Goal: Task Accomplishment & Management: Manage account settings

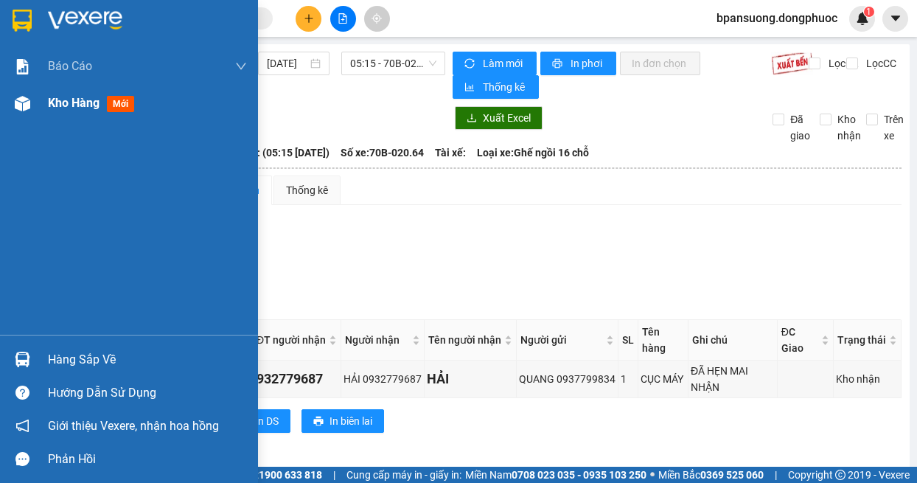
click at [21, 96] on img at bounding box center [22, 103] width 15 height 15
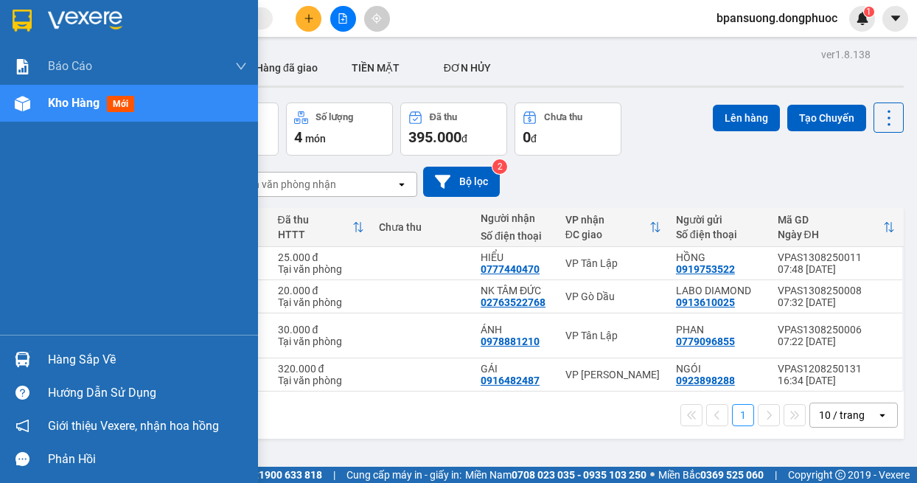
click at [21, 353] on img at bounding box center [22, 359] width 15 height 15
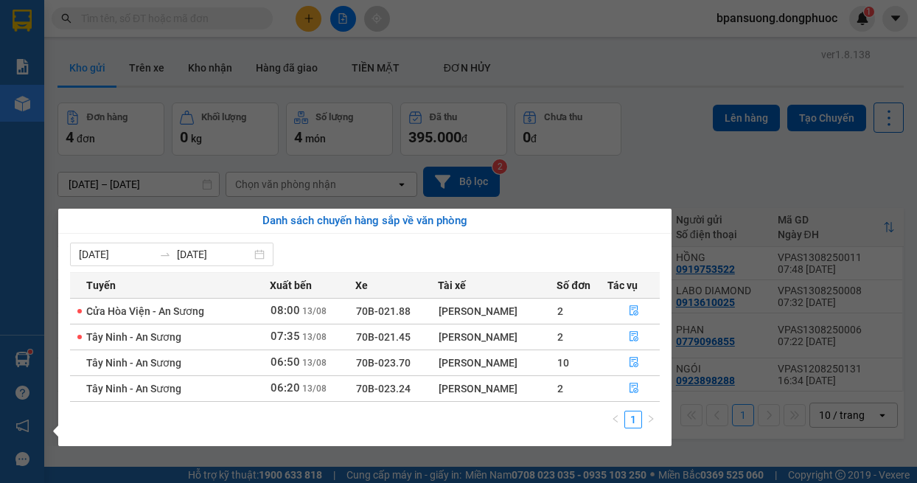
click at [325, 458] on section "Kết quả tìm kiếm ( 0 ) Bộ lọc No Data bpansuong.dongphuoc 1 Báo cáo Mẫu 1: Báo …" at bounding box center [458, 241] width 917 height 483
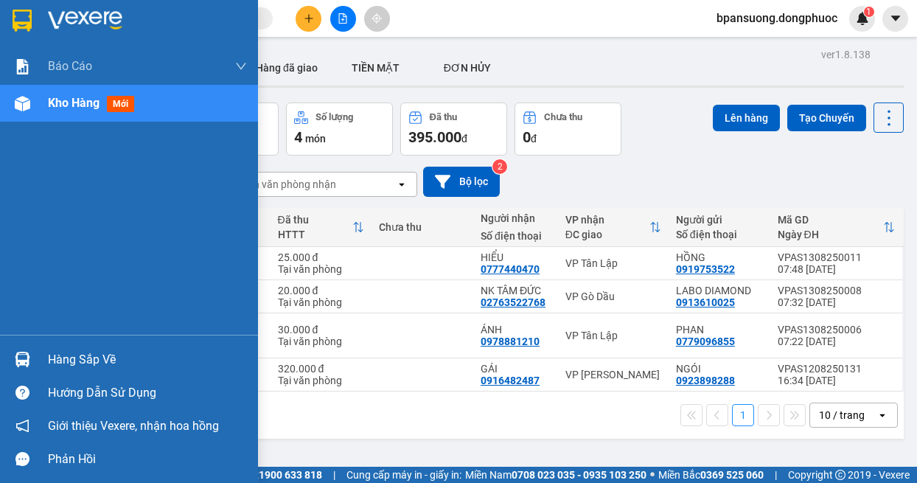
click at [21, 345] on div "Hàng sắp về" at bounding box center [129, 359] width 258 height 33
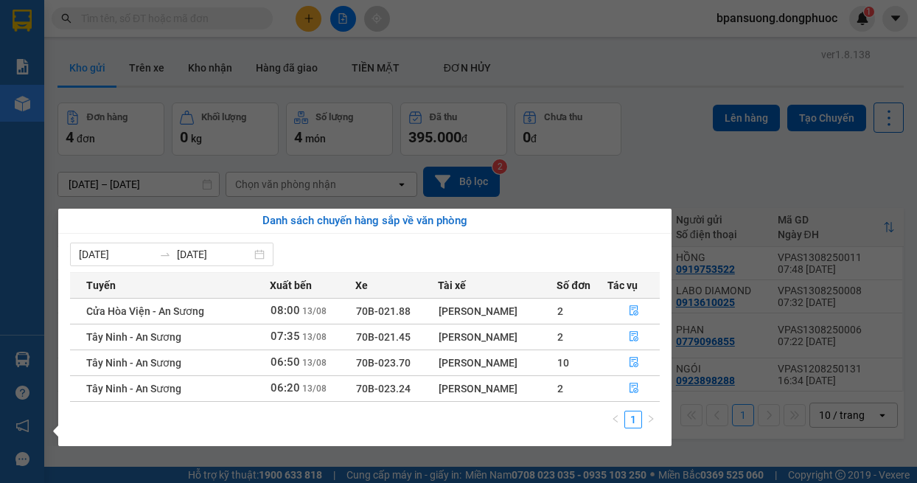
click at [17, 361] on div "Báo cáo Mẫu 1: Báo cáo dòng tiền theo nhân viên Mẫu 1: Báo cáo dòng tiền theo n…" at bounding box center [22, 241] width 44 height 483
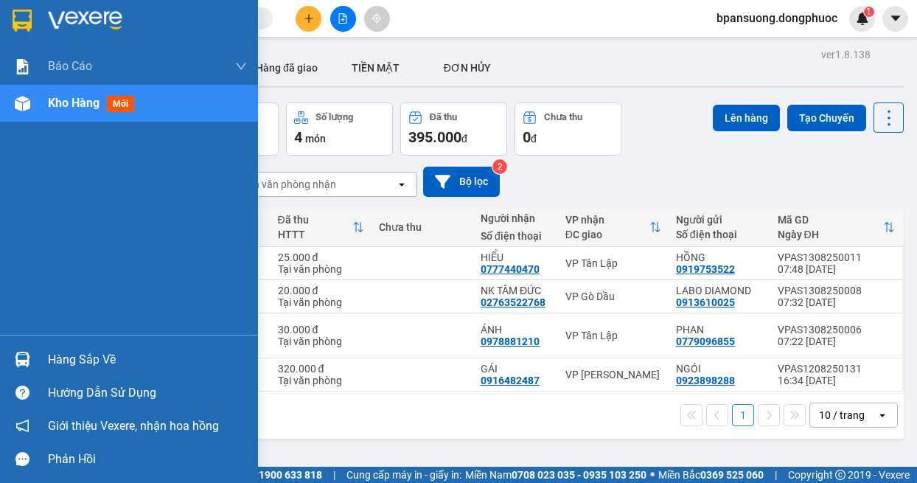
click at [17, 359] on img at bounding box center [22, 359] width 15 height 15
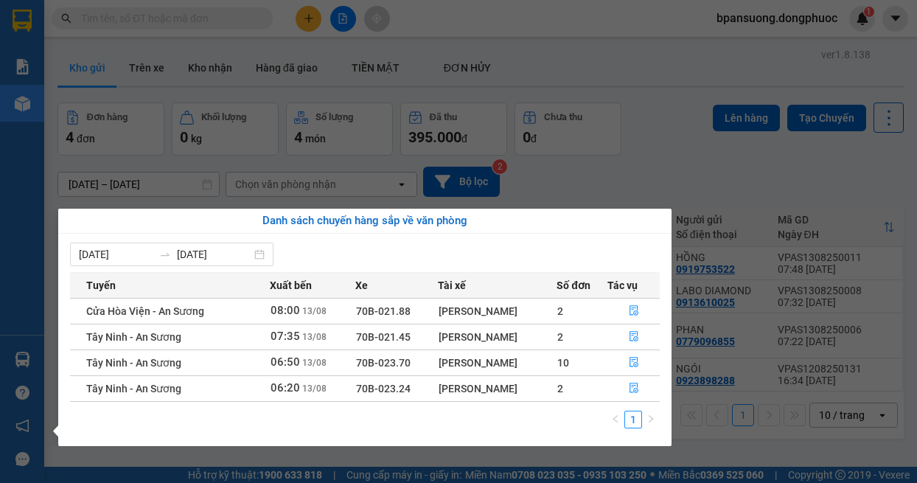
click at [630, 187] on section "Kết quả tìm kiếm ( 0 ) Bộ lọc No Data bpansuong.dongphuoc 1 Báo cáo Mẫu 1: Báo …" at bounding box center [458, 241] width 917 height 483
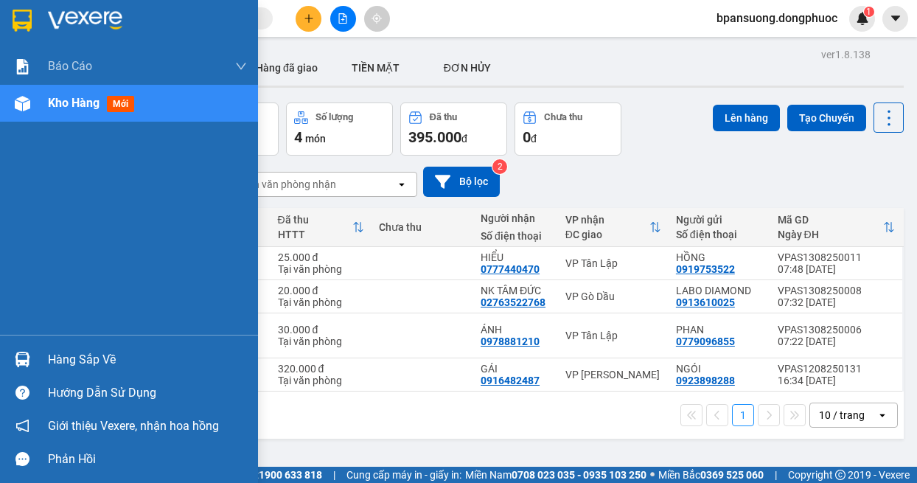
click at [28, 360] on img at bounding box center [22, 359] width 15 height 15
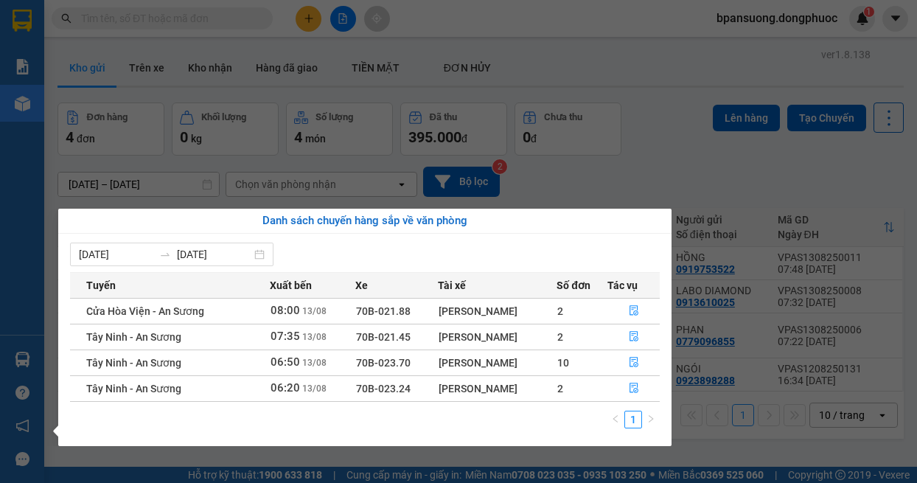
click at [696, 439] on section "Kết quả tìm kiếm ( 0 ) Bộ lọc No Data bpansuong.dongphuoc 1 Báo cáo Mẫu 1: Báo …" at bounding box center [458, 241] width 917 height 483
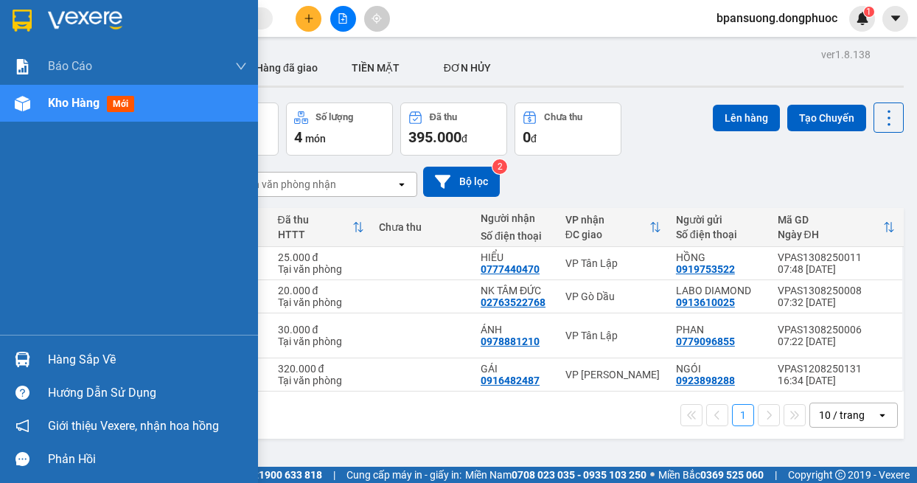
click at [33, 375] on div "Hàng sắp về" at bounding box center [129, 359] width 258 height 33
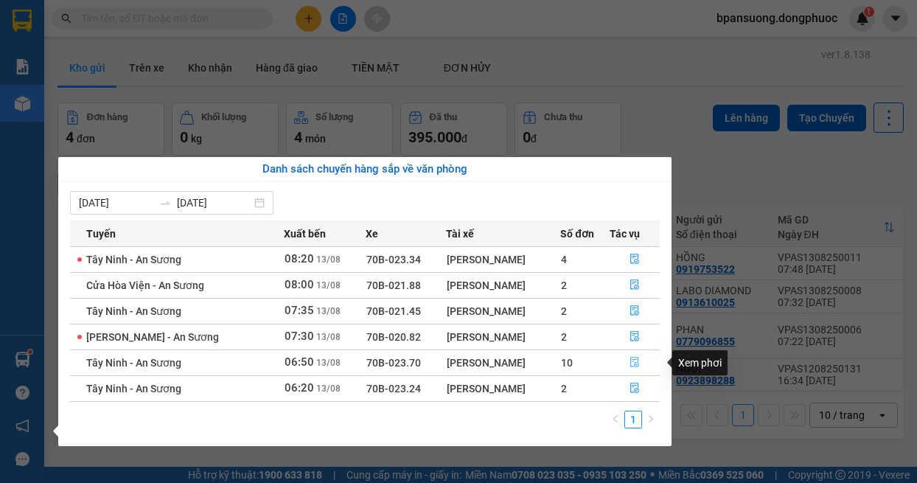
click at [632, 358] on icon "file-done" at bounding box center [634, 363] width 9 height 10
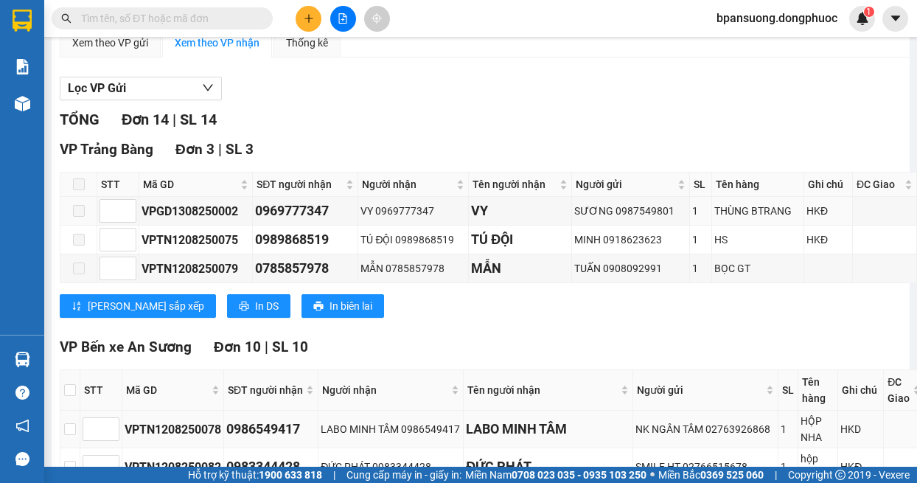
scroll to position [295, 0]
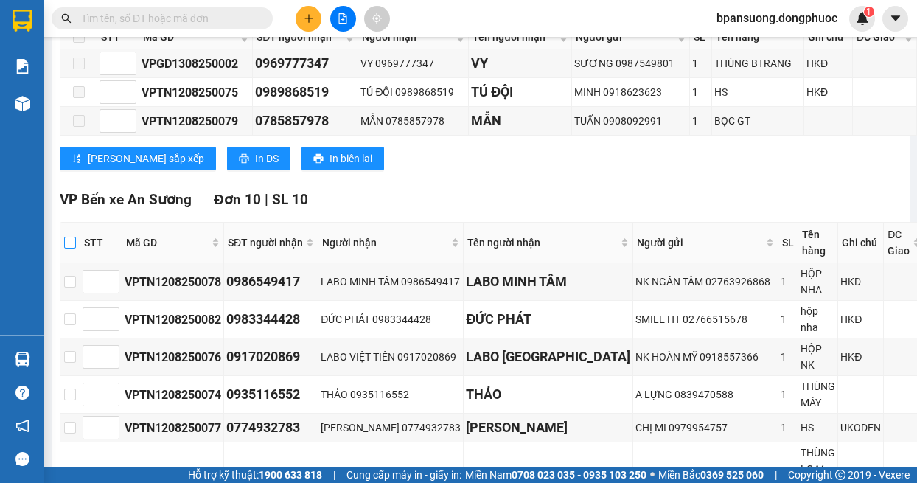
click at [66, 246] on input "checkbox" at bounding box center [70, 243] width 12 height 12
checkbox input "true"
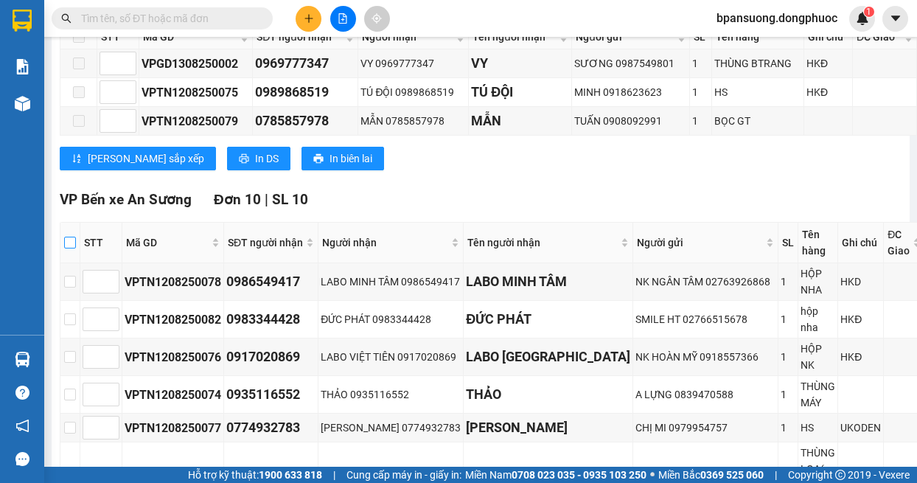
checkbox input "true"
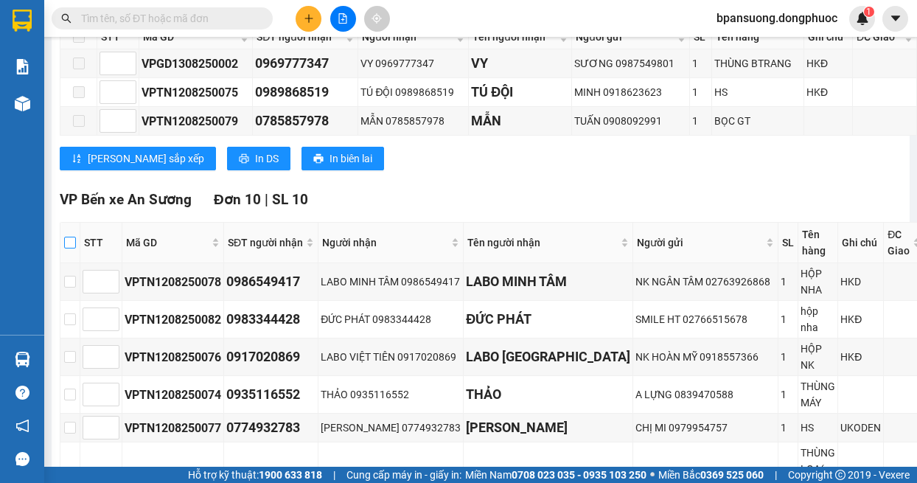
checkbox input "true"
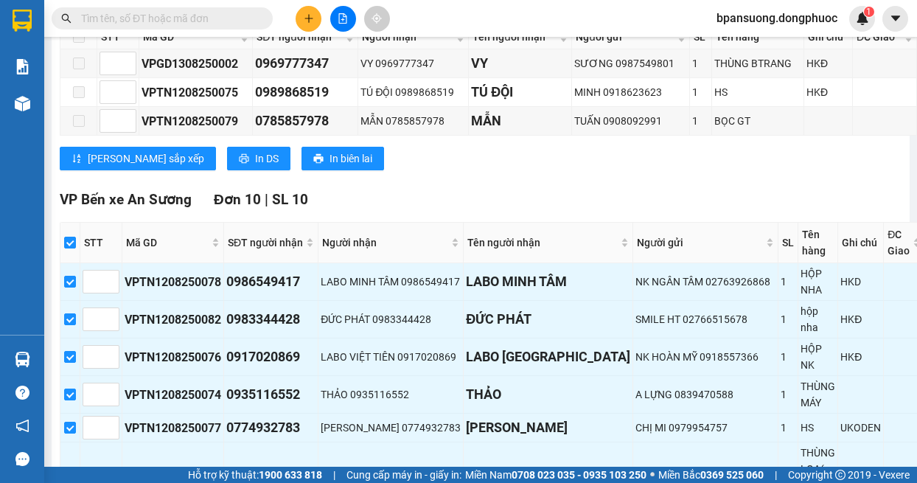
scroll to position [590, 0]
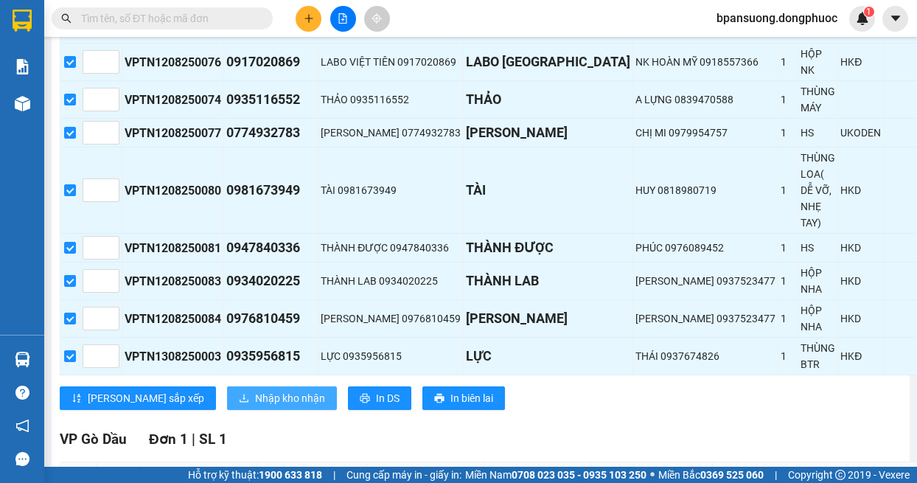
click at [255, 390] on span "Nhập kho nhận" at bounding box center [290, 398] width 70 height 16
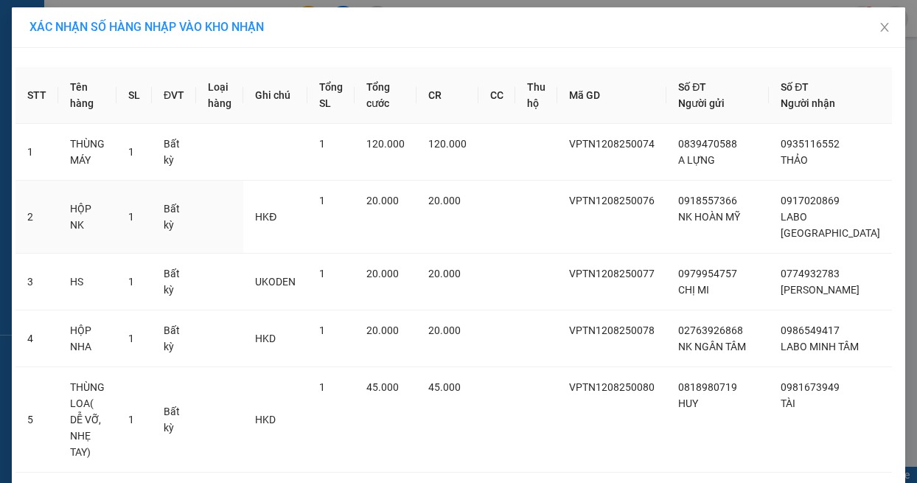
scroll to position [381, 0]
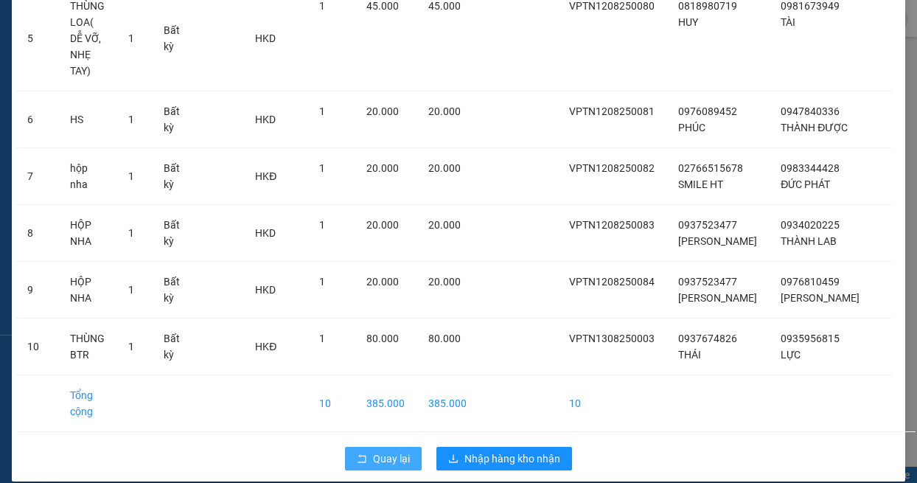
click at [393, 451] on span "Quay lại" at bounding box center [391, 459] width 37 height 16
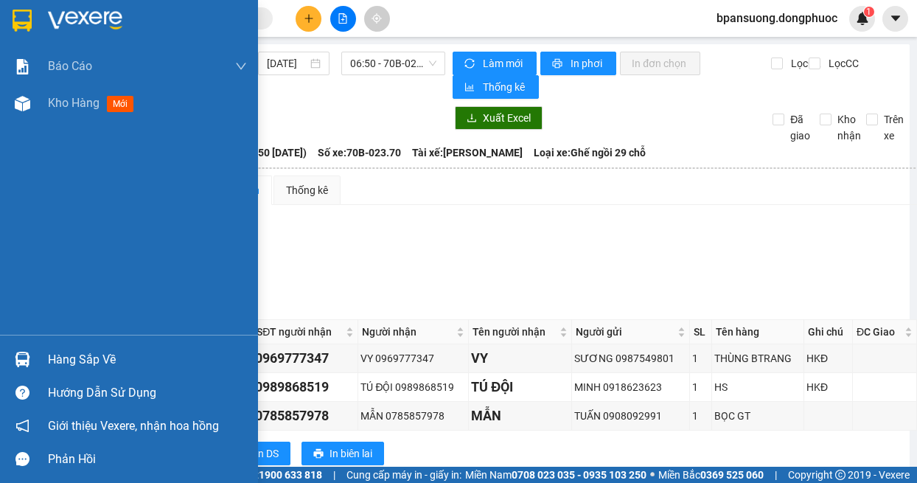
click at [24, 359] on img at bounding box center [22, 359] width 15 height 15
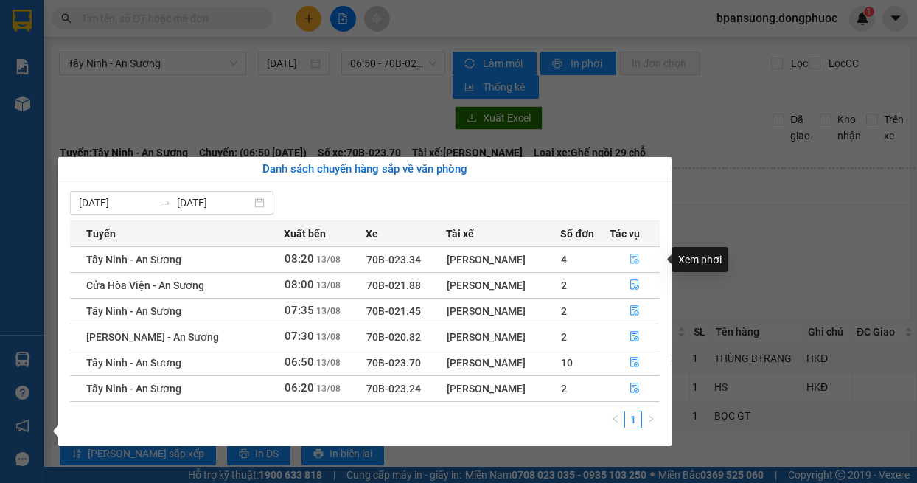
click at [632, 255] on icon "file-done" at bounding box center [635, 259] width 10 height 10
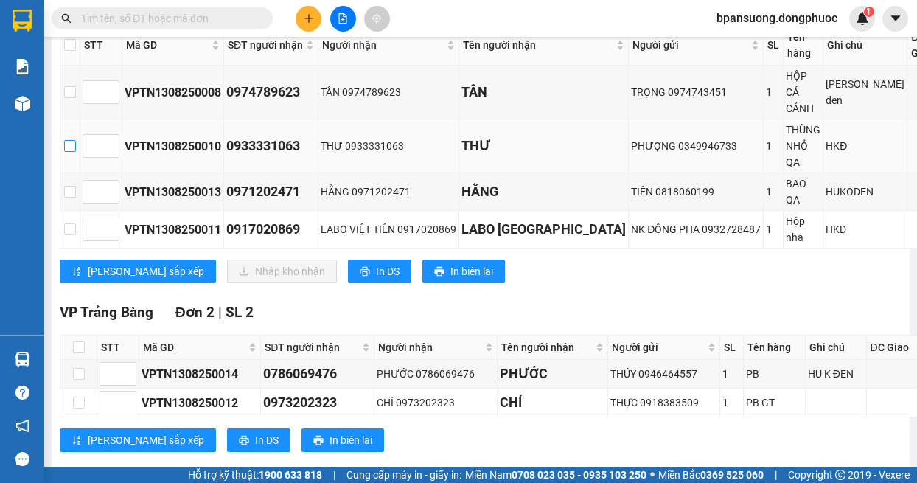
scroll to position [147, 0]
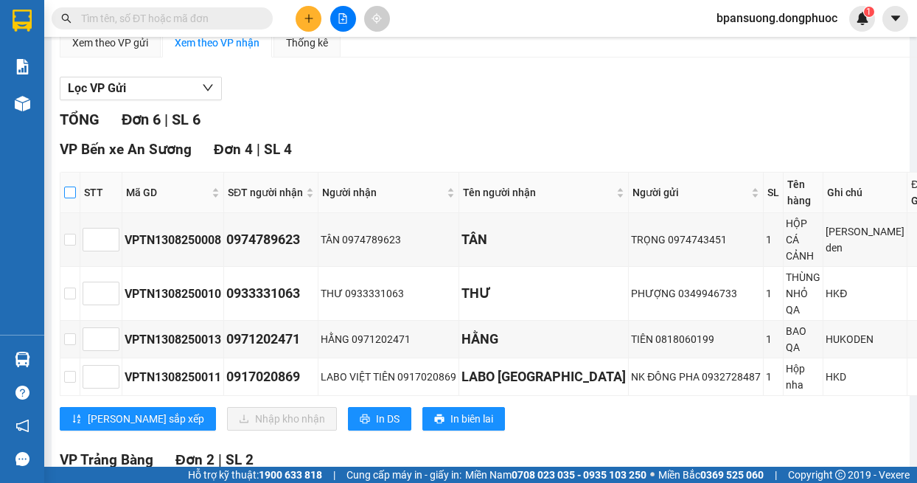
click at [73, 190] on input "checkbox" at bounding box center [70, 193] width 12 height 12
checkbox input "true"
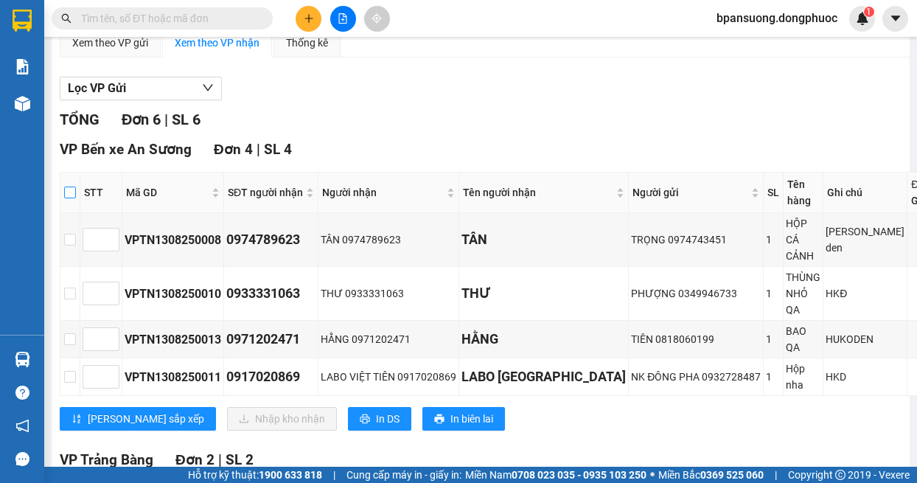
checkbox input "true"
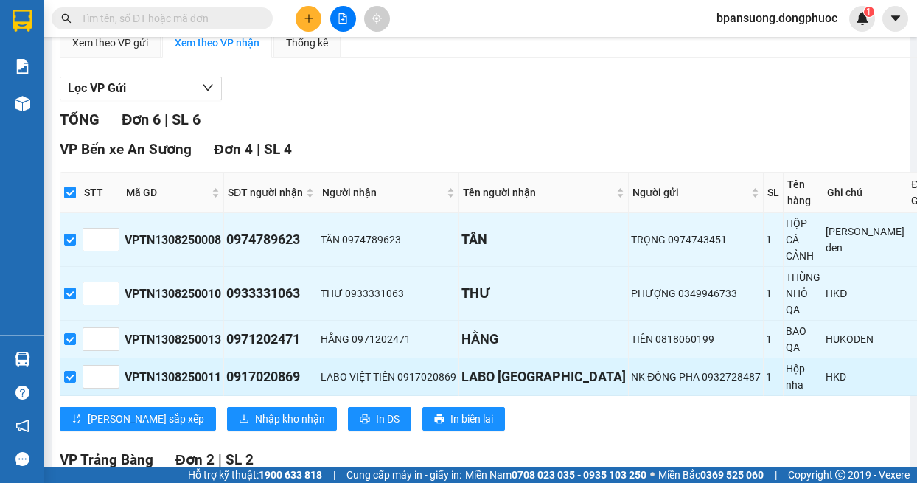
scroll to position [333, 0]
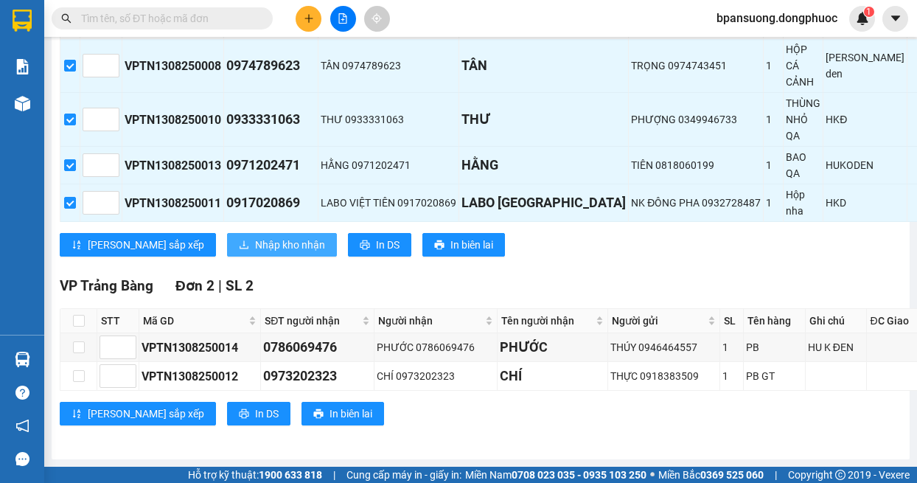
click at [239, 240] on icon "download" at bounding box center [244, 245] width 10 height 10
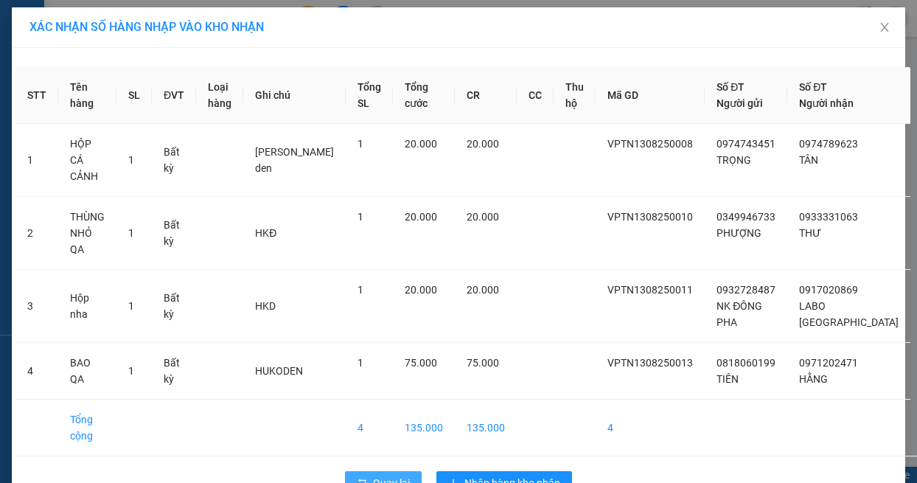
click at [385, 475] on span "Quay lại" at bounding box center [391, 483] width 37 height 16
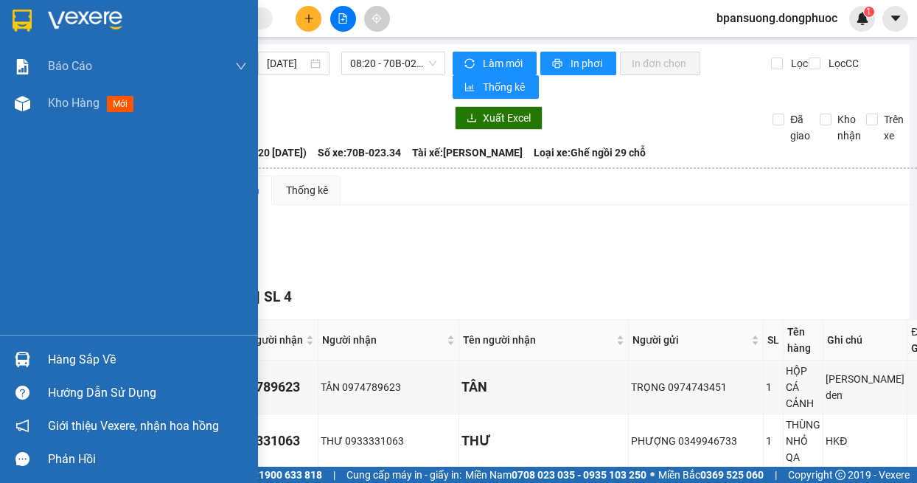
click at [20, 351] on div at bounding box center [23, 360] width 26 height 26
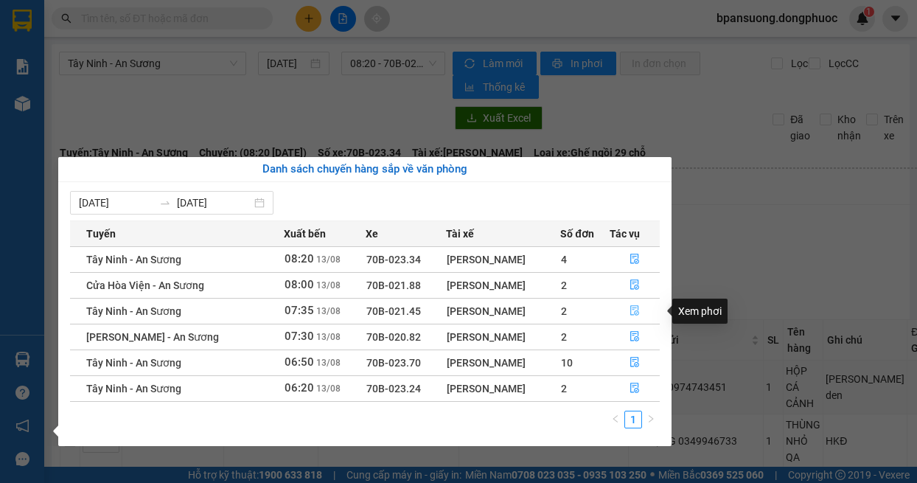
click at [627, 309] on button "button" at bounding box center [635, 311] width 49 height 24
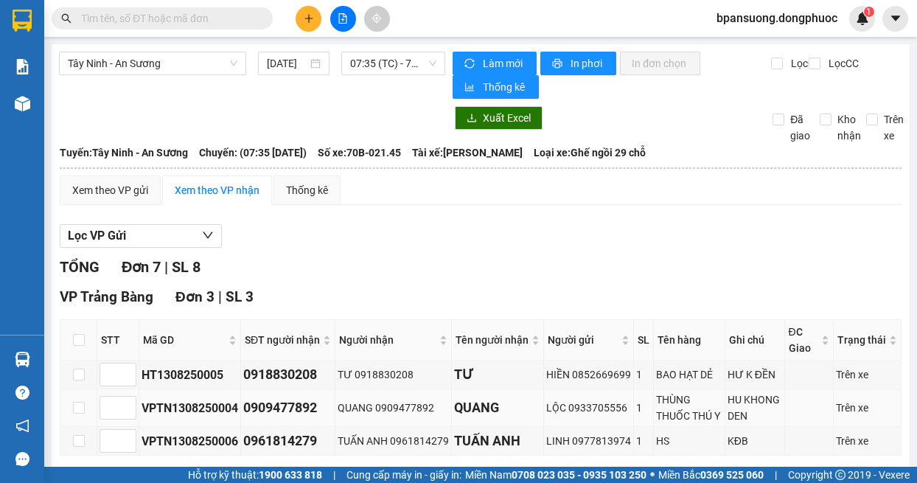
scroll to position [147, 0]
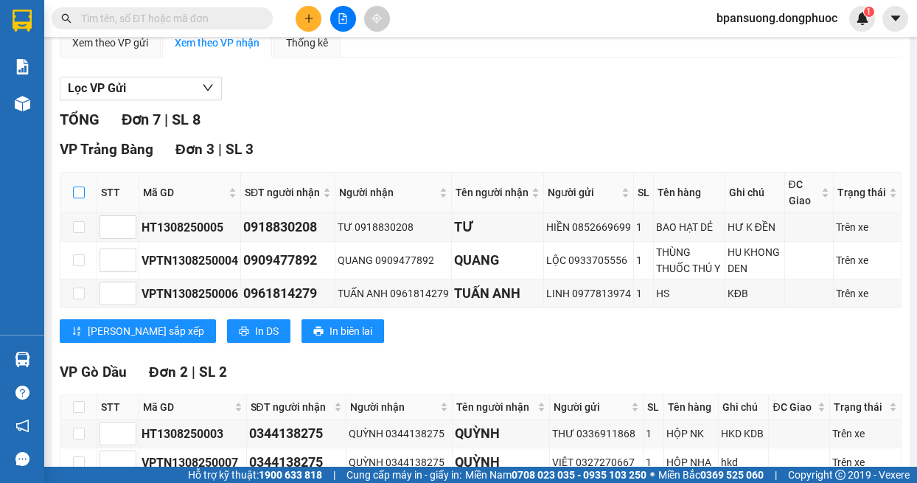
click at [74, 195] on input "checkbox" at bounding box center [79, 193] width 12 height 12
checkbox input "true"
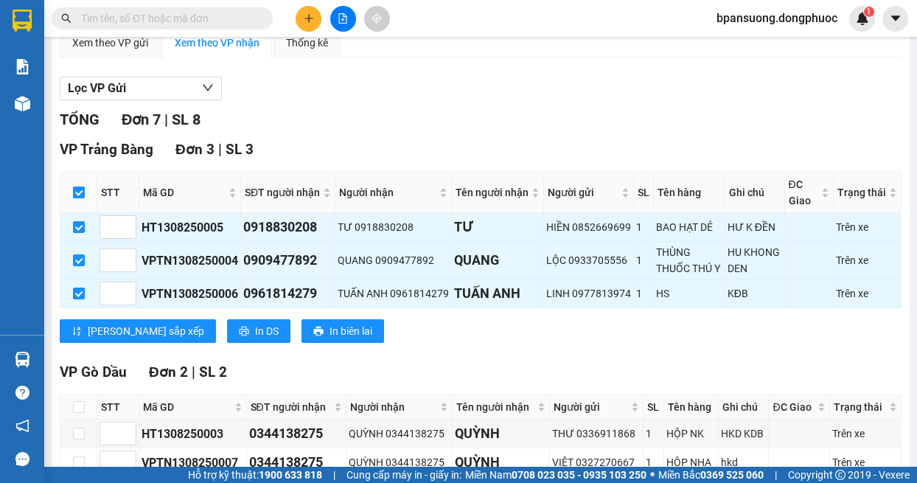
click at [81, 192] on input "checkbox" at bounding box center [79, 193] width 12 height 12
checkbox input "false"
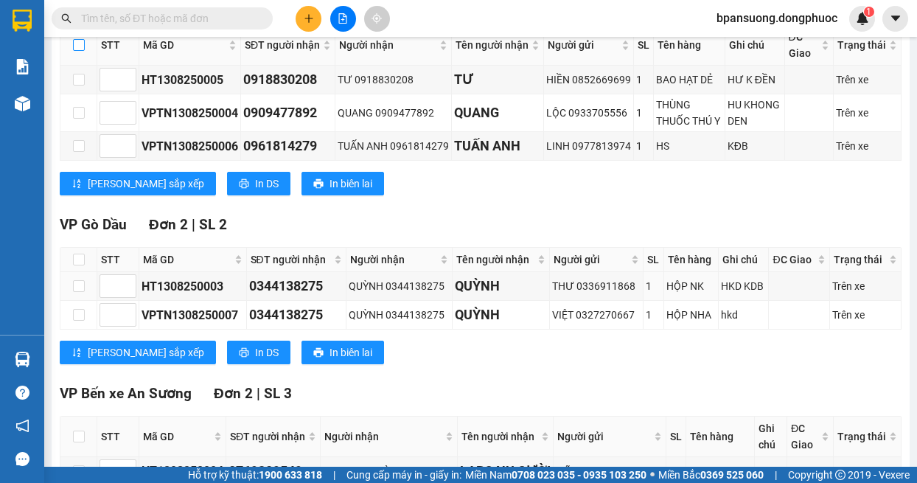
scroll to position [460, 0]
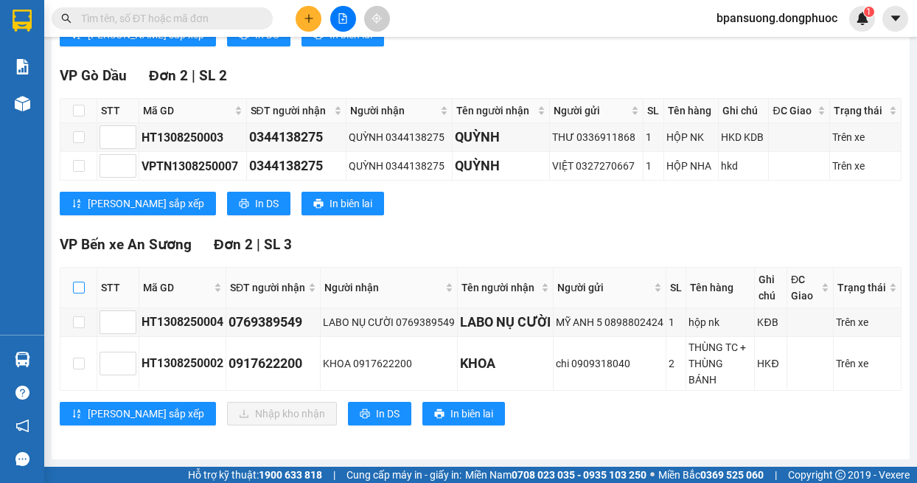
click at [74, 284] on input "checkbox" at bounding box center [79, 288] width 12 height 12
checkbox input "true"
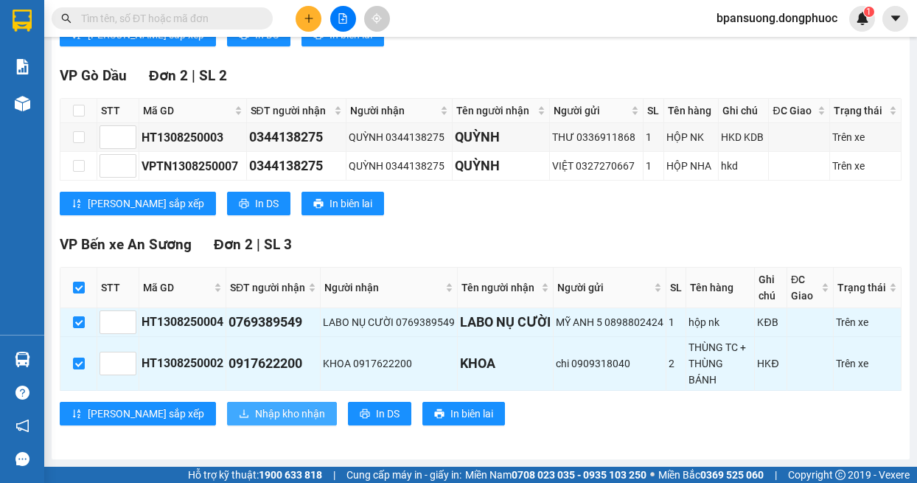
click at [255, 411] on span "Nhập kho nhận" at bounding box center [290, 414] width 70 height 16
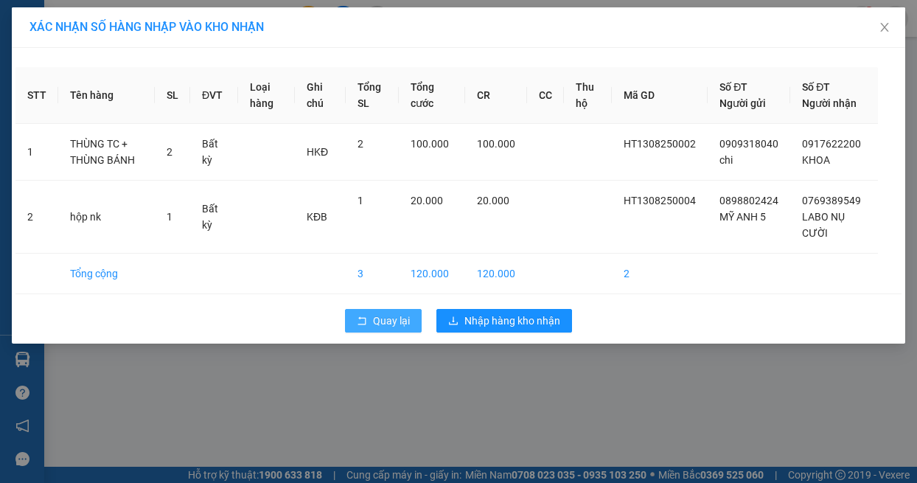
click at [373, 322] on span "Quay lại" at bounding box center [391, 321] width 37 height 16
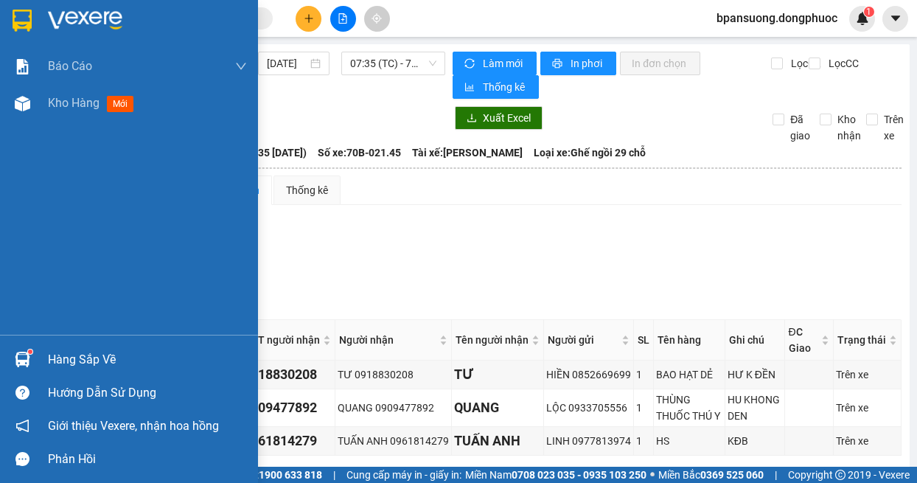
drag, startPoint x: 27, startPoint y: 375, endPoint x: 24, endPoint y: 354, distance: 20.8
click at [27, 368] on div "Hàng sắp về" at bounding box center [129, 359] width 258 height 33
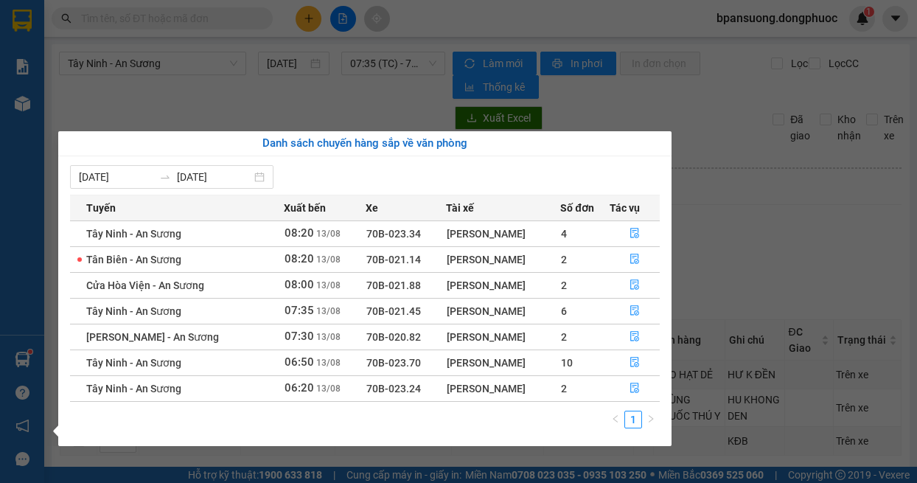
drag, startPoint x: 754, startPoint y: 211, endPoint x: 717, endPoint y: 157, distance: 65.7
click at [740, 188] on section "Kết quả tìm kiếm ( 0 ) Bộ lọc No Data bpansuong.dongphuoc 1 Báo cáo Mẫu 1: Báo …" at bounding box center [458, 241] width 917 height 483
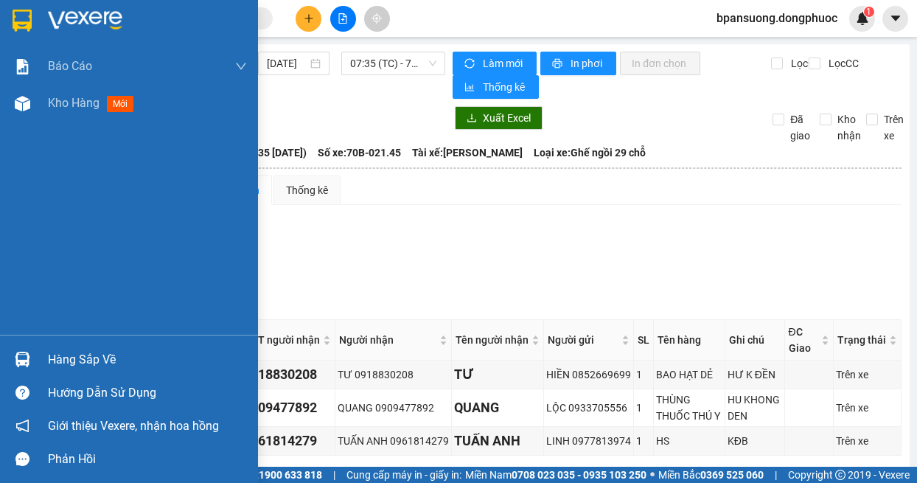
drag, startPoint x: 35, startPoint y: 350, endPoint x: 131, endPoint y: 345, distance: 95.2
click at [34, 350] on div "Hàng sắp về" at bounding box center [129, 359] width 258 height 33
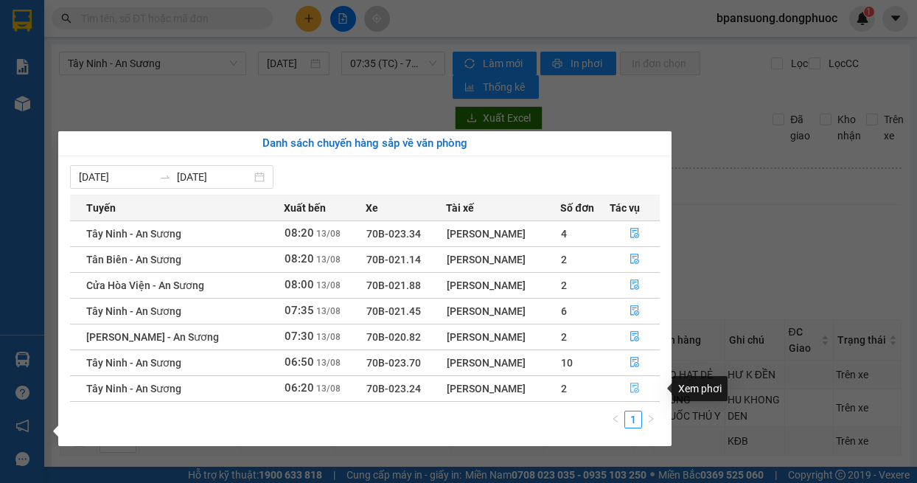
click at [626, 388] on button "button" at bounding box center [635, 389] width 49 height 24
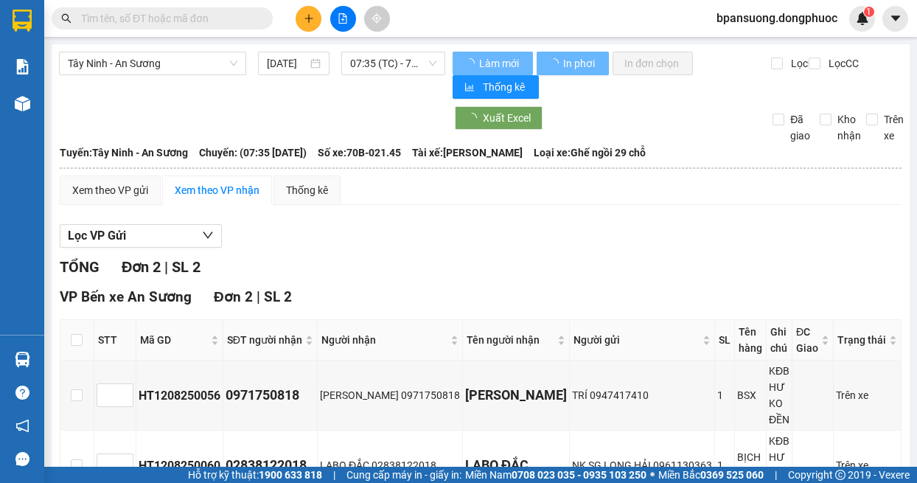
scroll to position [45, 0]
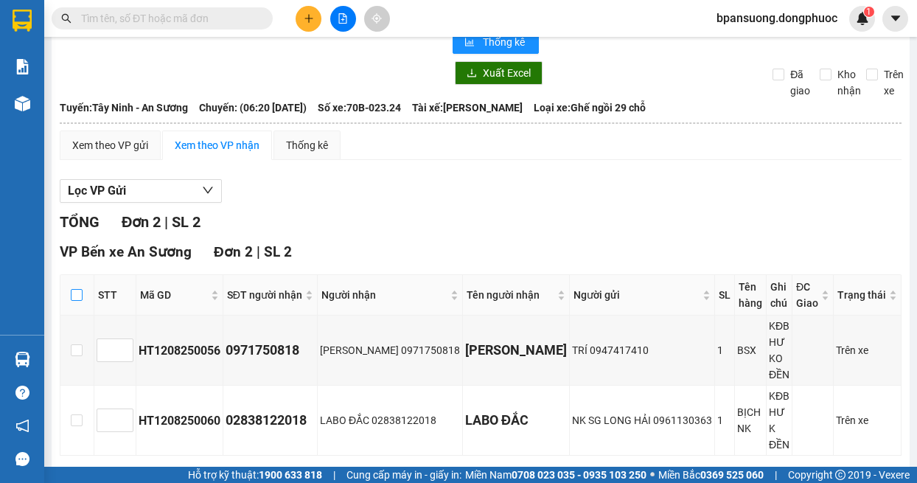
click at [76, 291] on input "checkbox" at bounding box center [77, 295] width 12 height 12
checkbox input "true"
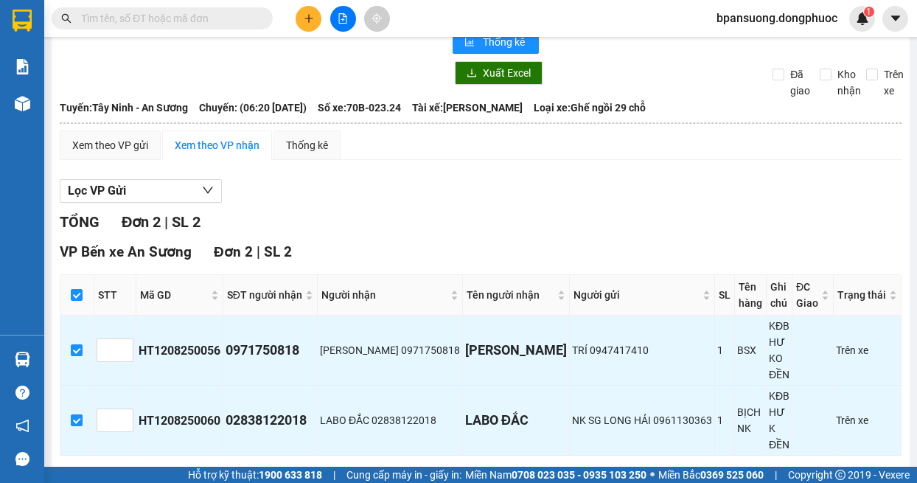
click at [230, 467] on button "Nhập kho nhận" at bounding box center [282, 479] width 110 height 24
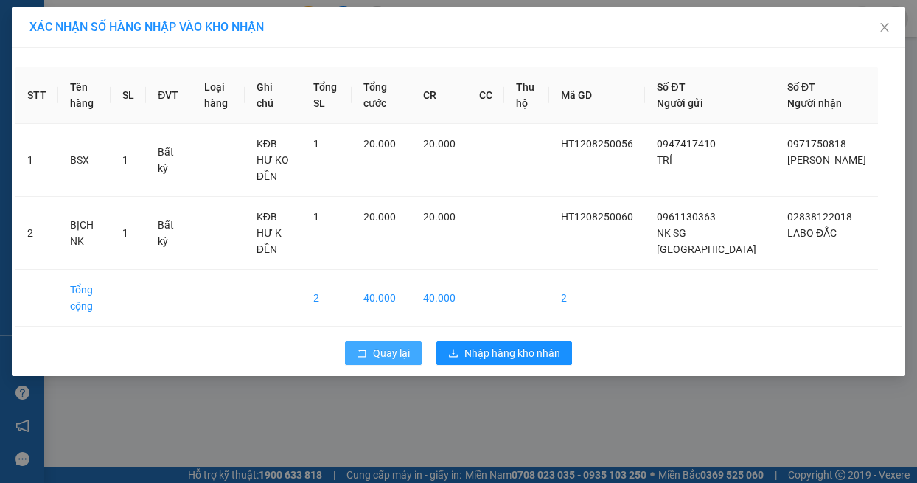
click at [383, 345] on span "Quay lại" at bounding box center [391, 353] width 37 height 16
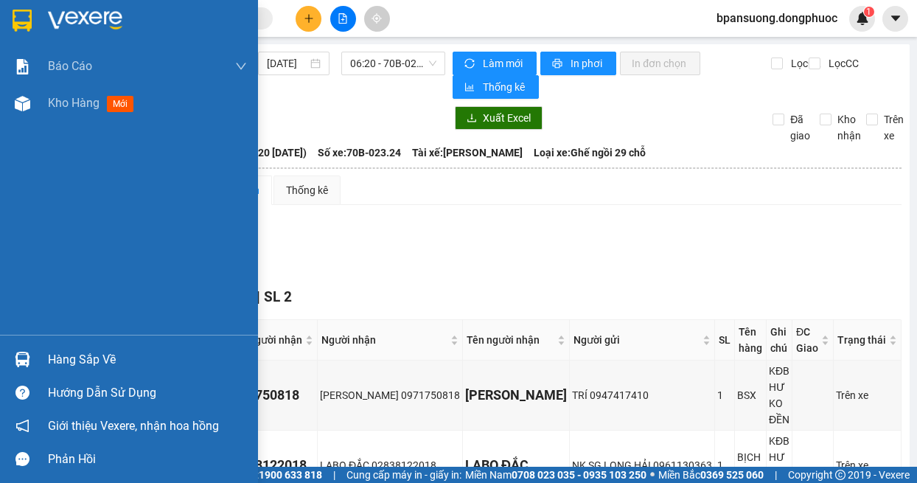
click at [8, 365] on div "Hàng sắp về" at bounding box center [129, 359] width 258 height 33
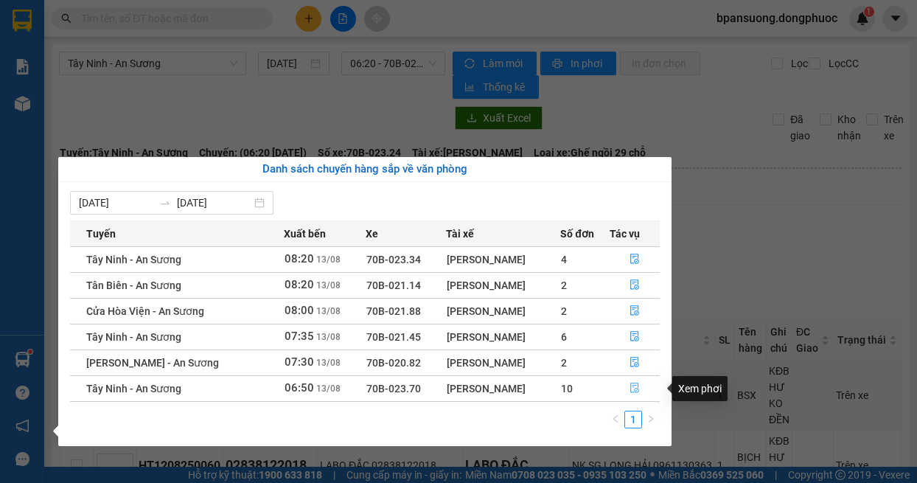
click at [644, 391] on button "button" at bounding box center [635, 389] width 49 height 24
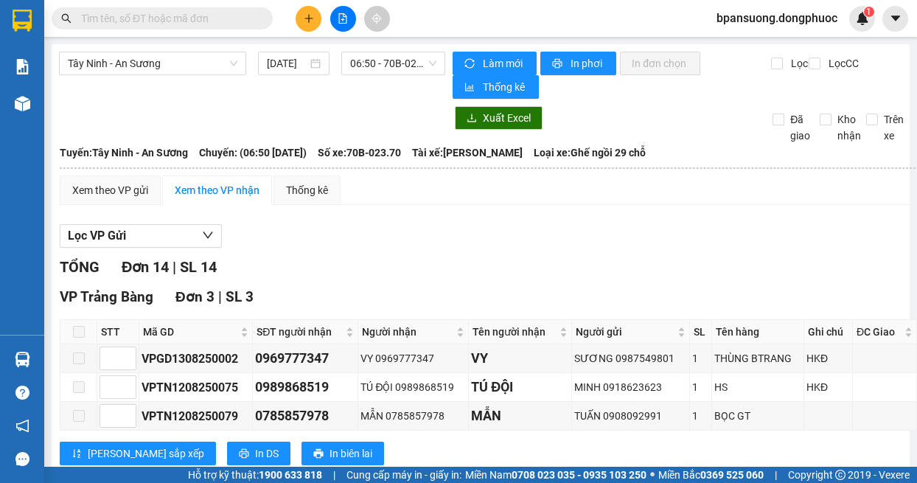
click at [456, 241] on div "Lọc VP Gửi" at bounding box center [527, 236] width 934 height 24
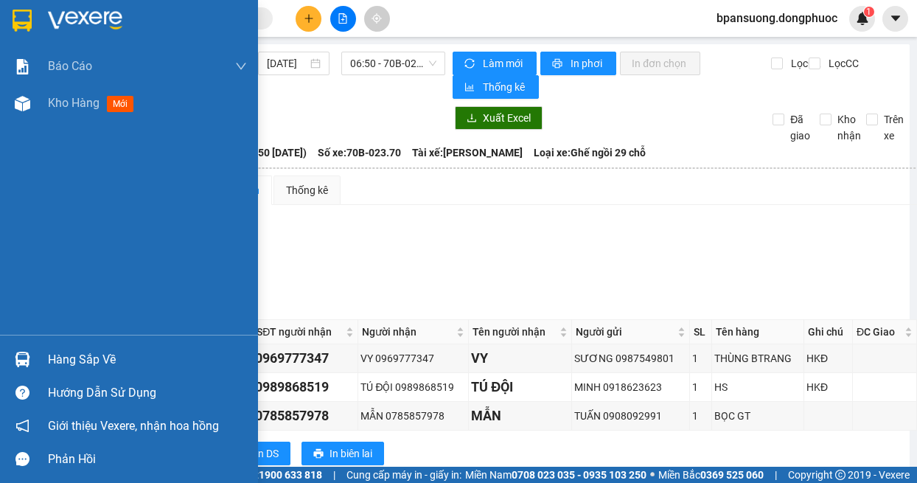
drag, startPoint x: 38, startPoint y: 349, endPoint x: 43, endPoint y: 324, distance: 24.9
click at [37, 349] on div "Hàng sắp về" at bounding box center [129, 359] width 258 height 33
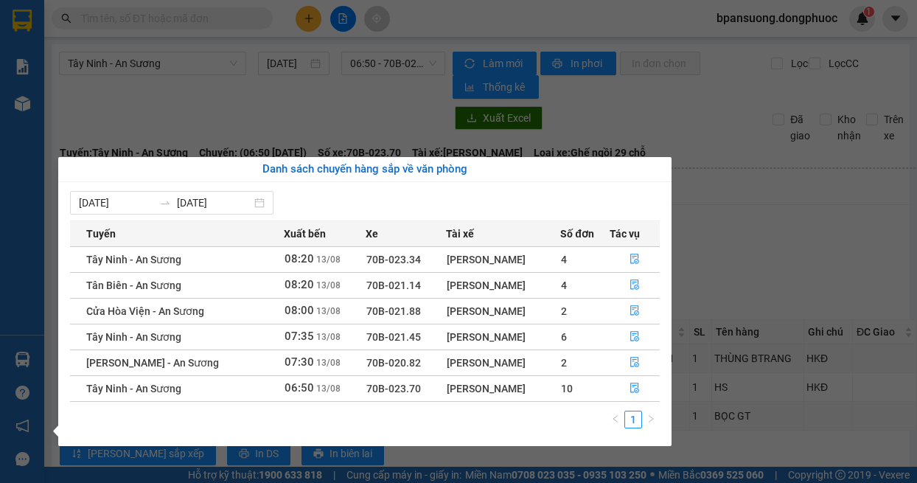
click at [762, 265] on section "Kết quả tìm kiếm ( 0 ) Bộ lọc No Data bpansuong.dongphuoc 1 Báo cáo Mẫu 1: Báo …" at bounding box center [458, 241] width 917 height 483
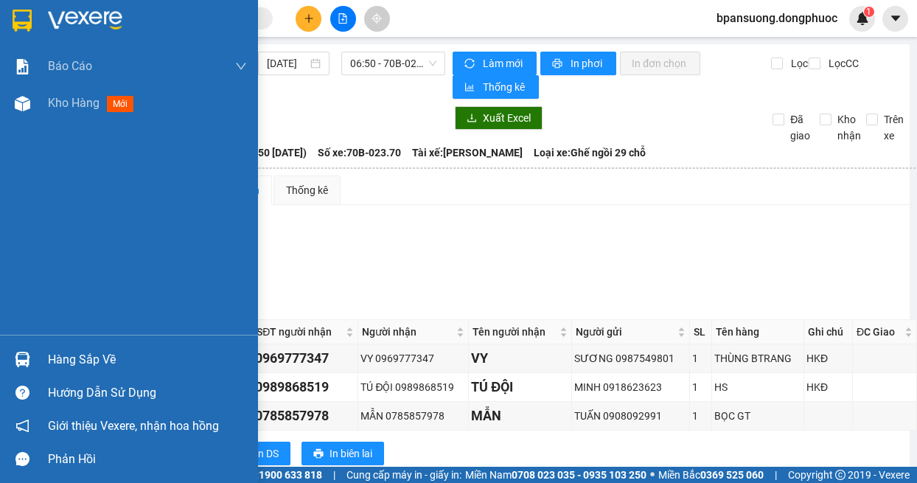
click at [36, 347] on div "Hàng sắp về" at bounding box center [129, 359] width 258 height 33
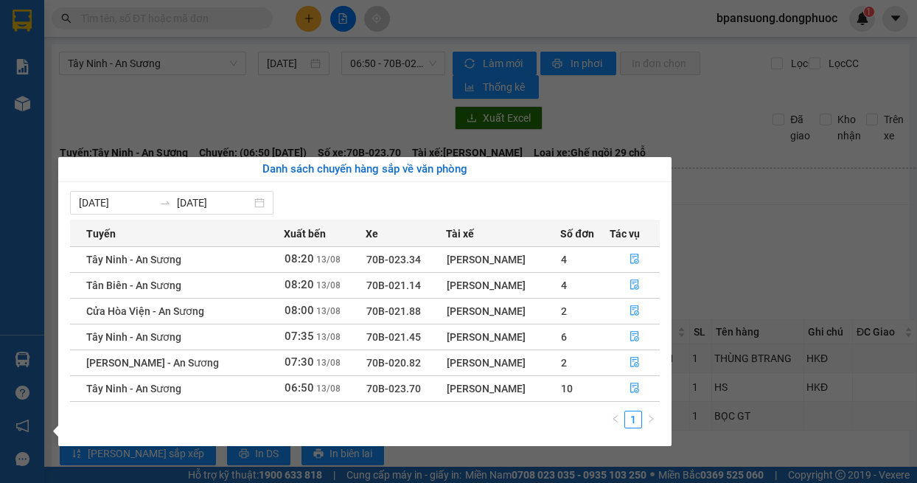
click at [198, 128] on section "Kết quả tìm kiếm ( 0 ) Bộ lọc No Data bpansuong.dongphuoc 1 Báo cáo Mẫu 1: Báo …" at bounding box center [458, 241] width 917 height 483
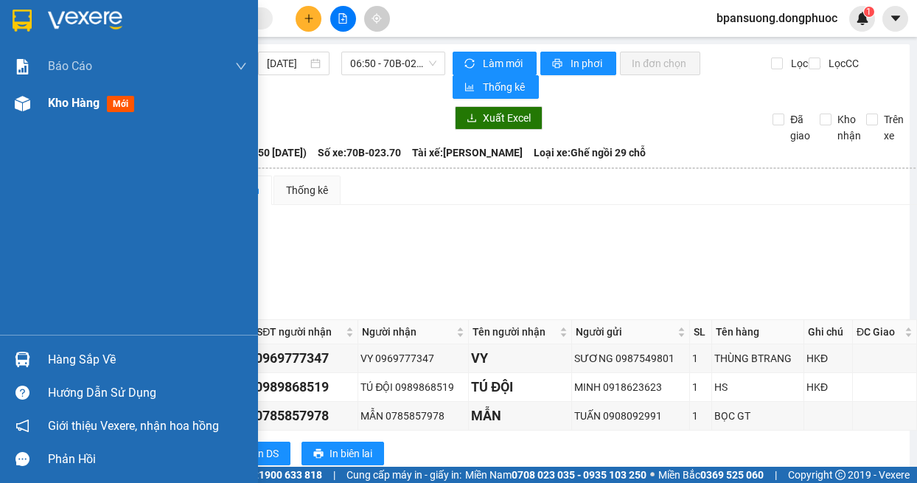
click at [26, 102] on img at bounding box center [22, 103] width 15 height 15
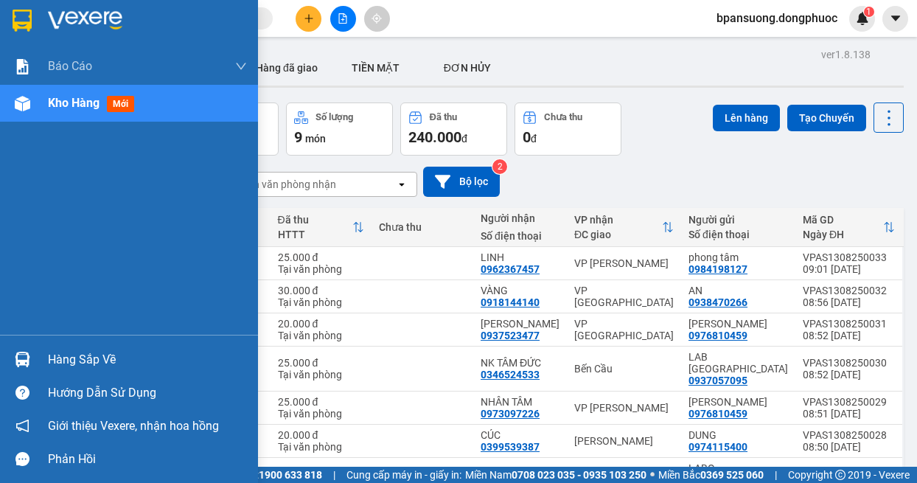
click at [38, 359] on div "Hàng sắp về" at bounding box center [129, 359] width 258 height 33
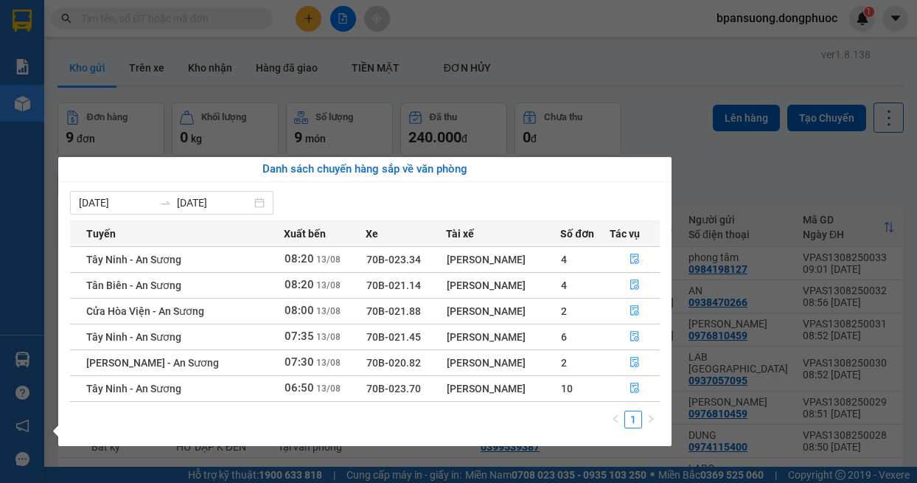
click at [608, 32] on section "Kết quả tìm kiếm ( 0 ) Bộ lọc No Data bpansuong.dongphuoc 1 Báo cáo Mẫu 1: Báo …" at bounding box center [458, 241] width 917 height 483
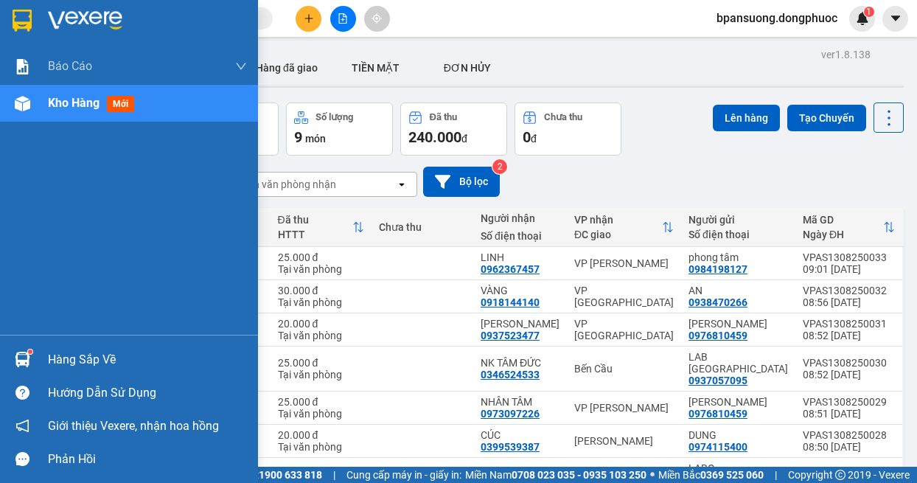
click at [13, 350] on div at bounding box center [23, 360] width 26 height 26
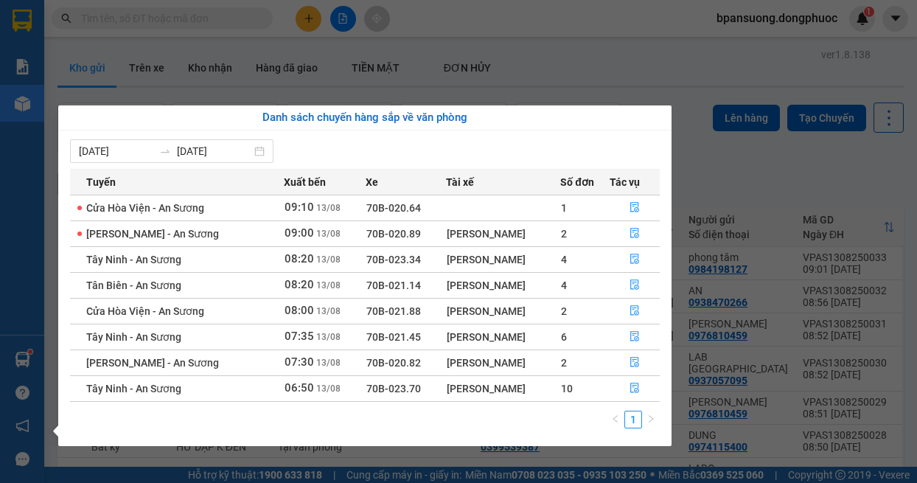
click at [194, 35] on section "Kết quả tìm kiếm ( 0 ) Bộ lọc No Data bpansuong.dongphuoc 1 Báo cáo Mẫu 1: Báo …" at bounding box center [458, 241] width 917 height 483
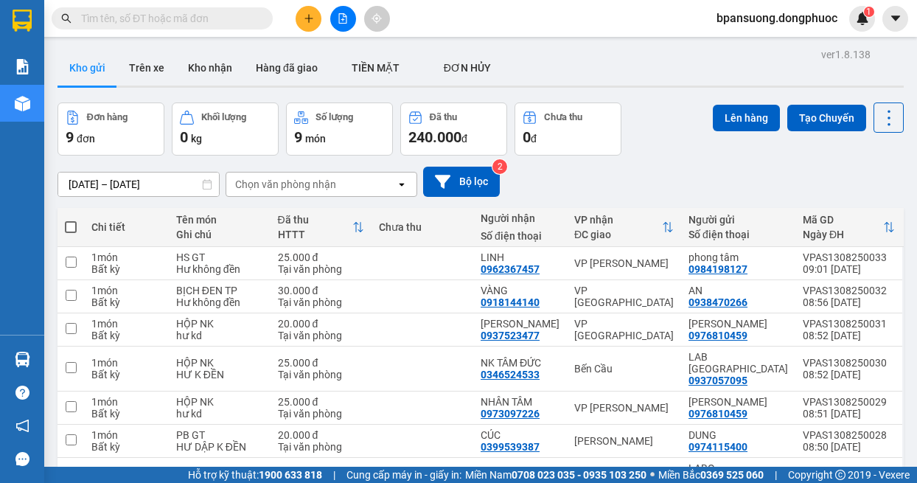
click at [167, 7] on span at bounding box center [162, 18] width 221 height 22
click at [342, 15] on icon "file-add" at bounding box center [343, 18] width 10 height 10
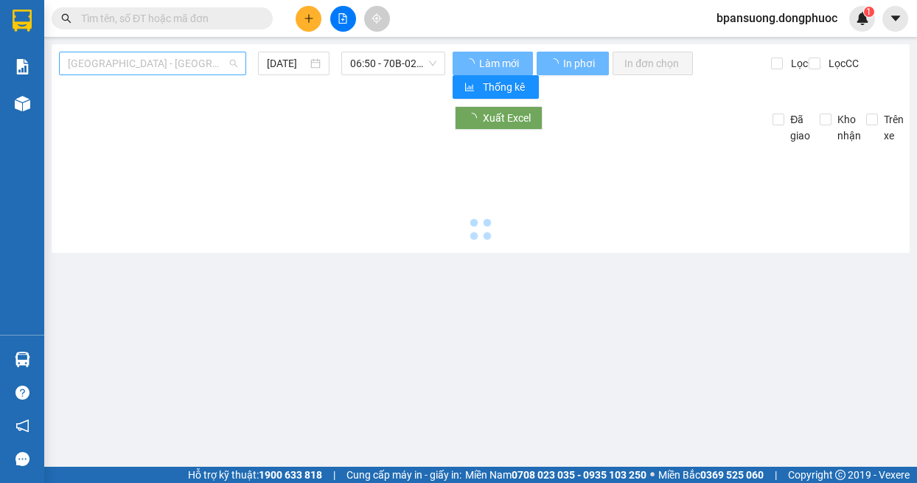
click at [163, 66] on span "[GEOGRAPHIC_DATA] - [GEOGRAPHIC_DATA] (vip)" at bounding box center [153, 63] width 170 height 22
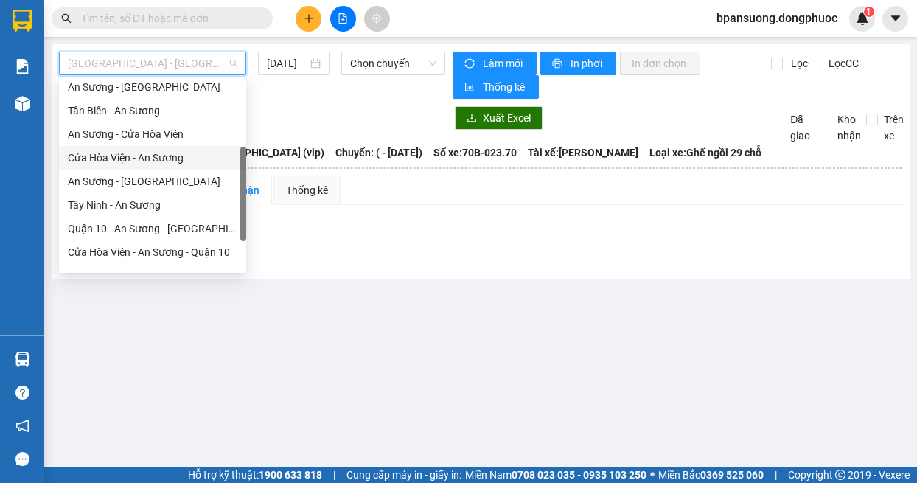
scroll to position [212, 0]
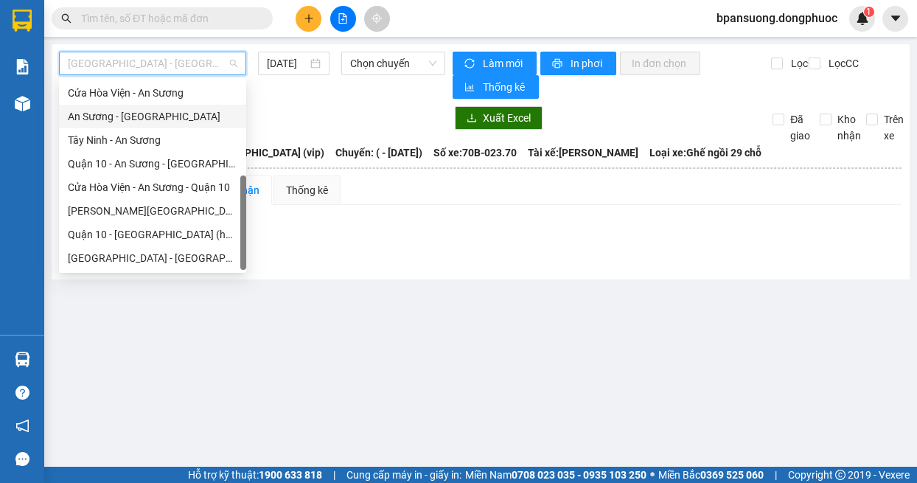
click at [139, 117] on div "An Sương - [GEOGRAPHIC_DATA]" at bounding box center [153, 116] width 170 height 16
type input "[DATE]"
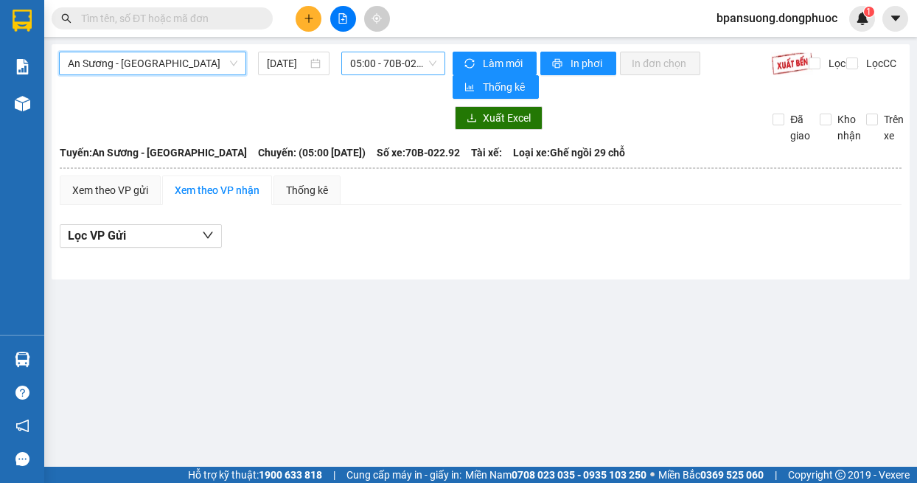
click at [379, 60] on span "05:00 - 70B-022.92" at bounding box center [393, 63] width 87 height 22
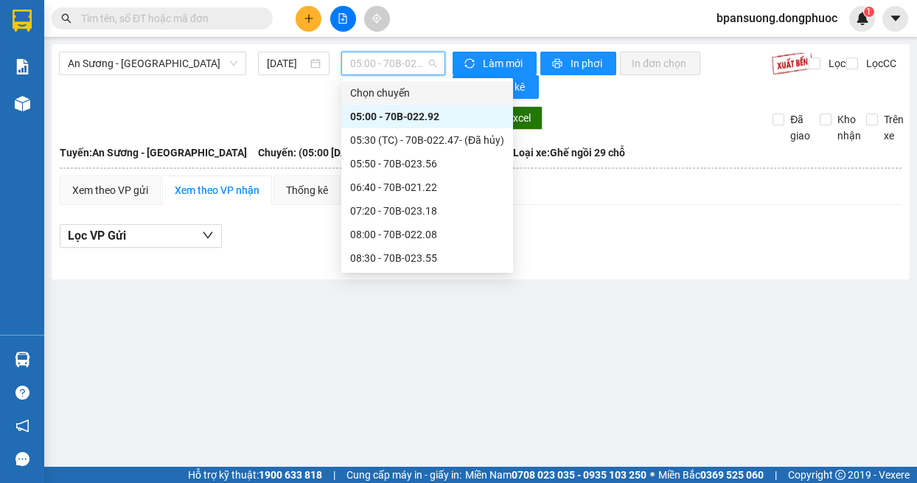
scroll to position [147, 0]
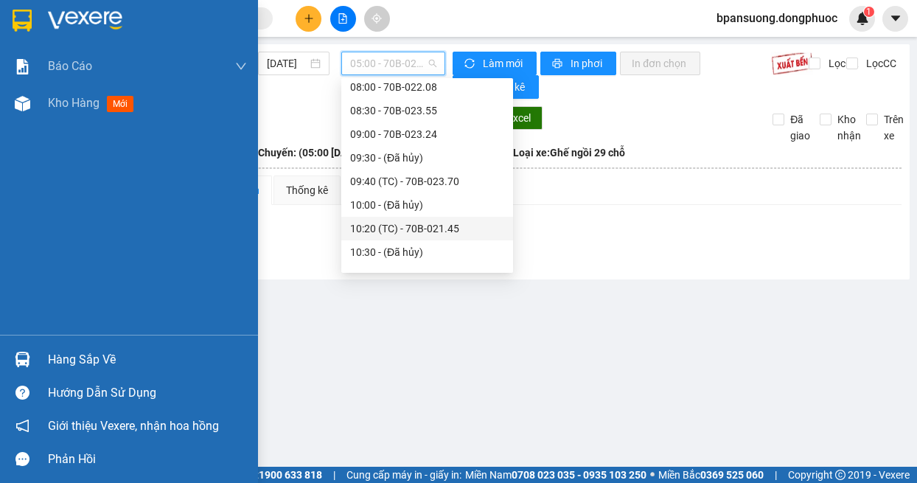
click at [24, 241] on div "Báo cáo Mẫu 1: Báo cáo dòng tiền theo nhân viên Mẫu 1: Báo cáo dòng tiền theo n…" at bounding box center [129, 191] width 258 height 287
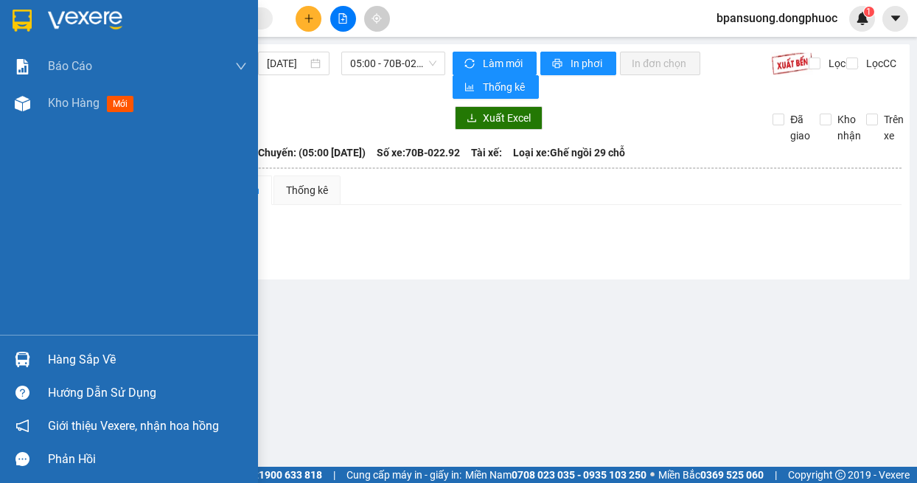
click at [24, 350] on div at bounding box center [23, 360] width 26 height 26
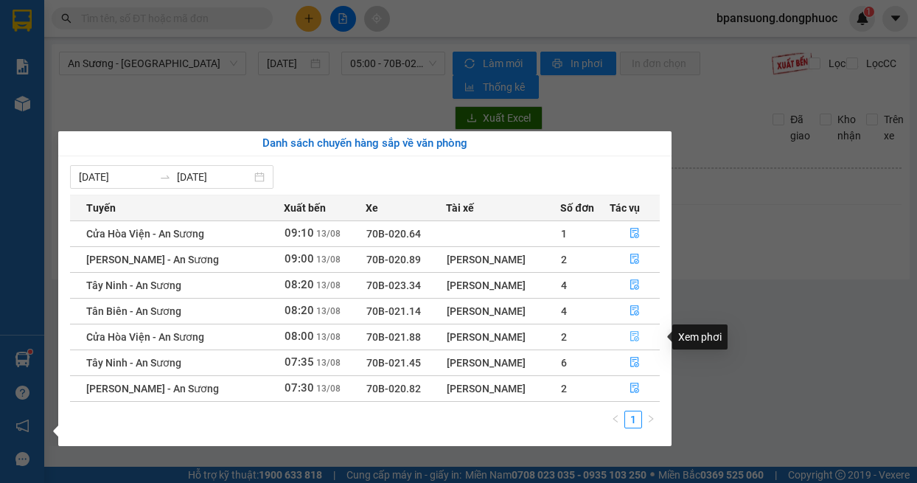
click at [639, 329] on button "button" at bounding box center [635, 337] width 49 height 24
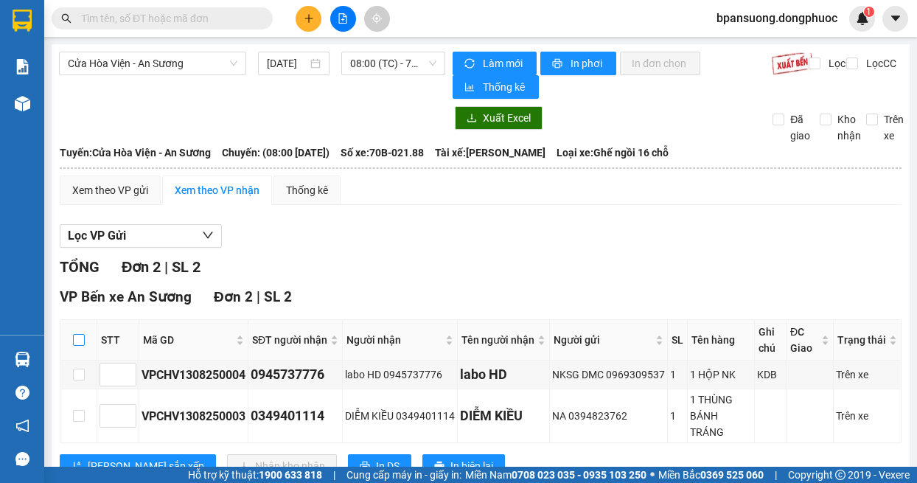
click at [74, 336] on input "checkbox" at bounding box center [79, 340] width 12 height 12
checkbox input "true"
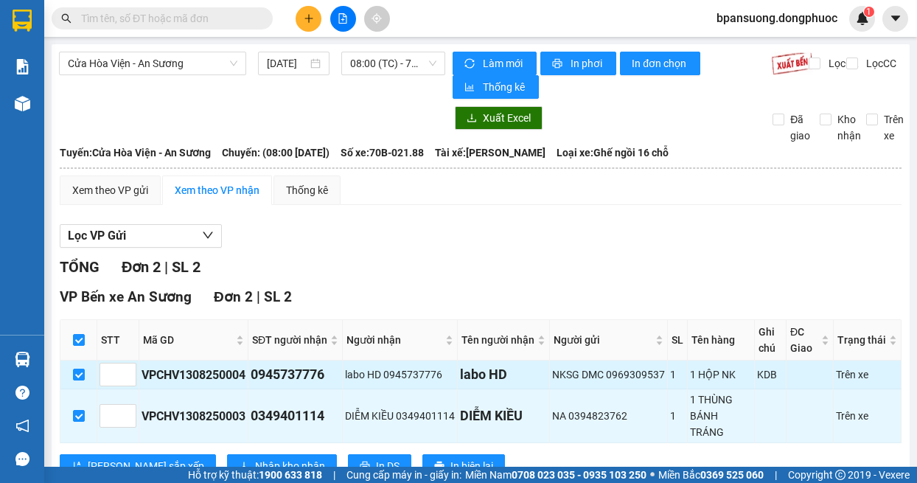
scroll to position [52, 0]
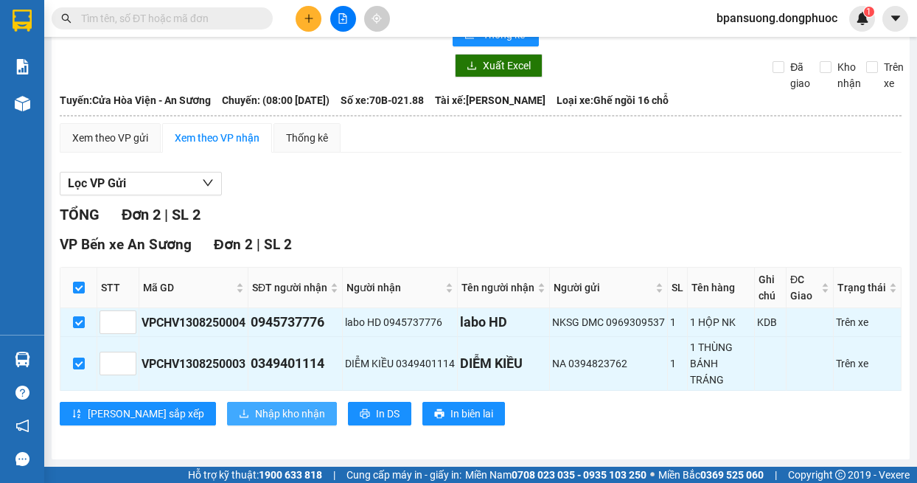
click at [255, 415] on span "Nhập kho nhận" at bounding box center [290, 414] width 70 height 16
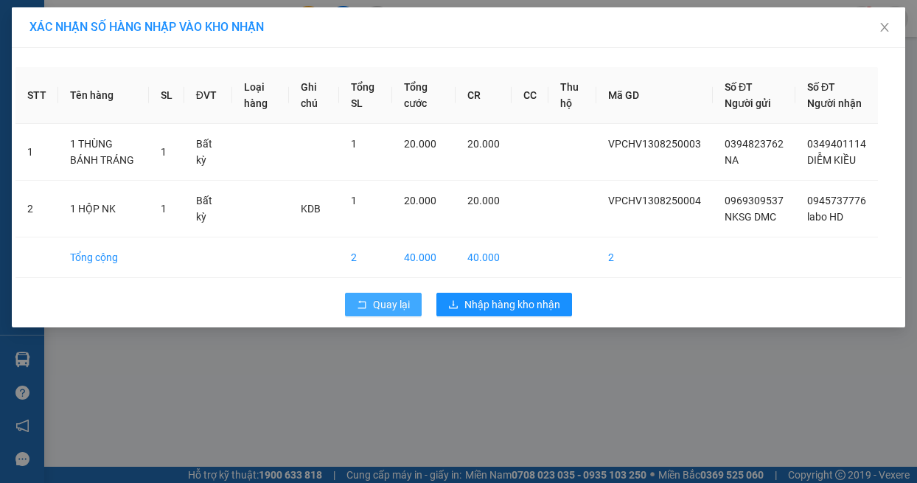
click at [406, 313] on span "Quay lại" at bounding box center [391, 304] width 37 height 16
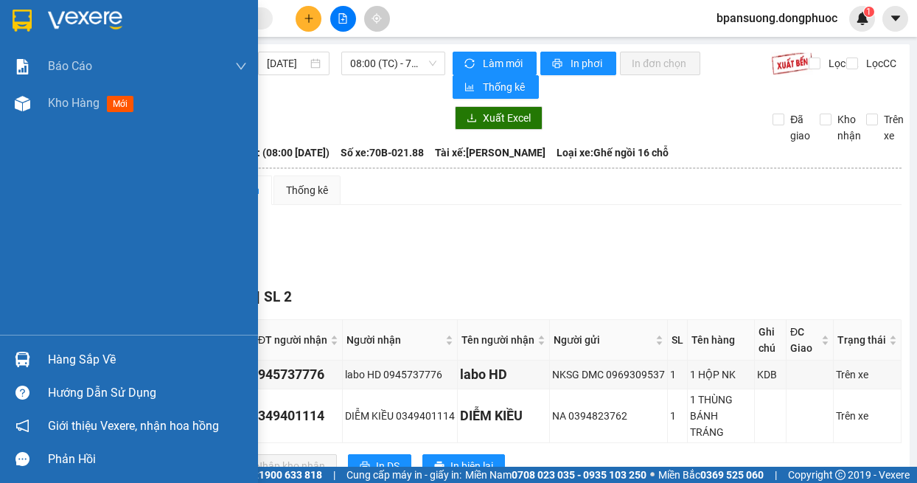
click at [22, 360] on img at bounding box center [22, 359] width 15 height 15
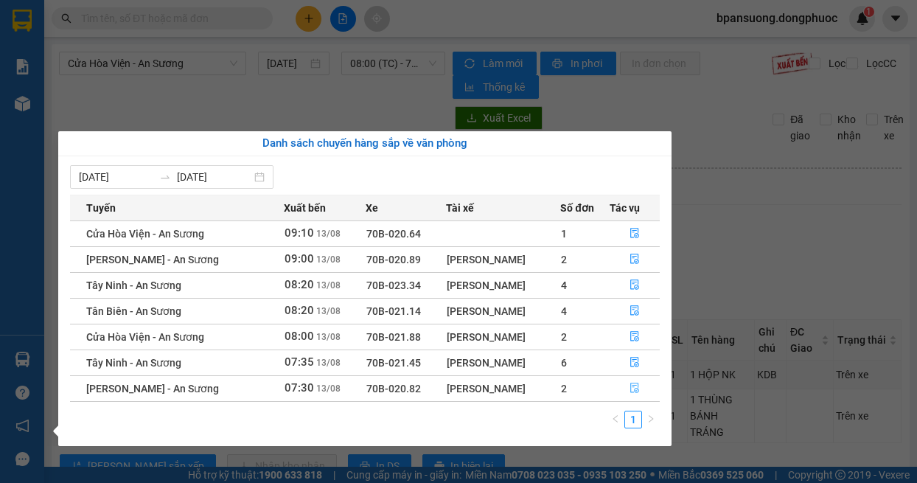
click at [641, 386] on button "button" at bounding box center [635, 389] width 49 height 24
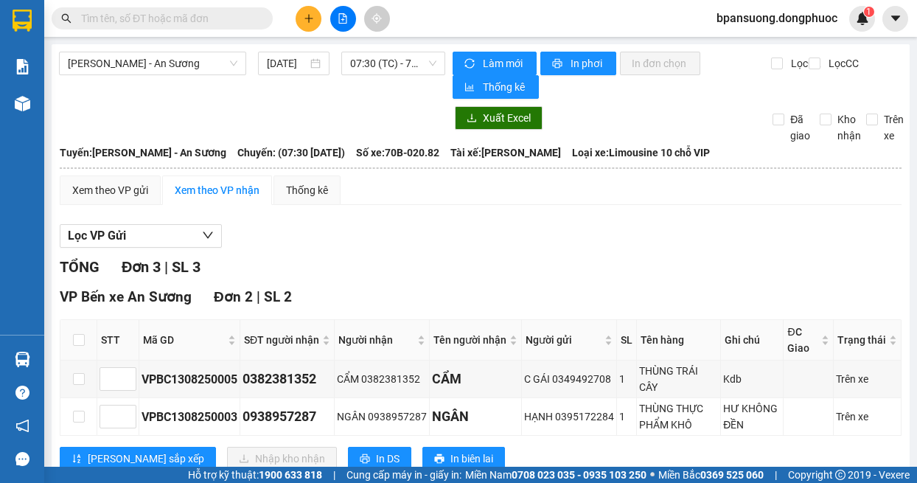
scroll to position [147, 0]
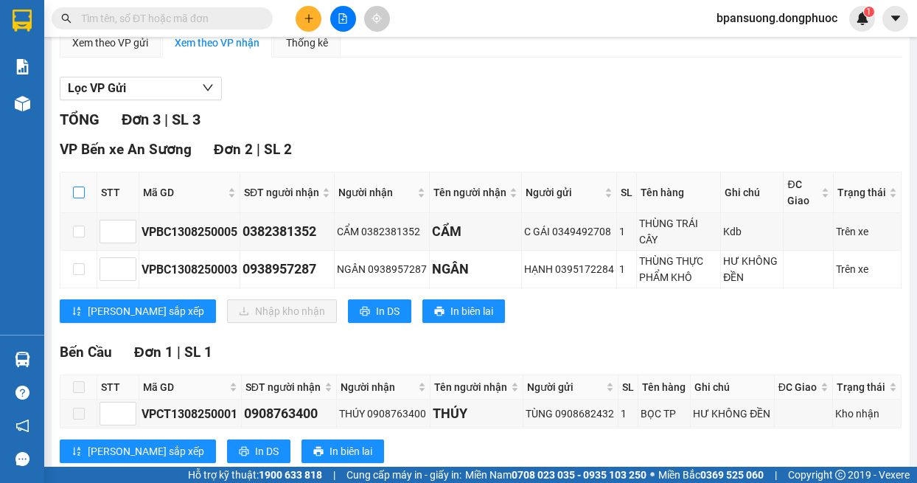
click at [77, 196] on input "checkbox" at bounding box center [79, 193] width 12 height 12
checkbox input "true"
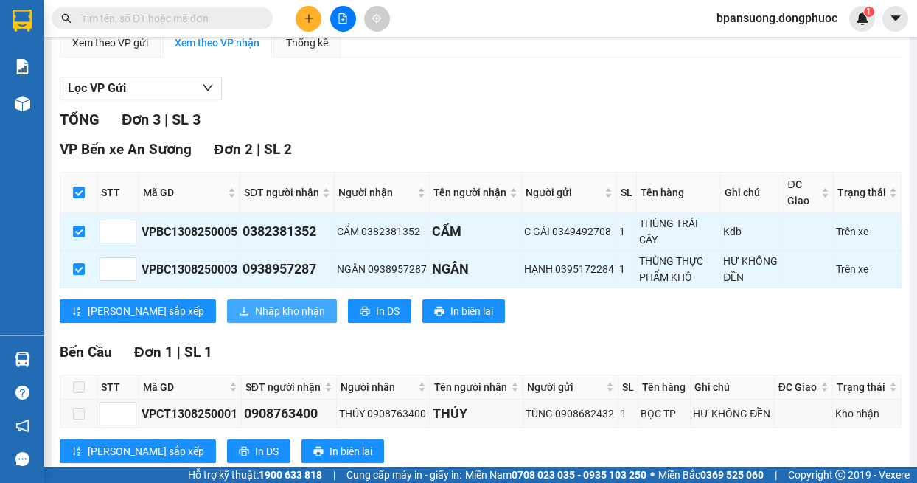
click at [255, 313] on span "Nhập kho nhận" at bounding box center [290, 311] width 70 height 16
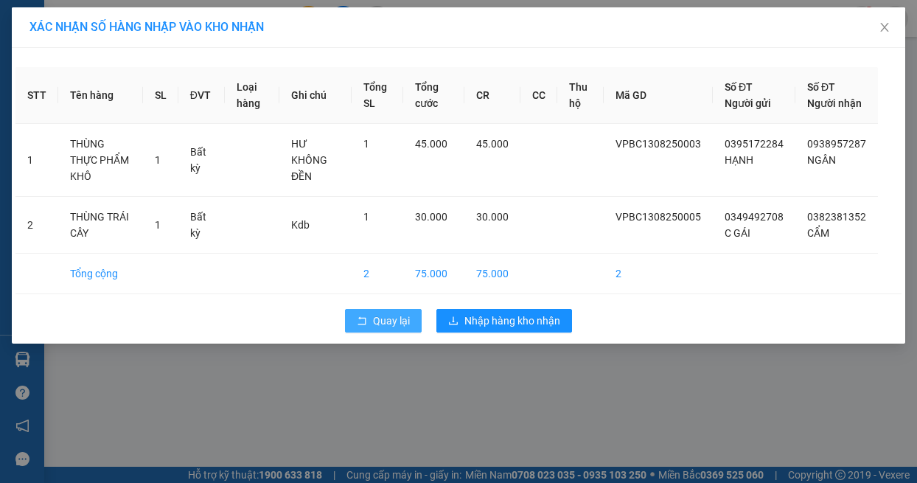
click at [382, 329] on span "Quay lại" at bounding box center [391, 321] width 37 height 16
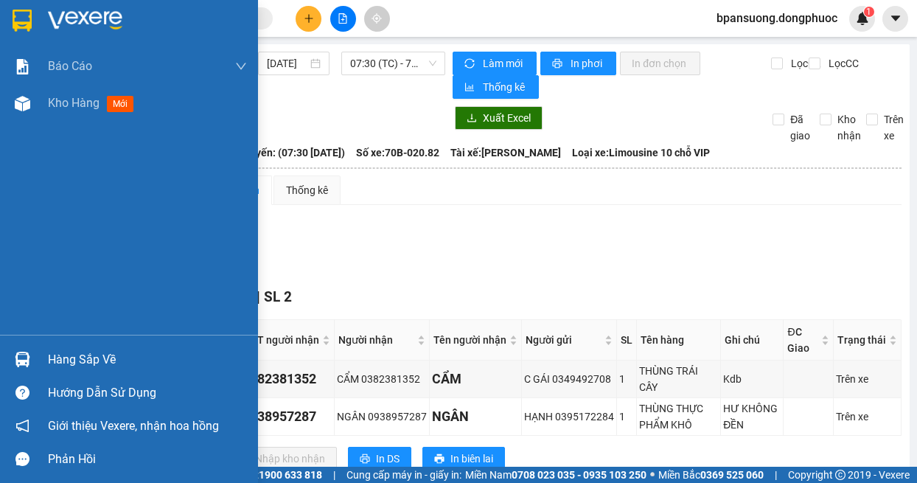
click at [37, 351] on div "Hàng sắp về" at bounding box center [129, 359] width 258 height 33
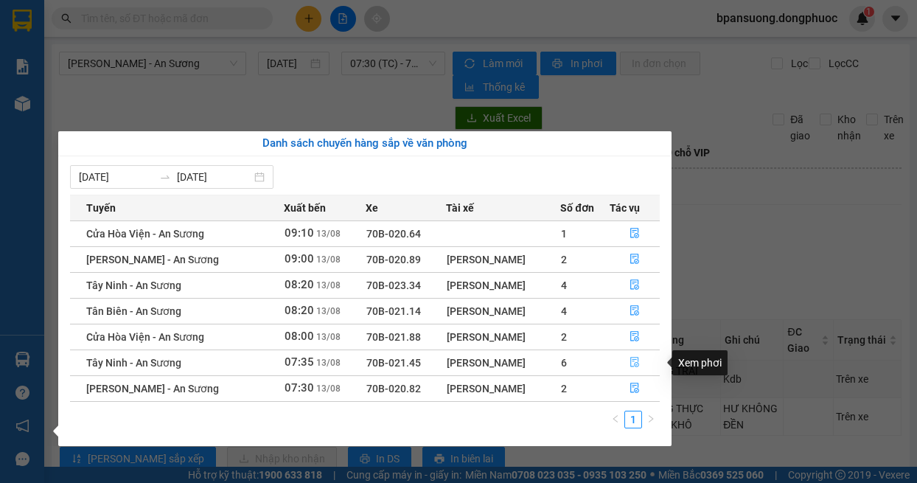
click at [633, 358] on icon "file-done" at bounding box center [635, 362] width 10 height 10
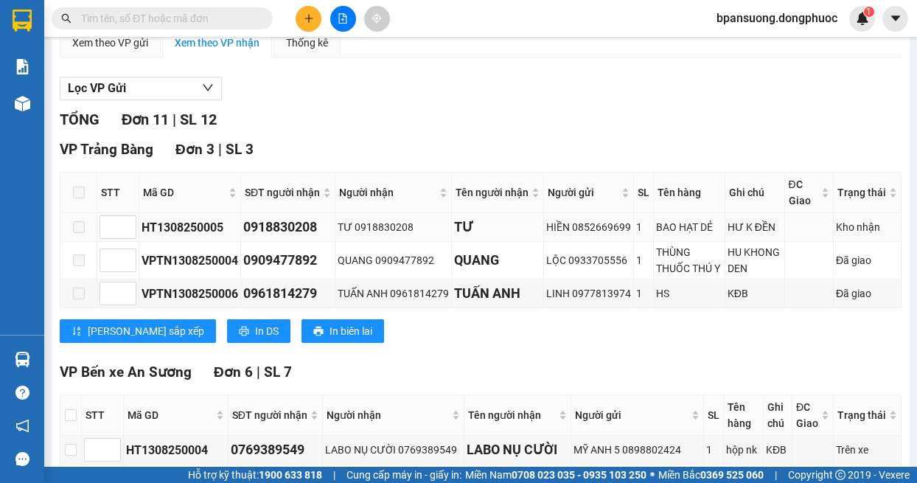
scroll to position [295, 0]
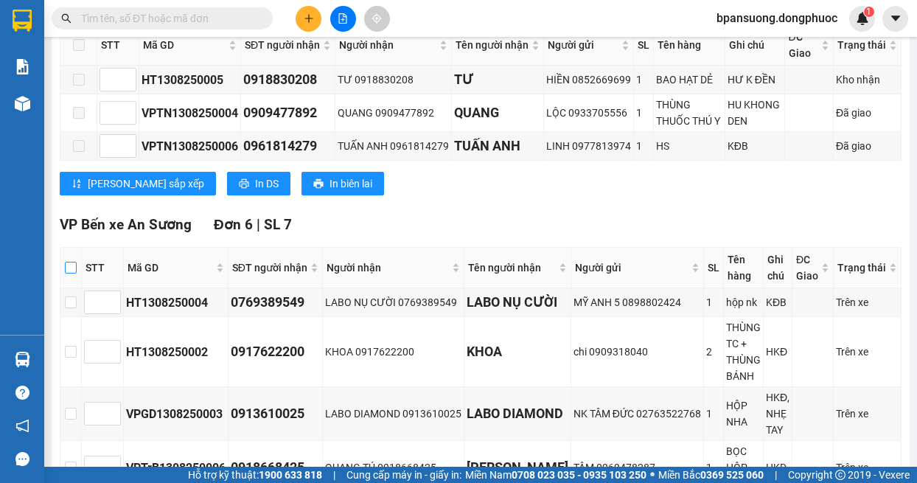
click at [72, 275] on label at bounding box center [71, 268] width 12 height 16
click at [72, 274] on input "checkbox" at bounding box center [71, 268] width 12 height 12
checkbox input "true"
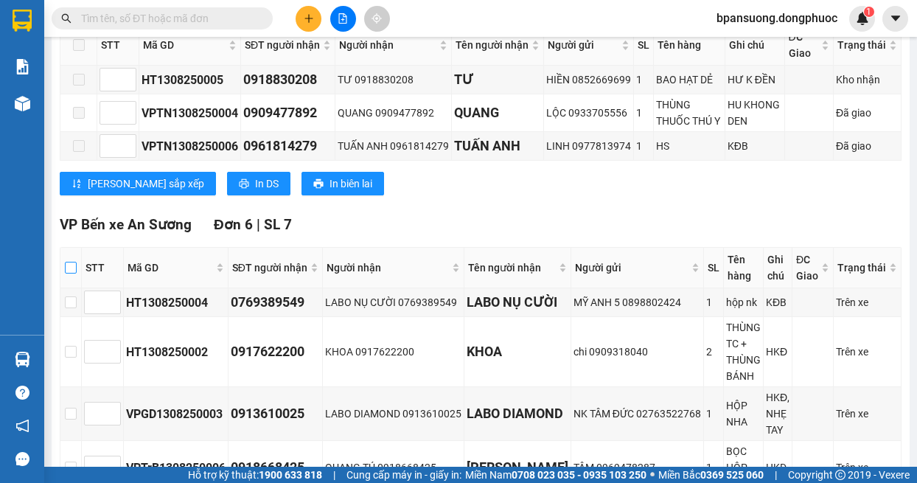
checkbox input "true"
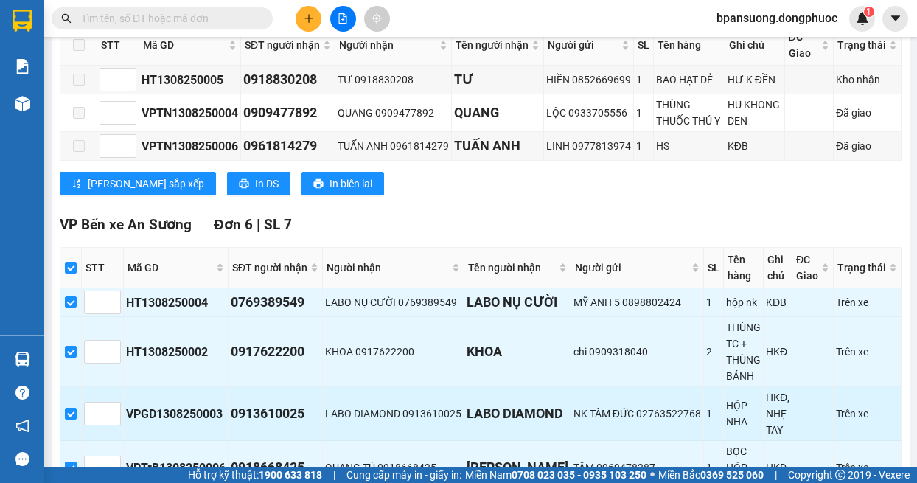
scroll to position [442, 0]
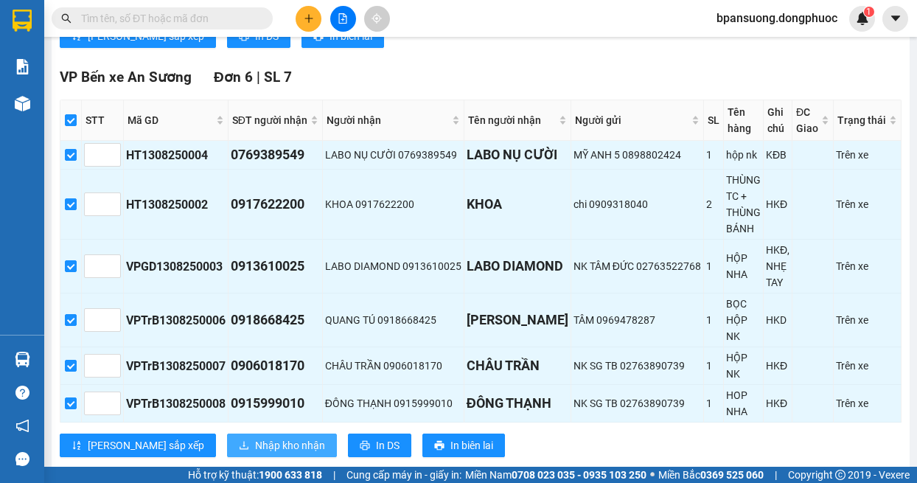
click at [255, 445] on span "Nhập kho nhận" at bounding box center [290, 445] width 70 height 16
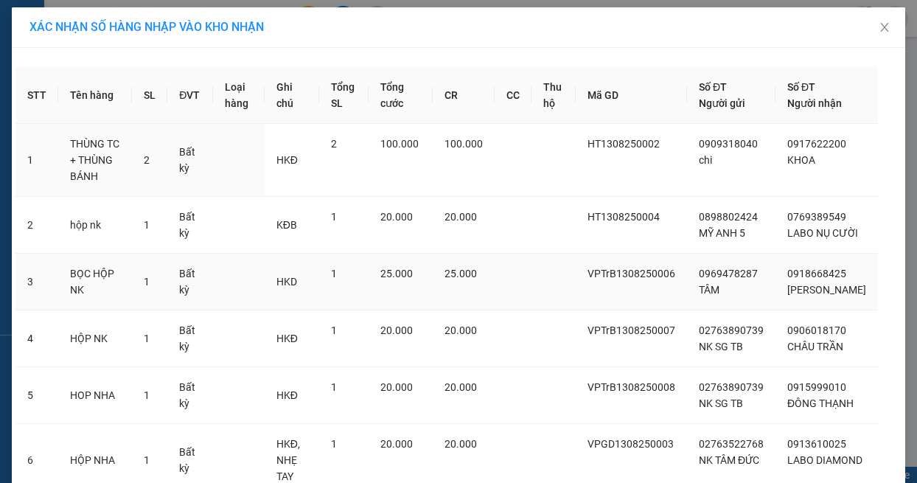
scroll to position [138, 0]
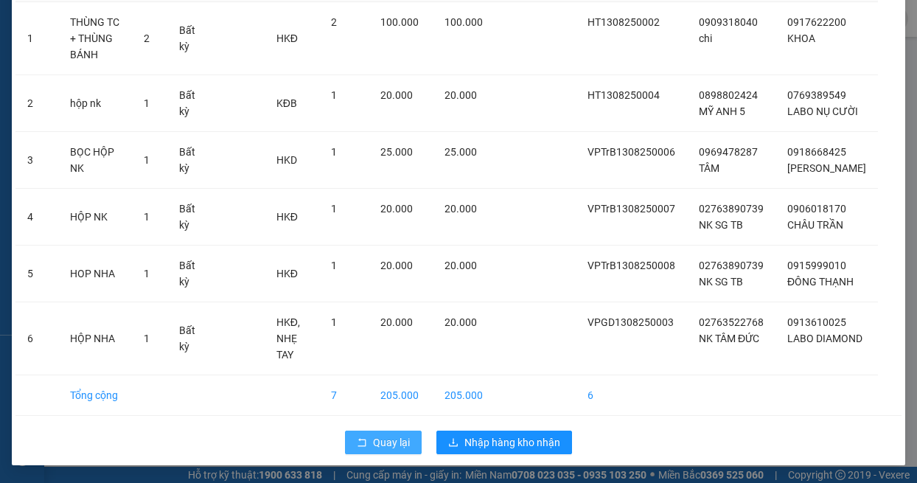
click at [375, 443] on span "Quay lại" at bounding box center [391, 442] width 37 height 16
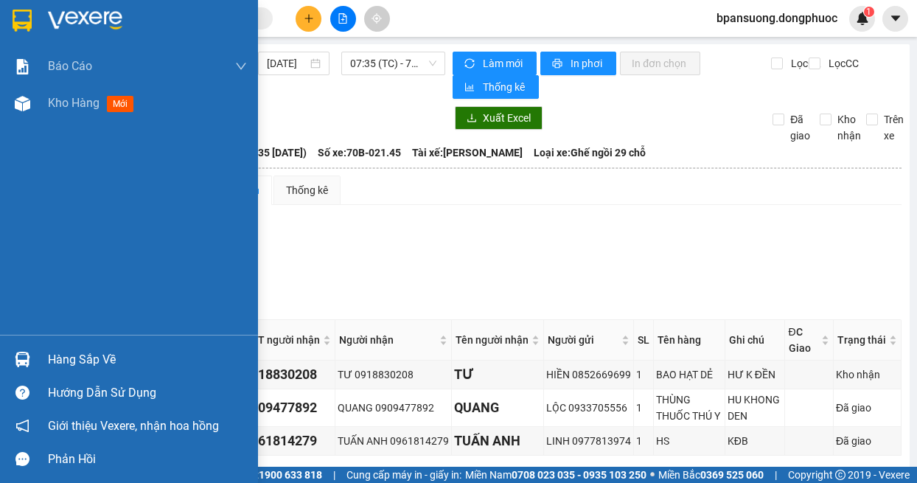
click at [22, 356] on img at bounding box center [22, 359] width 15 height 15
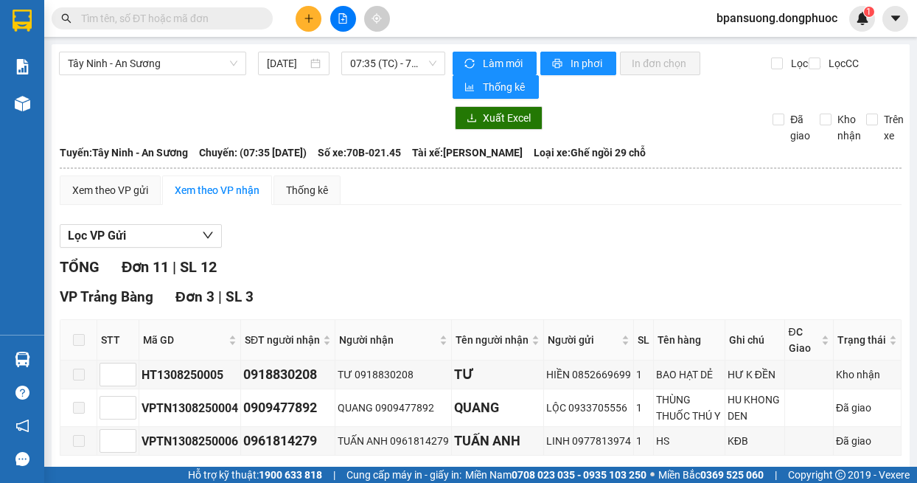
click at [169, 84] on section "Kết quả tìm kiếm ( 0 ) Bộ lọc No Data bpansuong.dongphuoc 1 Báo cáo Mẫu 1: Báo …" at bounding box center [458, 241] width 917 height 483
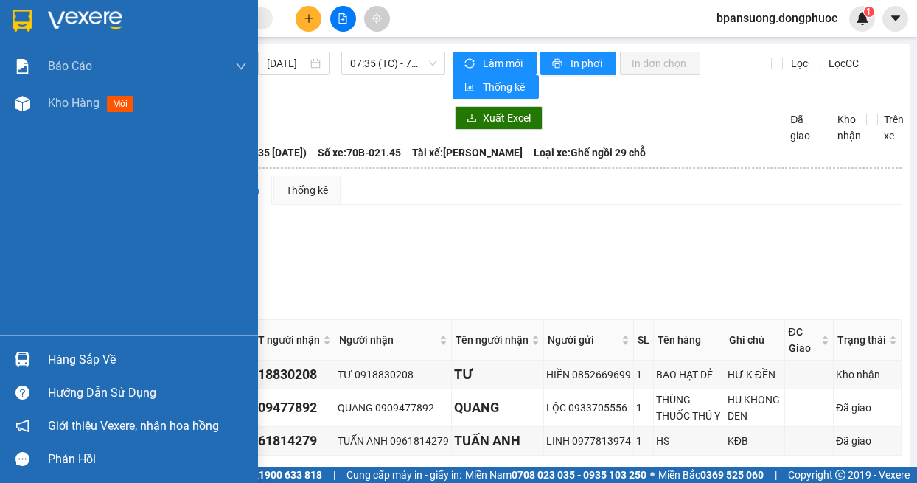
click at [28, 352] on img at bounding box center [22, 359] width 15 height 15
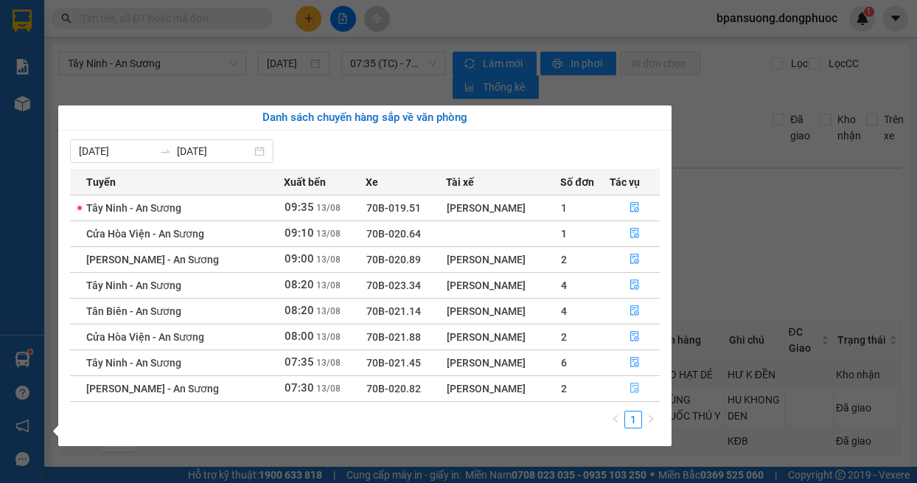
click at [632, 382] on button "button" at bounding box center [635, 389] width 49 height 24
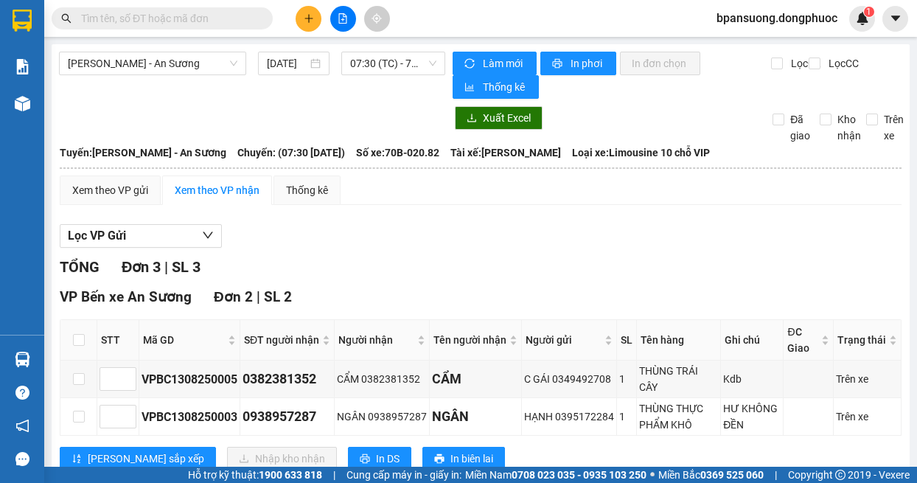
scroll to position [147, 0]
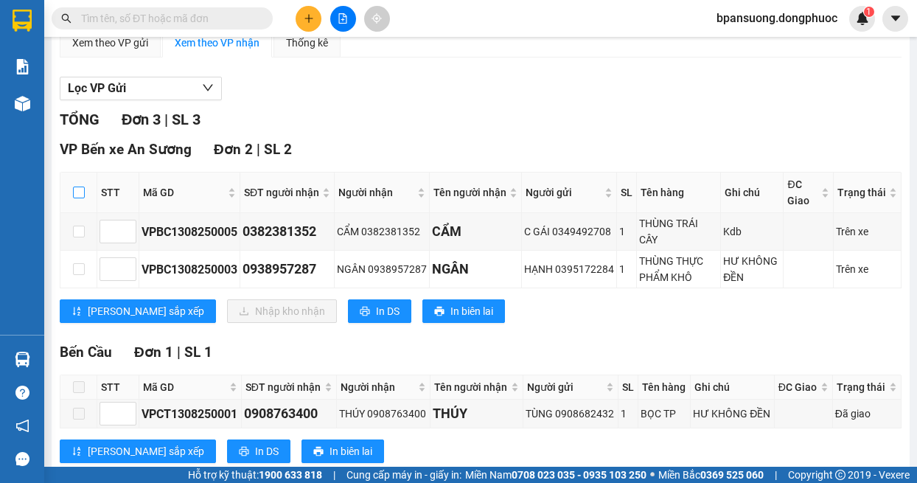
click at [80, 191] on input "checkbox" at bounding box center [79, 193] width 12 height 12
checkbox input "true"
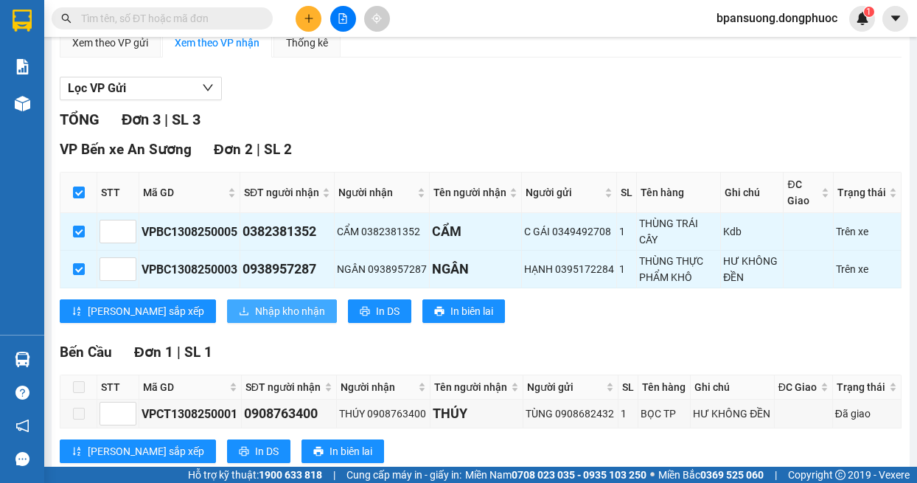
click at [255, 306] on span "Nhập kho nhận" at bounding box center [290, 311] width 70 height 16
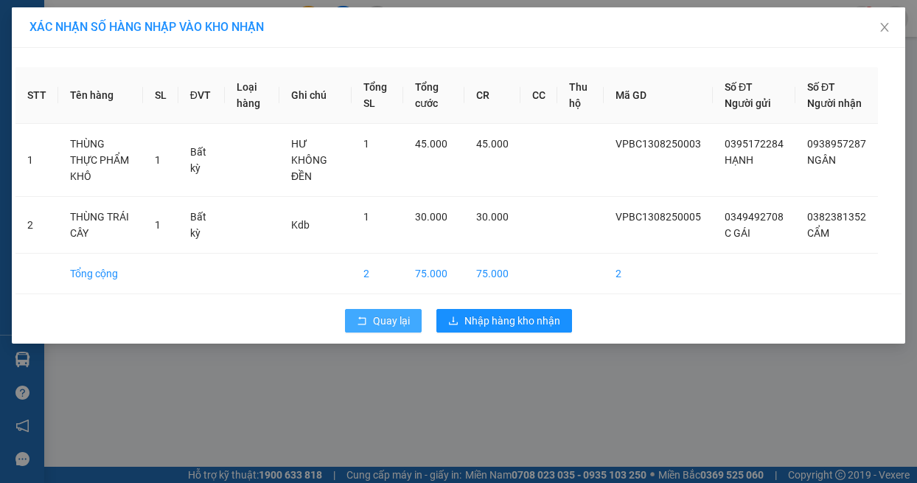
click at [389, 329] on span "Quay lại" at bounding box center [391, 321] width 37 height 16
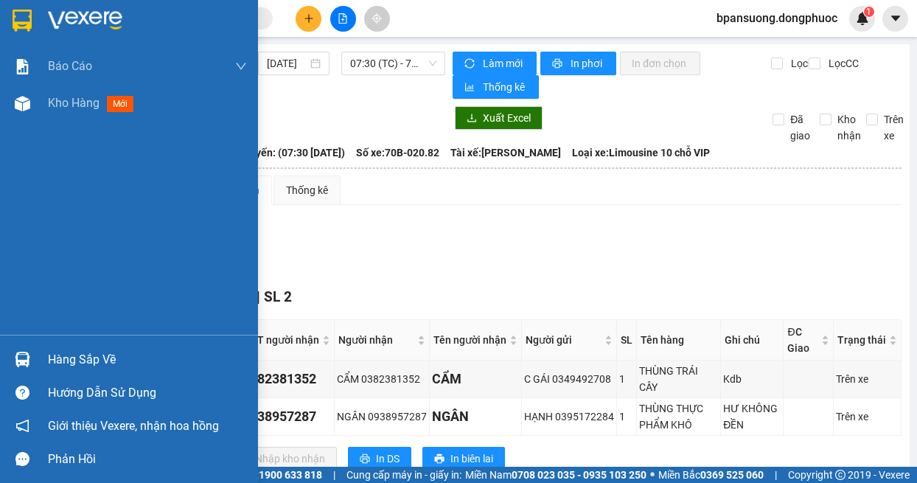
click at [33, 358] on div at bounding box center [23, 360] width 26 height 26
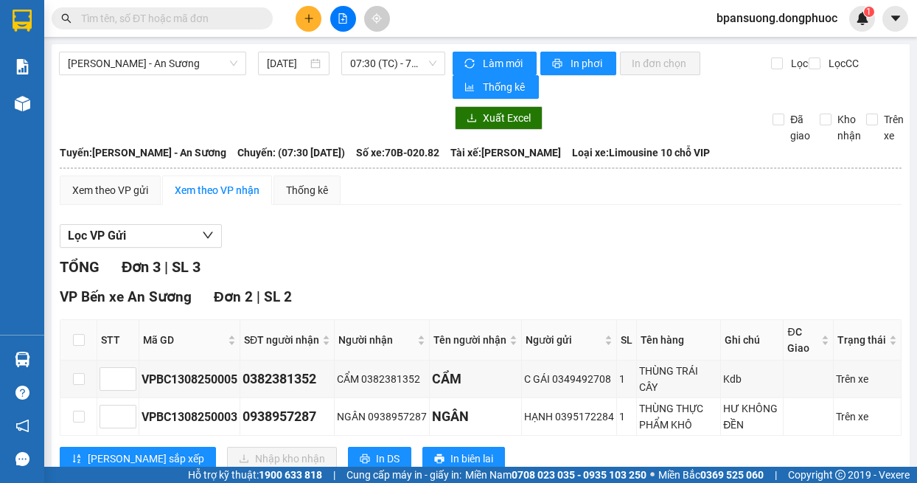
click at [740, 246] on section "Kết quả tìm kiếm ( 0 ) Bộ lọc No Data bpansuong.dongphuoc 1 Báo cáo Mẫu 1: Báo …" at bounding box center [458, 241] width 917 height 483
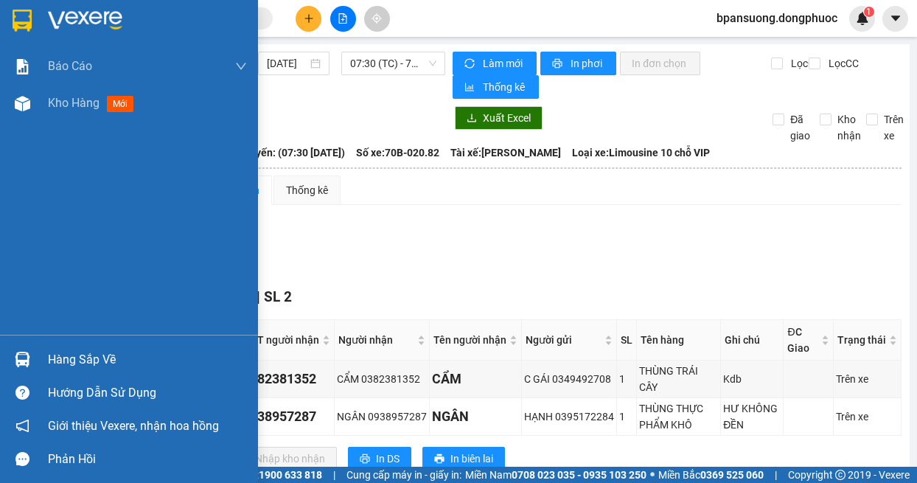
click at [36, 352] on div "Hàng sắp về" at bounding box center [129, 359] width 258 height 33
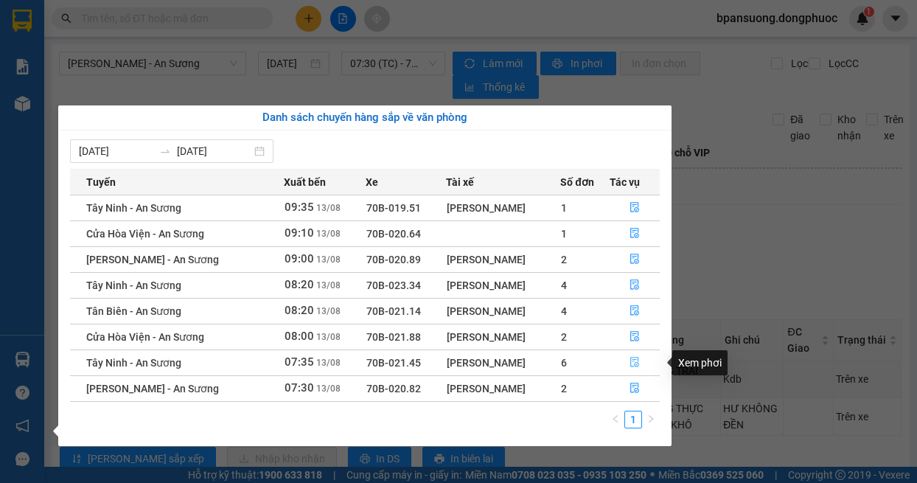
click at [626, 364] on button "button" at bounding box center [635, 363] width 49 height 24
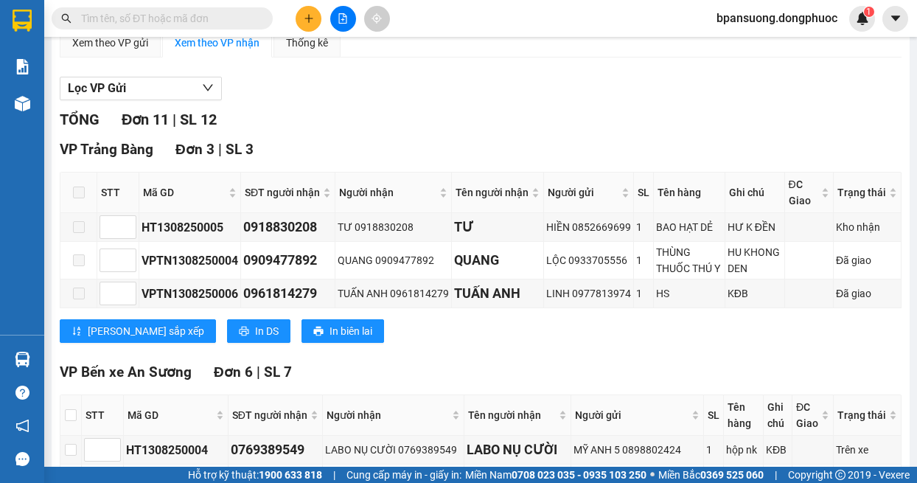
scroll to position [442, 0]
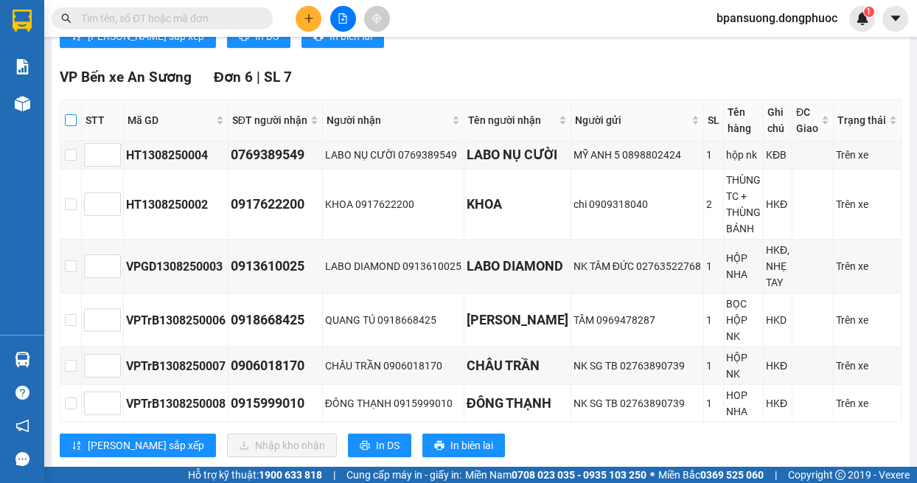
click at [69, 121] on input "checkbox" at bounding box center [71, 120] width 12 height 12
checkbox input "true"
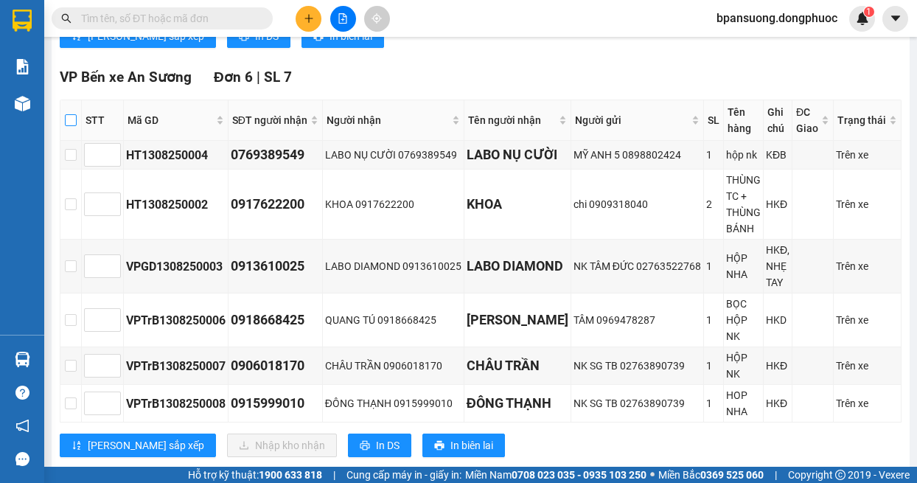
checkbox input "true"
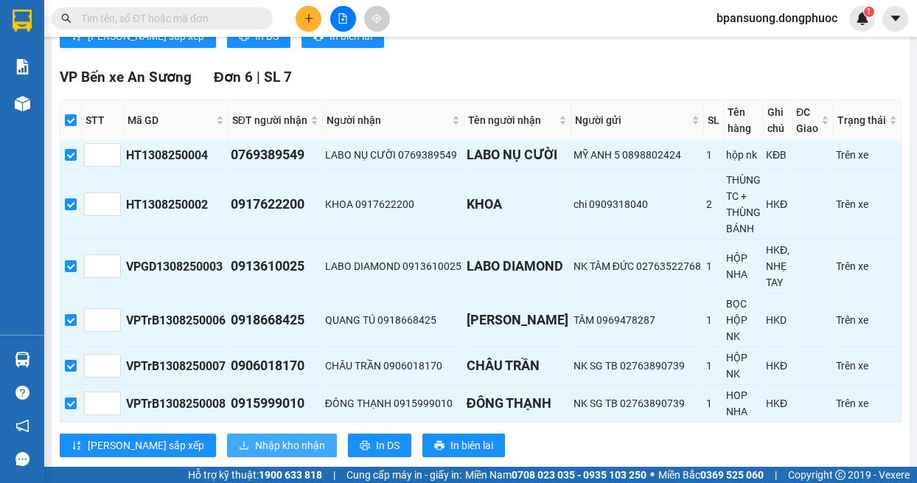
click at [255, 448] on span "Nhập kho nhận" at bounding box center [290, 445] width 70 height 16
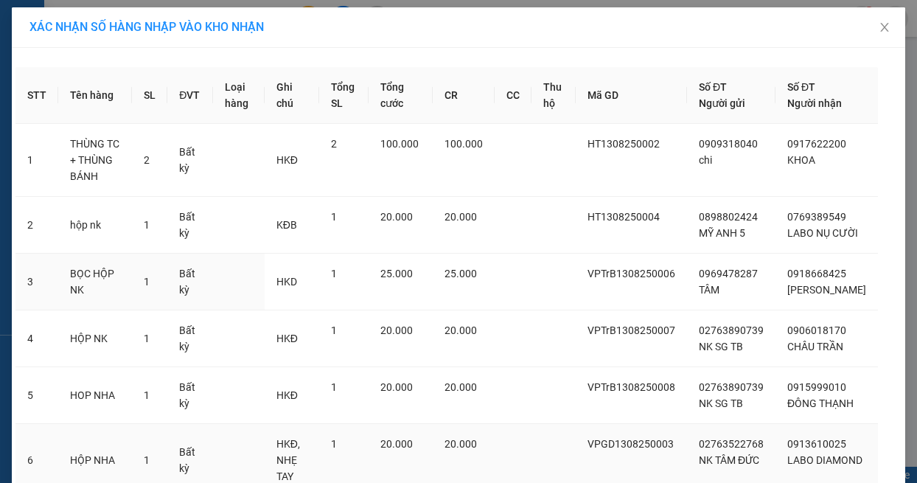
scroll to position [138, 0]
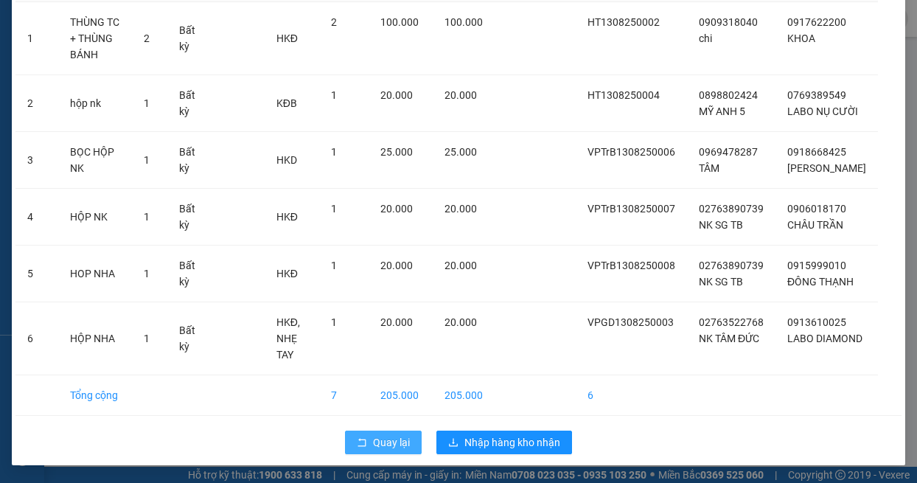
click at [373, 441] on span "Quay lại" at bounding box center [391, 442] width 37 height 16
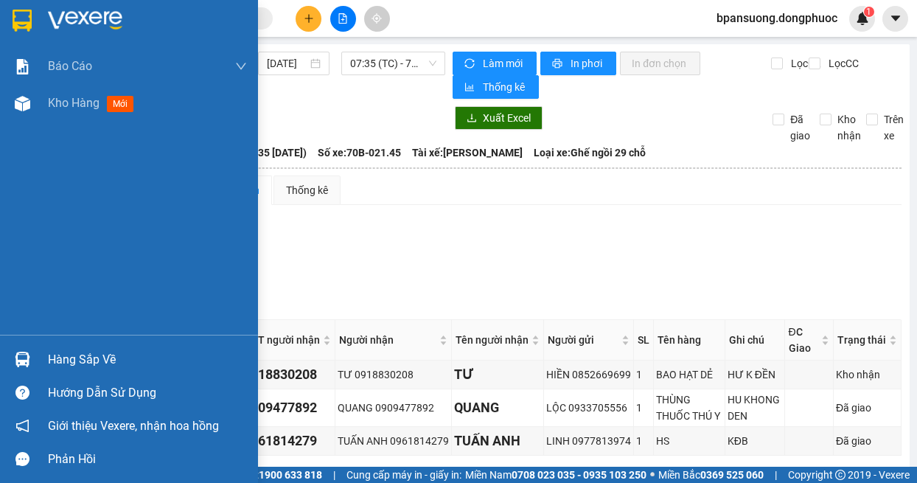
click at [51, 355] on div "Hàng sắp về" at bounding box center [147, 360] width 199 height 22
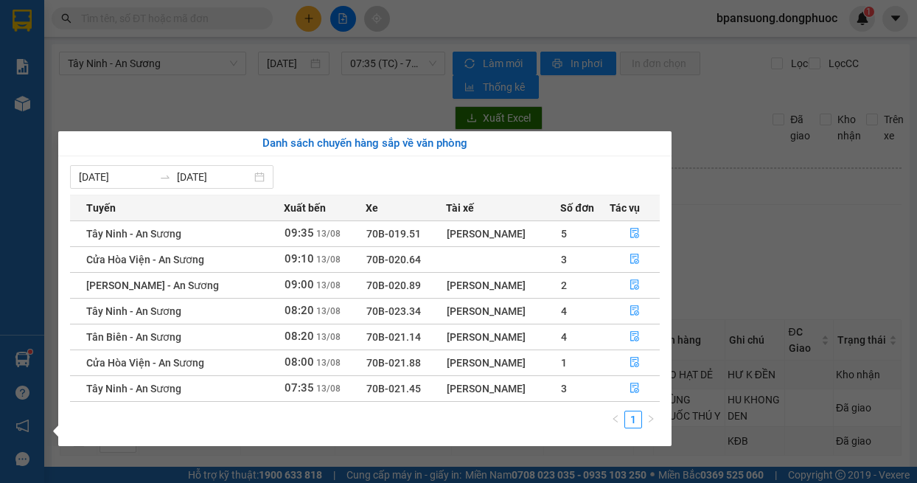
click at [241, 94] on section "Kết quả tìm kiếm ( 0 ) Bộ lọc No Data bpansuong.dongphuoc 1 Báo cáo Mẫu 1: Báo …" at bounding box center [458, 241] width 917 height 483
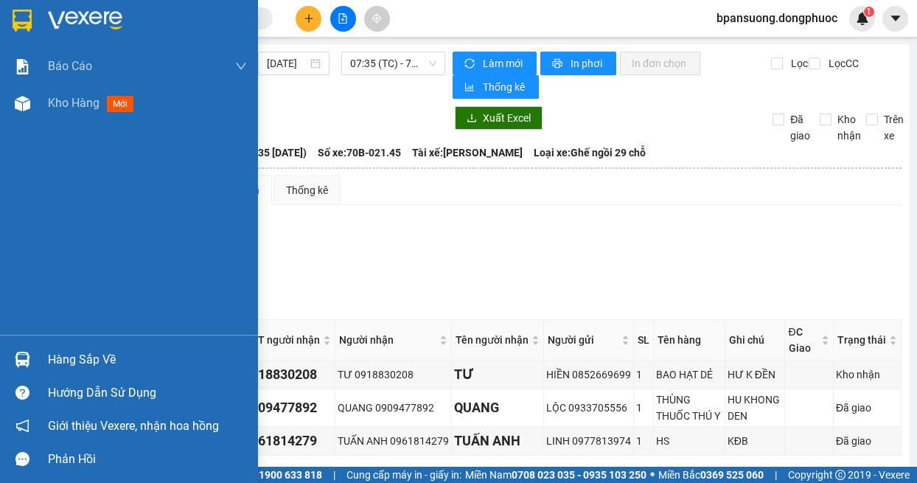
click at [17, 355] on img at bounding box center [22, 359] width 15 height 15
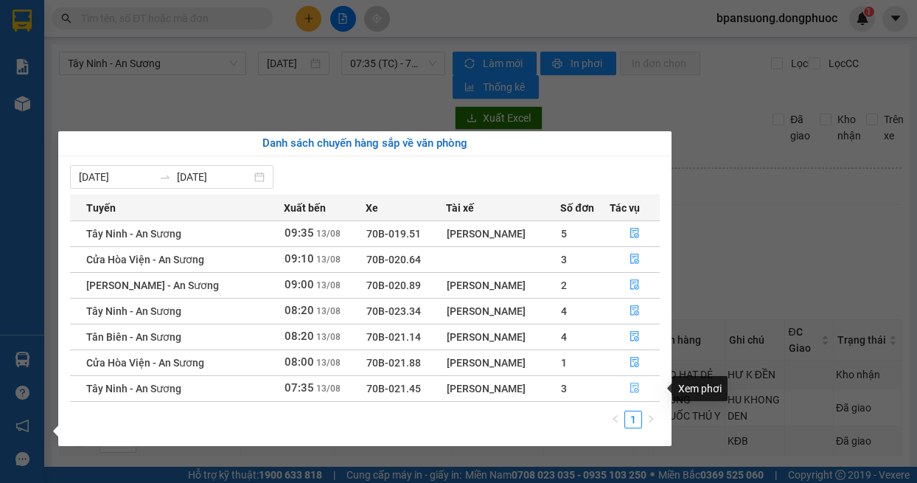
click at [638, 386] on icon "file-done" at bounding box center [634, 388] width 9 height 10
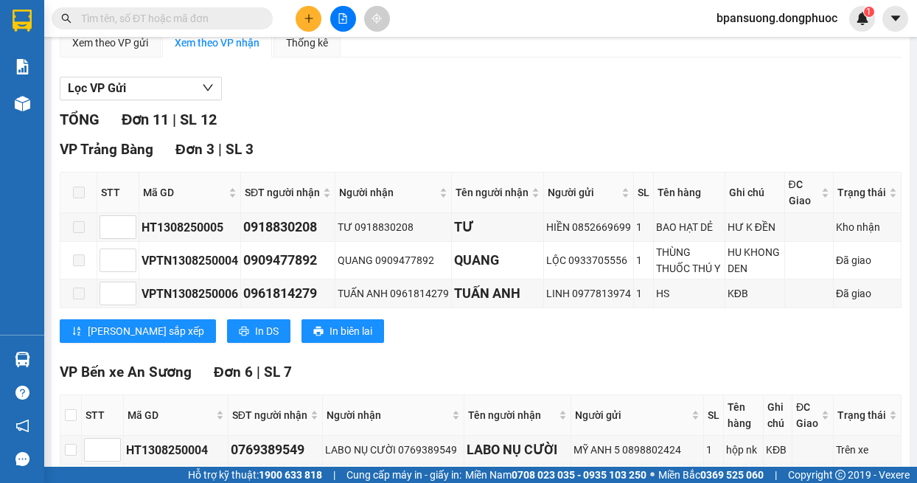
scroll to position [442, 0]
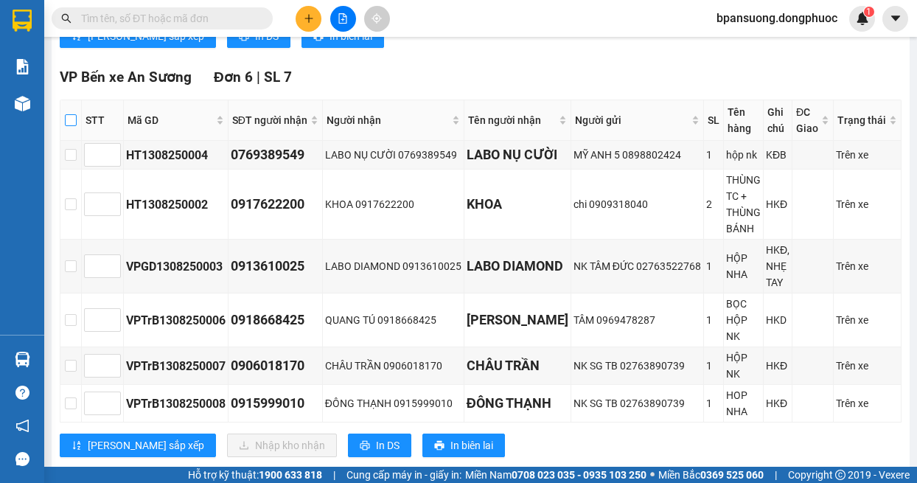
click at [66, 119] on input "checkbox" at bounding box center [71, 120] width 12 height 12
checkbox input "true"
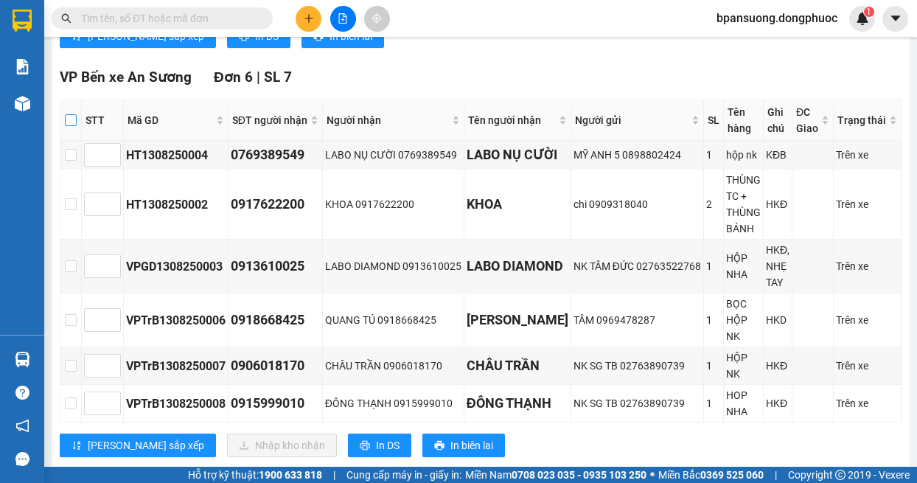
checkbox input "true"
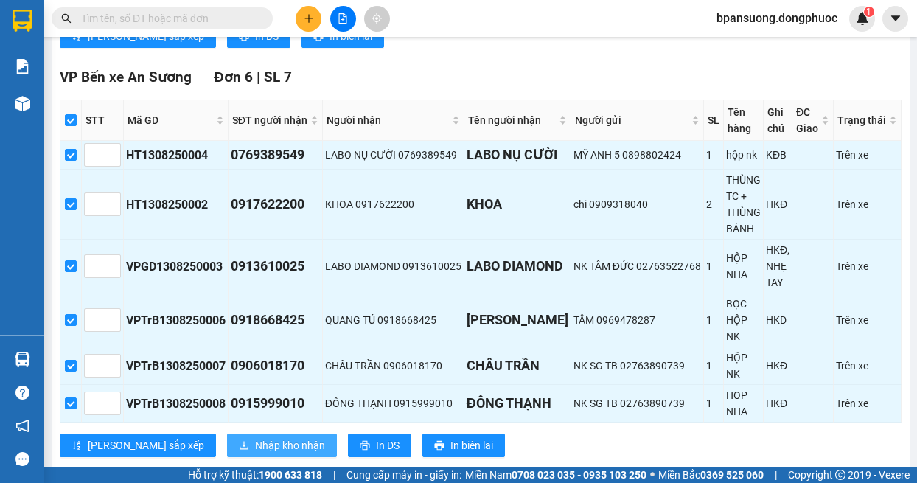
click at [255, 451] on span "Nhập kho nhận" at bounding box center [290, 445] width 70 height 16
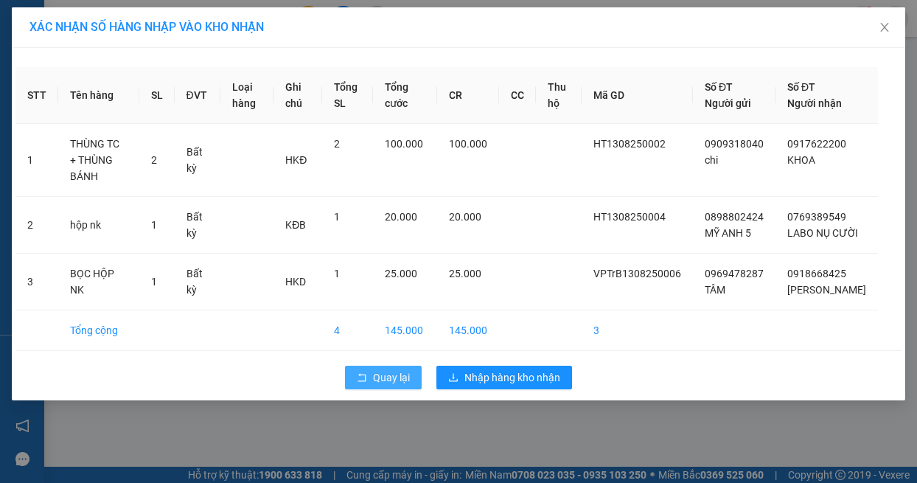
click at [385, 381] on span "Quay lại" at bounding box center [391, 377] width 37 height 16
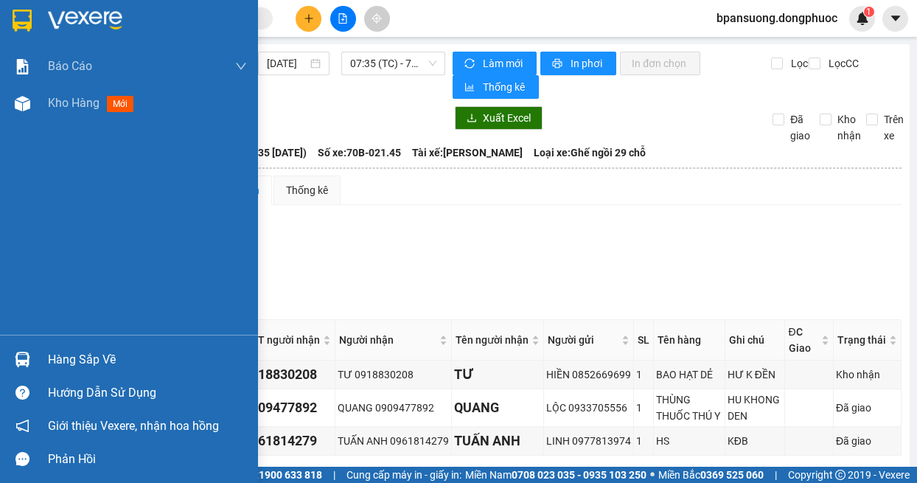
click at [41, 355] on div "Hàng sắp về" at bounding box center [129, 359] width 258 height 33
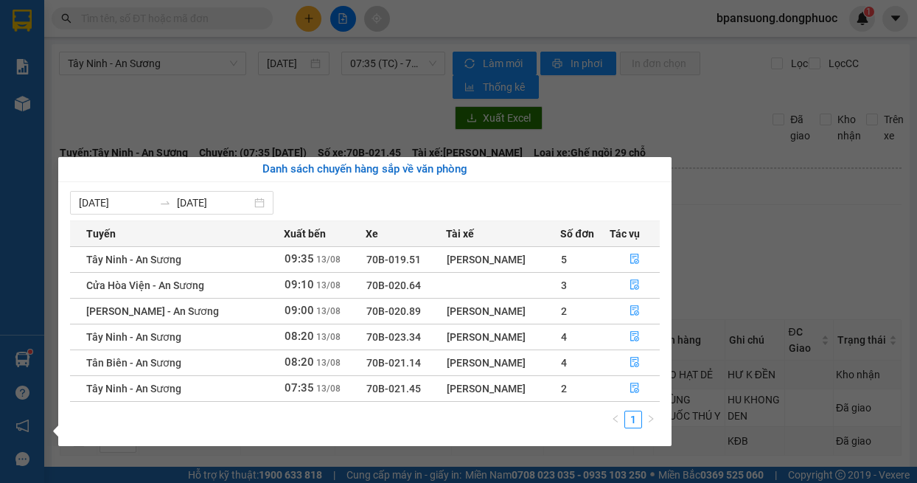
click at [819, 259] on section "Kết quả tìm kiếm ( 0 ) Bộ lọc No Data bpansuong.dongphuoc 1 Báo cáo Mẫu 1: Báo …" at bounding box center [458, 241] width 917 height 483
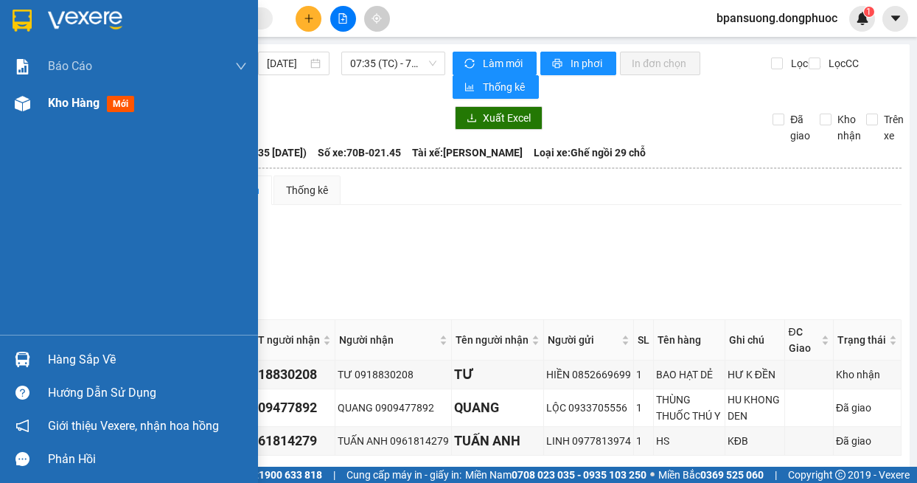
click at [12, 111] on div at bounding box center [23, 104] width 26 height 26
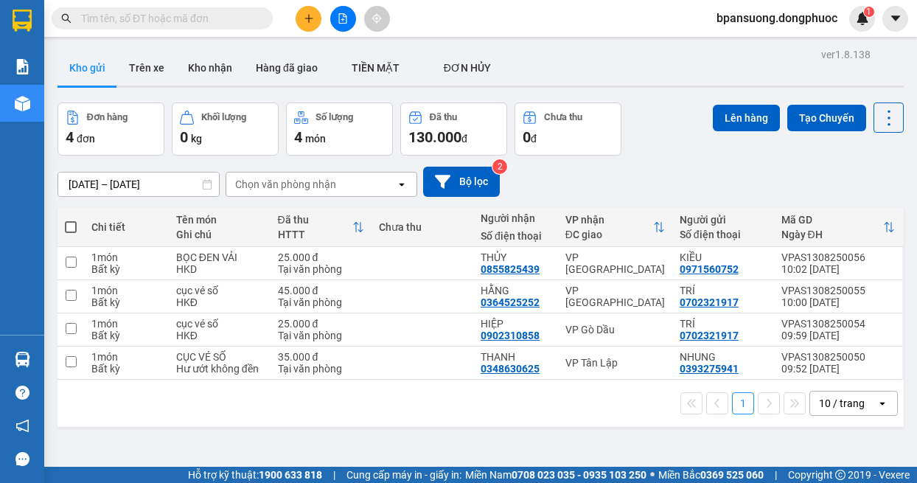
click at [649, 48] on div "ver 1.8.138 Kho gửi Trên xe Kho nhận Hàng đã giao TIỀN MẶT ĐƠN HỦY Đơn hàng 4…" at bounding box center [481, 285] width 858 height 483
click at [684, 150] on div "Đơn hàng 4 đơn Khối lượng 0 kg Số lượng 4 món Đã thu 130.000 đ Chưa thu 0 đ Lên…" at bounding box center [481, 128] width 847 height 53
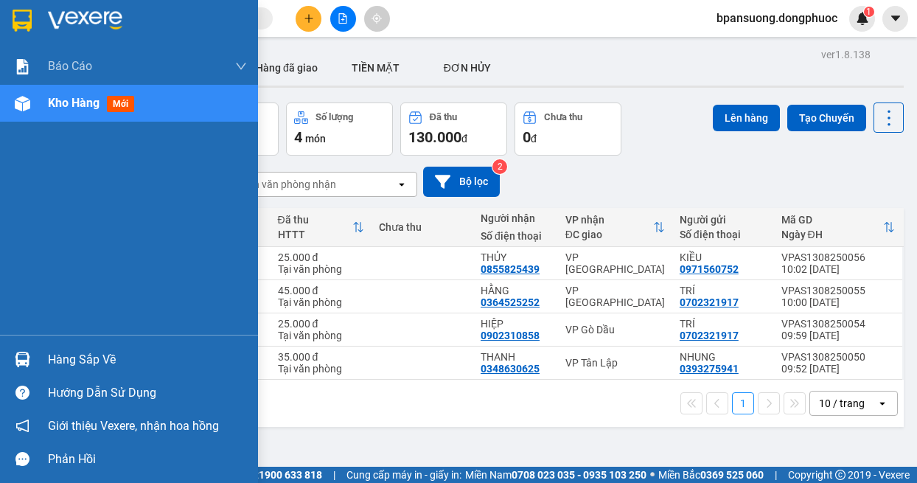
click at [35, 354] on div at bounding box center [23, 360] width 26 height 26
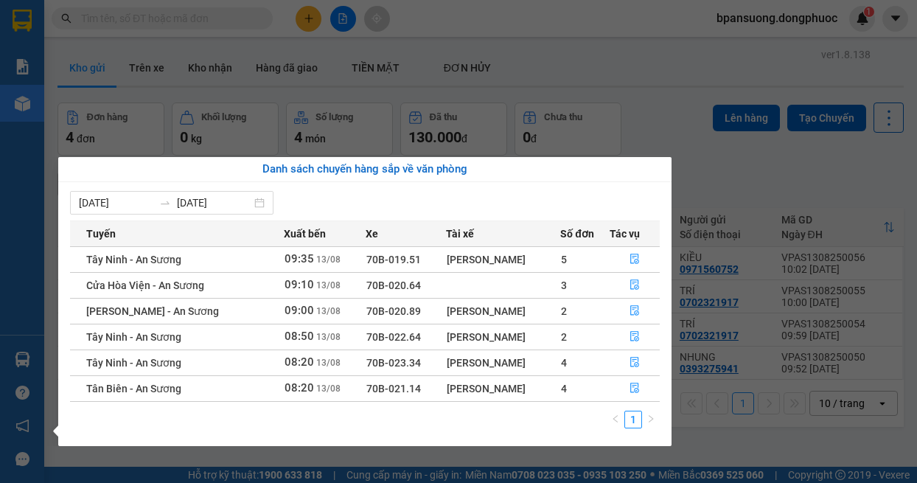
click at [606, 75] on section "Kết quả tìm kiếm ( 0 ) Bộ lọc No Data bpansuong.dongphuoc 1 Báo cáo Mẫu 1: Báo …" at bounding box center [458, 241] width 917 height 483
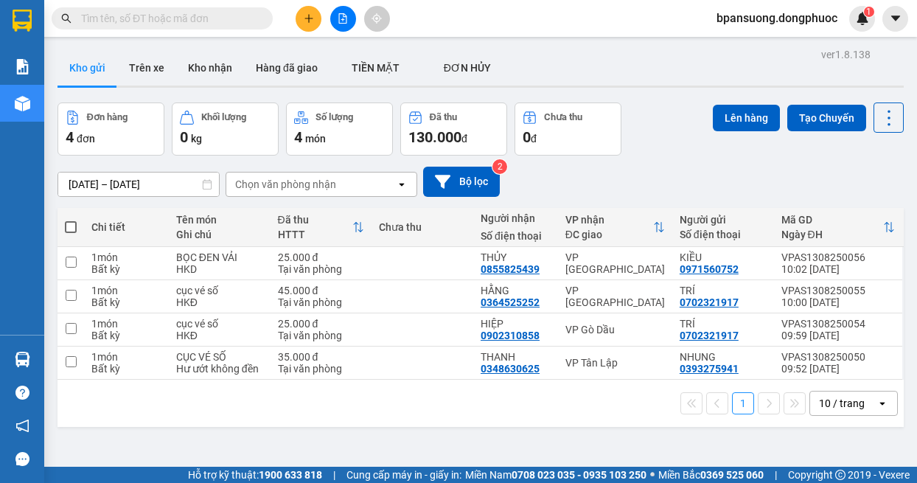
click at [614, 48] on div "ver 1.8.138 Kho gửi Trên xe Kho nhận Hàng đã giao TIỀN MẶT ĐƠN HỦY Đơn hàng 4…" at bounding box center [481, 285] width 858 height 483
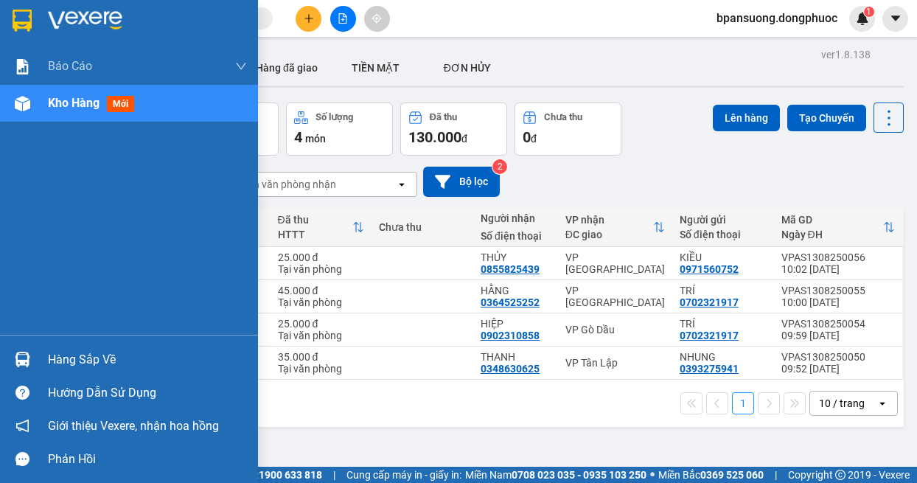
click at [24, 359] on img at bounding box center [22, 359] width 15 height 15
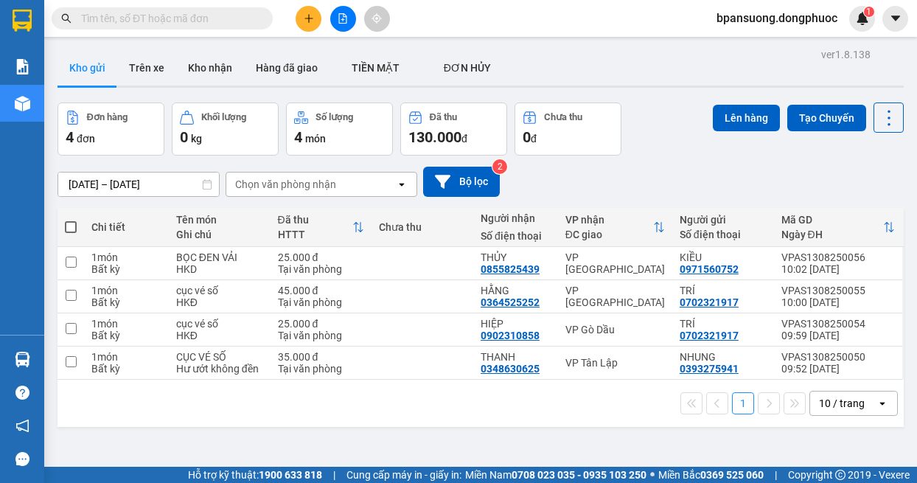
click at [637, 63] on section "Kết quả tìm kiếm ( 0 ) Bộ lọc No Data bpansuong.dongphuoc 1 Báo cáo Mẫu 1: Báo …" at bounding box center [458, 241] width 917 height 483
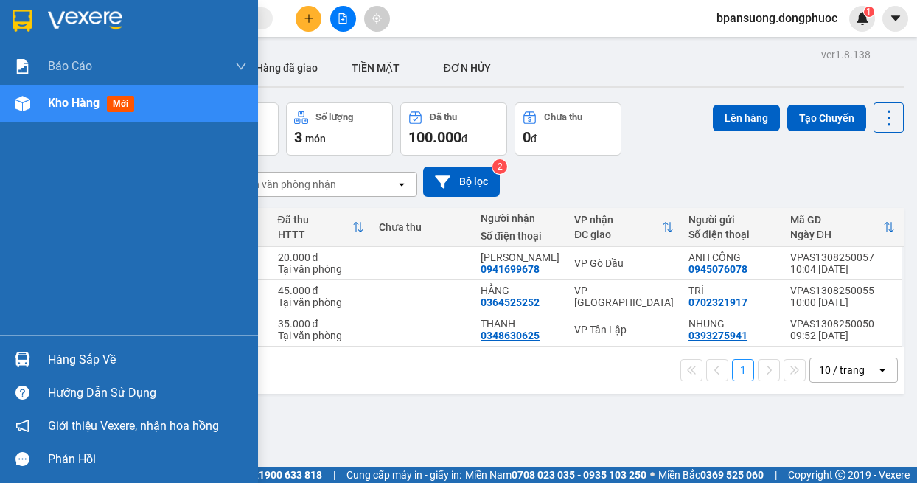
click at [31, 372] on div at bounding box center [23, 360] width 26 height 26
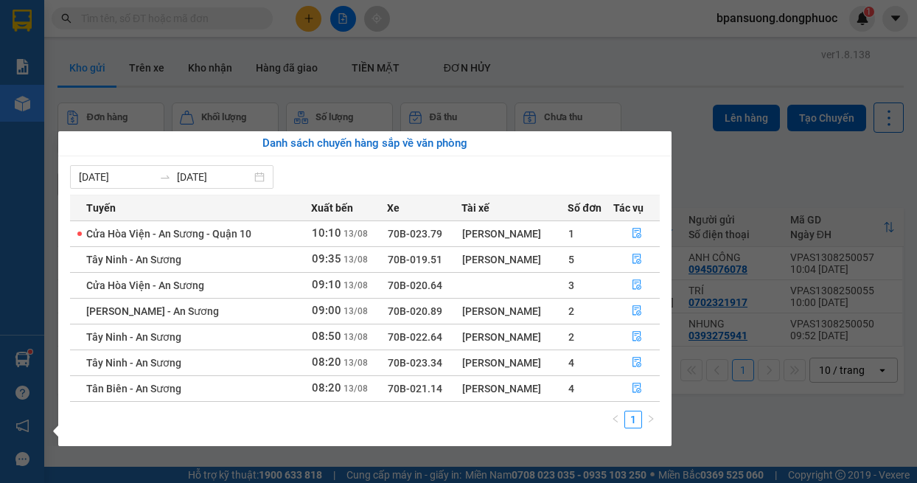
click at [596, 65] on section "Kết quả tìm kiếm ( 0 ) Bộ lọc No Data bpansuong.dongphuoc 1 Báo cáo Mẫu 1: Báo …" at bounding box center [458, 241] width 917 height 483
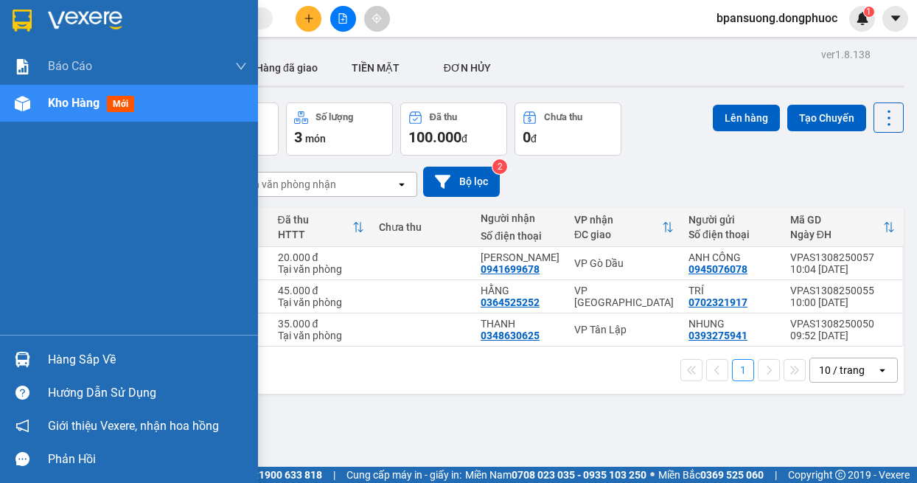
click at [30, 100] on div at bounding box center [23, 104] width 26 height 26
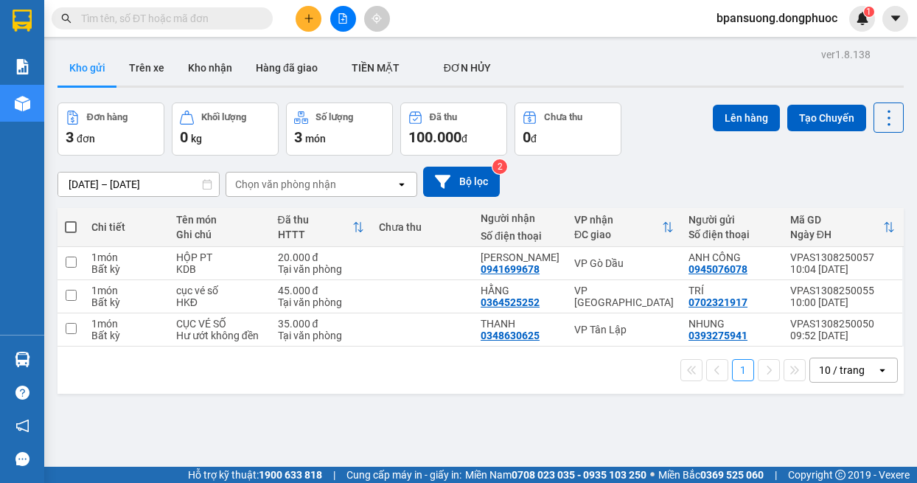
click at [701, 403] on div "ver 1.8.138 Kho gửi Trên xe Kho nhận Hàng đã giao TIỀN MẶT ĐƠN HỦY Đơn hàng 3…" at bounding box center [481, 285] width 858 height 483
click at [662, 173] on div "[DATE] – [DATE] Press the down arrow key to interact with the calendar and sele…" at bounding box center [481, 182] width 847 height 30
click at [305, 14] on icon "plus" at bounding box center [309, 18] width 10 height 10
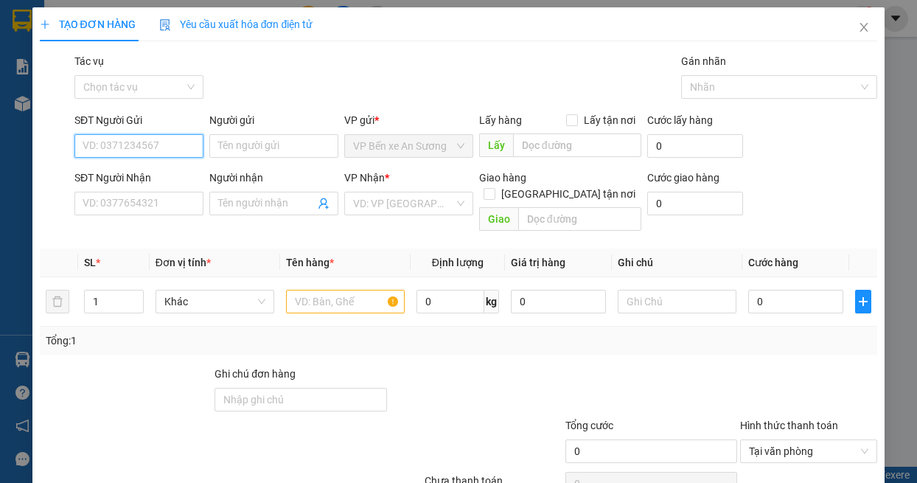
click at [158, 144] on input "SĐT Người Gửi" at bounding box center [138, 146] width 129 height 24
type input "0935123278"
click at [162, 176] on div "0935123278 - MỊ" at bounding box center [138, 175] width 110 height 16
type input "MỊ"
type input "0332625538"
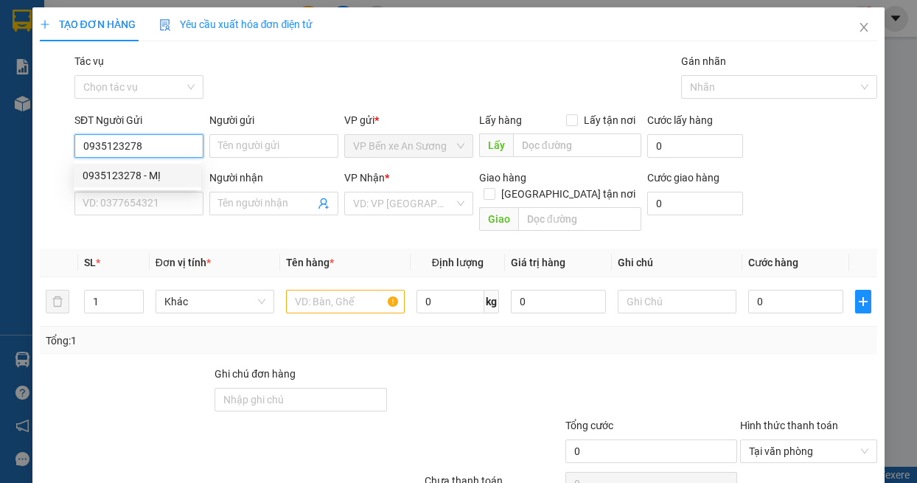
type input "VÂN"
type input "40.000"
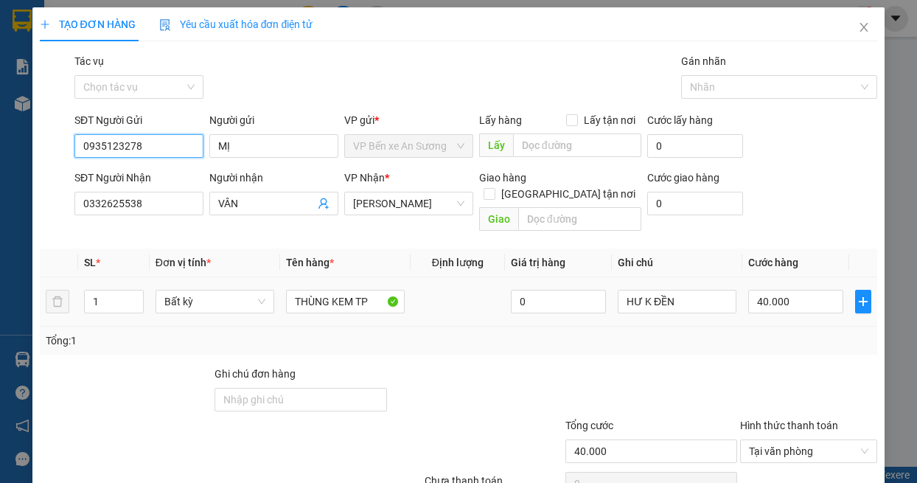
scroll to position [63, 0]
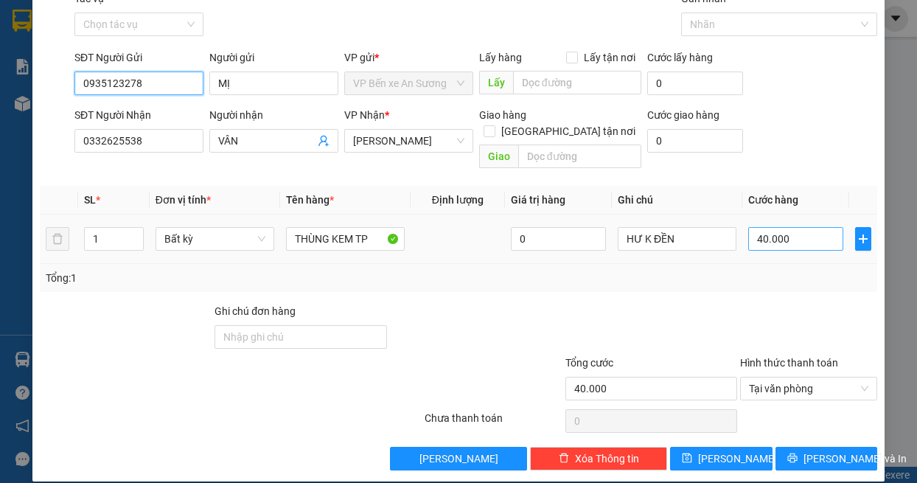
type input "0935123278"
click at [770, 227] on input "40.000" at bounding box center [795, 239] width 95 height 24
type input "0"
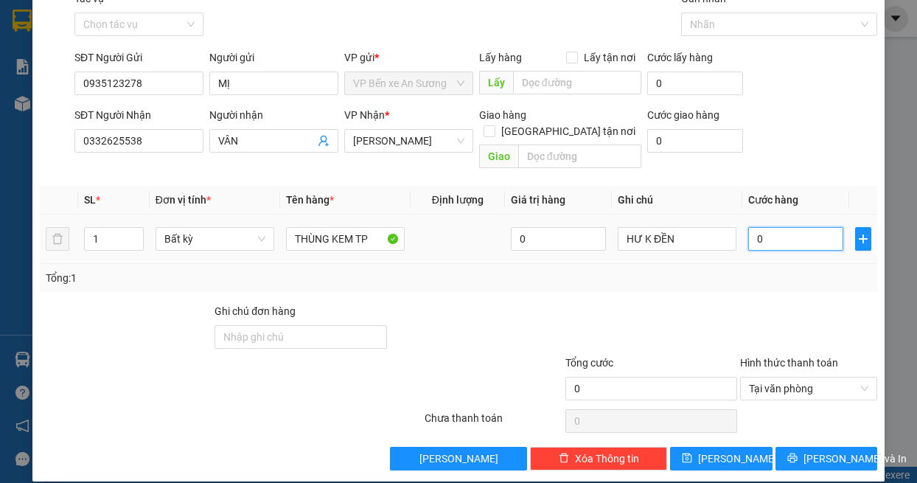
click at [771, 227] on input "0" at bounding box center [795, 239] width 95 height 24
type input "03"
type input "3"
type input "035"
type input "35"
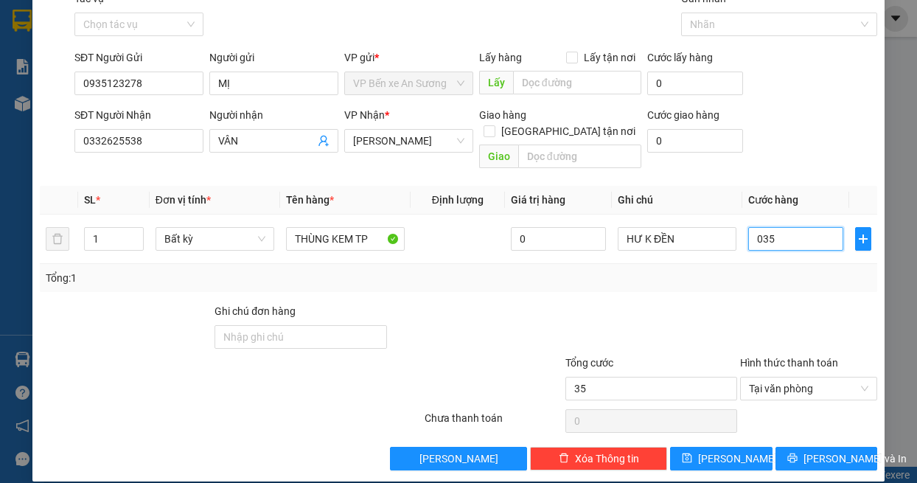
type input "035"
type input "35.000"
click at [755, 284] on div "Transit Pickup Surcharge Ids Transit Deliver Surcharge Ids Transit Deliver Surc…" at bounding box center [459, 230] width 838 height 480
type input "4"
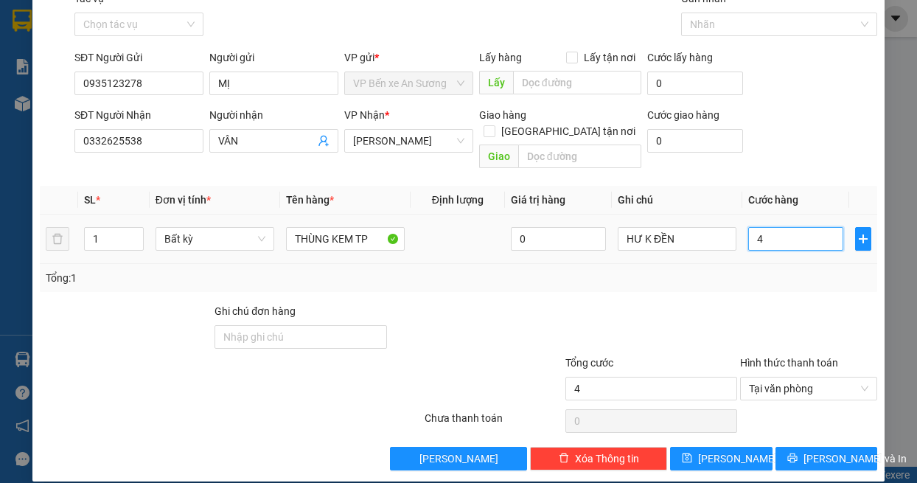
type input "40"
type input "40.000"
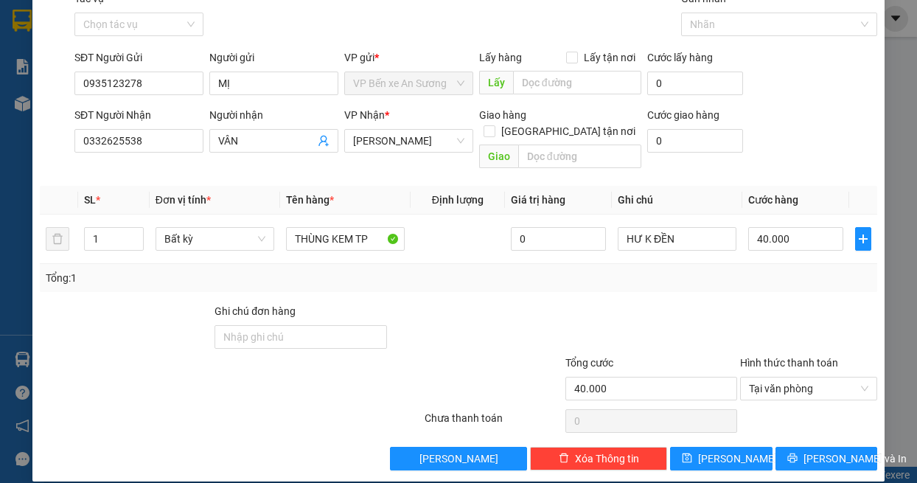
click at [778, 264] on div "Tổng: 1" at bounding box center [459, 278] width 838 height 28
click at [830, 451] on span "[PERSON_NAME] và In" at bounding box center [855, 459] width 103 height 16
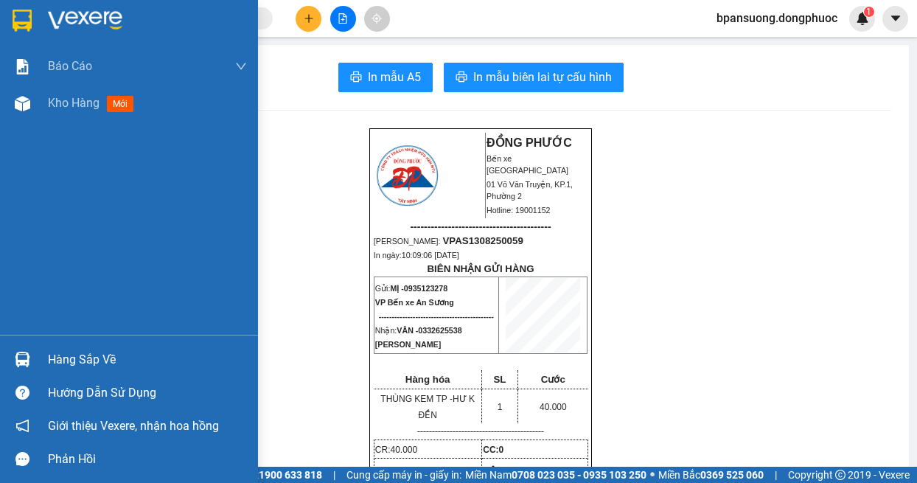
click at [23, 355] on img at bounding box center [22, 359] width 15 height 15
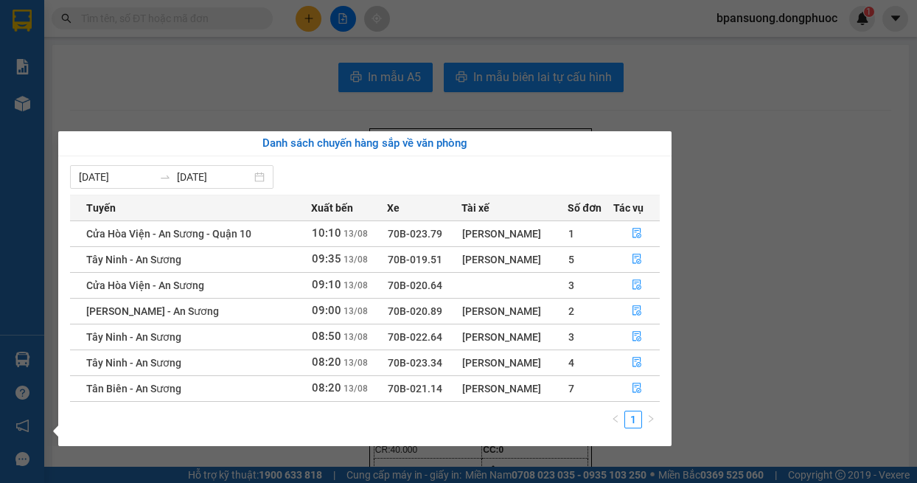
click at [706, 321] on section "Kết quả tìm kiếm ( 0 ) Bộ lọc No Data bpansuong.dongphuoc 1 Báo cáo Mẫu 1: Báo …" at bounding box center [458, 241] width 917 height 483
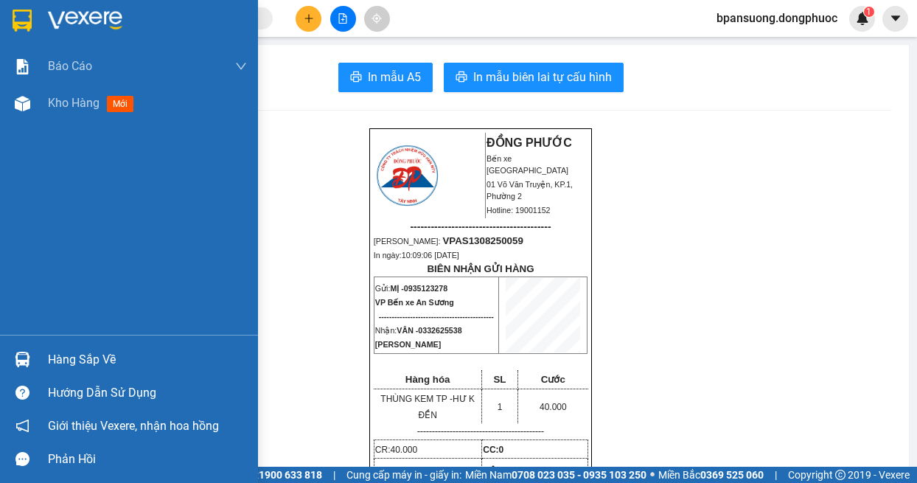
click at [24, 356] on img at bounding box center [22, 359] width 15 height 15
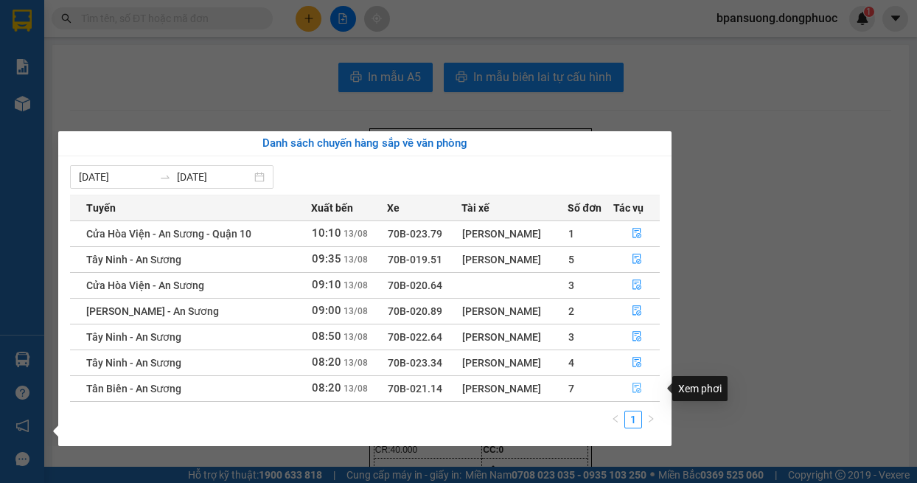
click at [639, 388] on icon "file-done" at bounding box center [637, 388] width 10 height 10
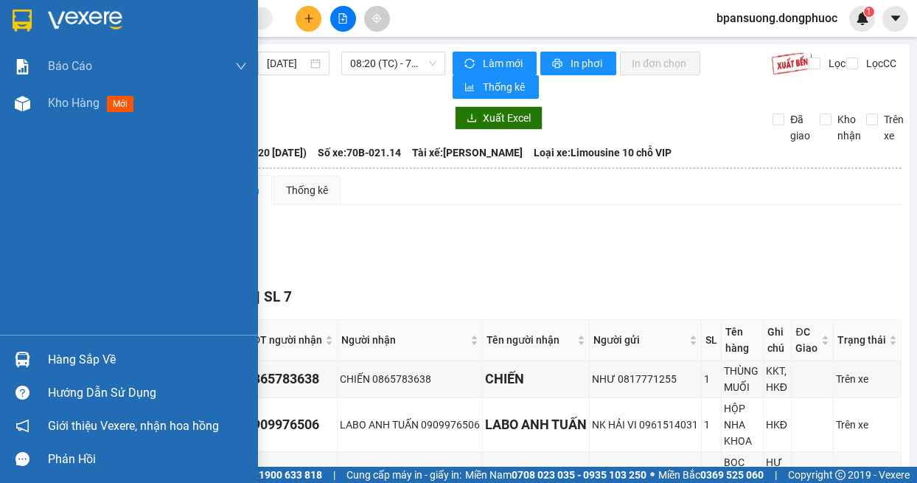
click at [29, 358] on img at bounding box center [22, 359] width 15 height 15
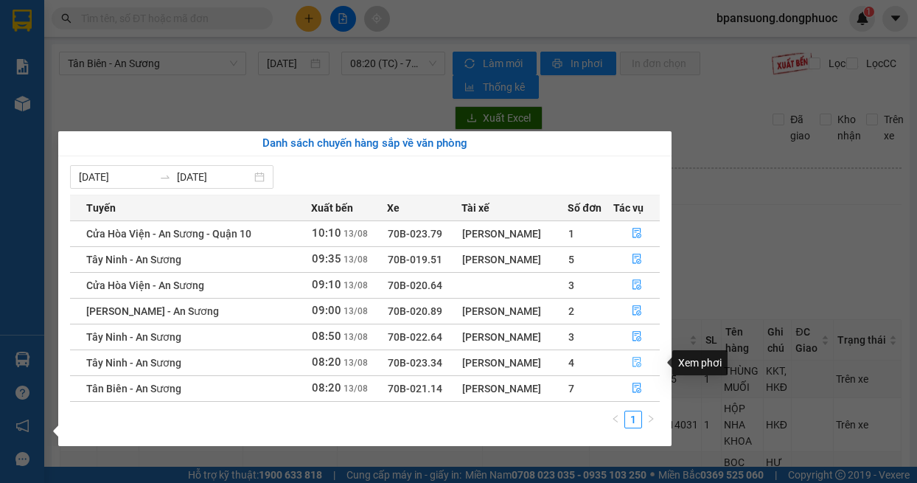
click at [639, 361] on icon "file-done" at bounding box center [637, 362] width 10 height 10
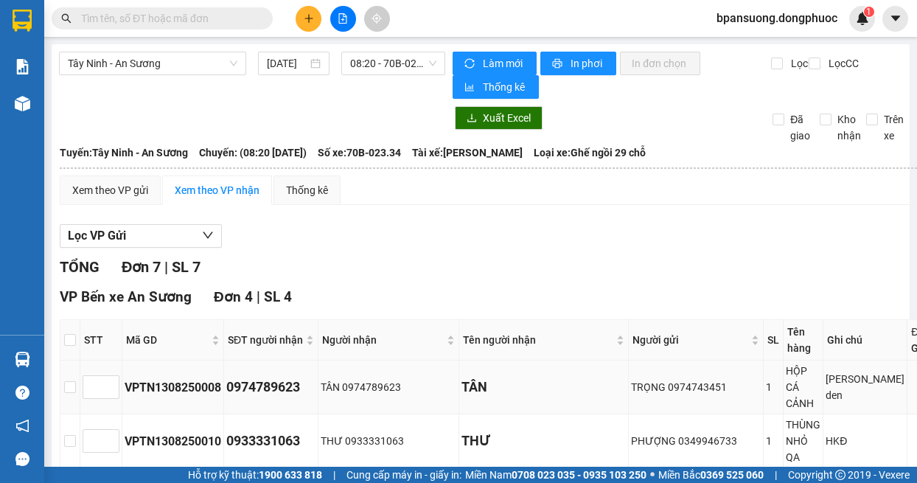
scroll to position [147, 0]
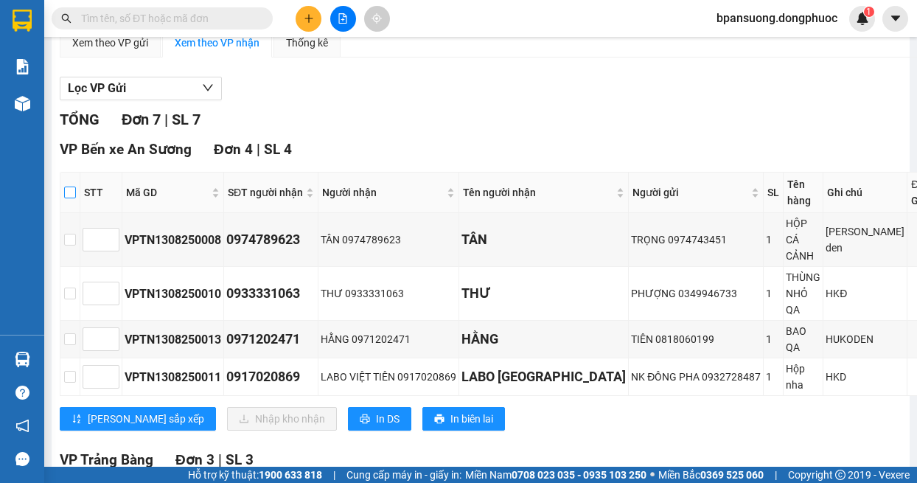
click at [72, 191] on input "checkbox" at bounding box center [70, 193] width 12 height 12
checkbox input "true"
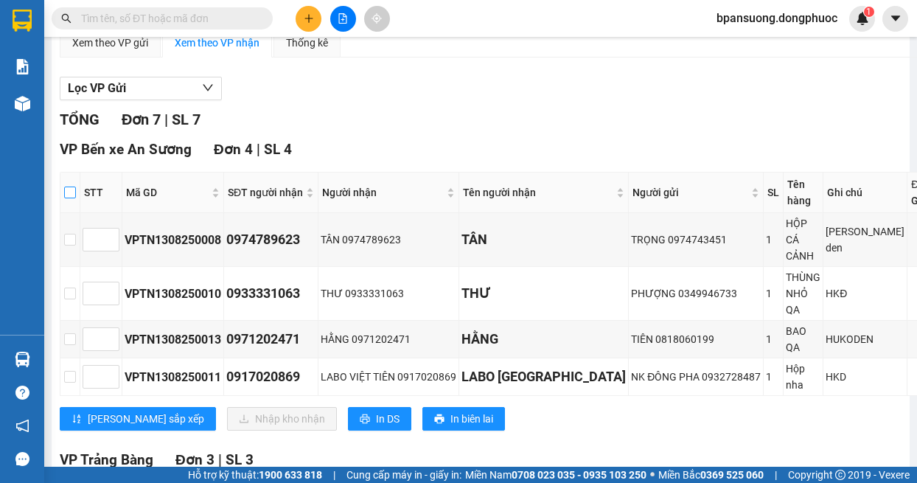
checkbox input "true"
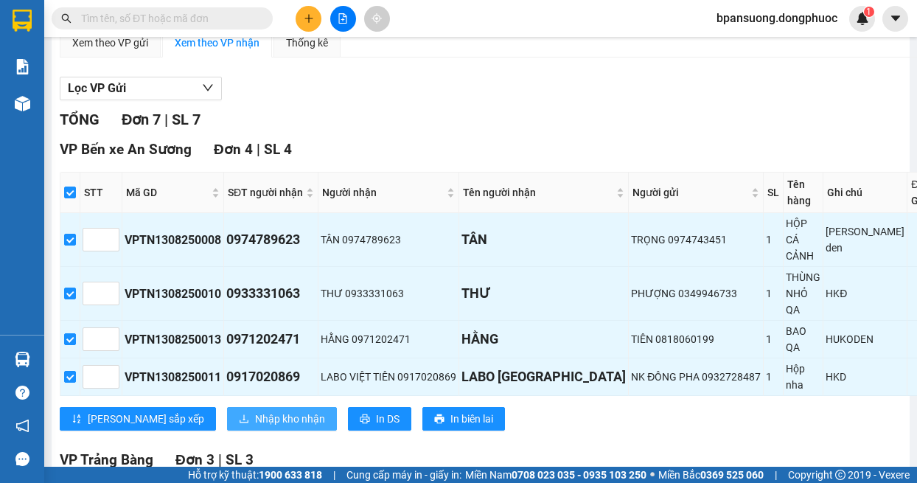
click at [255, 419] on span "Nhập kho nhận" at bounding box center [290, 419] width 70 height 16
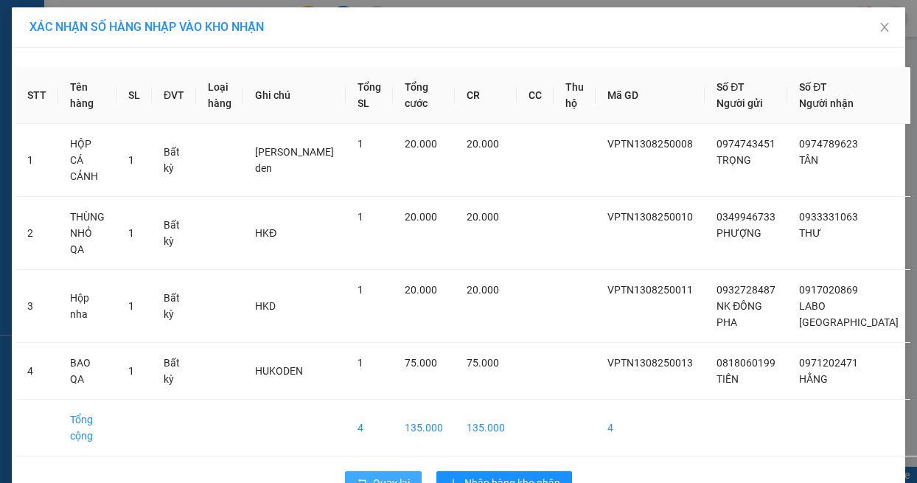
click at [384, 475] on span "Quay lại" at bounding box center [391, 483] width 37 height 16
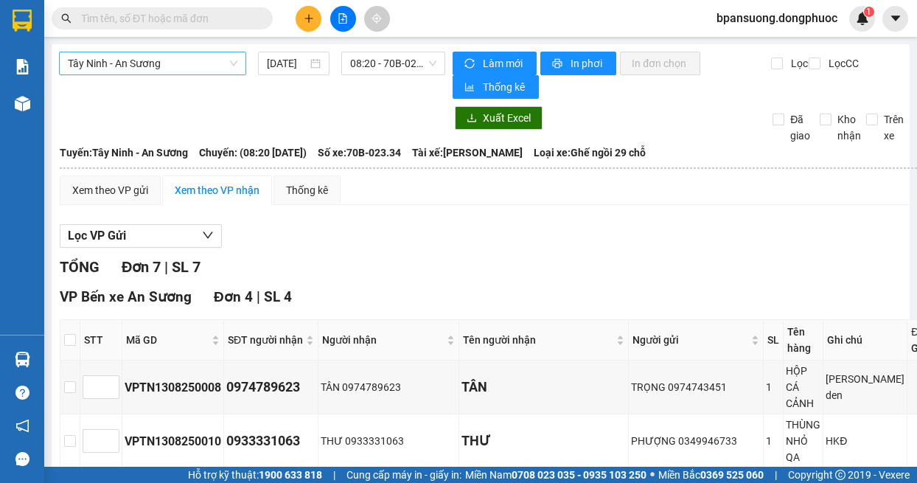
click at [175, 66] on span "Tây Ninh - An Sương" at bounding box center [153, 63] width 170 height 22
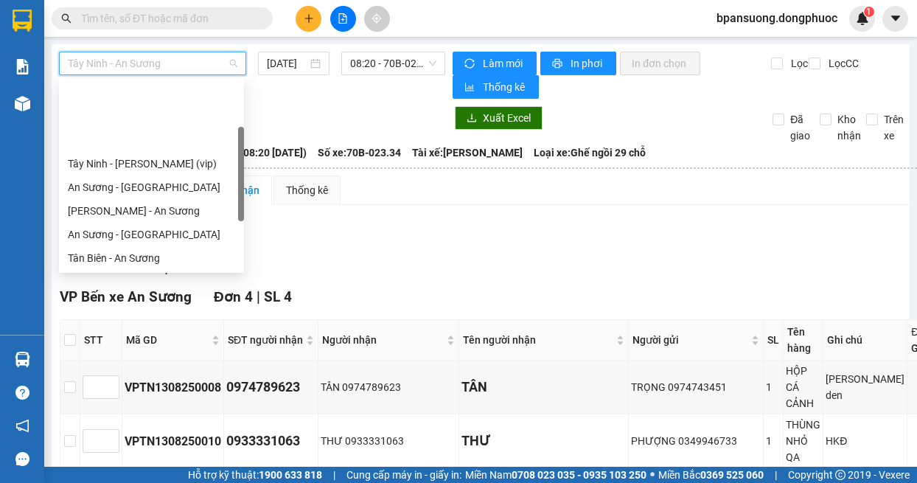
scroll to position [94, 0]
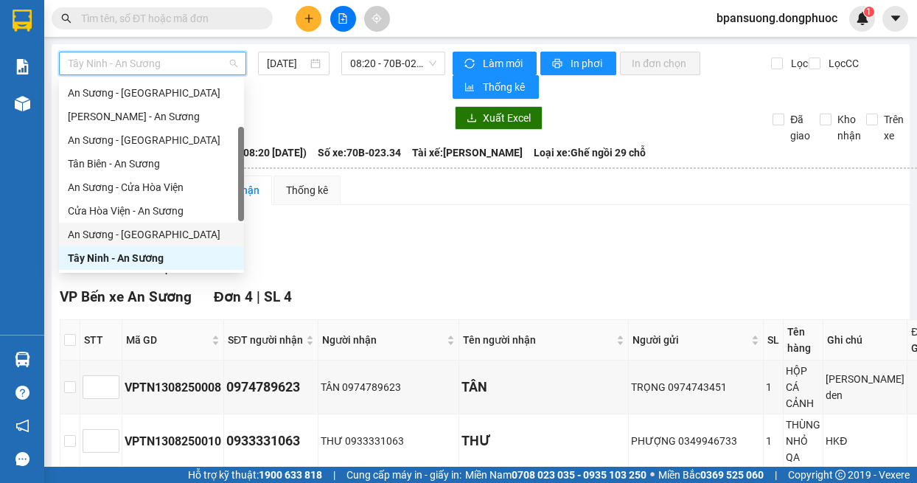
click at [151, 234] on div "An Sương - [GEOGRAPHIC_DATA]" at bounding box center [151, 234] width 167 height 16
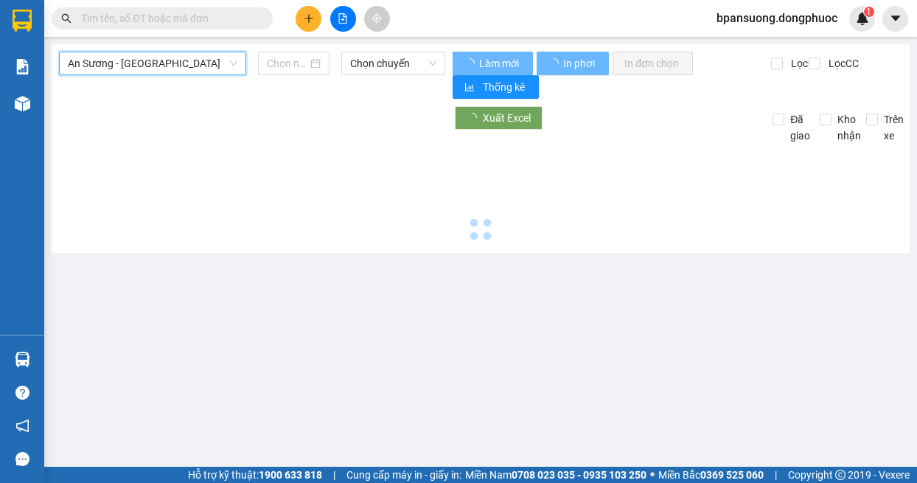
type input "[DATE]"
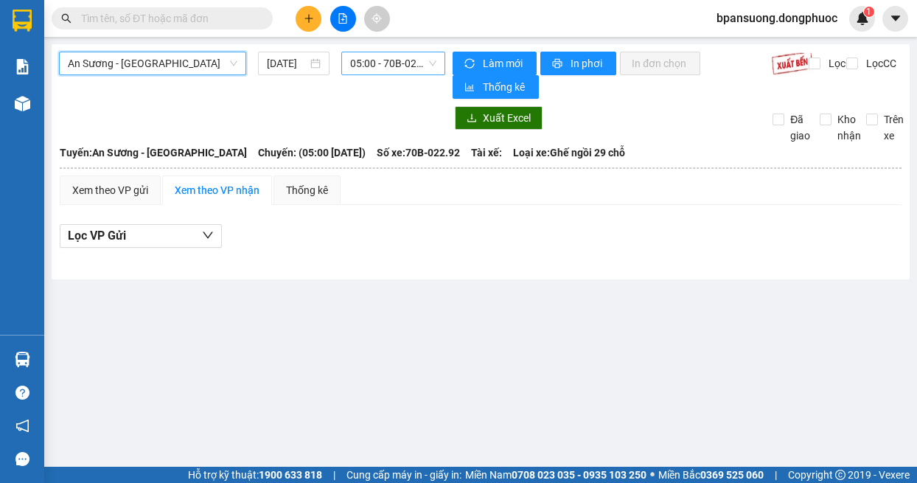
click at [387, 60] on span "05:00 - 70B-022.92" at bounding box center [393, 63] width 87 height 22
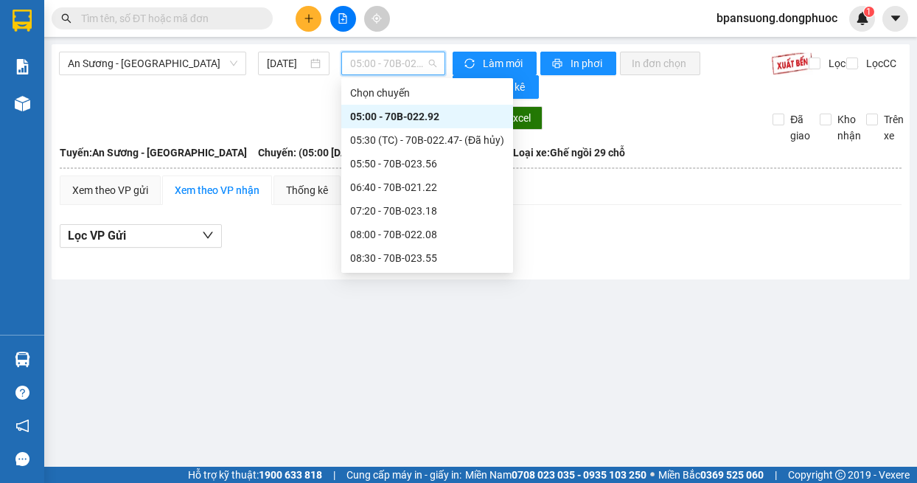
scroll to position [147, 0]
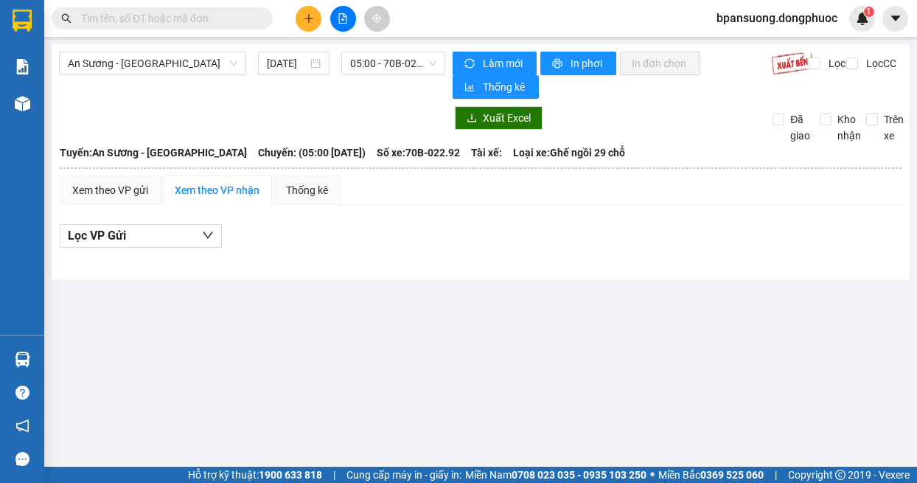
click at [272, 302] on main "An Sương - [GEOGRAPHIC_DATA] [DATE] 05:00 - 70B-022.92 Làm mới In phơi In đơn c…" at bounding box center [458, 233] width 917 height 467
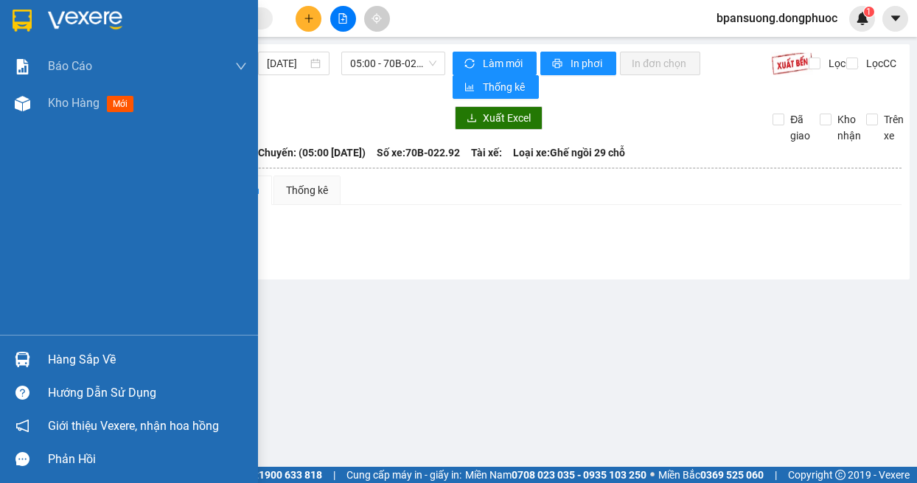
click at [73, 355] on div "Hàng sắp về" at bounding box center [147, 360] width 199 height 22
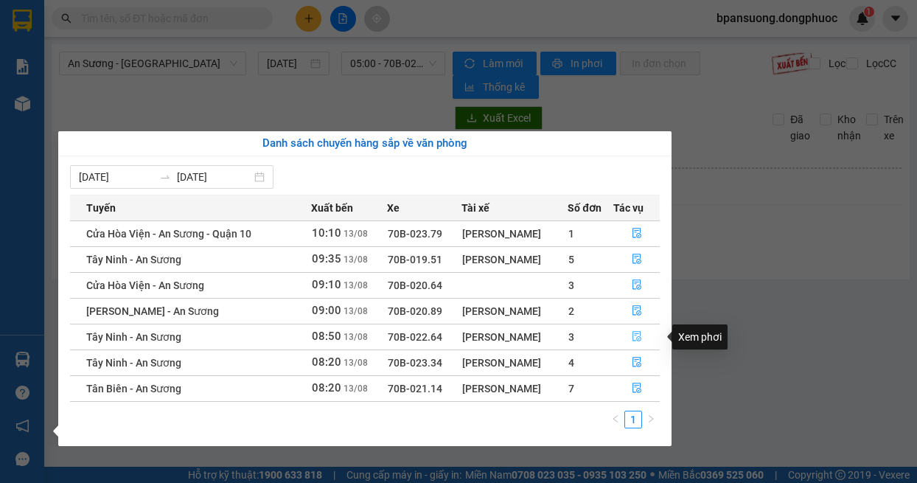
click at [638, 336] on icon "file-done" at bounding box center [637, 336] width 10 height 10
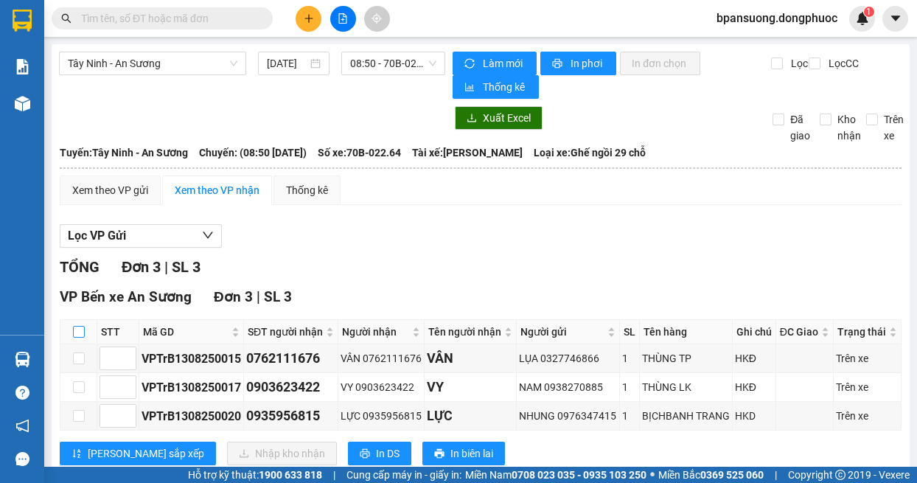
click at [78, 338] on input "checkbox" at bounding box center [79, 332] width 12 height 12
checkbox input "true"
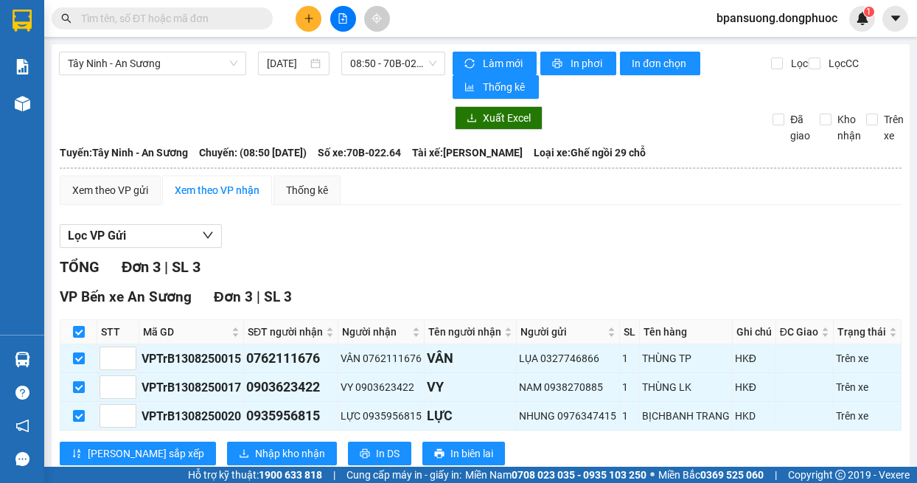
scroll to position [65, 0]
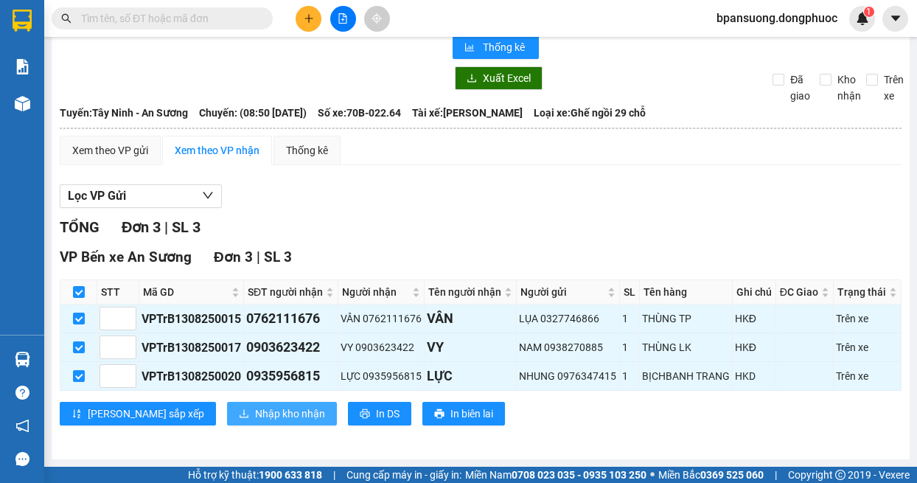
click at [255, 418] on span "Nhập kho nhận" at bounding box center [290, 414] width 70 height 16
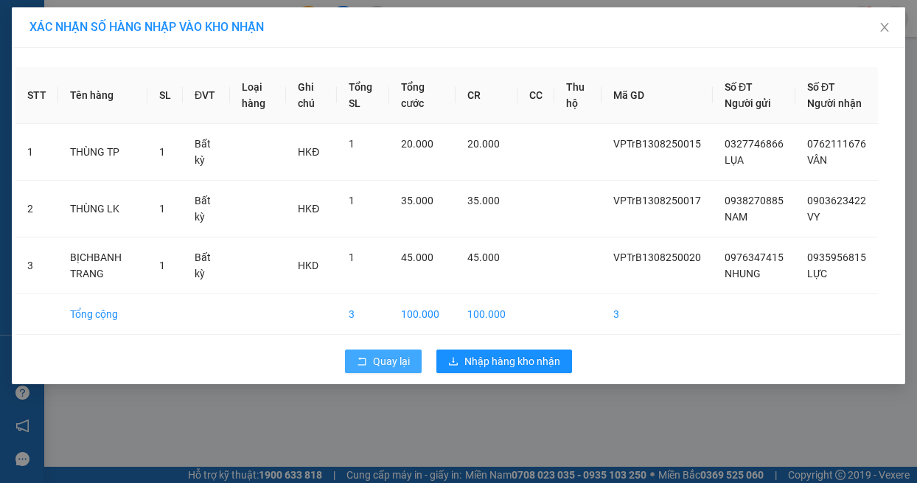
click at [371, 373] on button "Quay lại" at bounding box center [383, 362] width 77 height 24
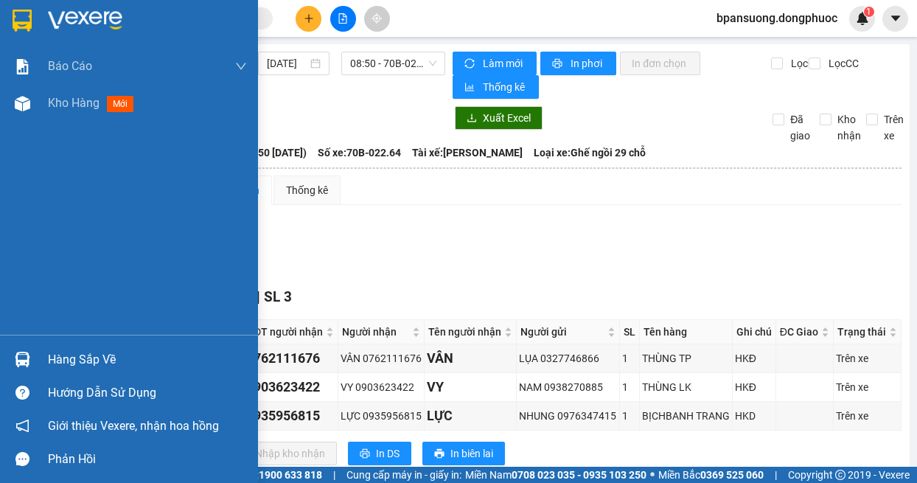
click at [19, 356] on img at bounding box center [22, 359] width 15 height 15
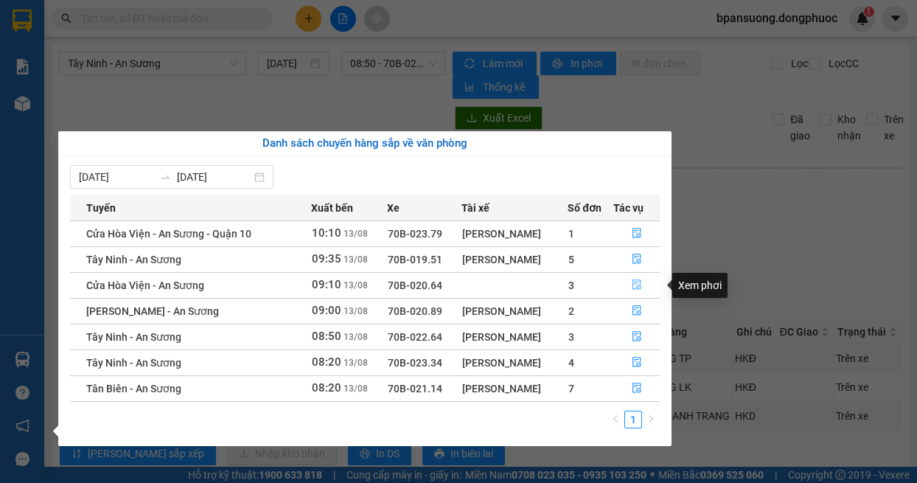
click at [634, 287] on icon "file-done" at bounding box center [637, 284] width 10 height 10
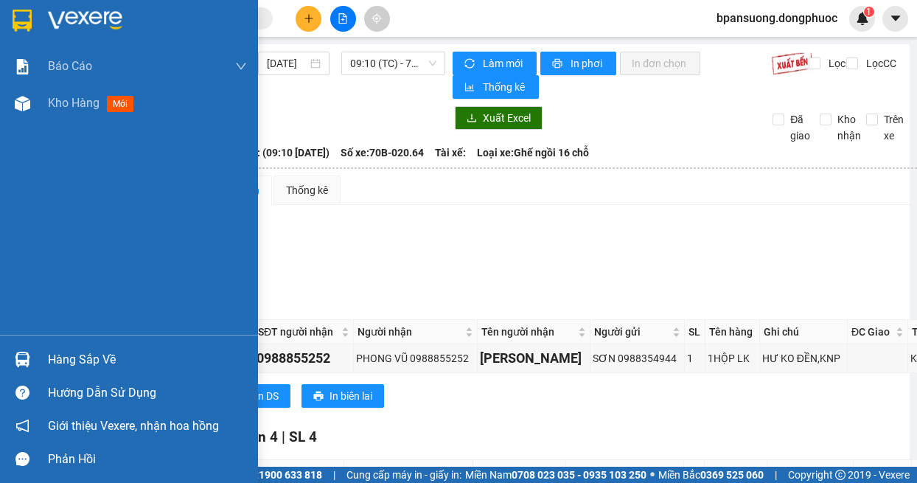
click at [28, 358] on img at bounding box center [22, 359] width 15 height 15
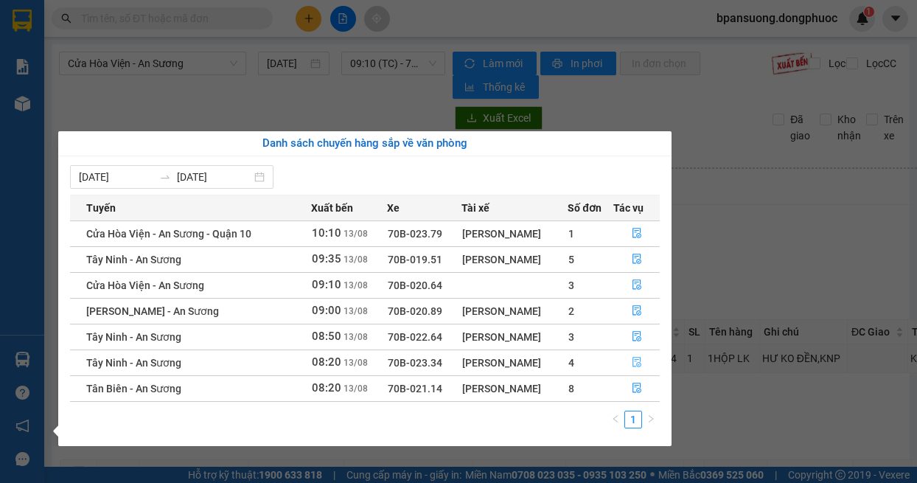
click at [633, 359] on icon "file-done" at bounding box center [637, 363] width 9 height 10
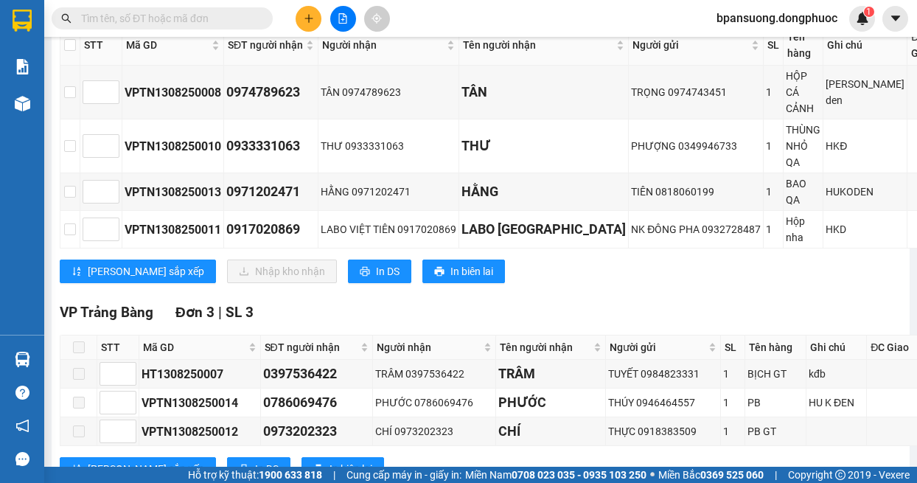
scroll to position [147, 0]
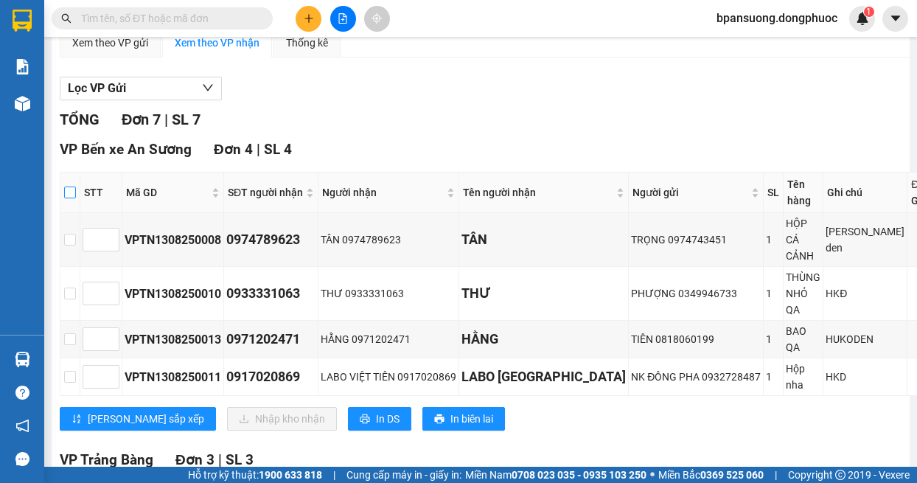
click at [72, 197] on input "checkbox" at bounding box center [70, 193] width 12 height 12
checkbox input "true"
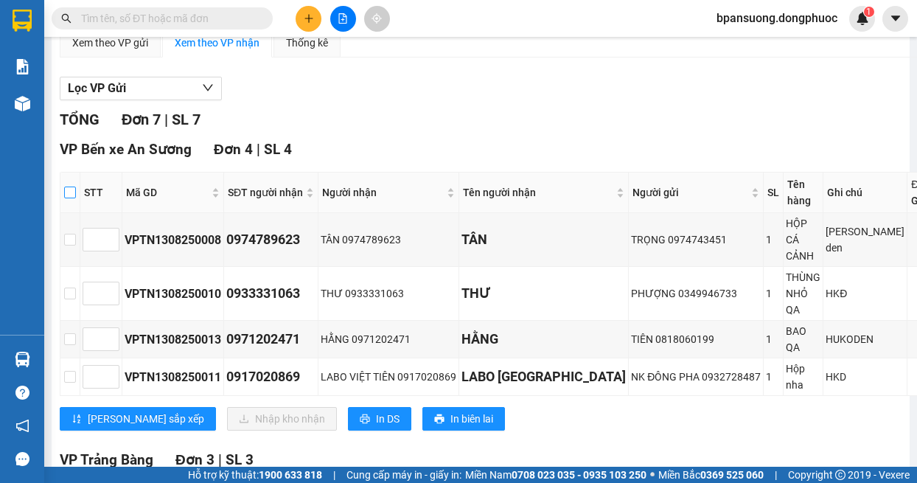
checkbox input "true"
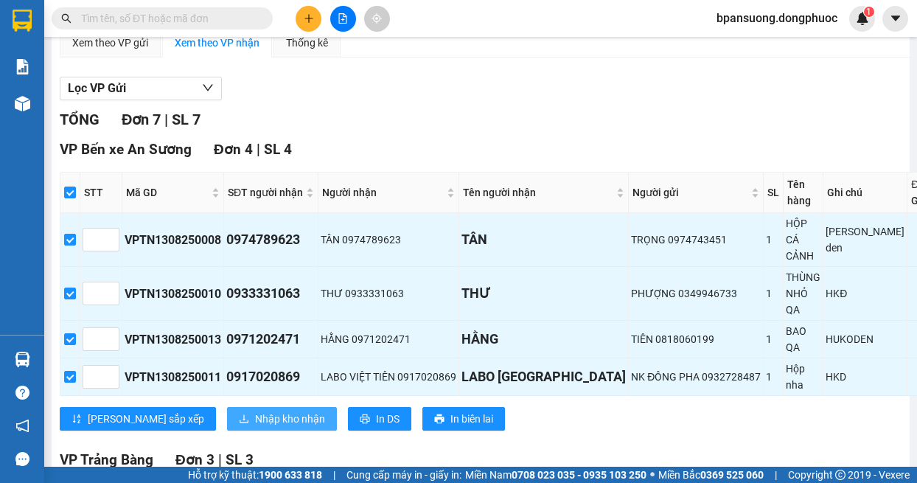
click at [227, 415] on button "Nhập kho nhận" at bounding box center [282, 419] width 110 height 24
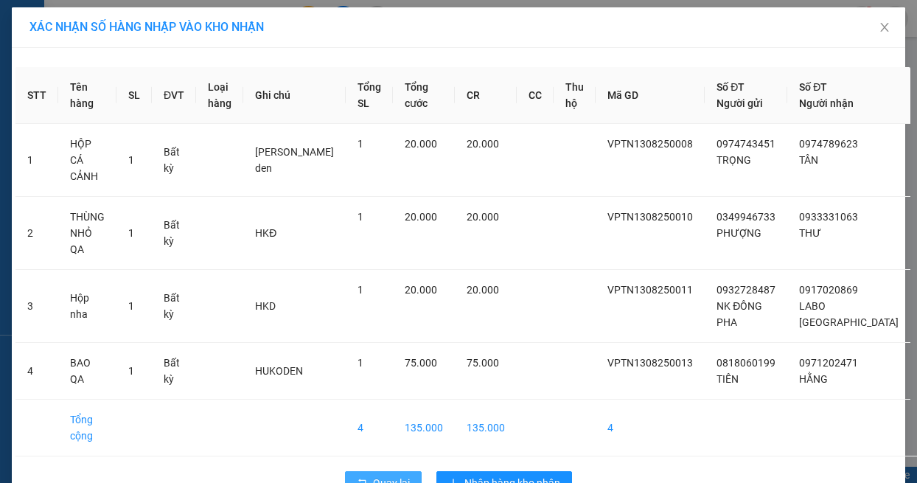
drag, startPoint x: 387, startPoint y: 423, endPoint x: 386, endPoint y: 434, distance: 10.4
click at [386, 471] on button "Quay lại" at bounding box center [383, 483] width 77 height 24
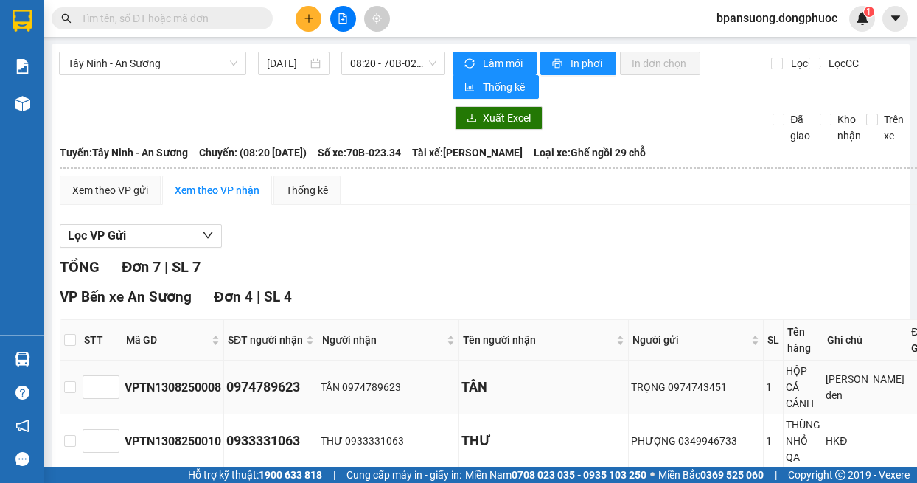
click at [386, 435] on div "THƯ 0933331063" at bounding box center [389, 441] width 136 height 16
click at [306, 17] on icon "plus" at bounding box center [309, 18] width 10 height 10
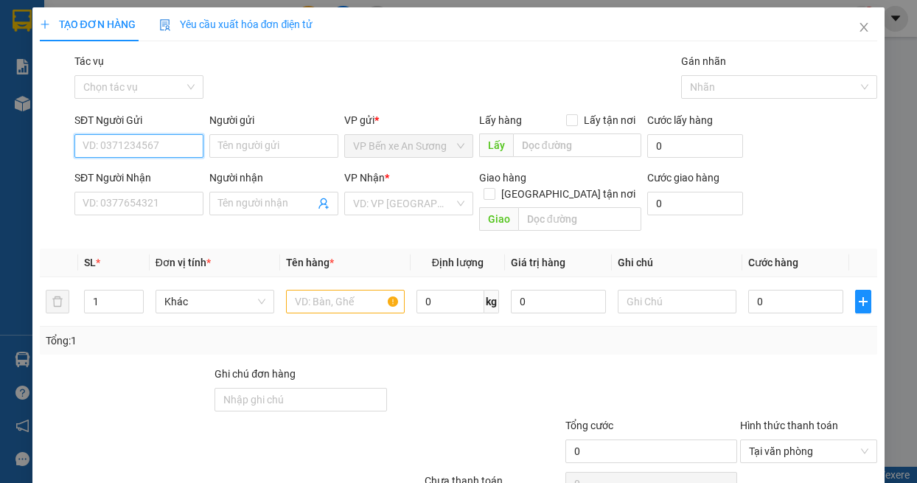
click at [135, 144] on input "SĐT Người Gửi" at bounding box center [138, 146] width 129 height 24
type input "0976724931"
click at [254, 152] on input "Người gửi" at bounding box center [273, 146] width 129 height 24
type input "p"
click at [294, 150] on input "Người gửi" at bounding box center [273, 146] width 129 height 24
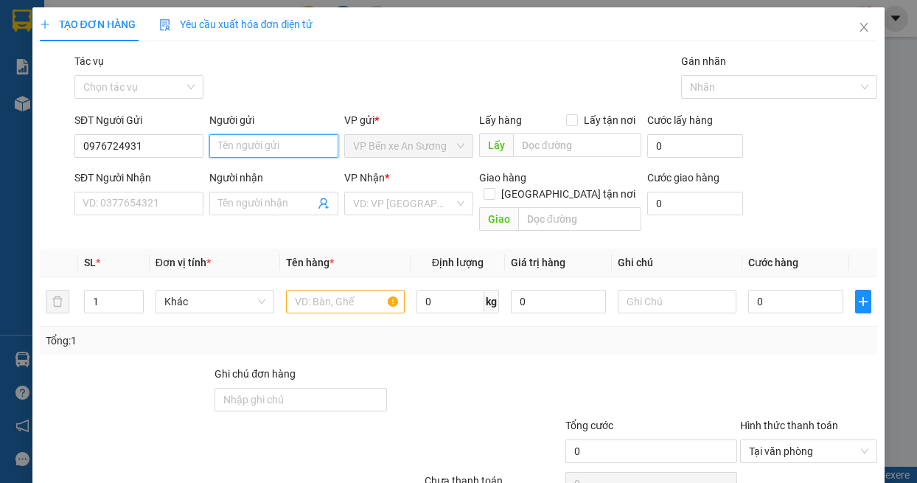
click at [309, 145] on input "Người gửi" at bounding box center [273, 146] width 129 height 24
type input "PHU"
click at [108, 201] on input "SĐT Người Nhận" at bounding box center [138, 204] width 129 height 24
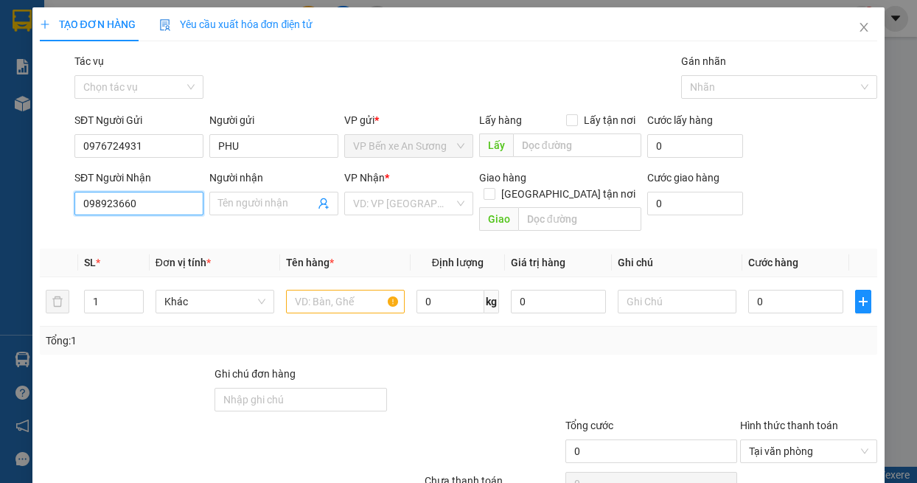
type input "0989236604"
click at [142, 236] on div "0989236604 - TRỊ" at bounding box center [138, 233] width 110 height 16
type input "TRỊ"
type input "70.000"
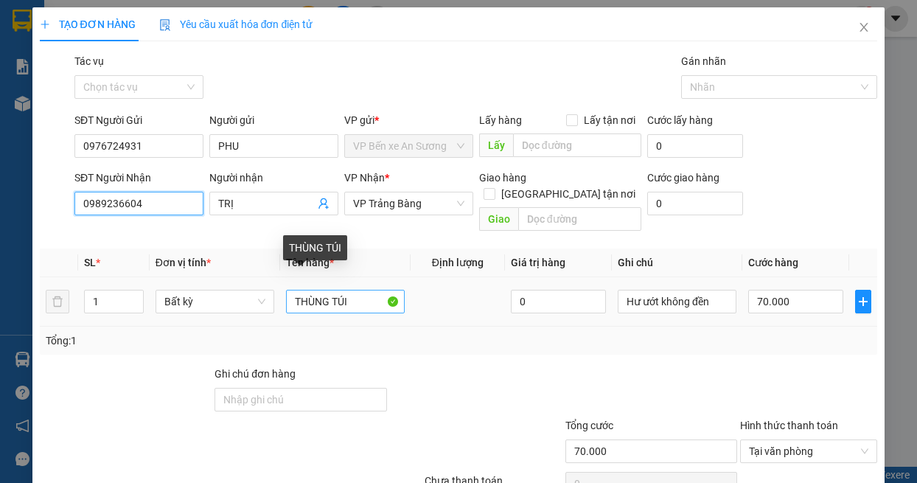
type input "0989236604"
click at [346, 290] on input "THÙNG TÚI" at bounding box center [345, 302] width 119 height 24
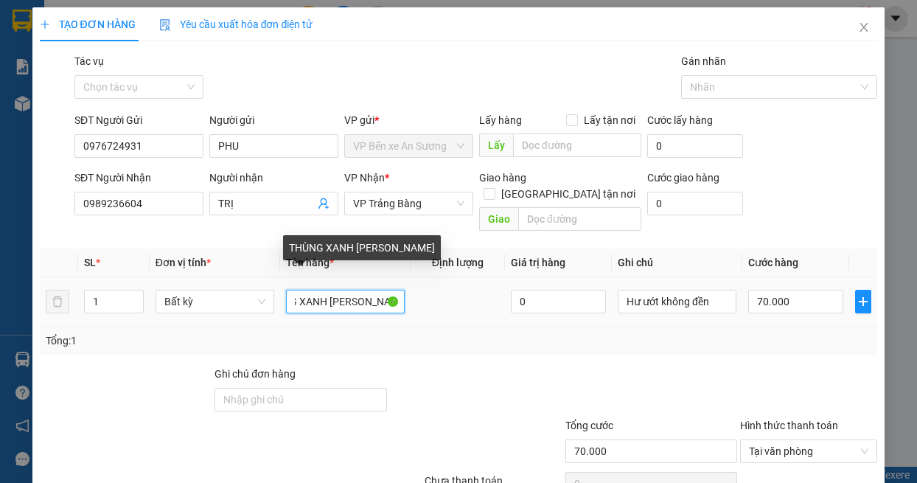
scroll to position [0, 35]
type input "THÙNG XANH [PERSON_NAME]"
click at [411, 306] on td at bounding box center [458, 301] width 95 height 49
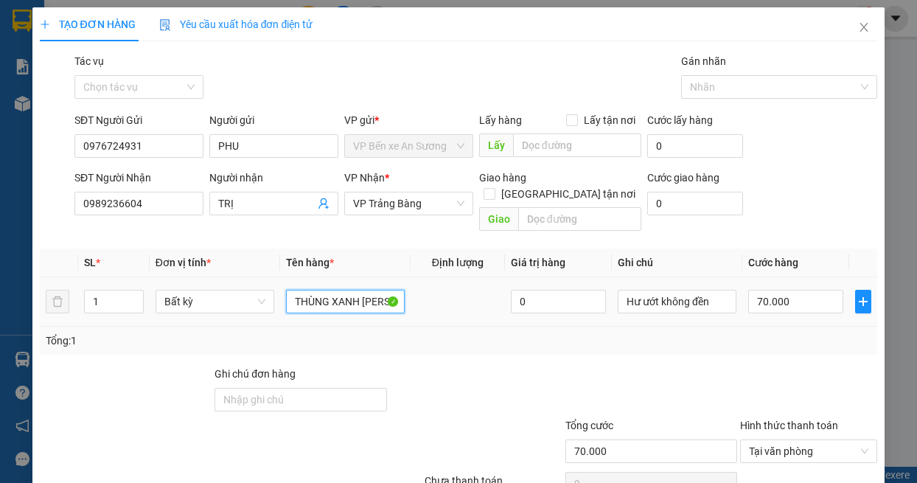
click at [355, 290] on input "THÙNG XANH [PERSON_NAME]" at bounding box center [345, 302] width 119 height 24
click at [549, 342] on div "Transit Pickup Surcharge Ids Transit Deliver Surcharge Ids Transit Deliver Surc…" at bounding box center [459, 293] width 838 height 480
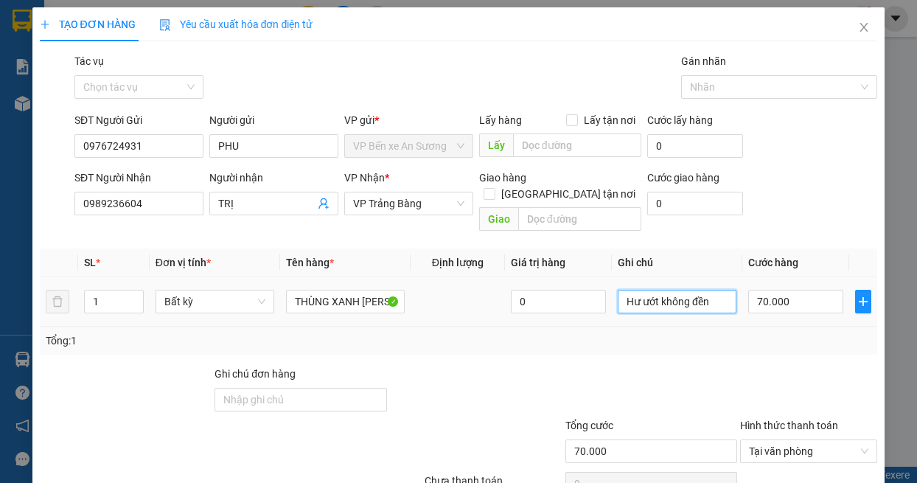
click at [660, 275] on div "Transit Pickup Surcharge Ids Transit Deliver Surcharge Ids Transit Deliver Surc…" at bounding box center [459, 293] width 838 height 480
click at [660, 275] on div "Hư ướt không đền" at bounding box center [658, 257] width 94 height 35
click at [686, 290] on input "Hư ướt không đền" at bounding box center [677, 302] width 119 height 24
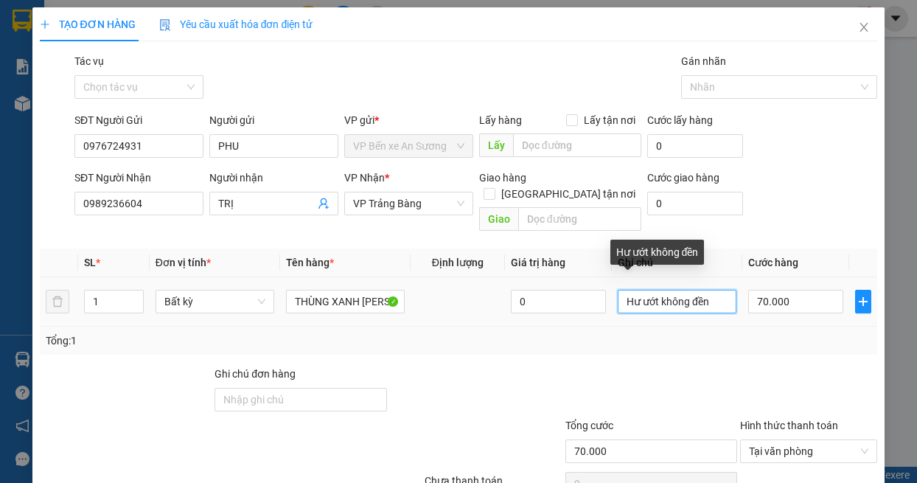
click at [686, 290] on input "Hư ướt không đền" at bounding box center [677, 302] width 119 height 24
type input "HU"
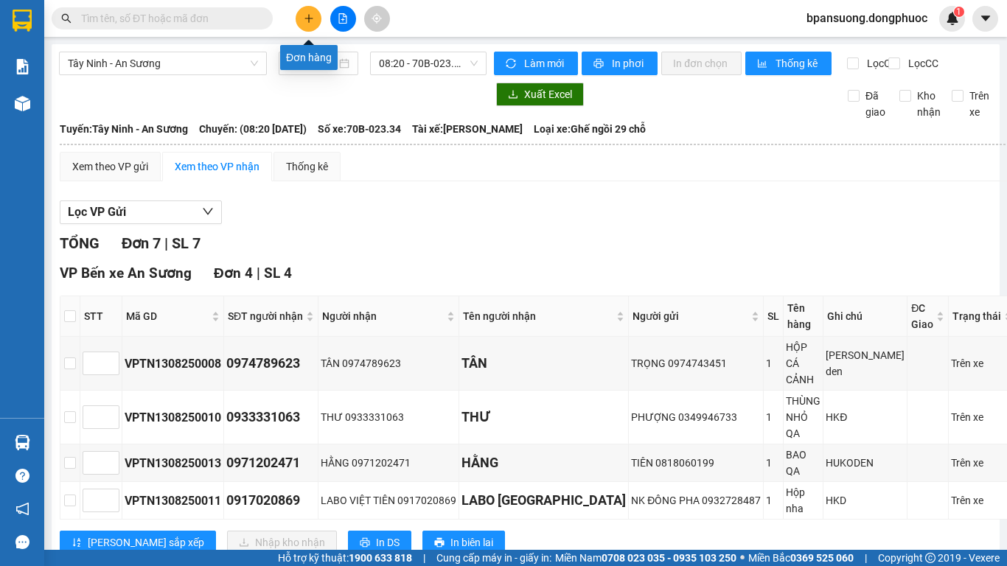
click at [313, 18] on icon "plus" at bounding box center [309, 18] width 10 height 10
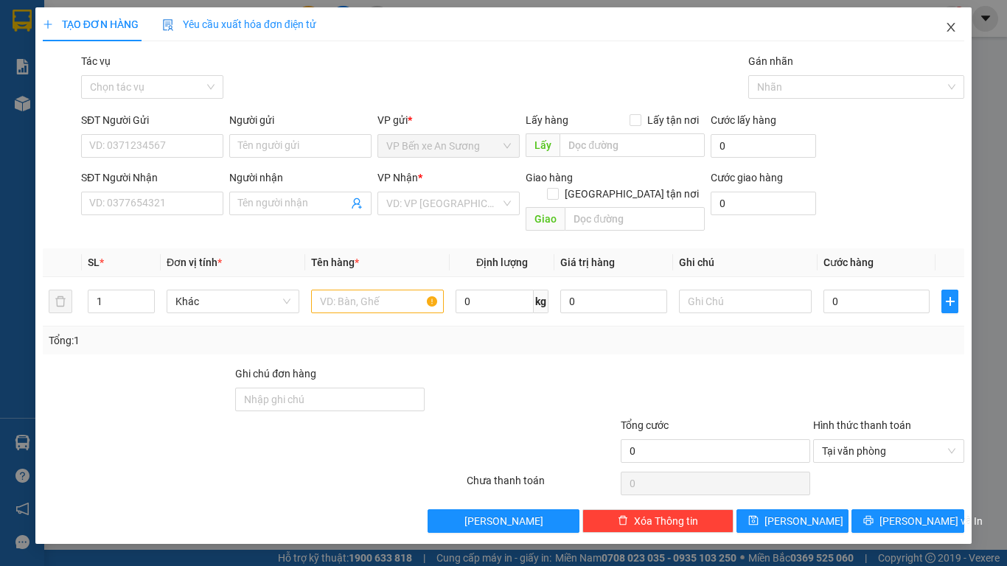
click at [917, 25] on span "Close" at bounding box center [951, 27] width 41 height 41
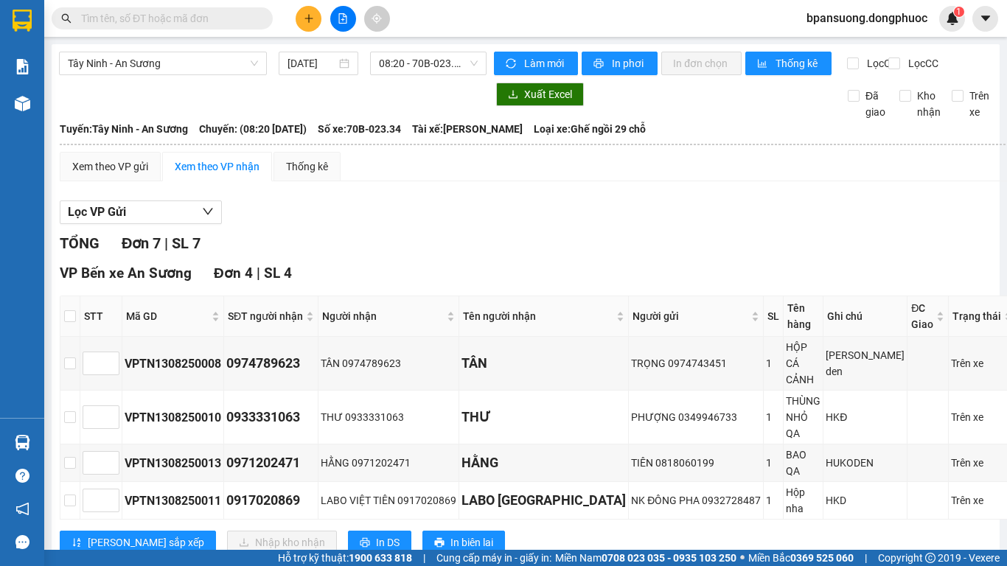
click at [583, 255] on div "TỔNG Đơn 7 | SL 7" at bounding box center [538, 243] width 957 height 23
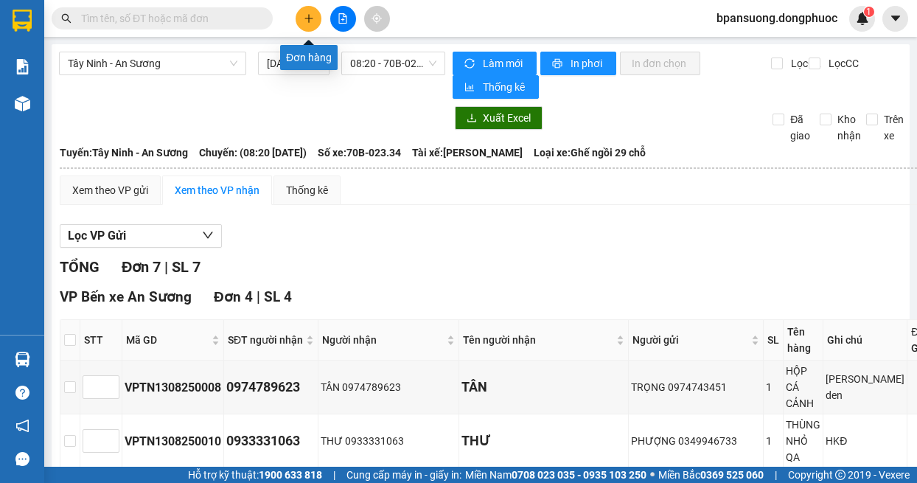
click at [312, 22] on icon "plus" at bounding box center [309, 18] width 10 height 10
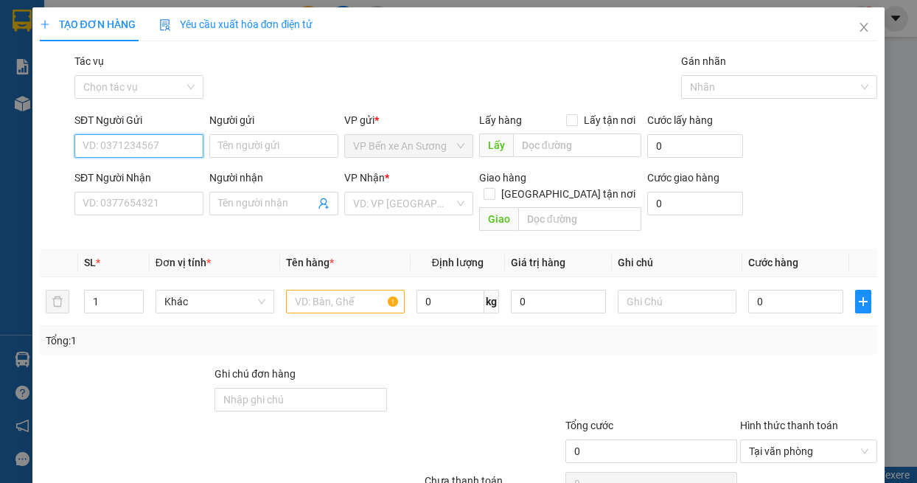
click at [136, 142] on input "SĐT Người Gửi" at bounding box center [138, 146] width 129 height 24
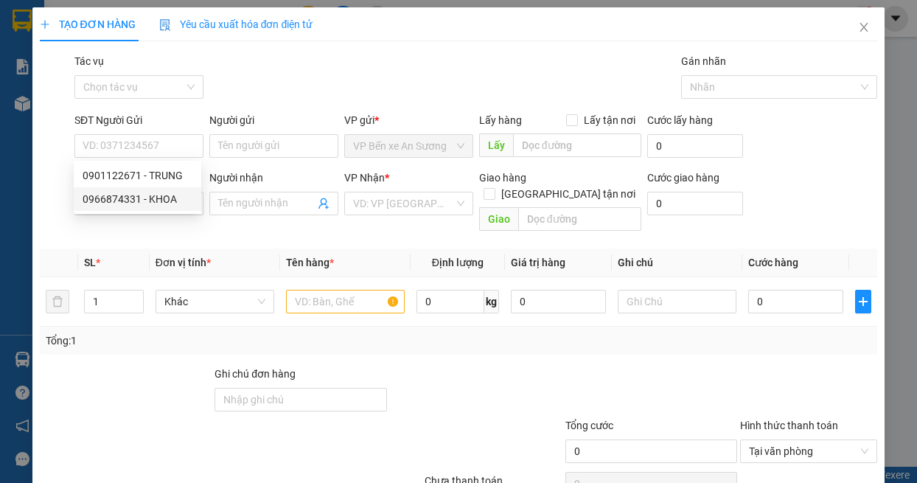
click at [100, 226] on div "Transit Pickup Surcharge Ids Transit Deliver Surcharge Ids Transit Deliver Surc…" at bounding box center [459, 293] width 838 height 480
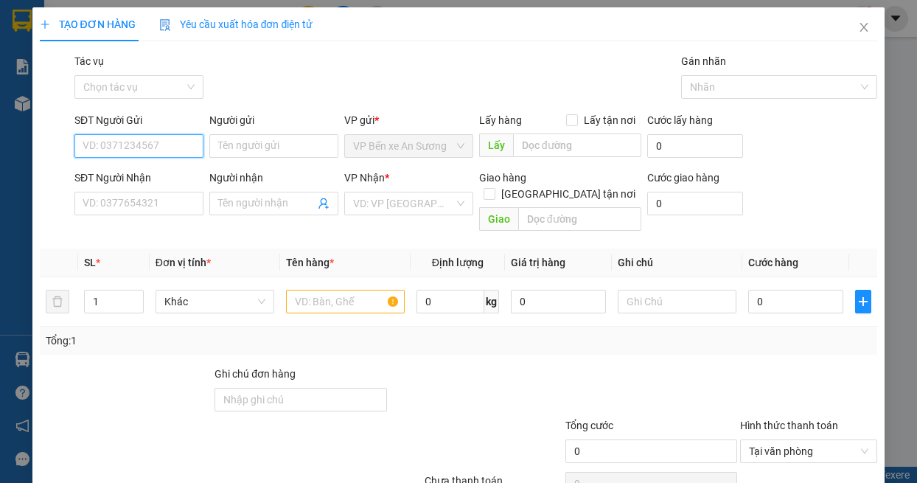
click at [122, 146] on input "SĐT Người Gửi" at bounding box center [138, 146] width 129 height 24
type input "0989236604"
click at [247, 142] on input "Người gửi" at bounding box center [273, 146] width 129 height 24
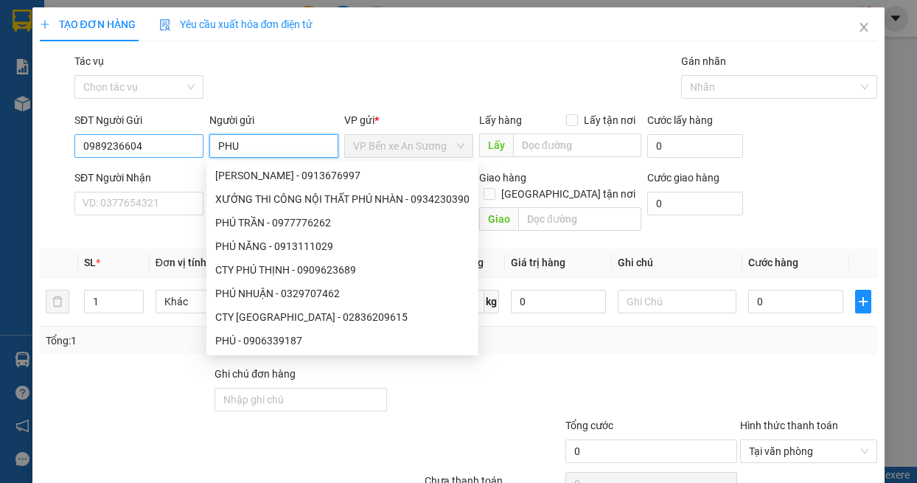
type input "PHU"
click at [149, 138] on input "0989236604" at bounding box center [138, 146] width 129 height 24
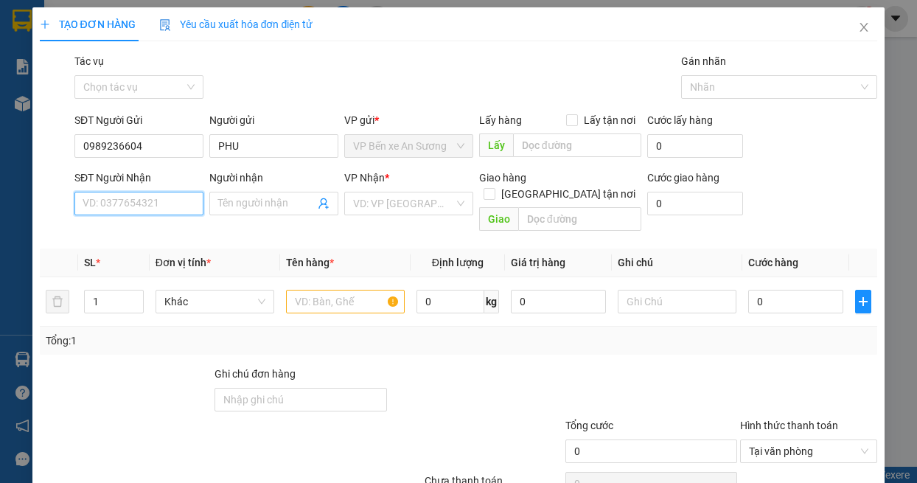
paste input "0989236604"
click at [141, 208] on input "0989236604" at bounding box center [138, 204] width 129 height 24
type input "0989236604"
click at [240, 205] on input "Người nhận" at bounding box center [266, 203] width 97 height 16
type input "TRI"
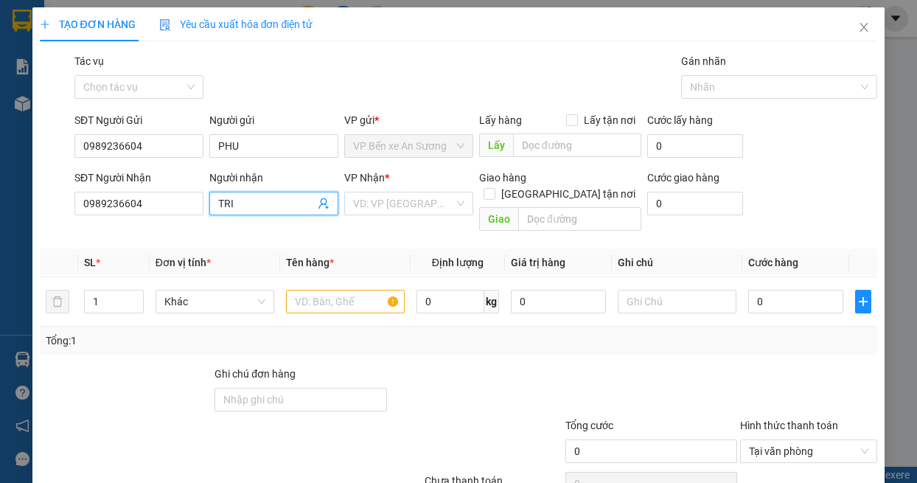
click at [160, 347] on div "Transit Pickup Surcharge Ids Transit Deliver Surcharge Ids Transit Deliver Surc…" at bounding box center [459, 293] width 838 height 480
click at [277, 150] on input "PHU" at bounding box center [273, 146] width 129 height 24
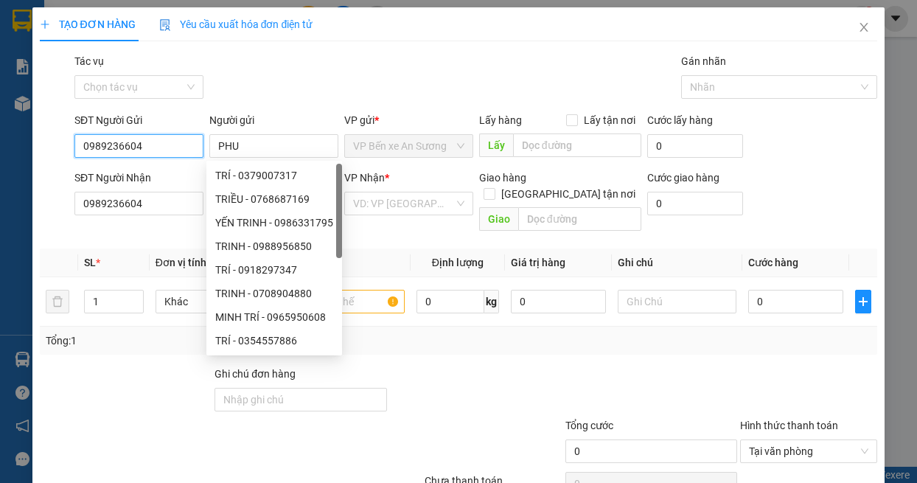
click at [177, 146] on input "0989236604" at bounding box center [138, 146] width 129 height 24
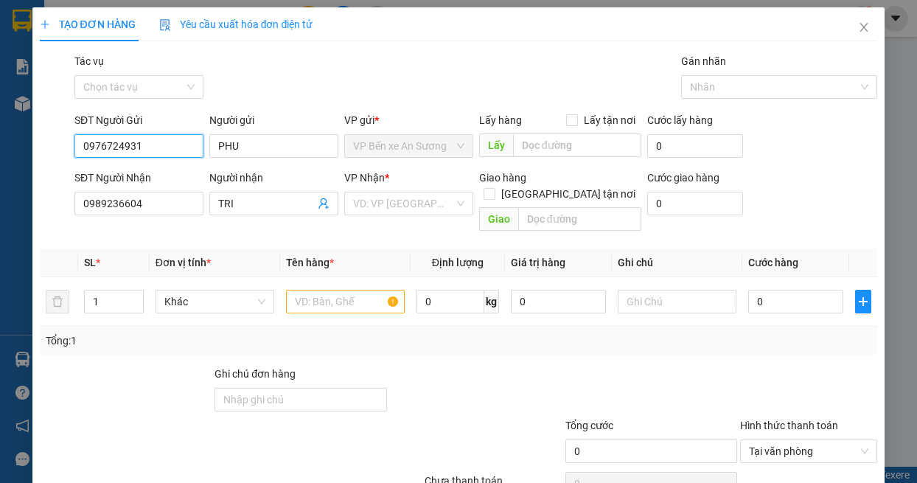
type input "0976724931"
click at [423, 374] on div at bounding box center [477, 392] width 176 height 52
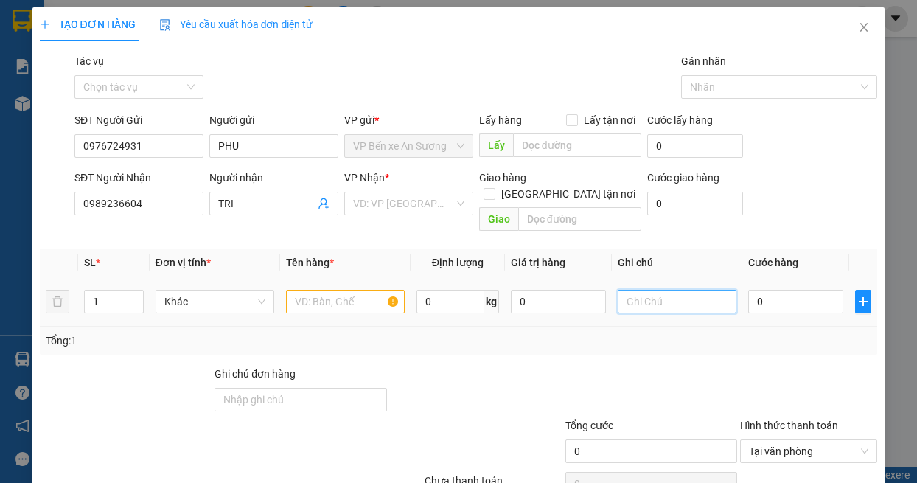
click at [673, 290] on input "text" at bounding box center [677, 302] width 119 height 24
type input "HU KO DEN"
click at [642, 373] on div at bounding box center [652, 392] width 176 height 52
drag, startPoint x: 768, startPoint y: 302, endPoint x: 741, endPoint y: 266, distance: 44.7
click at [769, 301] on td "0" at bounding box center [796, 301] width 107 height 49
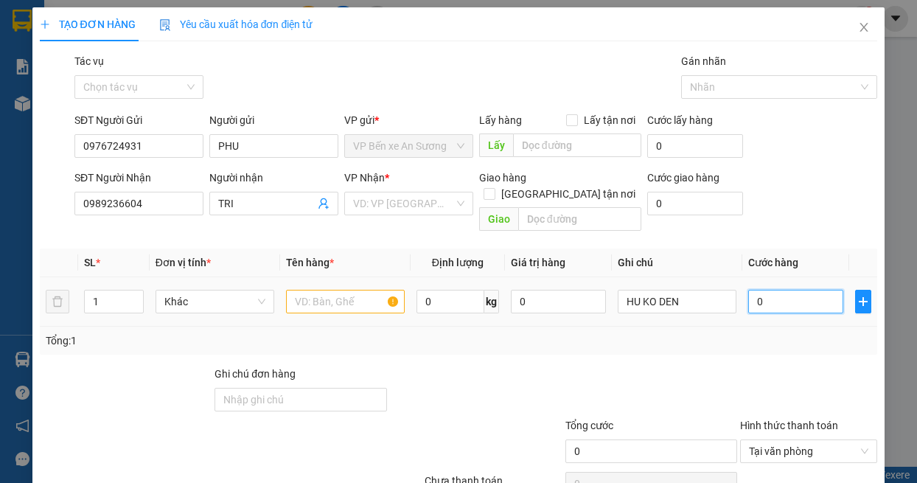
drag, startPoint x: 790, startPoint y: 292, endPoint x: 766, endPoint y: 265, distance: 36.1
click at [791, 292] on input "0" at bounding box center [795, 302] width 95 height 24
click at [428, 199] on input "search" at bounding box center [403, 203] width 101 height 22
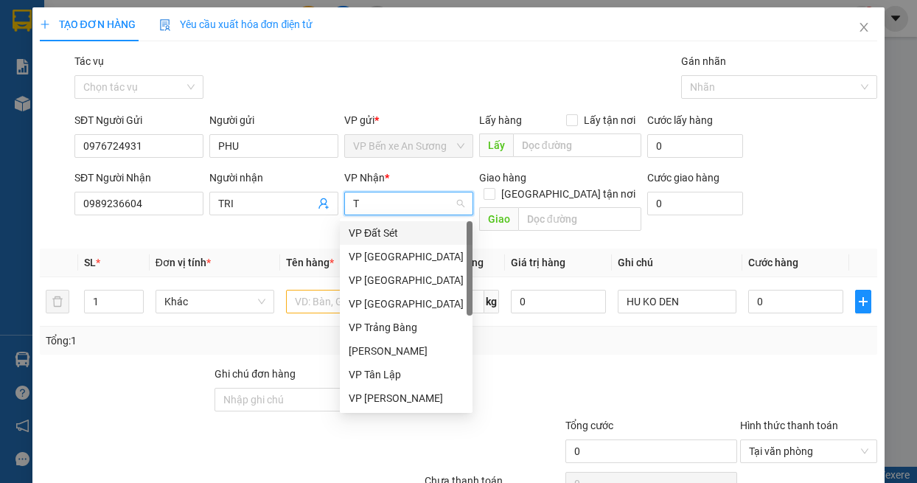
type input "TB"
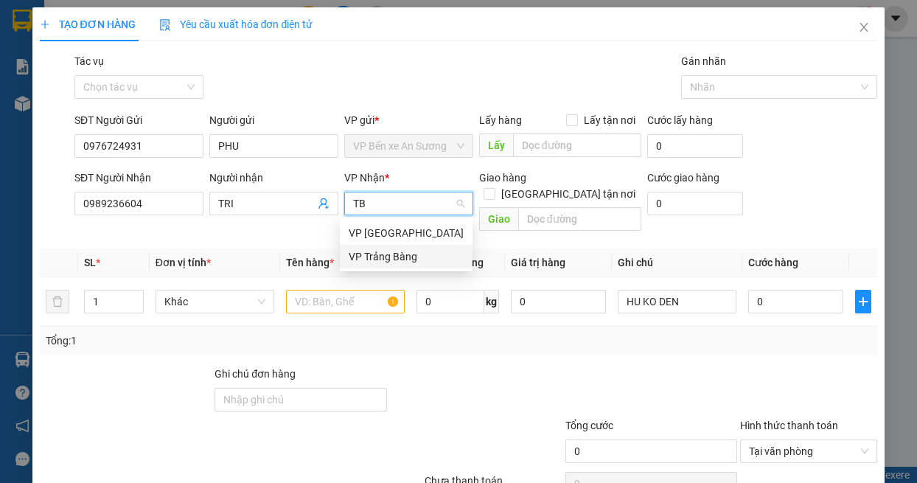
click at [414, 257] on div "VP Trảng Bàng" at bounding box center [406, 257] width 115 height 16
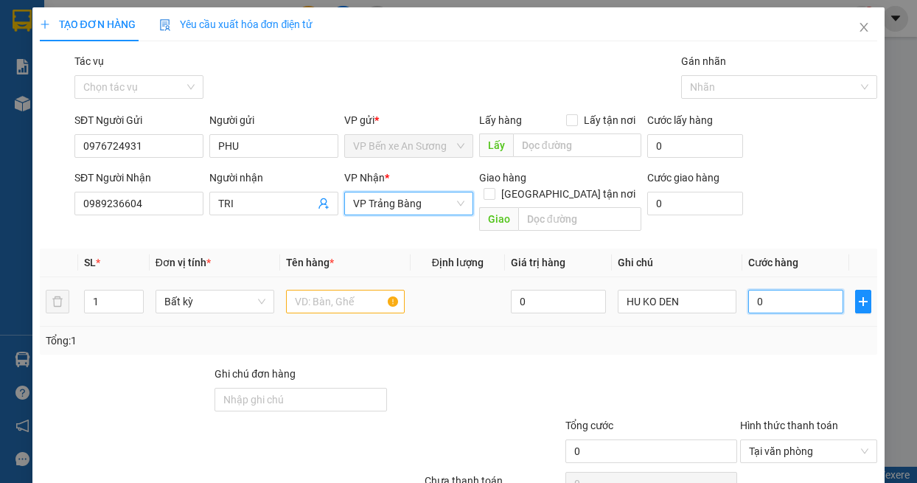
click at [748, 290] on input "0" at bounding box center [795, 302] width 95 height 24
type input "7"
type input "75"
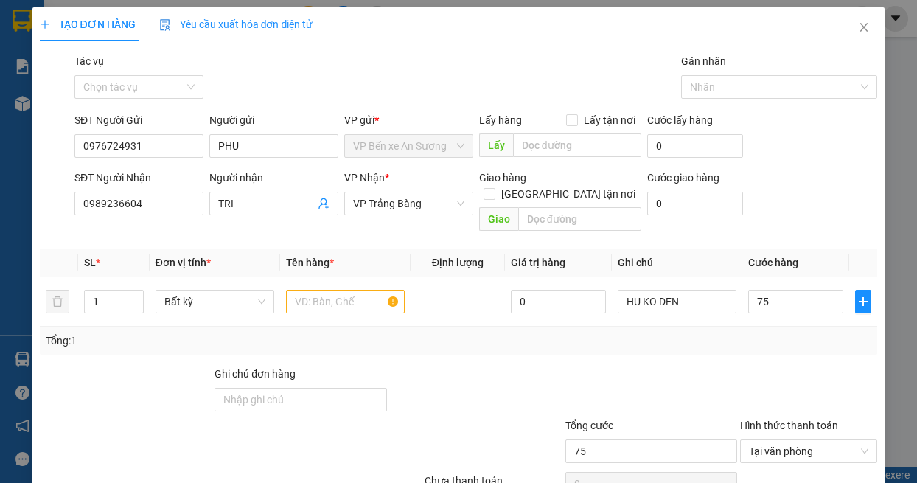
type input "75.000"
click at [778, 366] on div at bounding box center [809, 392] width 140 height 52
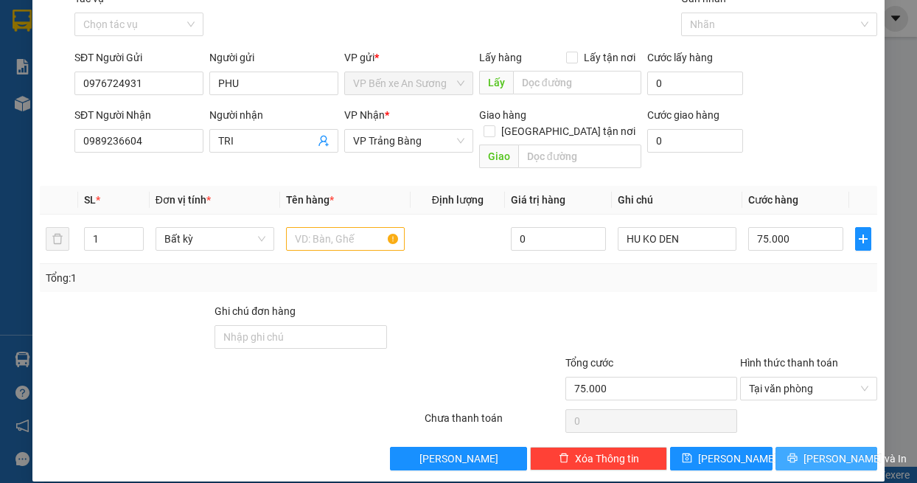
click at [813, 451] on span "[PERSON_NAME] và In" at bounding box center [855, 459] width 103 height 16
click at [343, 227] on input "text" at bounding box center [345, 239] width 119 height 24
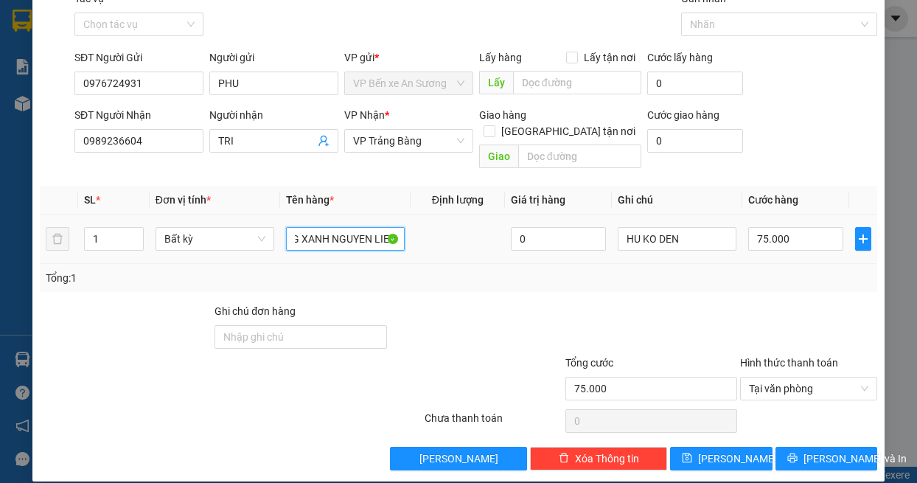
scroll to position [0, 35]
type input "THUNG XANH NGUYEN LIEU"
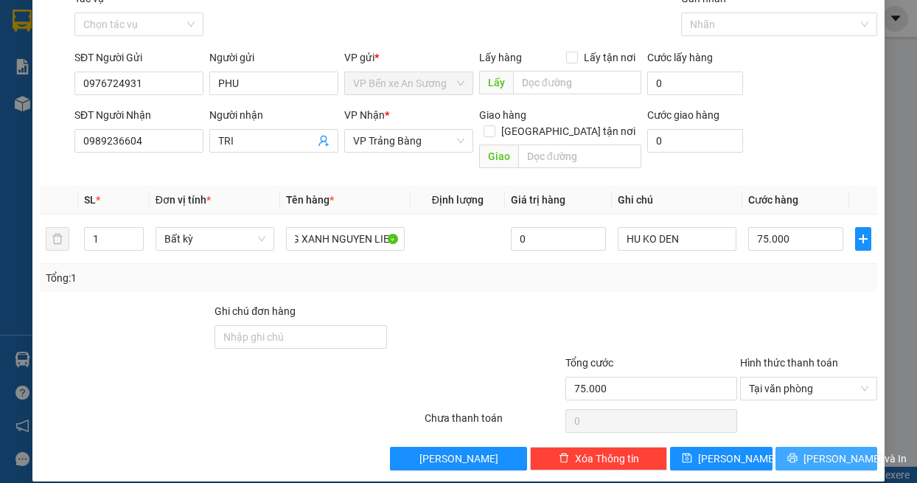
click at [829, 451] on span "[PERSON_NAME] và In" at bounding box center [855, 459] width 103 height 16
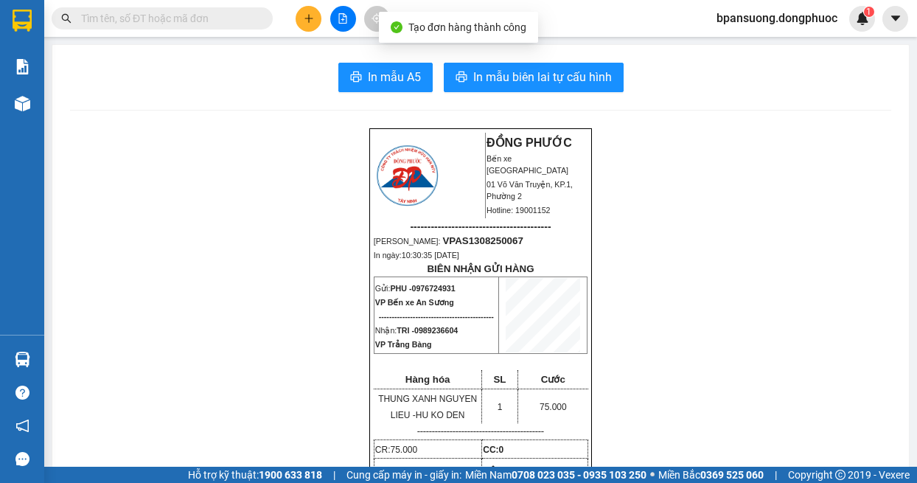
scroll to position [147, 0]
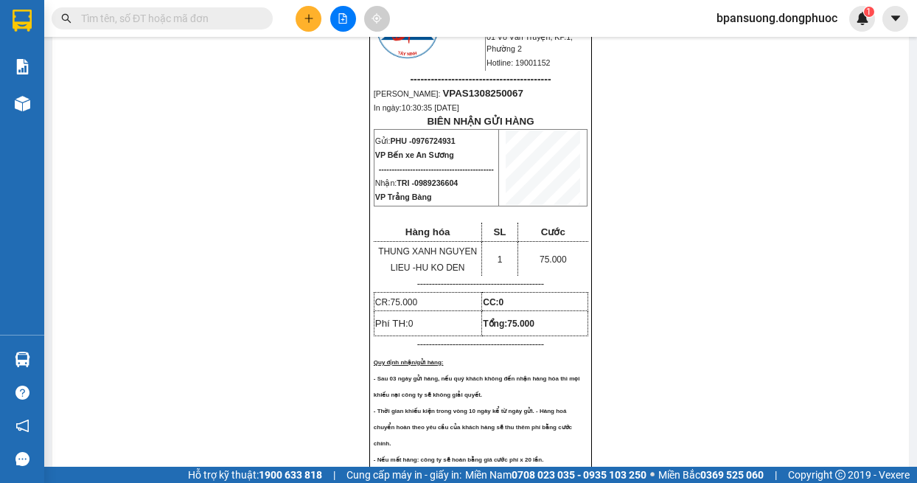
click at [304, 20] on icon "plus" at bounding box center [309, 18] width 10 height 10
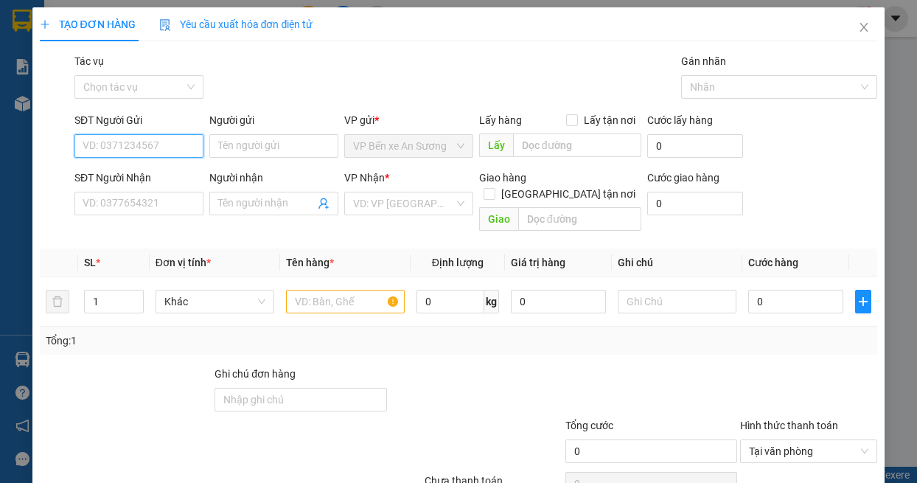
click at [161, 150] on input "SĐT Người Gửi" at bounding box center [138, 146] width 129 height 24
type input "0918132992"
click at [258, 162] on div "Người gửi Tên người gửi" at bounding box center [273, 138] width 129 height 52
click at [260, 147] on input "Người gửi" at bounding box center [273, 146] width 129 height 24
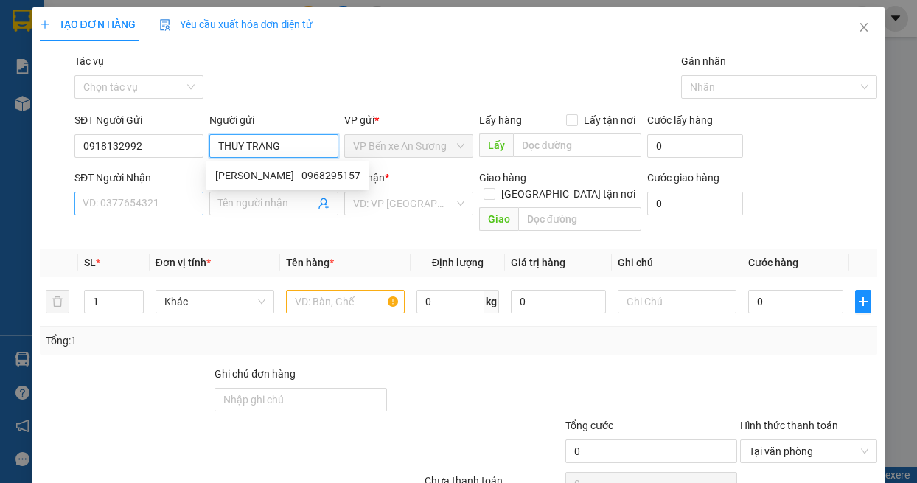
type input "THUY TRANG"
click at [136, 204] on input "SĐT Người Nhận" at bounding box center [138, 204] width 129 height 24
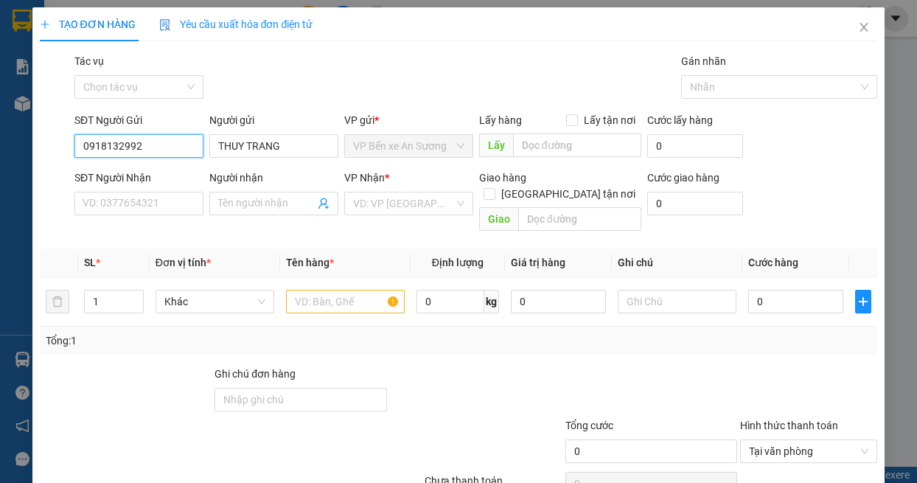
click at [153, 148] on input "0918132992" at bounding box center [138, 146] width 129 height 24
click at [254, 75] on div "Gói vận chuyển * Tiêu chuẩn Tác vụ Chọn tác vụ Gán nhãn Nhãn" at bounding box center [476, 79] width 809 height 52
click at [128, 197] on input "SĐT Người Nhận" at bounding box center [138, 204] width 129 height 24
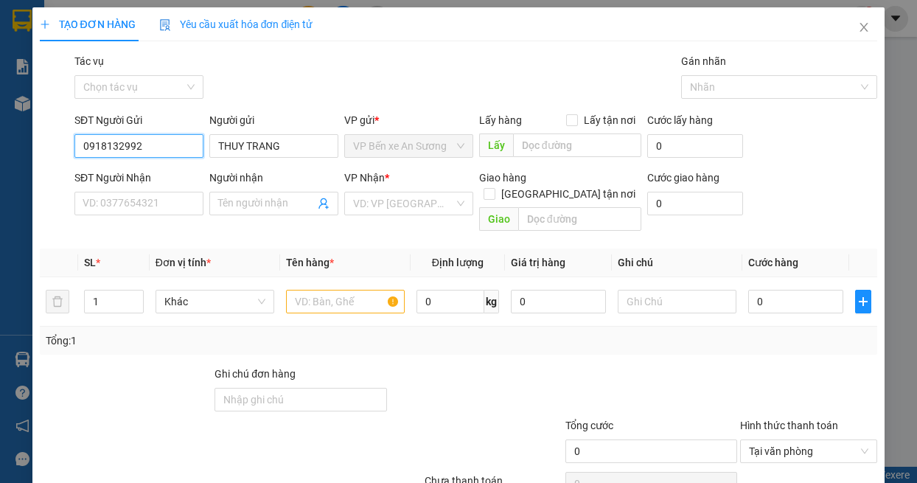
click at [143, 142] on input "0918132992" at bounding box center [138, 146] width 129 height 24
click at [149, 206] on input "SĐT Người Nhận" at bounding box center [138, 204] width 129 height 24
paste input "0918132992"
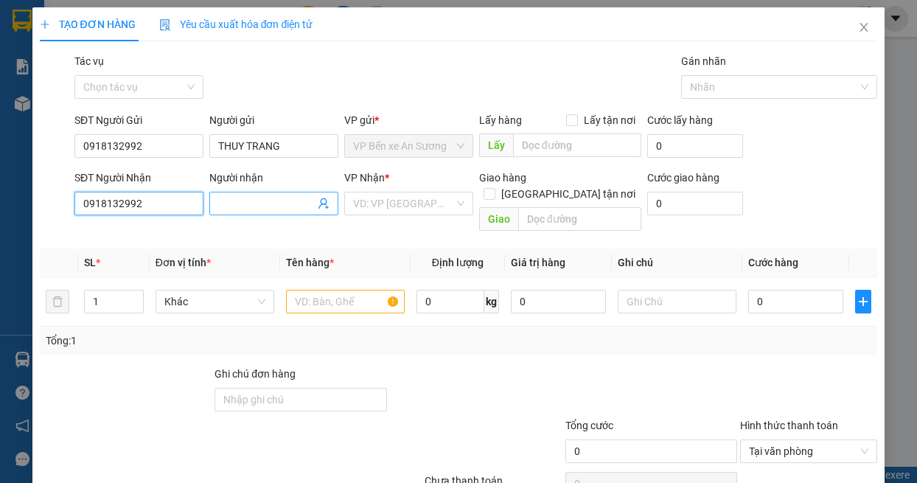
type input "0918132992"
click at [242, 204] on input "Người nhận" at bounding box center [266, 203] width 97 height 16
click at [243, 204] on input "Người nhận" at bounding box center [266, 203] width 97 height 16
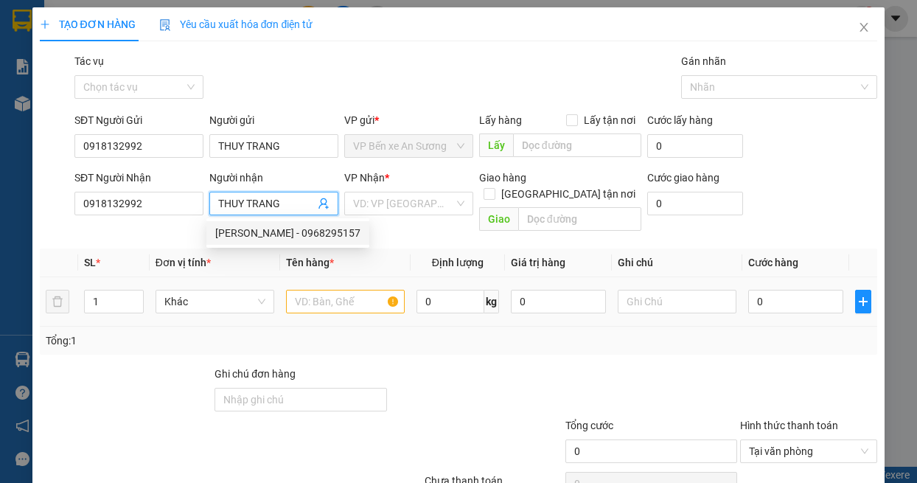
type input "THUY TRANG"
click at [330, 294] on input "text" at bounding box center [345, 302] width 119 height 24
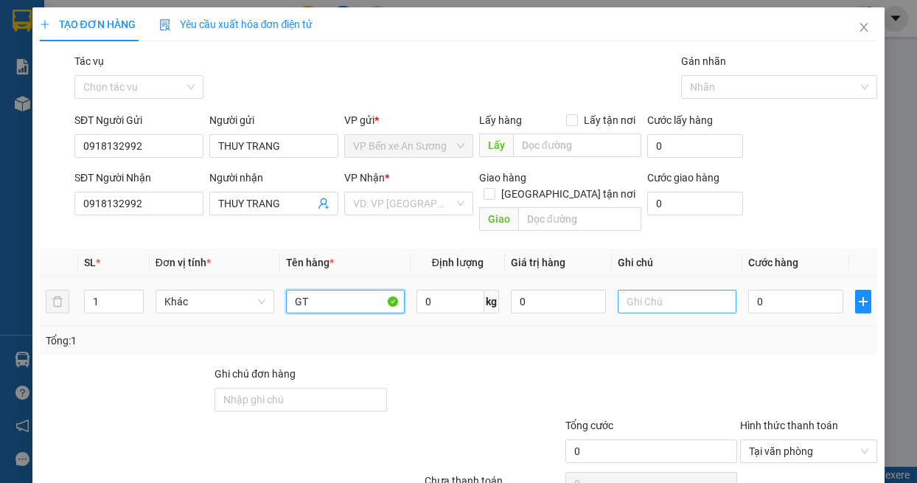
type input "GT"
drag, startPoint x: 677, startPoint y: 280, endPoint x: 662, endPoint y: 265, distance: 21.4
click at [677, 290] on input "text" at bounding box center [677, 302] width 119 height 24
type input "HU KO DEN"
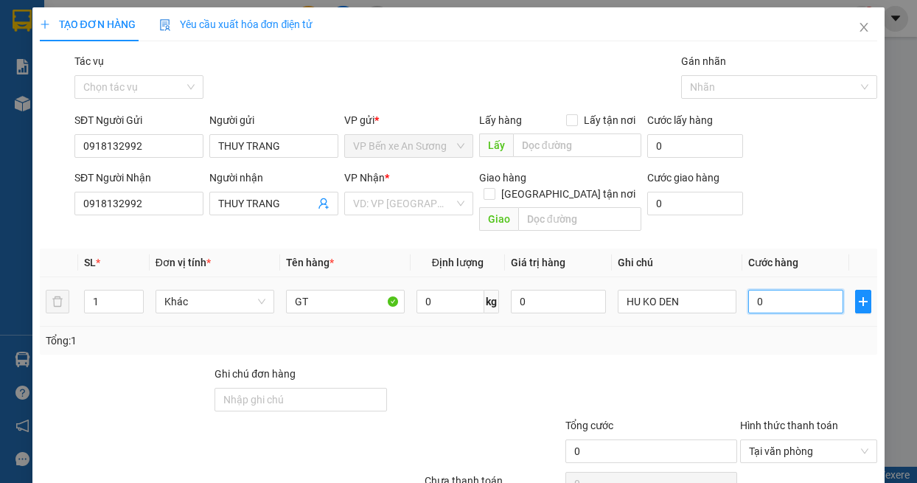
click at [765, 290] on input "0" at bounding box center [795, 302] width 95 height 24
click at [437, 200] on input "search" at bounding box center [403, 203] width 101 height 22
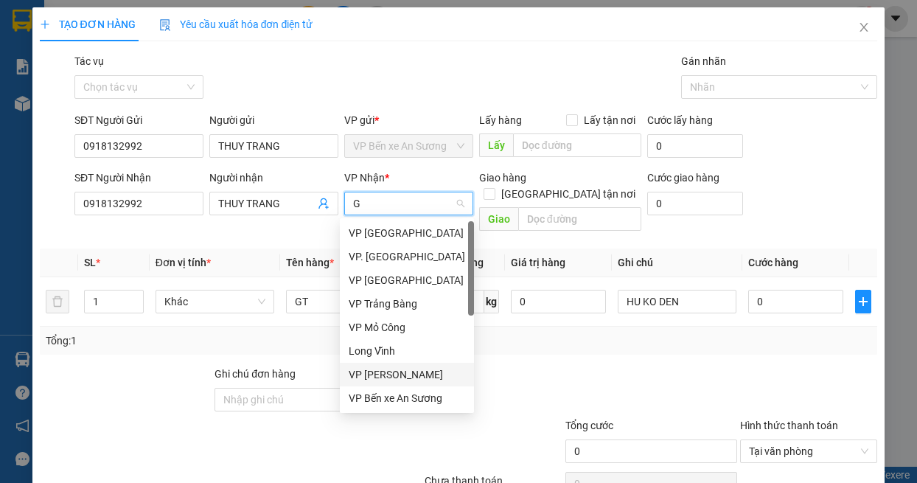
type input "GD"
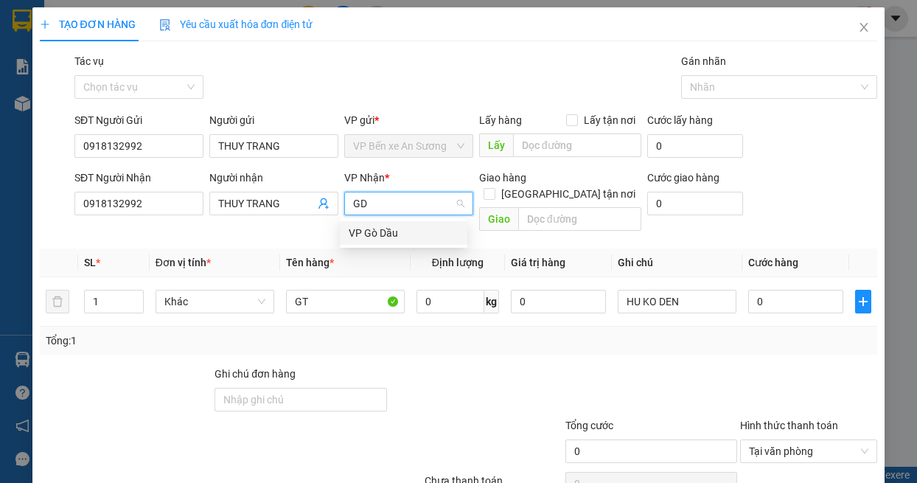
click at [390, 229] on div "VP Gò Dầu" at bounding box center [404, 233] width 110 height 16
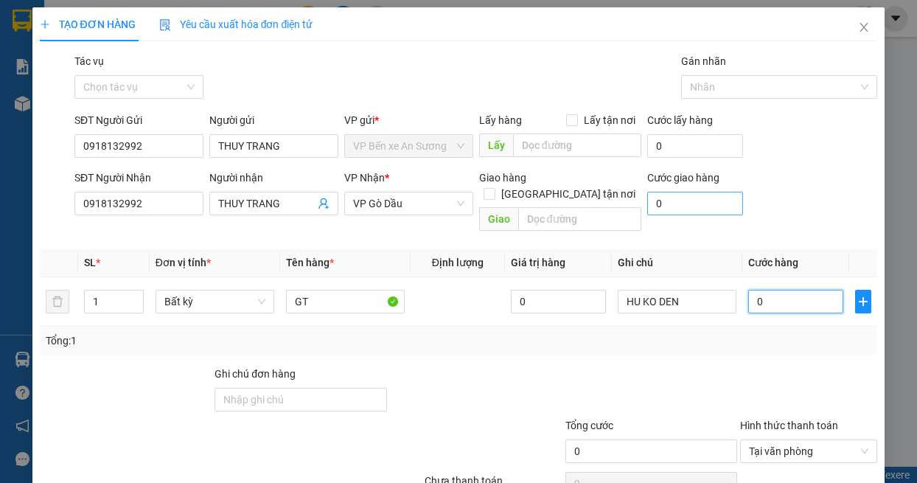
type input "2"
type input "20"
type input "20.000"
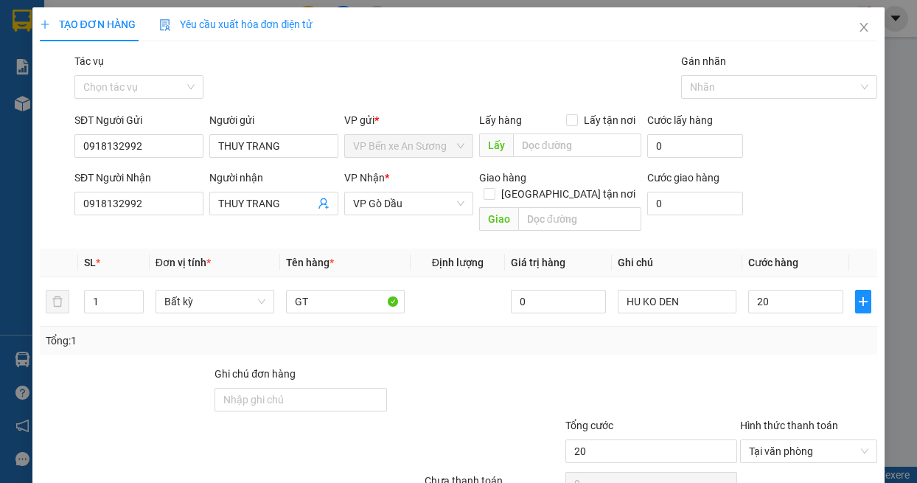
type input "20.000"
click at [745, 369] on div at bounding box center [809, 392] width 140 height 52
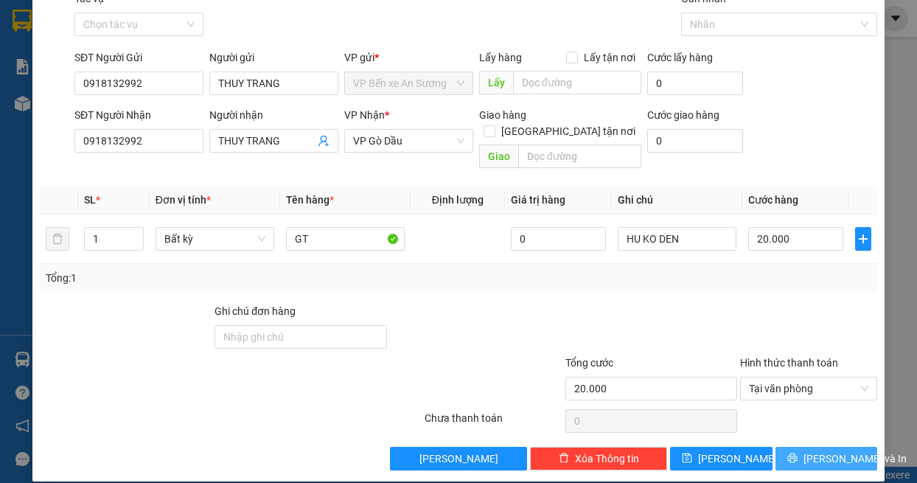
click at [830, 451] on span "[PERSON_NAME] và In" at bounding box center [855, 459] width 103 height 16
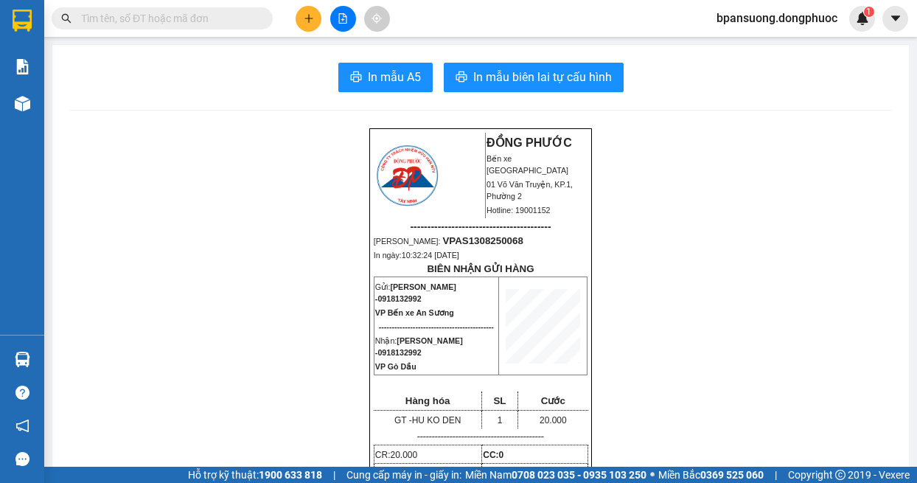
click at [159, 10] on span at bounding box center [162, 18] width 221 height 22
click at [161, 20] on input "text" at bounding box center [168, 18] width 174 height 16
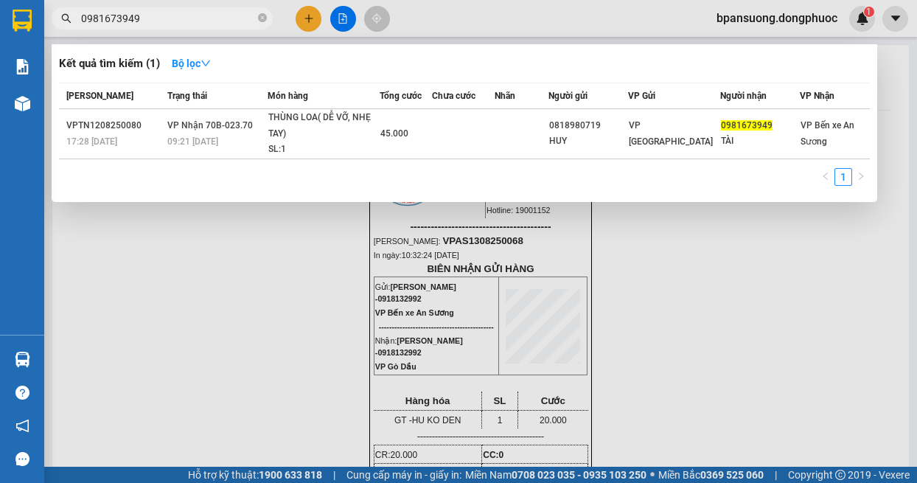
type input "0981673949"
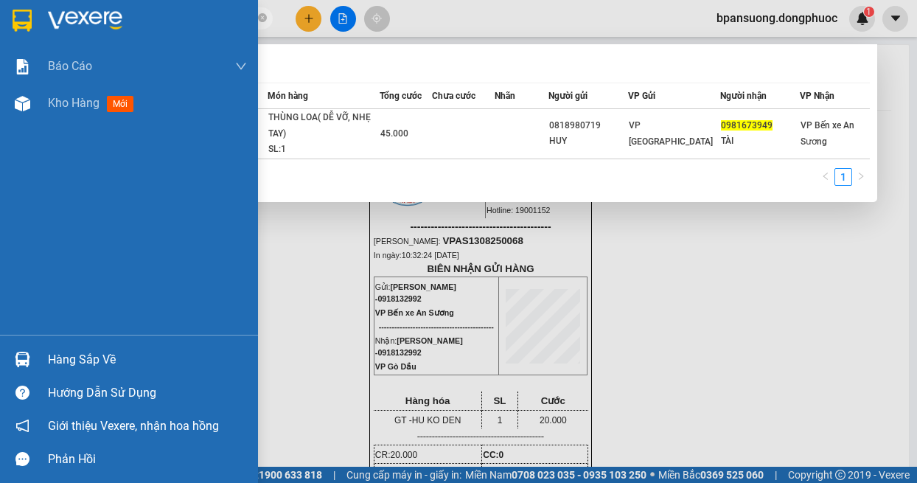
click at [25, 358] on img at bounding box center [22, 359] width 15 height 15
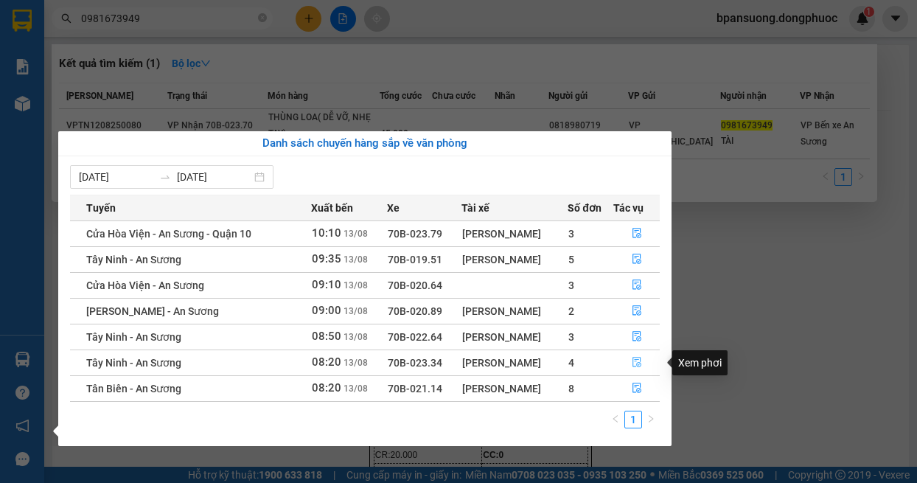
click at [640, 366] on icon "file-done" at bounding box center [637, 362] width 10 height 10
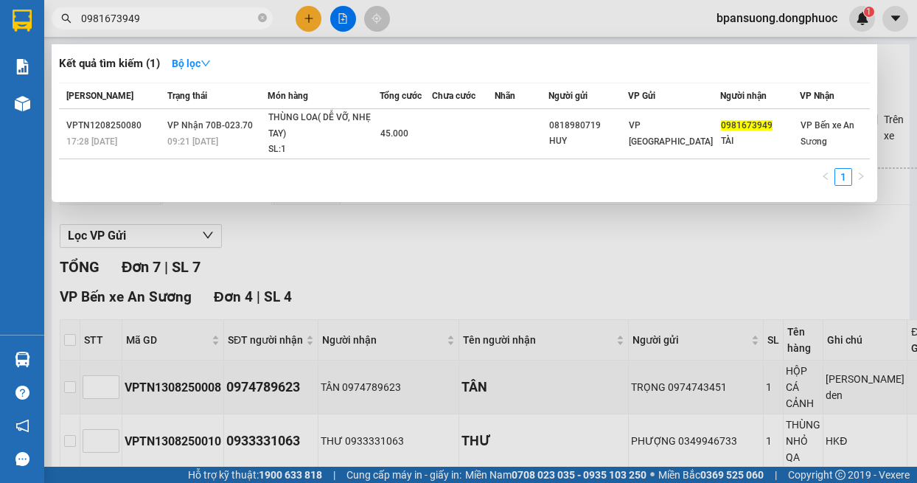
click at [72, 341] on div at bounding box center [458, 241] width 917 height 483
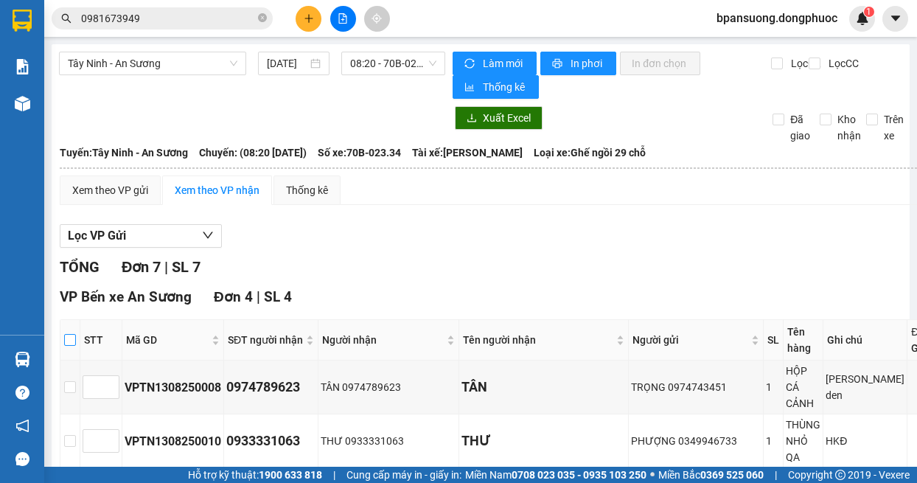
click at [69, 342] on input "checkbox" at bounding box center [70, 340] width 12 height 12
checkbox input "true"
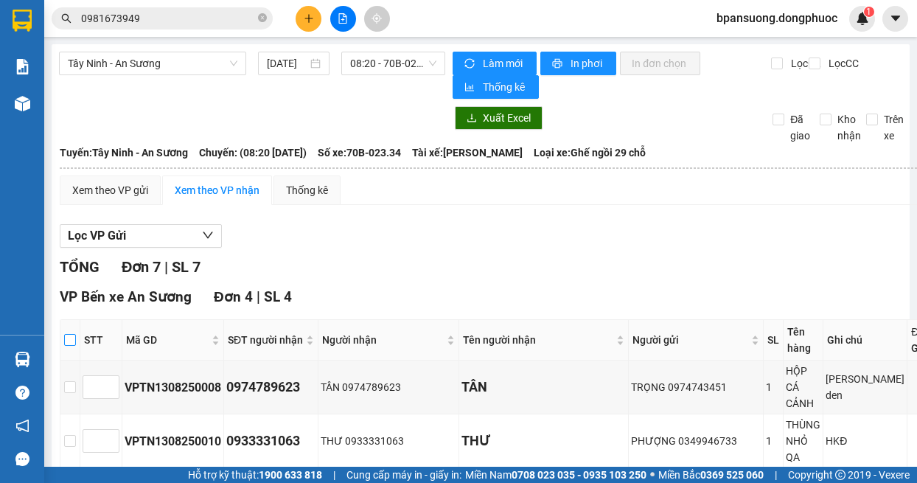
checkbox input "true"
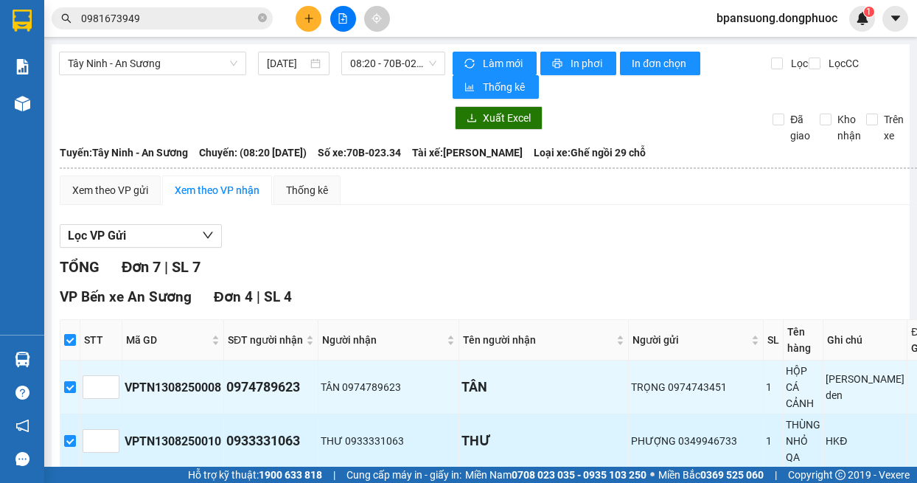
scroll to position [147, 0]
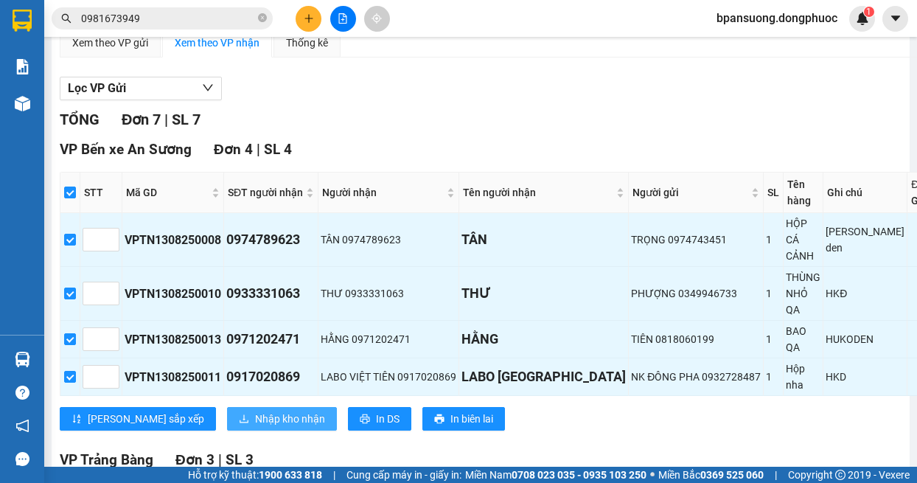
click at [255, 427] on span "Nhập kho nhận" at bounding box center [290, 419] width 70 height 16
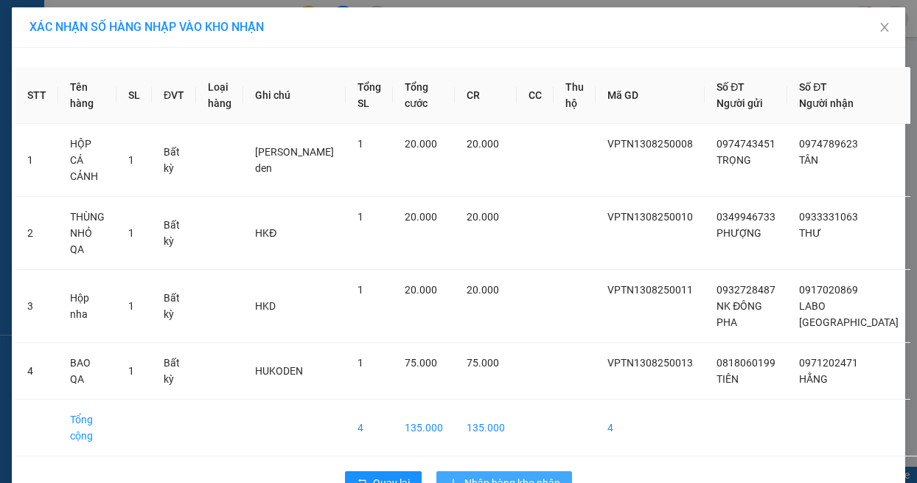
click at [476, 475] on span "Nhập hàng kho nhận" at bounding box center [513, 483] width 96 height 16
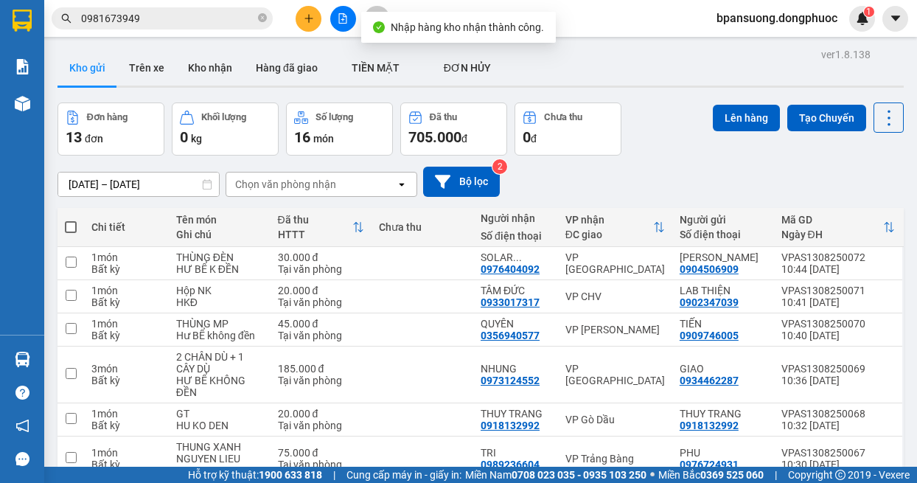
click at [140, 13] on input "0981673949" at bounding box center [168, 18] width 174 height 16
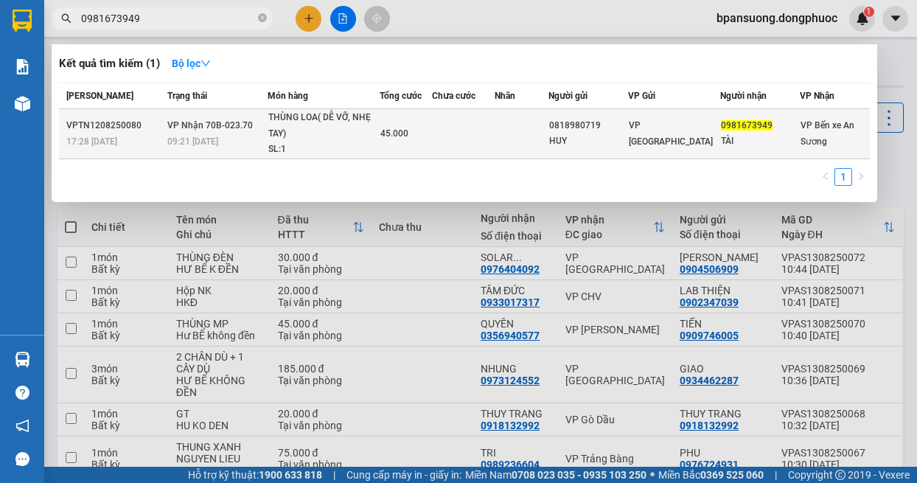
click at [379, 117] on div "THÙNG LOA( DỄ VỠ, NHẸ TAY)" at bounding box center [323, 126] width 111 height 32
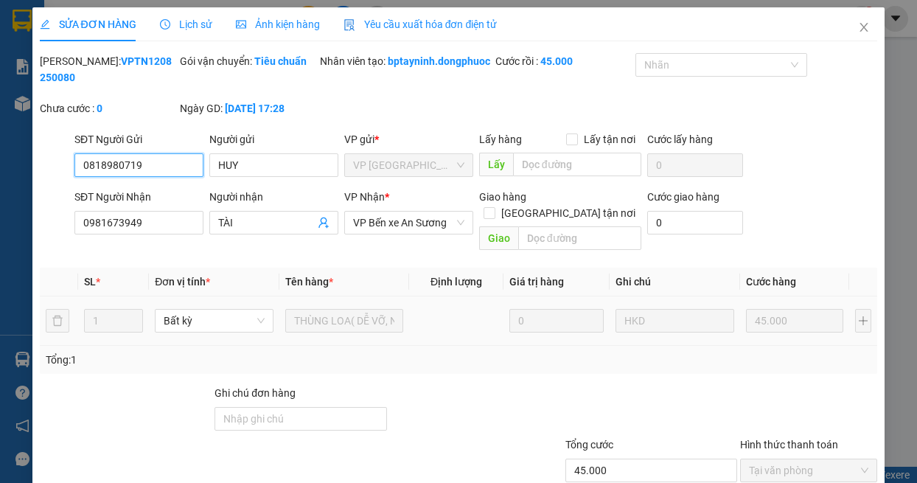
scroll to position [98, 0]
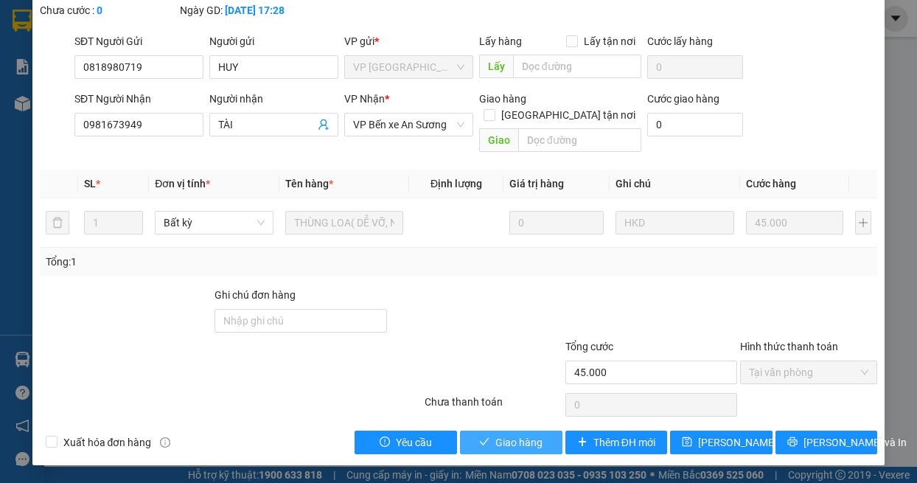
click at [479, 449] on button "Giao hàng" at bounding box center [511, 443] width 102 height 24
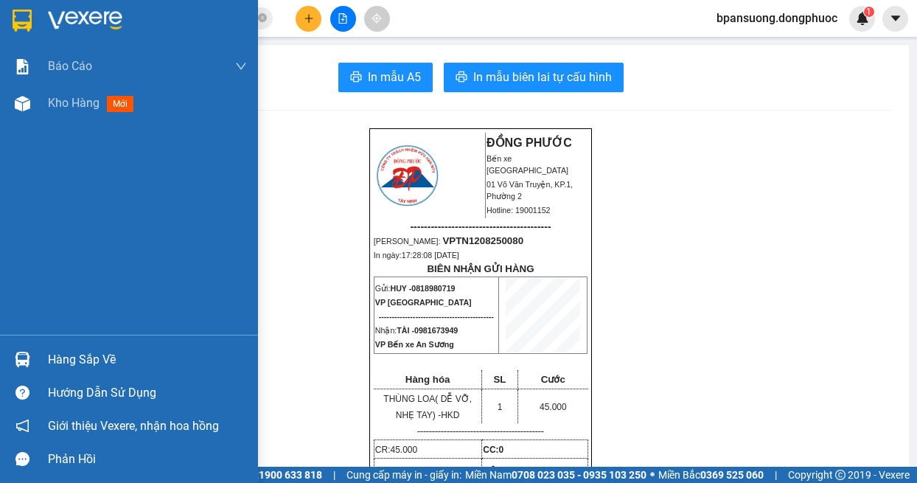
click at [31, 366] on div at bounding box center [23, 360] width 26 height 26
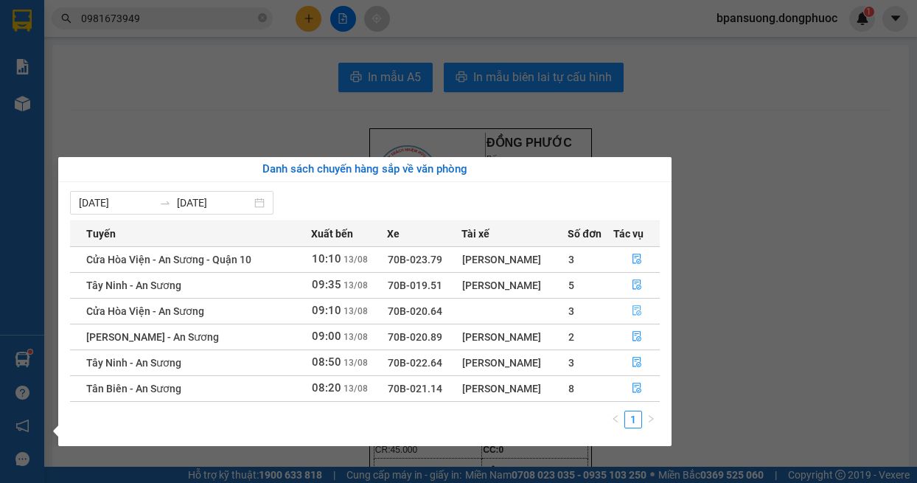
click at [640, 319] on button "button" at bounding box center [637, 311] width 46 height 24
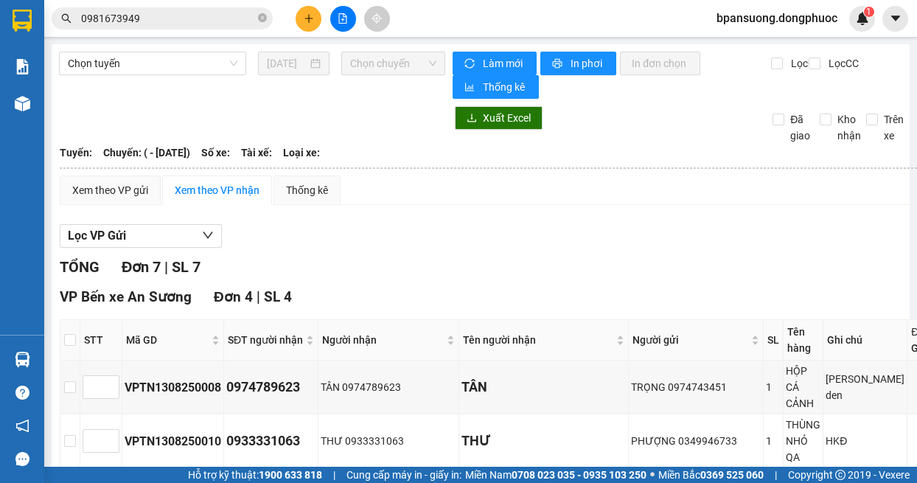
click at [748, 275] on div "TỔNG Đơn 7 | SL 7" at bounding box center [538, 267] width 957 height 23
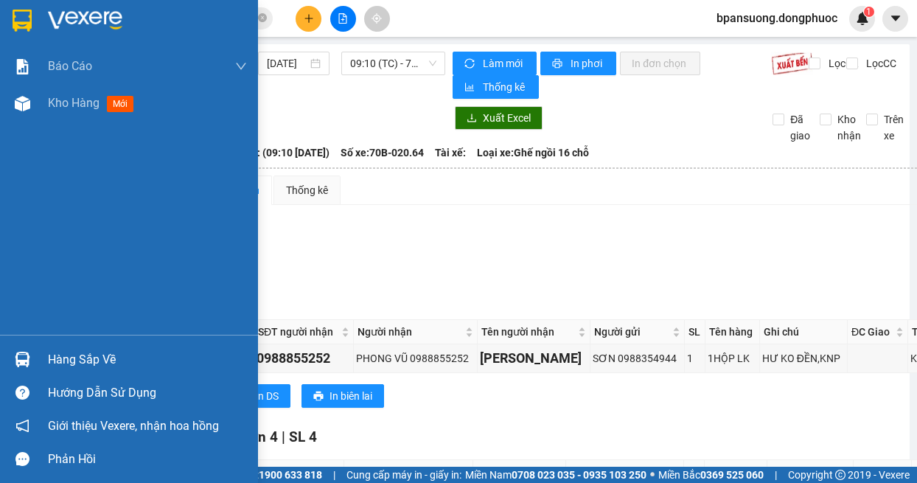
click at [4, 363] on div "Hàng sắp về" at bounding box center [129, 359] width 258 height 33
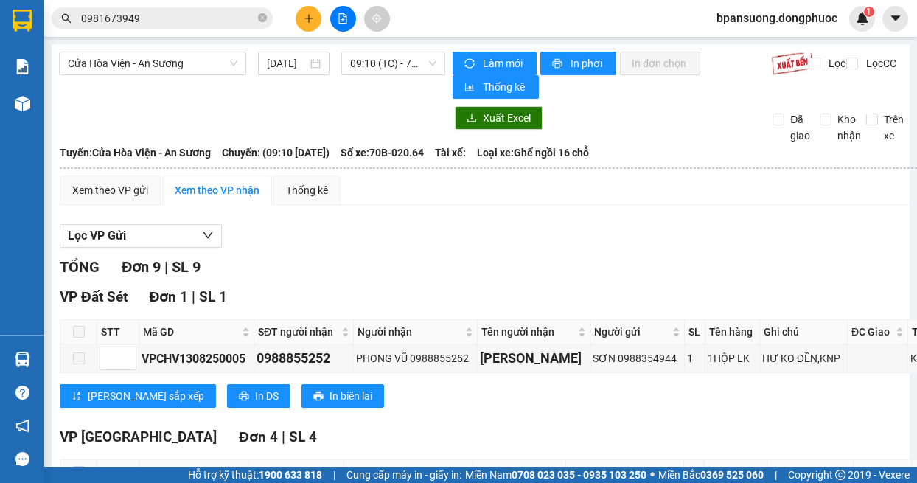
click at [754, 231] on section "Kết quả tìm kiếm ( 1 ) Bộ lọc Mã ĐH Trạng thái Món hàng Tổng cước Chưa cước Nhã…" at bounding box center [458, 241] width 917 height 483
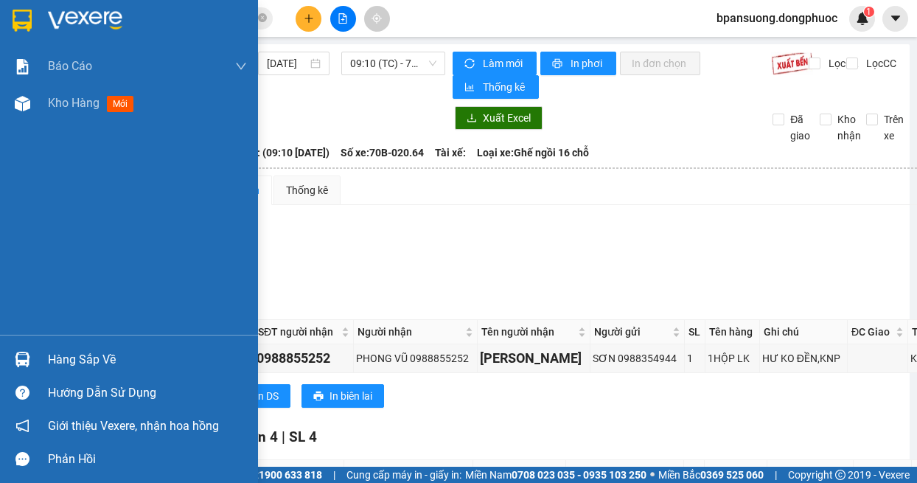
click at [27, 350] on div at bounding box center [23, 360] width 26 height 26
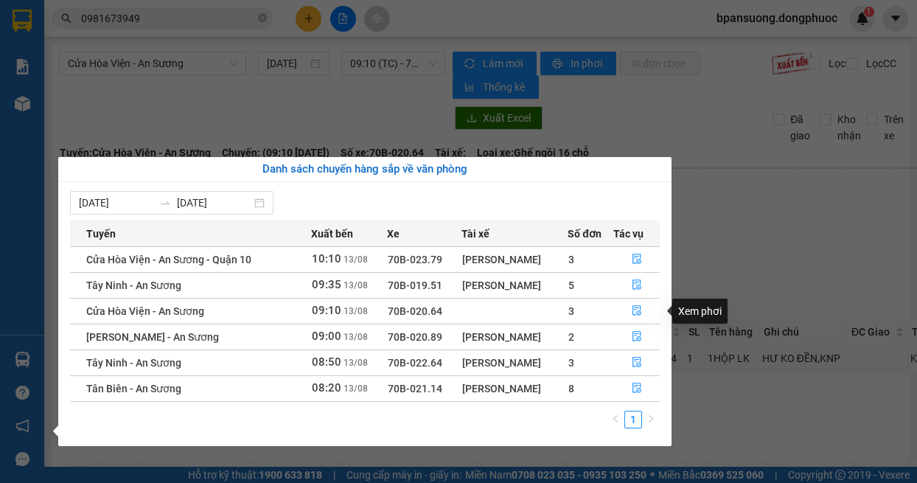
drag, startPoint x: 730, startPoint y: 306, endPoint x: 575, endPoint y: 183, distance: 197.9
click at [727, 298] on section "Kết quả tìm kiếm ( 1 ) Bộ lọc Mã ĐH Trạng thái Món hàng Tổng cước Chưa cước Nhã…" at bounding box center [458, 241] width 917 height 483
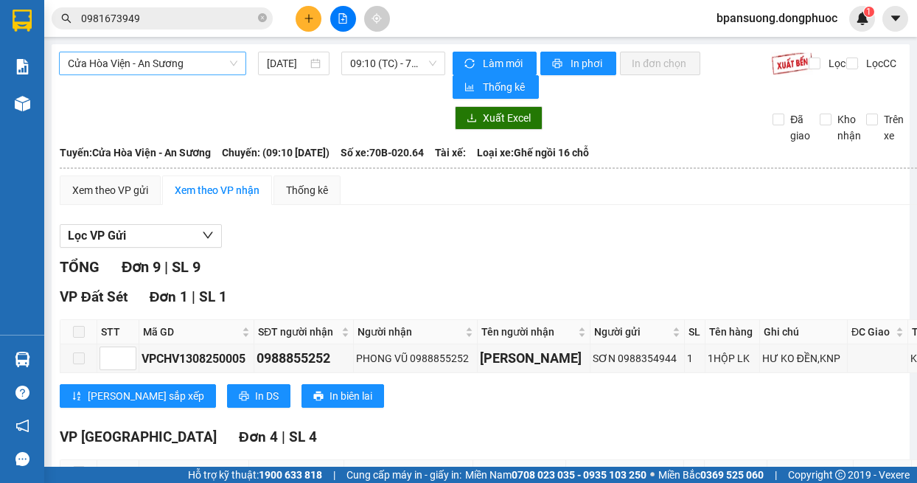
click at [163, 62] on span "Cửa Hòa Viện - An Sương" at bounding box center [153, 63] width 170 height 22
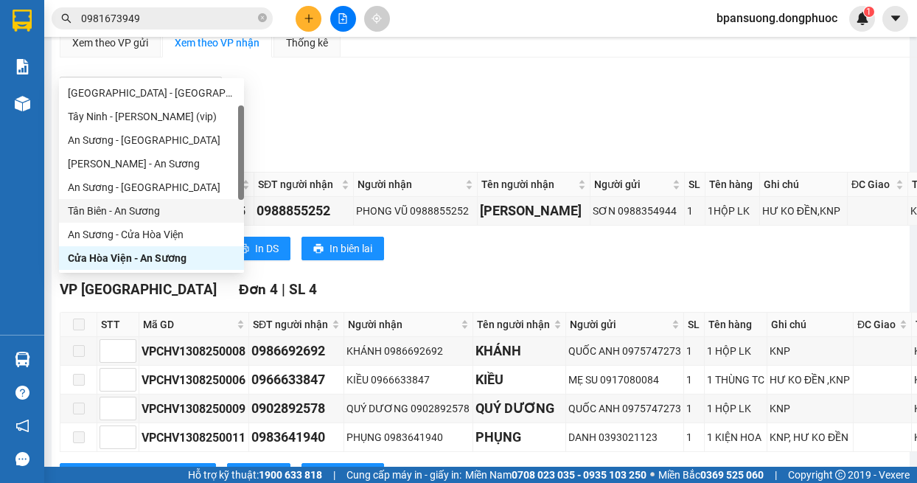
scroll to position [183, 0]
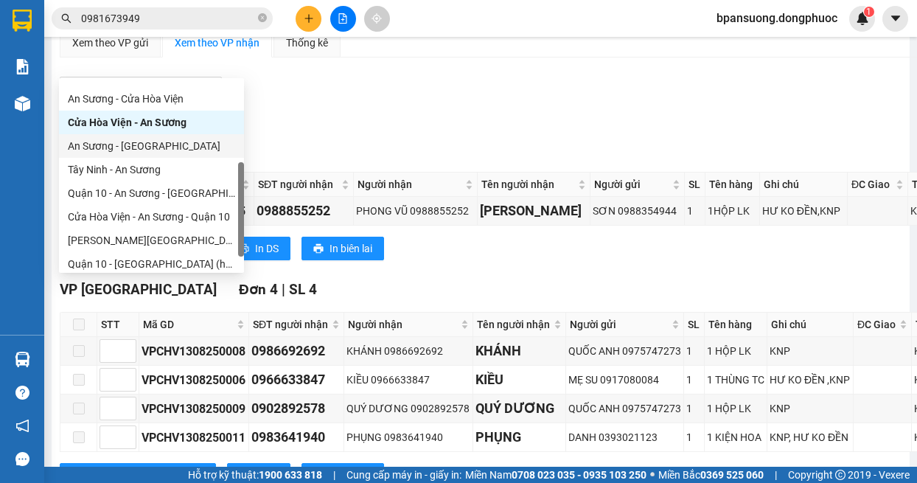
click at [146, 145] on div "An Sương - [GEOGRAPHIC_DATA]" at bounding box center [151, 146] width 167 height 16
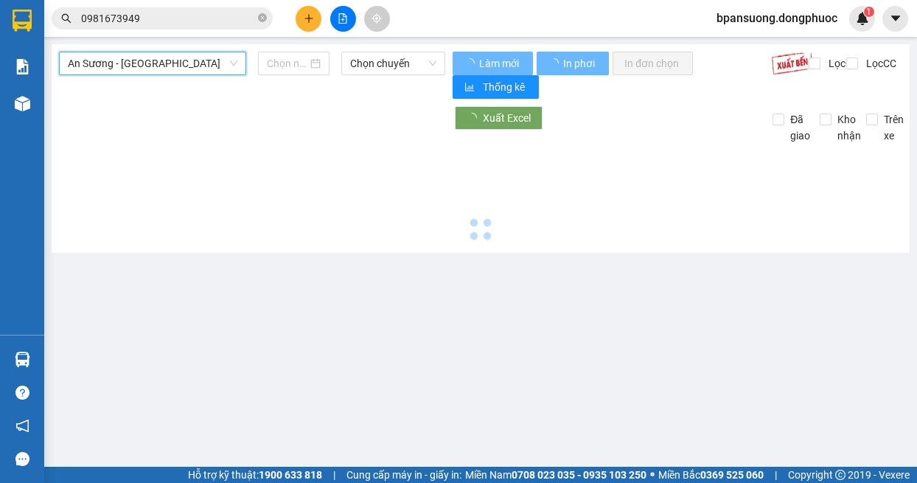
type input "[DATE]"
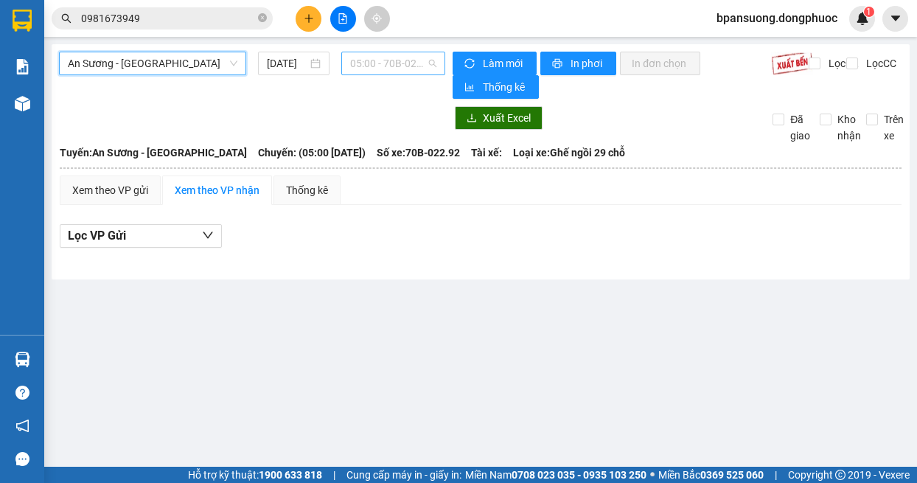
click at [381, 60] on span "05:00 - 70B-022.92" at bounding box center [393, 63] width 87 height 22
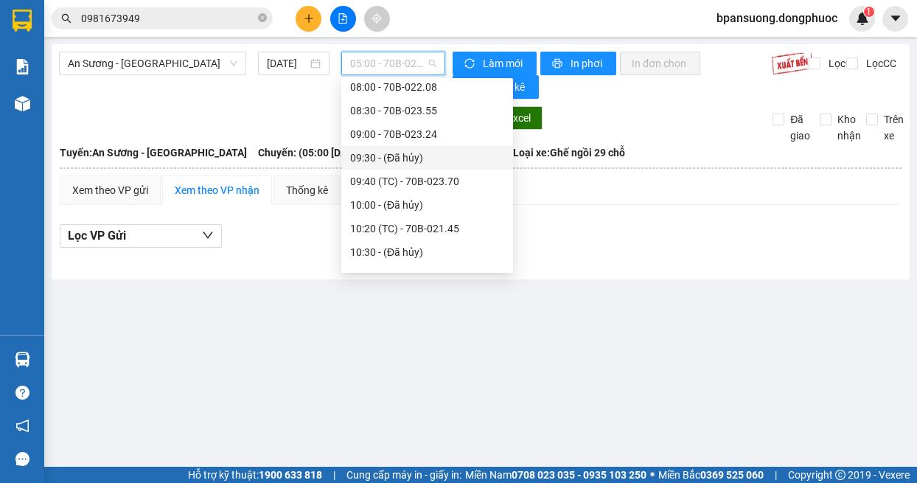
scroll to position [295, 0]
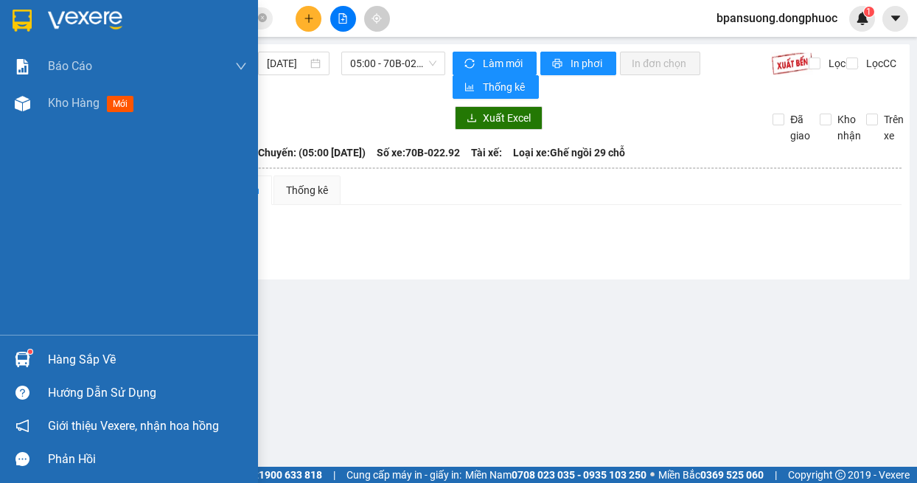
drag, startPoint x: 24, startPoint y: 364, endPoint x: 52, endPoint y: 267, distance: 100.4
click at [24, 364] on img at bounding box center [22, 359] width 15 height 15
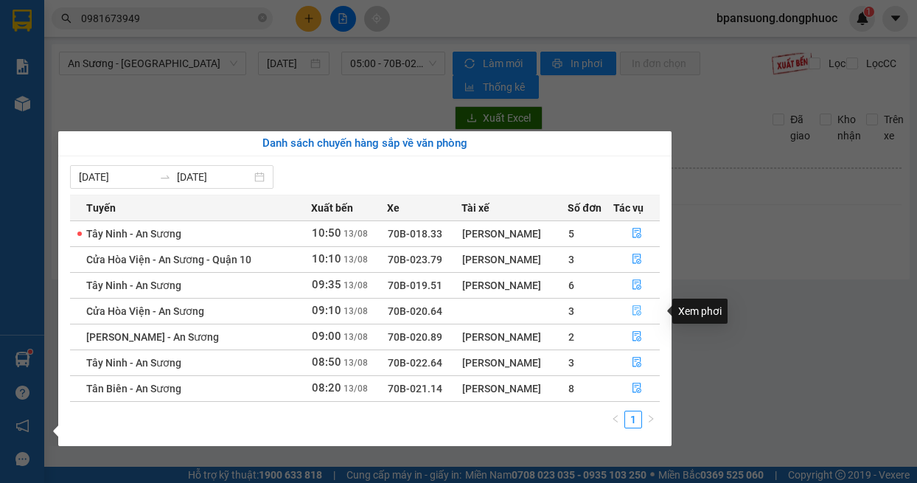
click at [636, 314] on icon "file-done" at bounding box center [637, 310] width 10 height 10
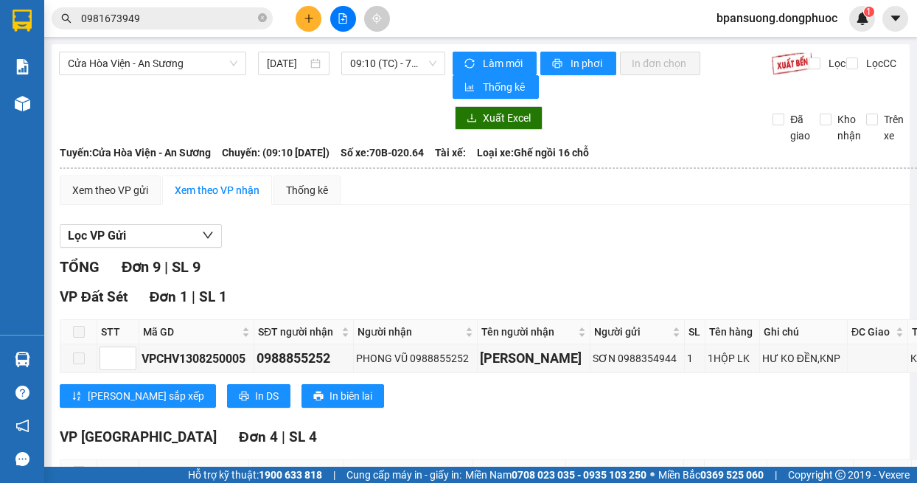
scroll to position [147, 0]
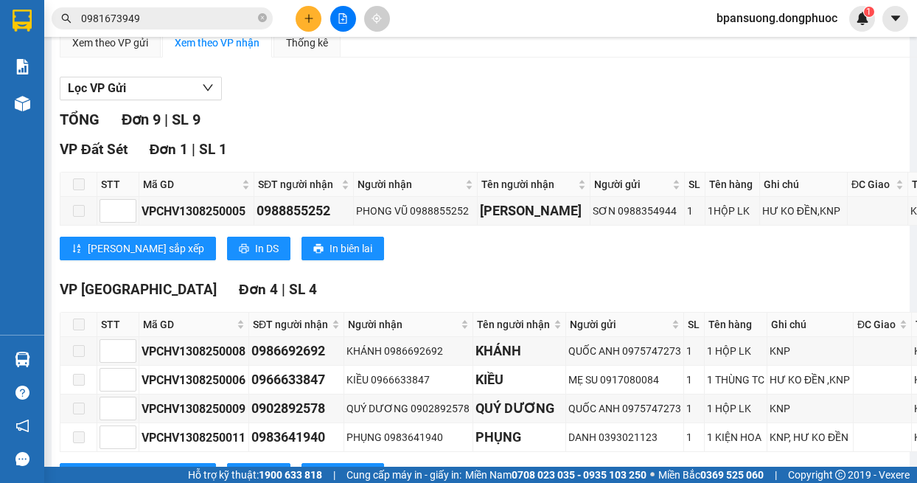
click at [75, 330] on span at bounding box center [79, 325] width 12 height 12
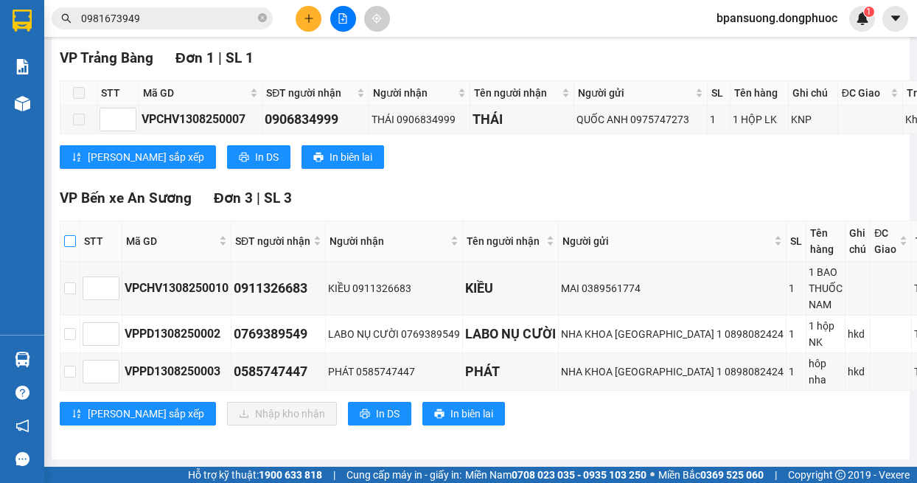
drag, startPoint x: 72, startPoint y: 226, endPoint x: 75, endPoint y: 246, distance: 20.2
click at [69, 235] on input "checkbox" at bounding box center [70, 241] width 12 height 12
checkbox input "true"
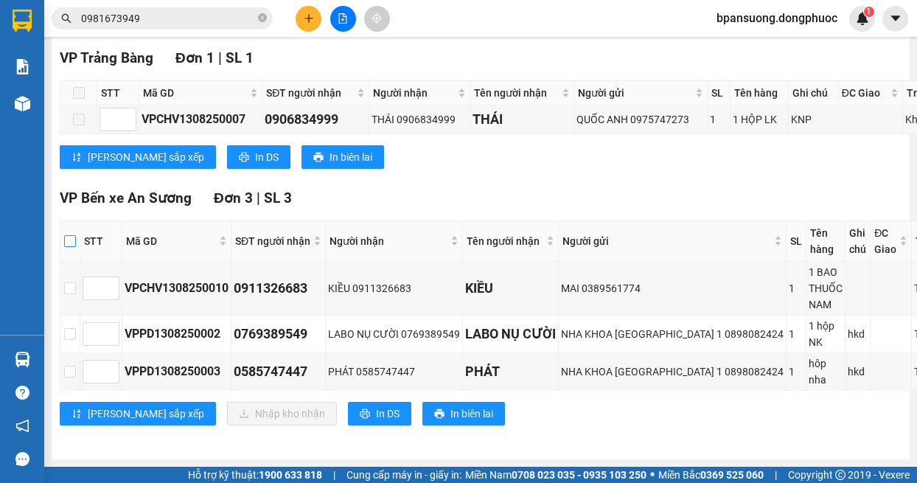
checkbox input "true"
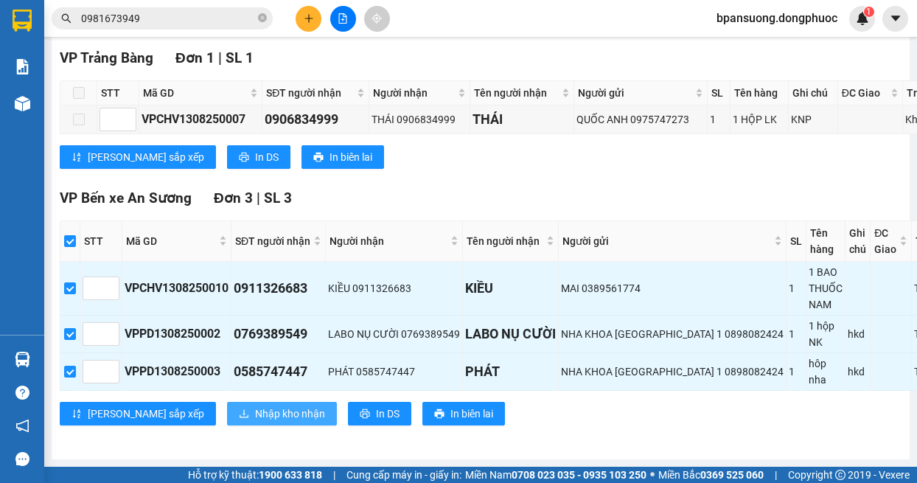
click at [255, 406] on span "Nhập kho nhận" at bounding box center [290, 414] width 70 height 16
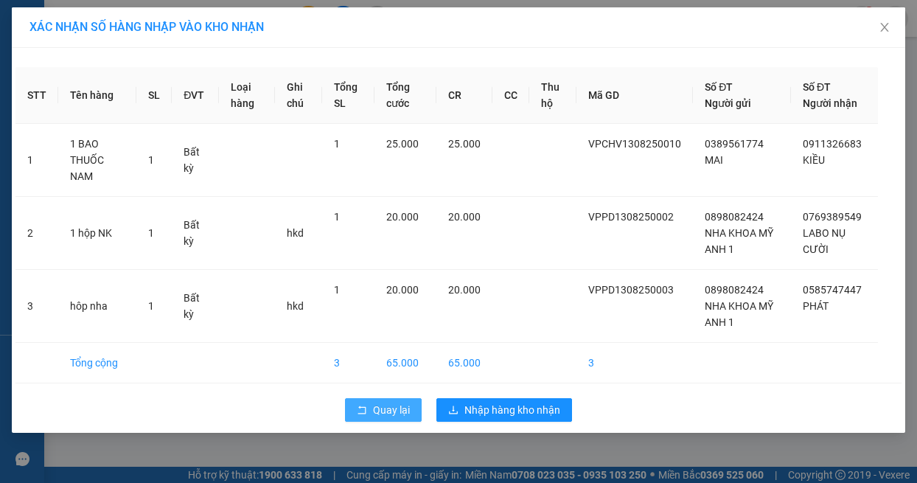
click at [390, 405] on span "Quay lại" at bounding box center [391, 410] width 37 height 16
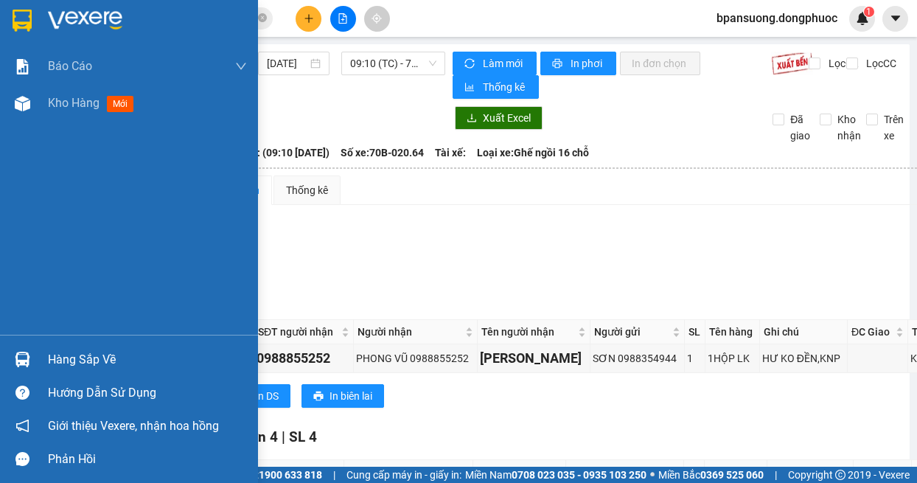
click at [29, 361] on img at bounding box center [22, 359] width 15 height 15
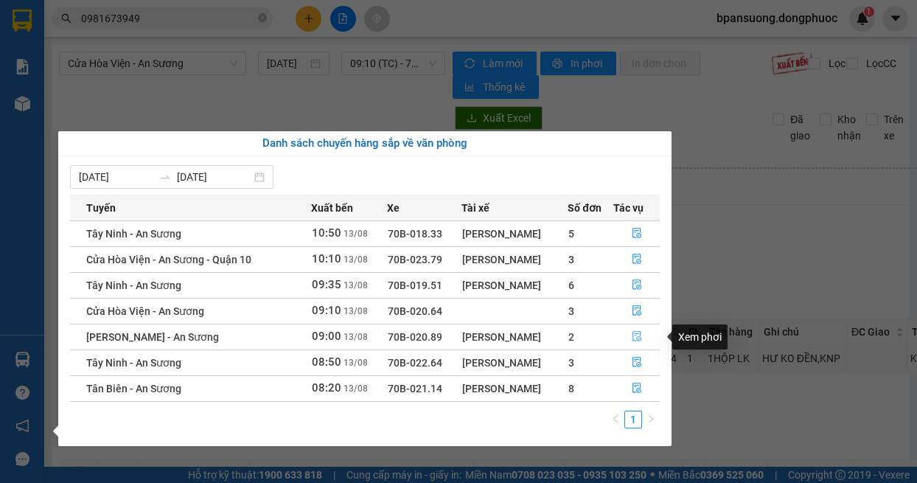
click at [640, 334] on icon "file-done" at bounding box center [637, 336] width 10 height 10
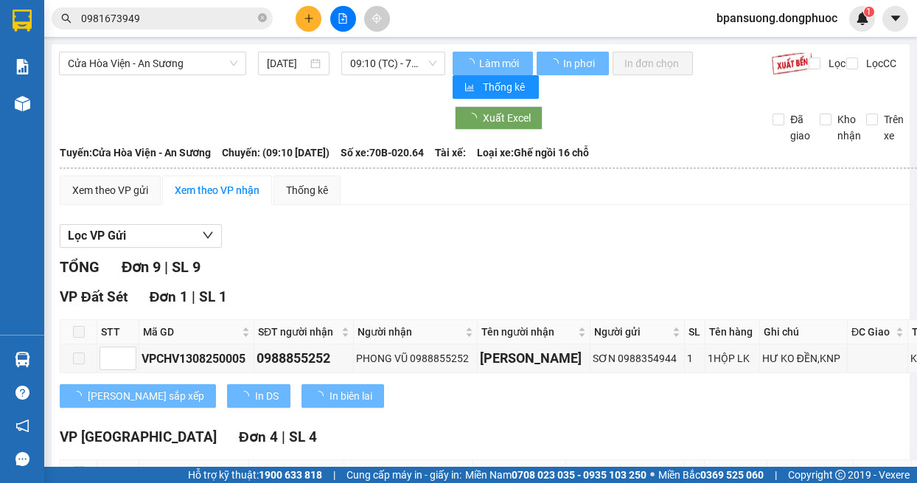
scroll to position [45, 0]
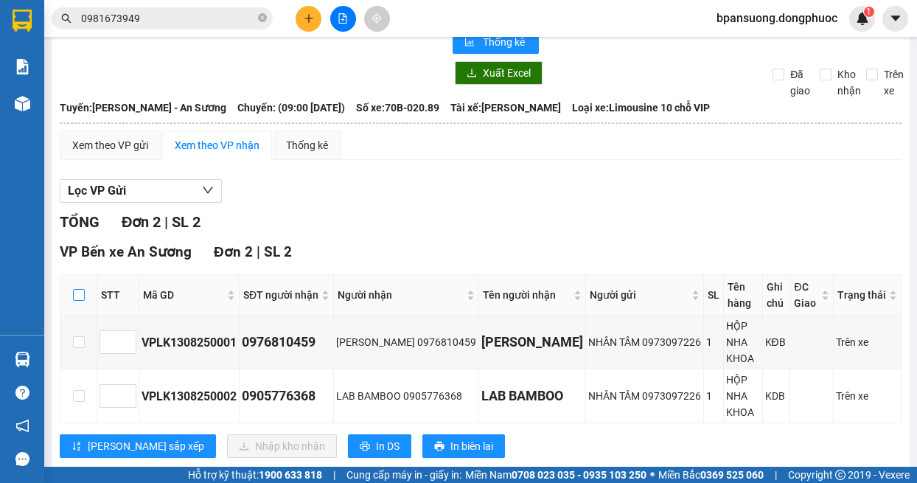
click at [80, 298] on input "checkbox" at bounding box center [79, 295] width 12 height 12
checkbox input "true"
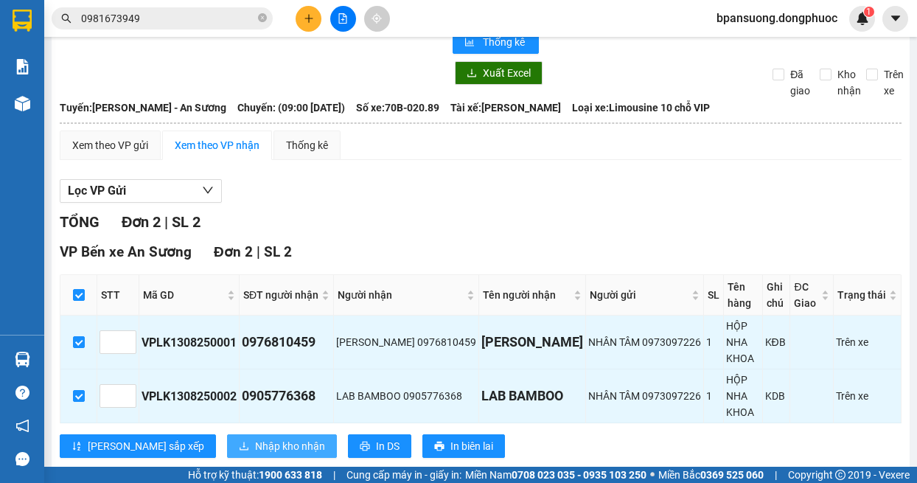
click at [255, 438] on span "Nhập kho nhận" at bounding box center [290, 446] width 70 height 16
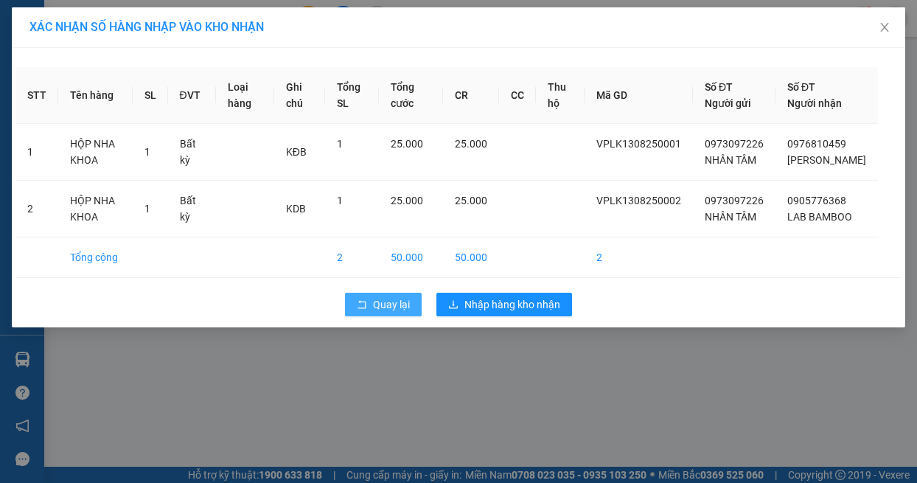
click at [372, 316] on button "Quay lại" at bounding box center [383, 305] width 77 height 24
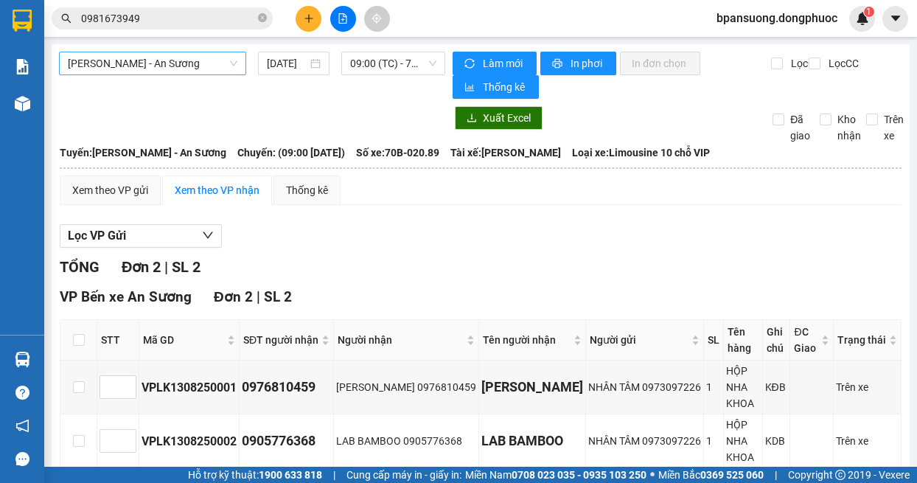
drag, startPoint x: 327, startPoint y: 128, endPoint x: 196, endPoint y: 73, distance: 141.8
click at [327, 126] on div at bounding box center [252, 118] width 386 height 24
click at [167, 55] on span "[PERSON_NAME] - An Sương" at bounding box center [153, 63] width 170 height 22
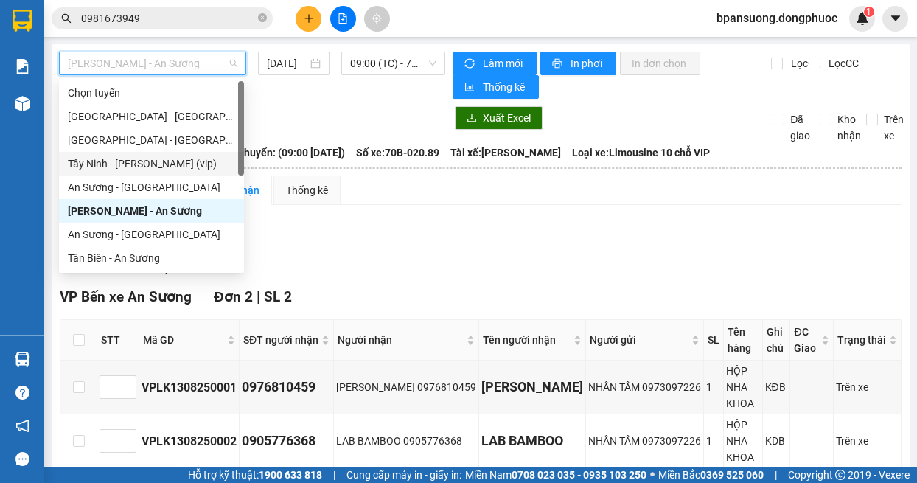
scroll to position [147, 0]
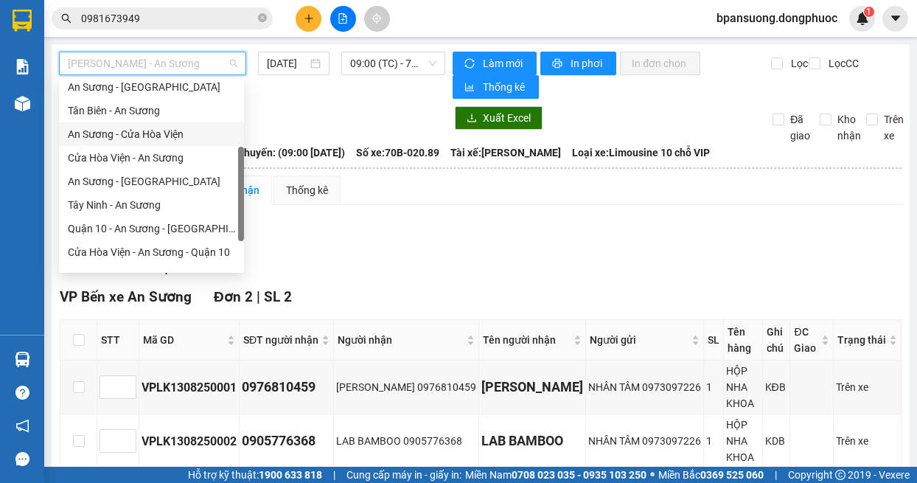
click at [163, 136] on div "An Sương - Cửa Hòa Viện" at bounding box center [151, 134] width 167 height 16
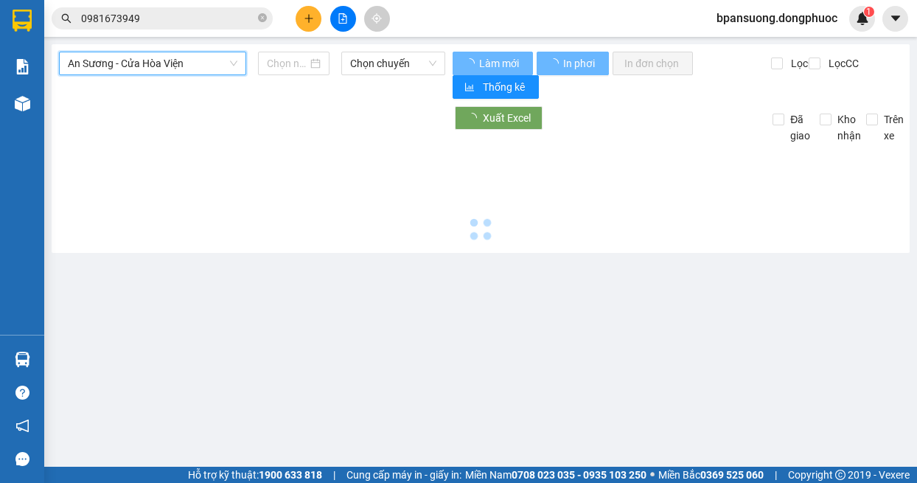
type input "[DATE]"
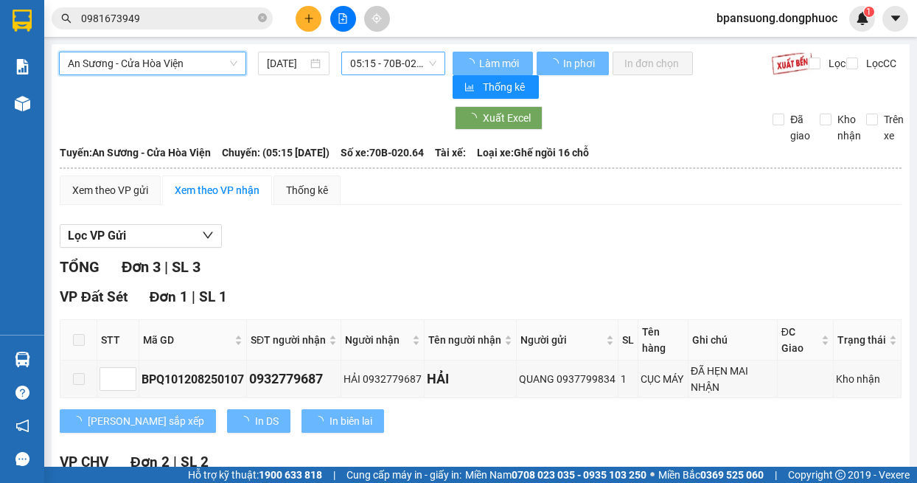
click at [386, 60] on span "05:15 - 70B-020.64" at bounding box center [393, 63] width 87 height 22
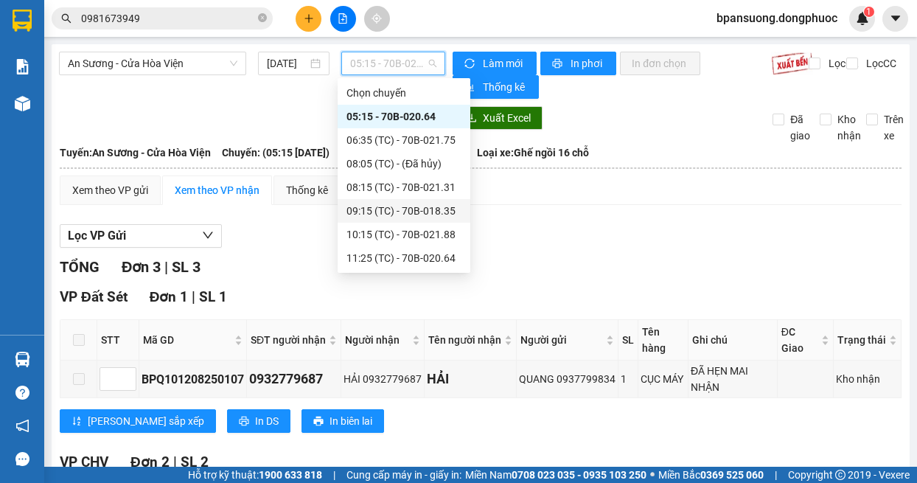
scroll to position [147, 0]
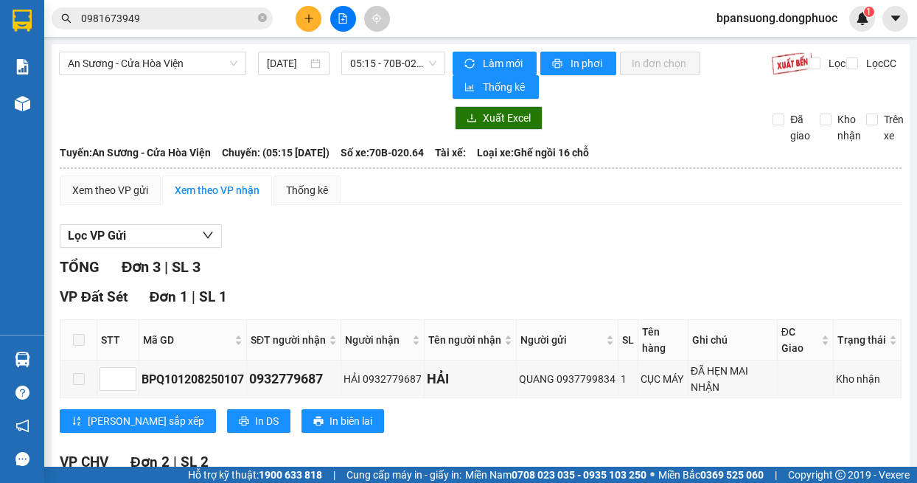
drag, startPoint x: 595, startPoint y: 213, endPoint x: 557, endPoint y: 127, distance: 94.1
click at [596, 197] on div "Xem theo VP gửi Xem theo VP nhận Thống kê Lọc VP Gửi TỔNG Đơn 3 | SL 3 VP Đất …" at bounding box center [481, 419] width 842 height 486
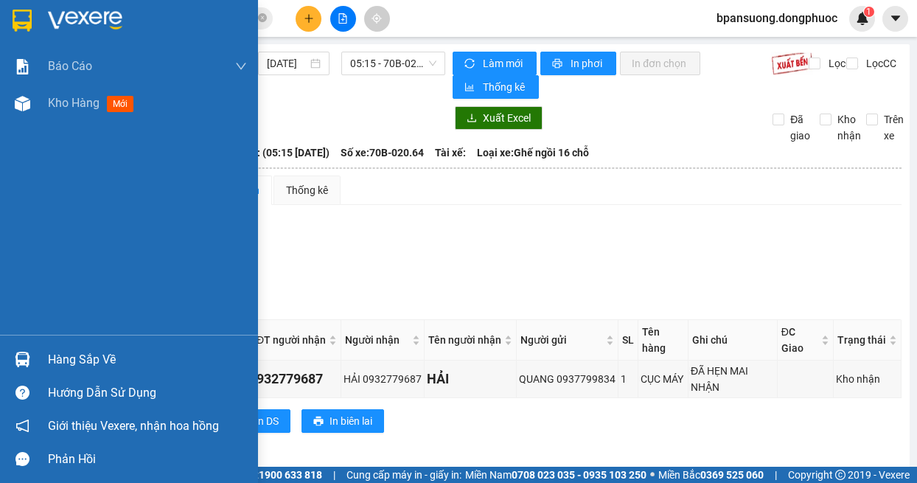
click at [20, 365] on img at bounding box center [22, 359] width 15 height 15
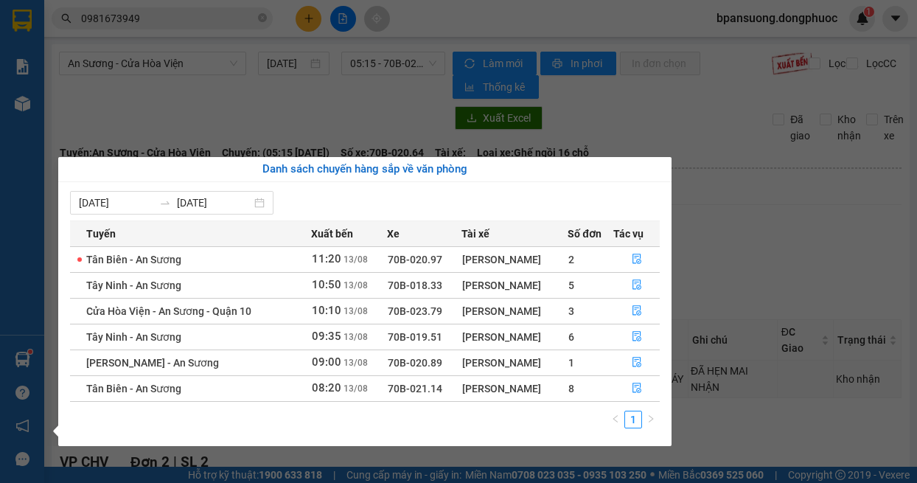
click at [749, 147] on section "Kết quả tìm kiếm ( 1 ) Bộ lọc Mã ĐH Trạng thái Món hàng Tổng cước Chưa cước Nhã…" at bounding box center [458, 241] width 917 height 483
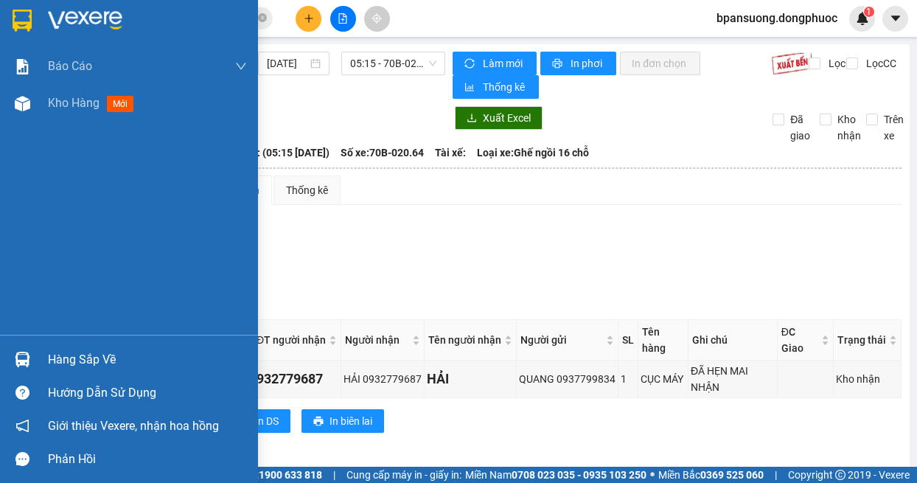
click at [22, 363] on img at bounding box center [22, 359] width 15 height 15
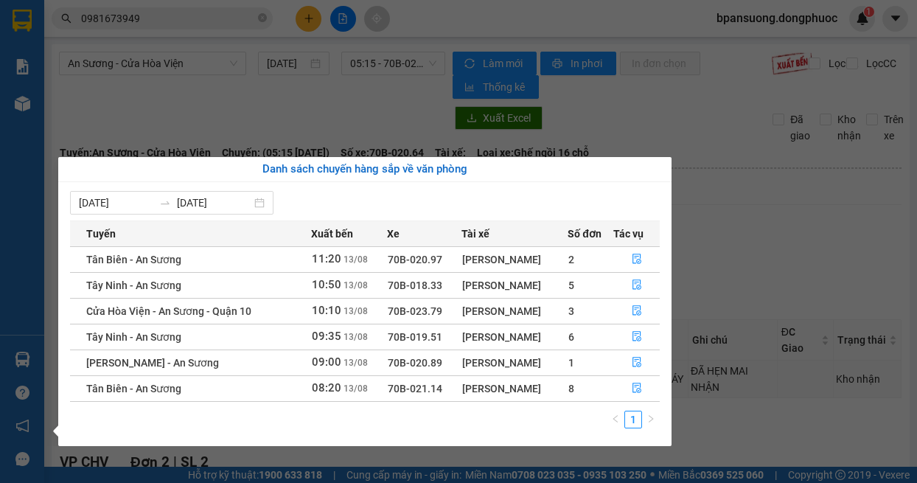
click at [761, 257] on section "Kết quả tìm kiếm ( 1 ) Bộ lọc Mã ĐH Trạng thái Món hàng Tổng cước Chưa cước Nhã…" at bounding box center [458, 241] width 917 height 483
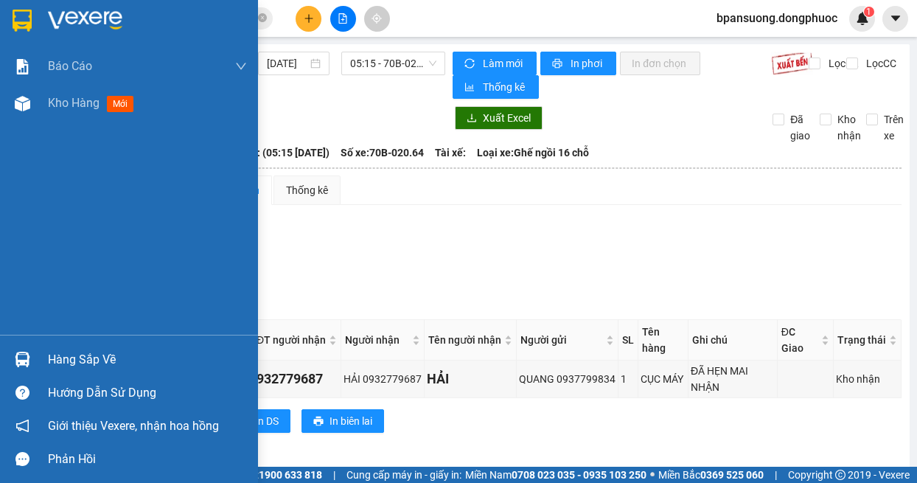
click at [29, 350] on div at bounding box center [23, 360] width 26 height 26
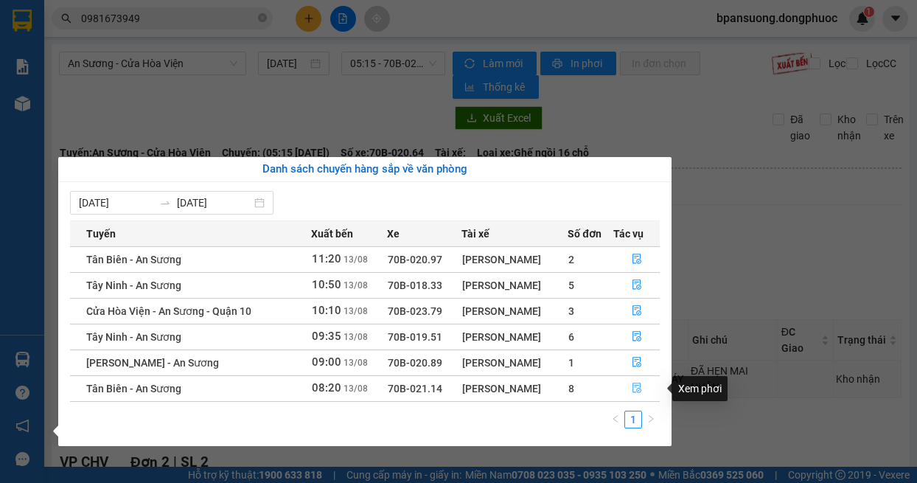
click at [637, 391] on icon "file-done" at bounding box center [637, 388] width 10 height 10
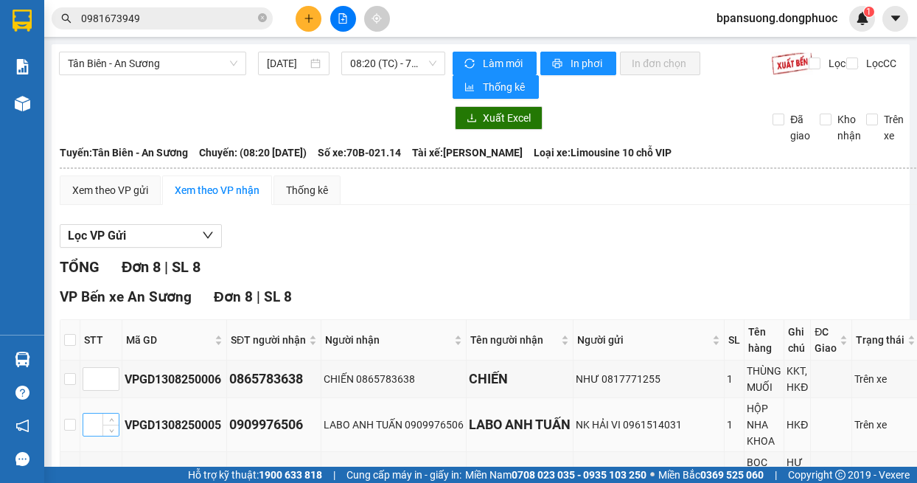
scroll to position [147, 0]
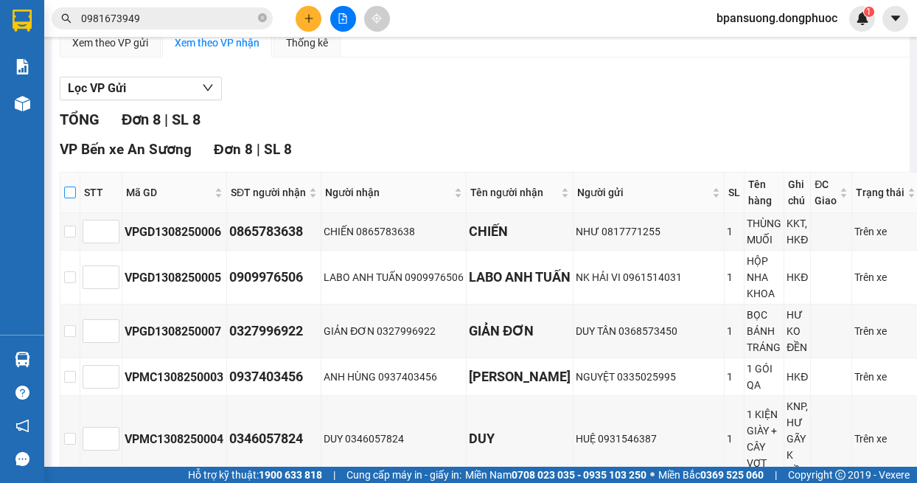
click at [66, 191] on input "checkbox" at bounding box center [70, 193] width 12 height 12
checkbox input "true"
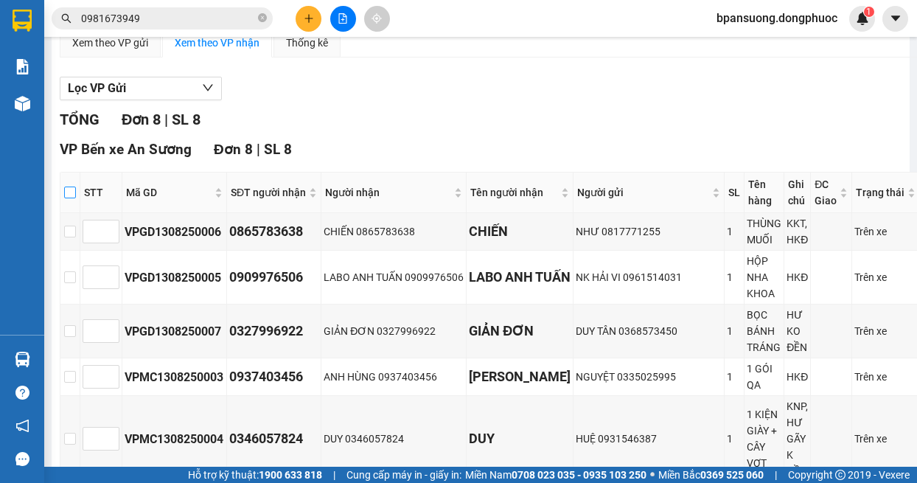
checkbox input "true"
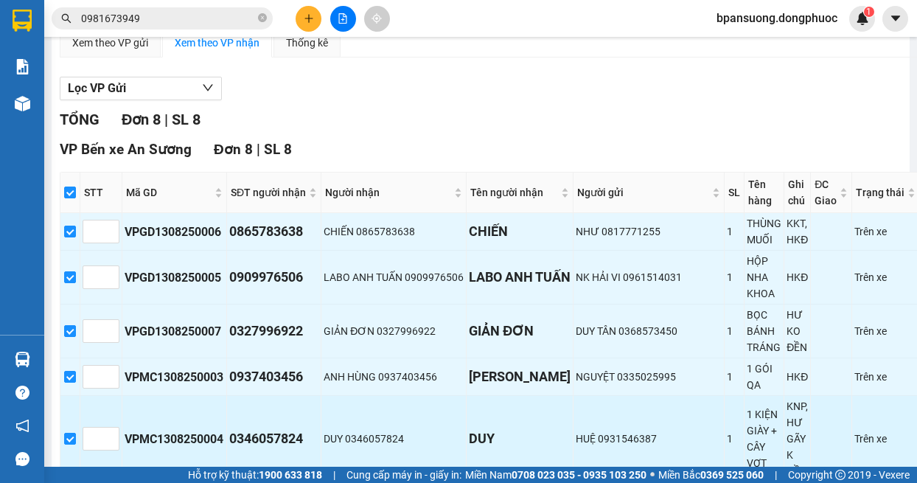
scroll to position [380, 0]
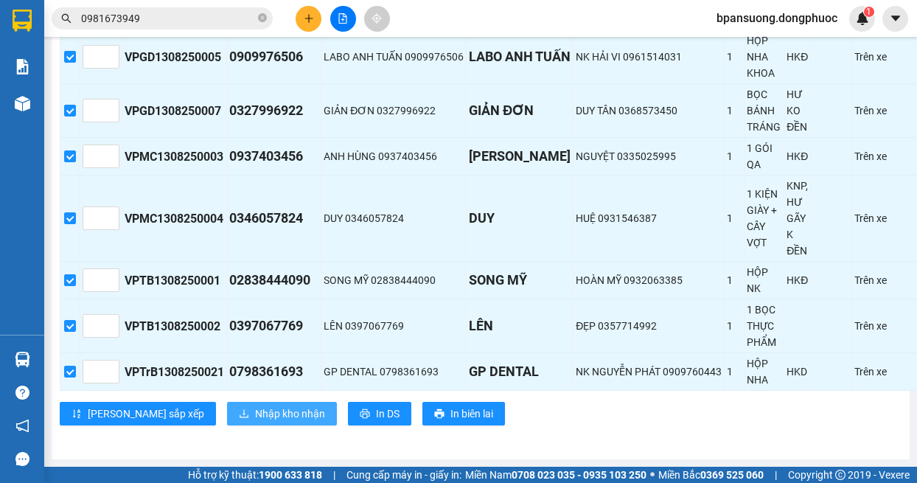
click at [255, 406] on span "Nhập kho nhận" at bounding box center [290, 414] width 70 height 16
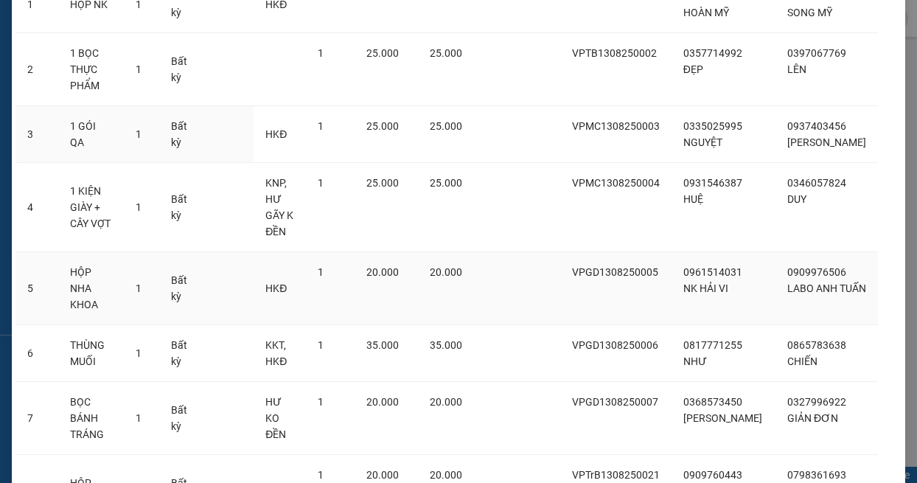
scroll to position [268, 0]
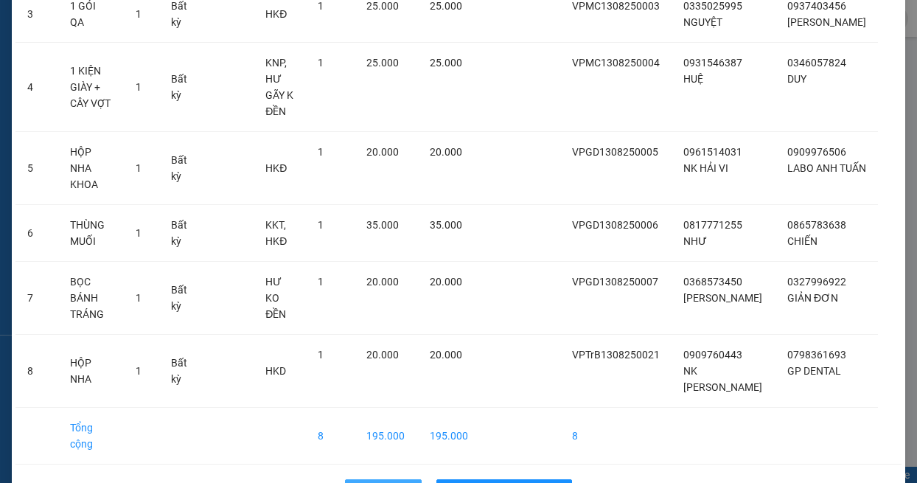
click at [380, 482] on span "Quay lại" at bounding box center [391, 491] width 37 height 16
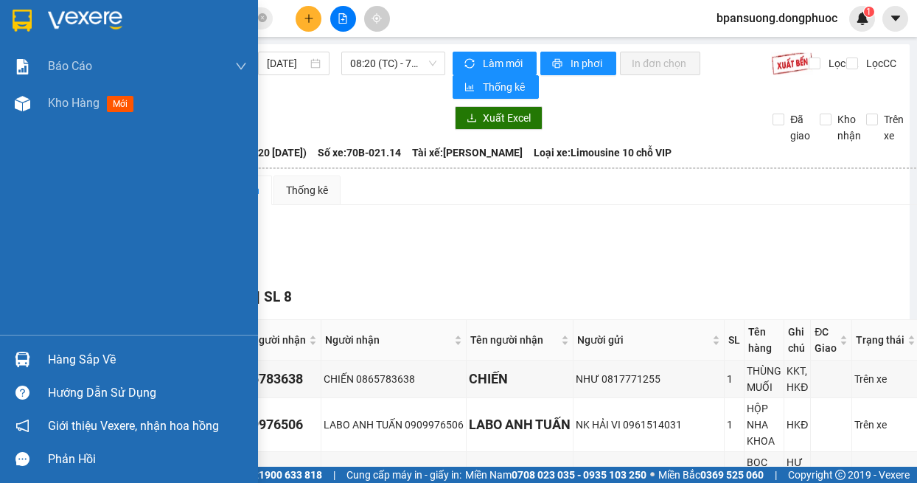
click at [30, 351] on div at bounding box center [23, 360] width 26 height 26
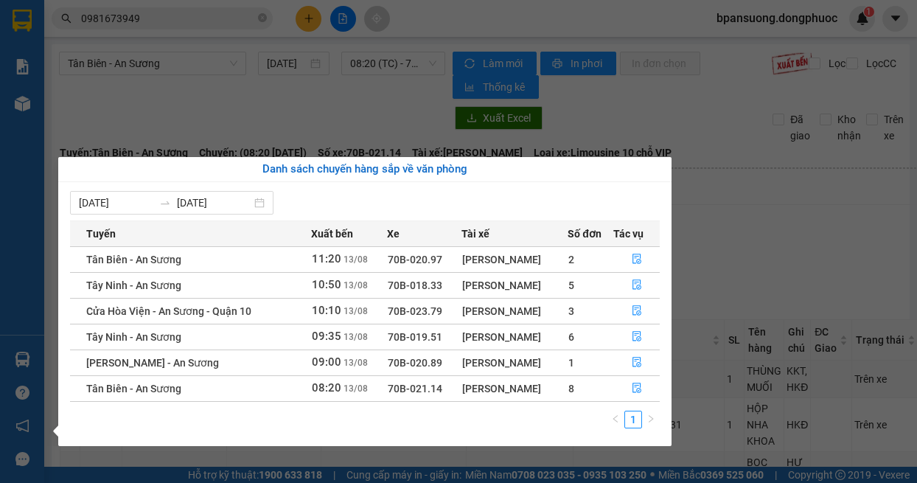
click at [754, 178] on section "Kết quả tìm kiếm ( 1 ) Bộ lọc Mã ĐH Trạng thái Món hàng Tổng cước Chưa cước Nhã…" at bounding box center [458, 241] width 917 height 483
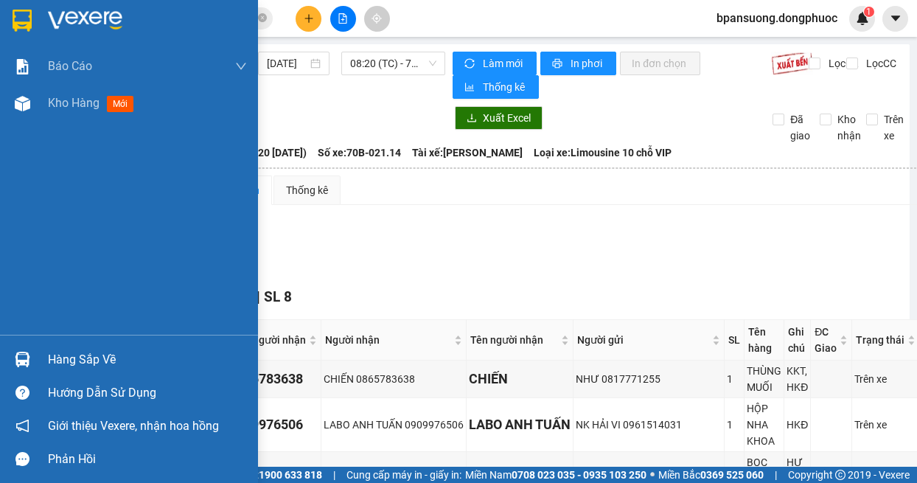
drag, startPoint x: 31, startPoint y: 358, endPoint x: 80, endPoint y: 225, distance: 141.4
click at [31, 357] on div at bounding box center [23, 360] width 26 height 26
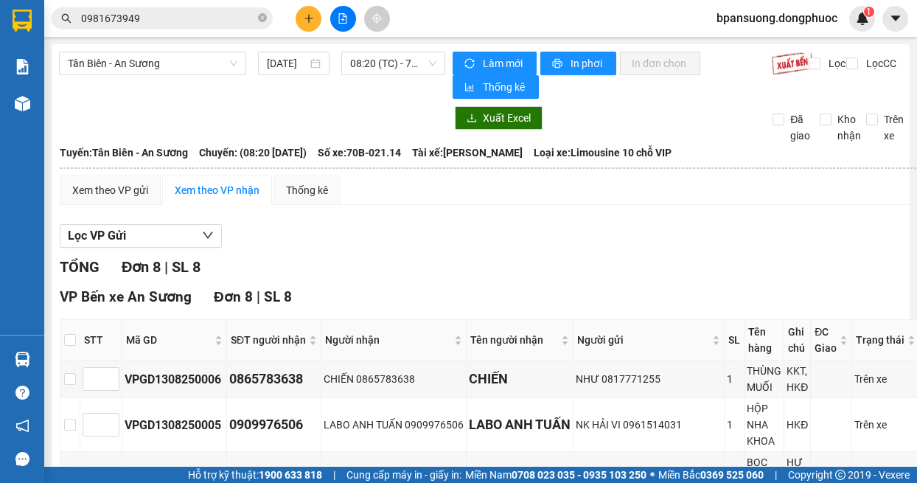
click at [751, 260] on section "Kết quả tìm kiếm ( 1 ) Bộ lọc Mã ĐH Trạng thái Món hàng Tổng cước Chưa cước Nhã…" at bounding box center [458, 241] width 917 height 483
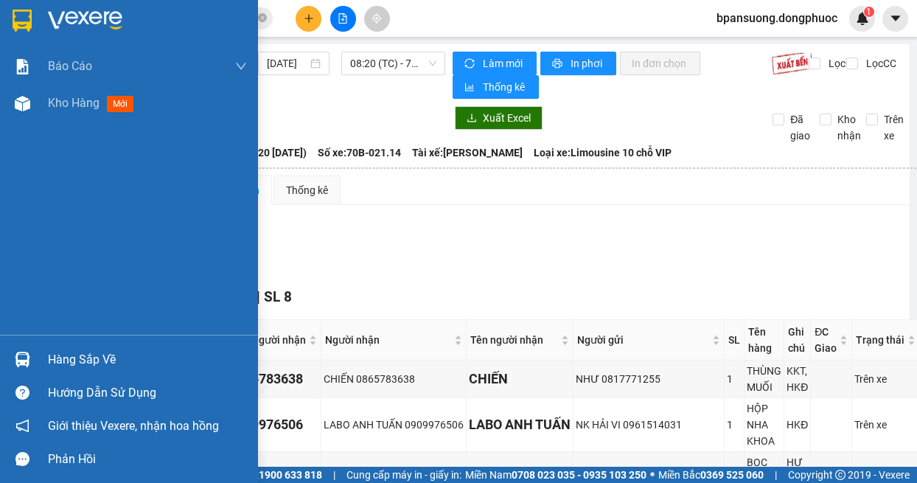
click at [21, 361] on img at bounding box center [22, 359] width 15 height 15
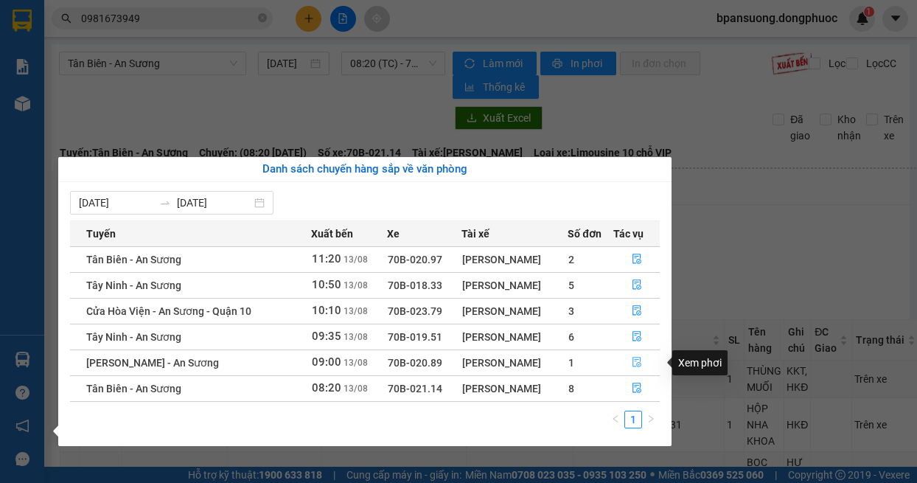
click at [641, 360] on icon "file-done" at bounding box center [637, 362] width 10 height 10
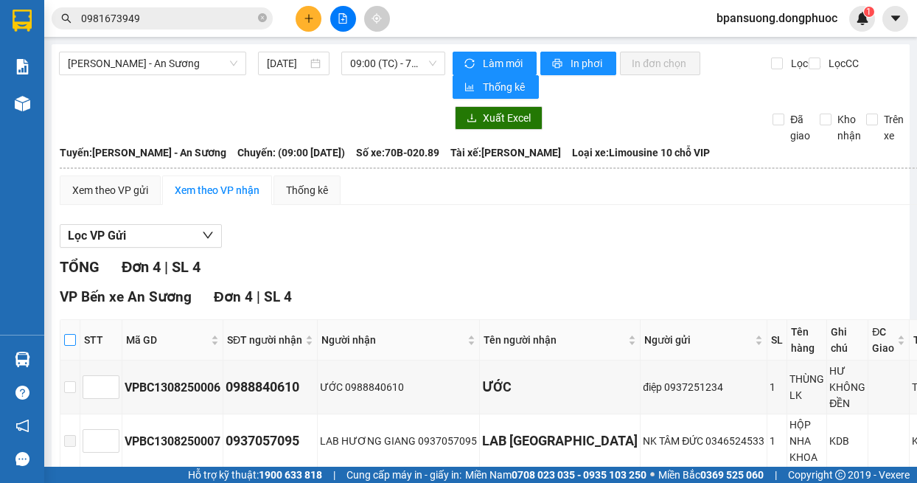
click at [72, 340] on input "checkbox" at bounding box center [70, 340] width 12 height 12
checkbox input "true"
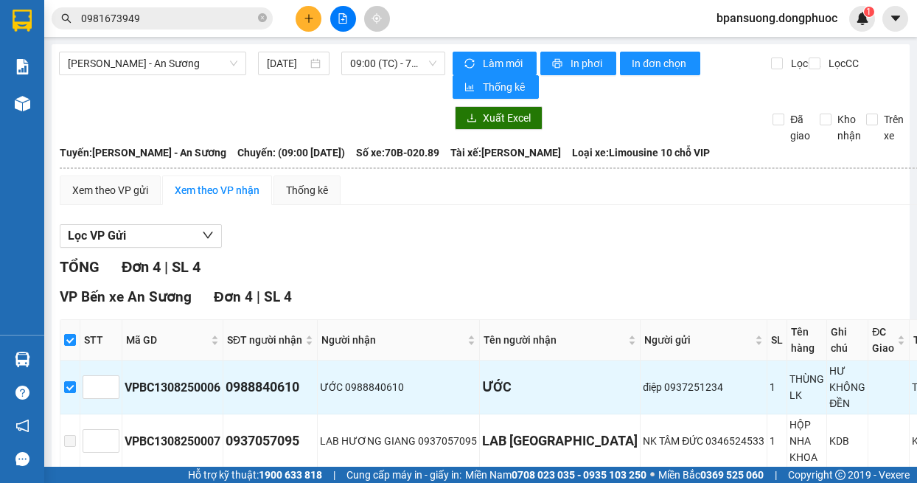
scroll to position [147, 0]
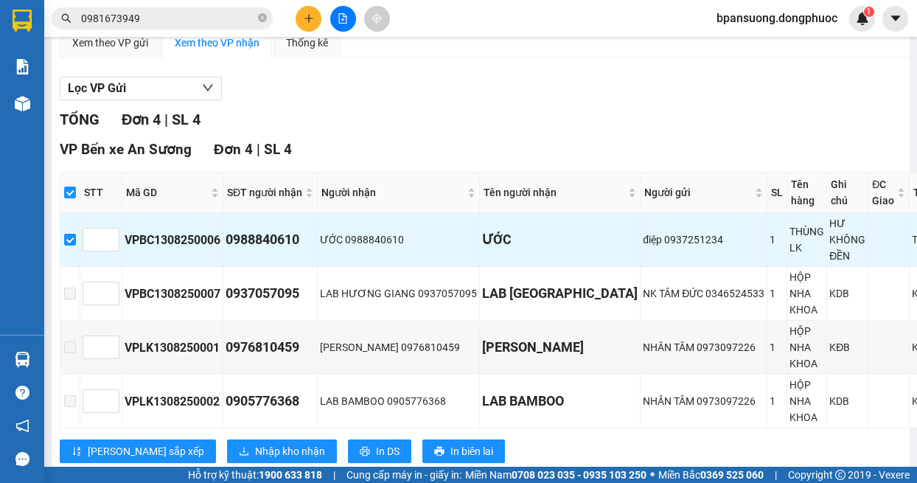
click at [482, 107] on div "Lọc VP Gửi TỔNG Đơn 4 | SL 4 VP Bến xe An Sương Đơn 4 | SL 4 STT Mã GD SĐT ngư…" at bounding box center [519, 275] width 918 height 412
click at [69, 185] on label at bounding box center [70, 192] width 12 height 16
click at [69, 187] on input "checkbox" at bounding box center [70, 193] width 12 height 12
checkbox input "false"
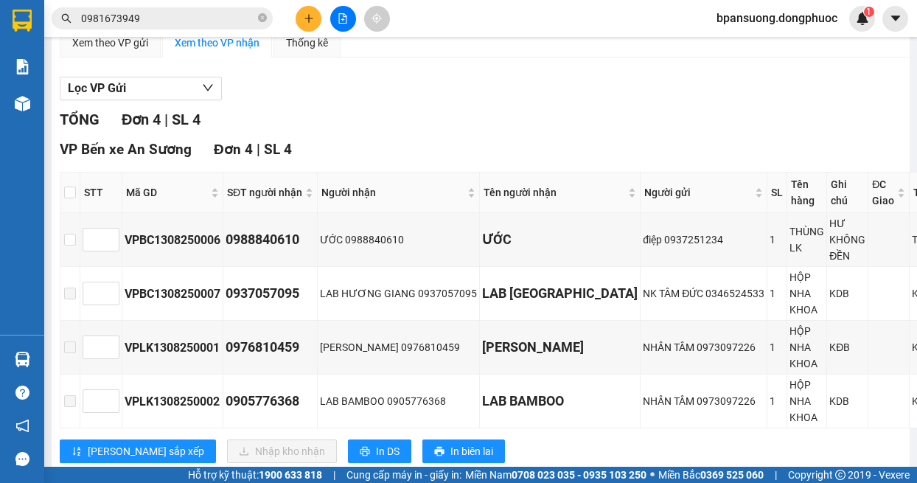
click at [452, 91] on div "Lọc VP Gửi" at bounding box center [519, 89] width 918 height 24
click at [147, 14] on input "0981673949" at bounding box center [168, 18] width 174 height 16
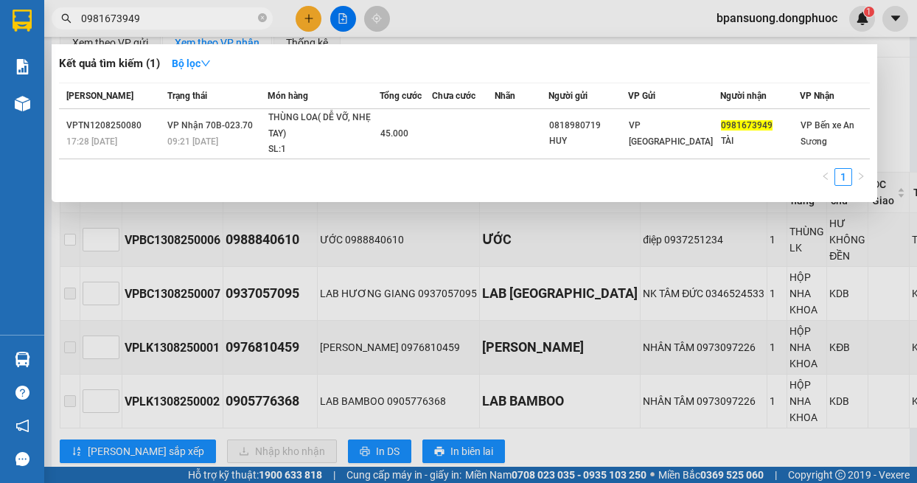
click at [147, 14] on input "0981673949" at bounding box center [168, 18] width 174 height 16
click at [145, 15] on input "0981673949" at bounding box center [168, 18] width 174 height 16
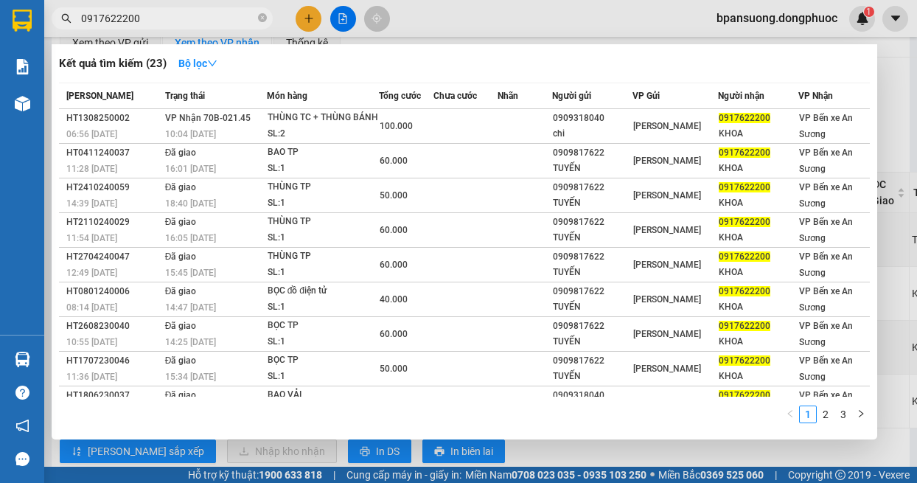
type input "0917622200"
click at [677, 27] on div at bounding box center [458, 241] width 917 height 483
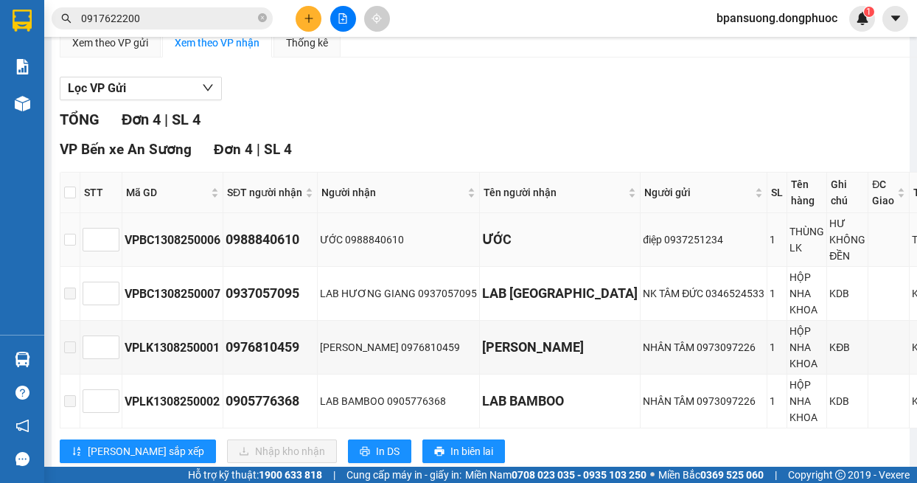
scroll to position [197, 0]
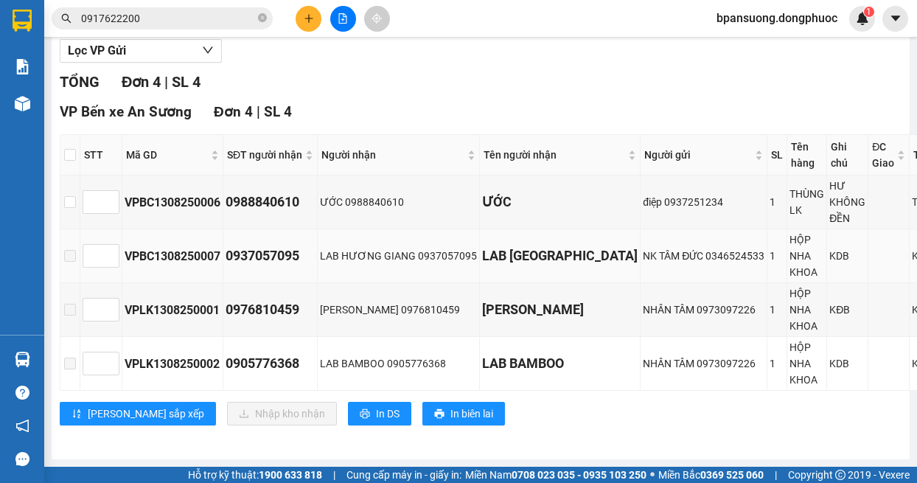
drag, startPoint x: 189, startPoint y: 446, endPoint x: 198, endPoint y: 237, distance: 209.6
click at [190, 447] on div "[PERSON_NAME] - An Sương [DATE] 09:00 (TC) - 70B-020.89 Làm mới In phơi In đơn …" at bounding box center [481, 159] width 858 height 600
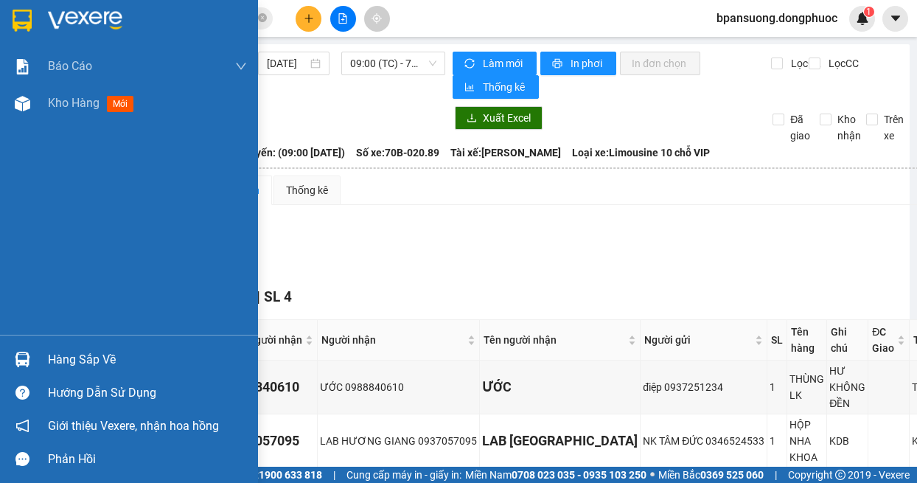
click at [18, 352] on img at bounding box center [22, 359] width 15 height 15
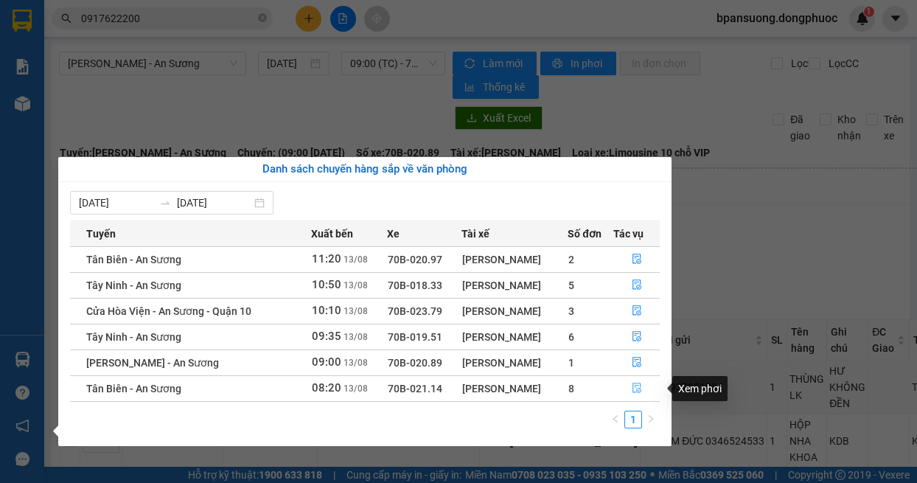
click at [638, 388] on icon "file-done" at bounding box center [637, 388] width 10 height 10
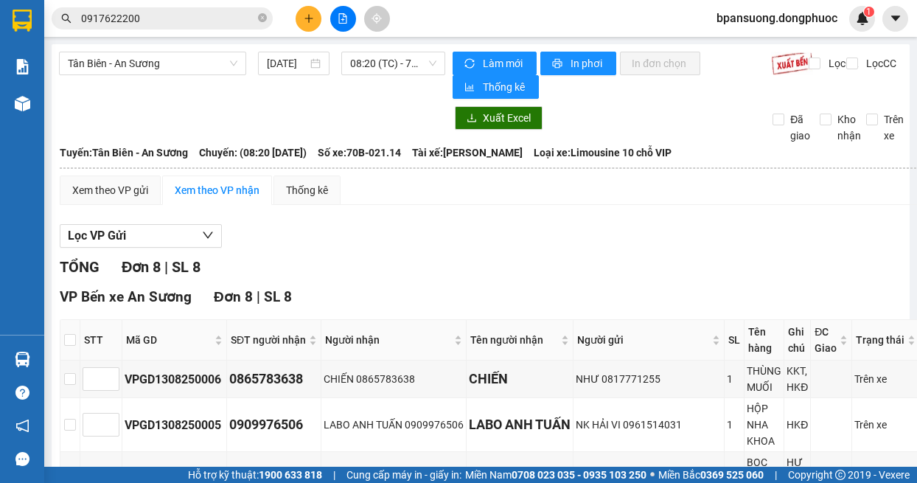
click at [152, 18] on input "0917622200" at bounding box center [168, 18] width 174 height 16
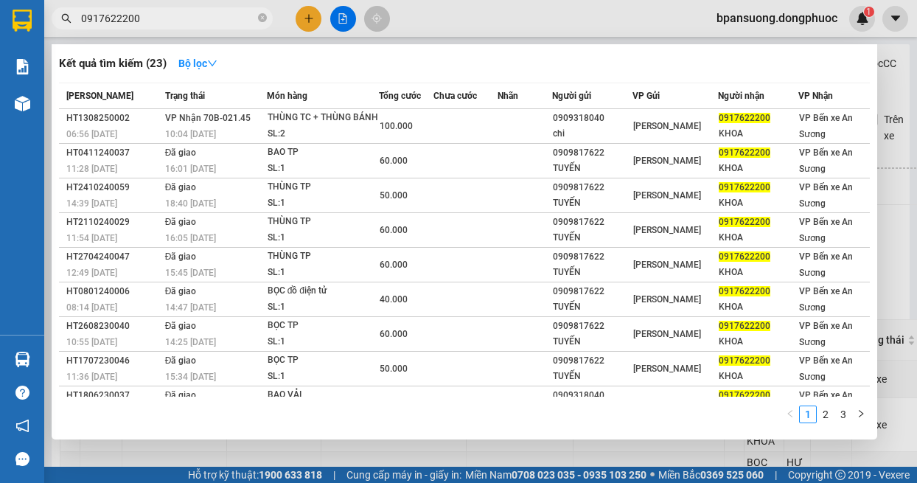
click at [152, 18] on input "0917622200" at bounding box center [168, 18] width 174 height 16
click at [151, 18] on input "0917622200" at bounding box center [168, 18] width 174 height 16
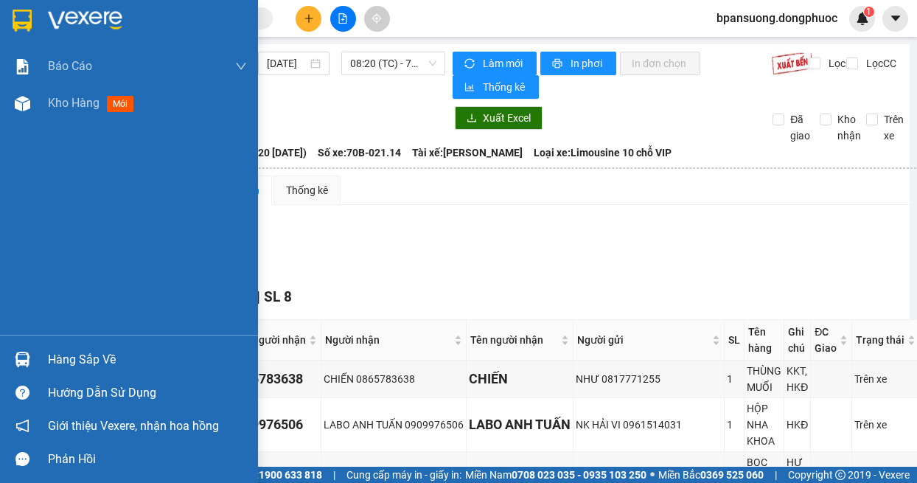
drag, startPoint x: 44, startPoint y: 364, endPoint x: 58, endPoint y: 283, distance: 82.3
click at [44, 362] on div "Hàng sắp về" at bounding box center [129, 359] width 258 height 33
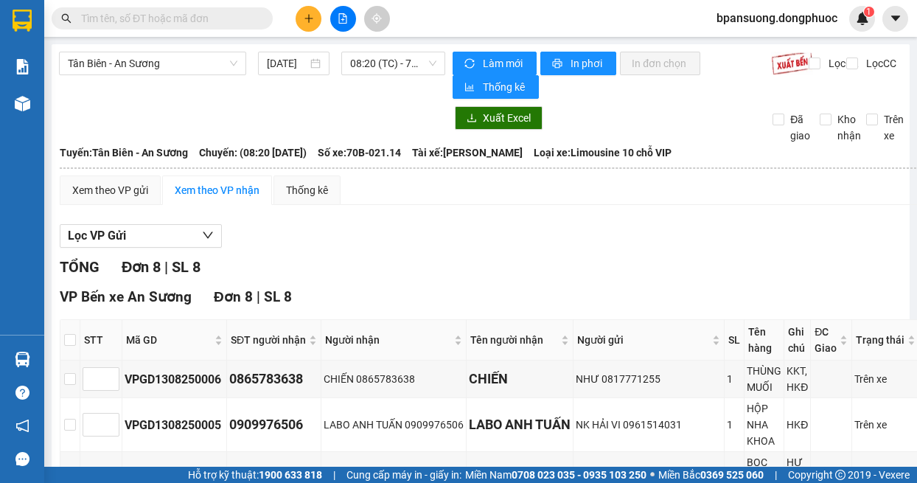
click at [821, 234] on section "Kết quả tìm kiếm ( 23 ) Bộ lọc Mã ĐH Trạng thái Món hàng Tổng cước Chưa cước Nh…" at bounding box center [458, 241] width 917 height 483
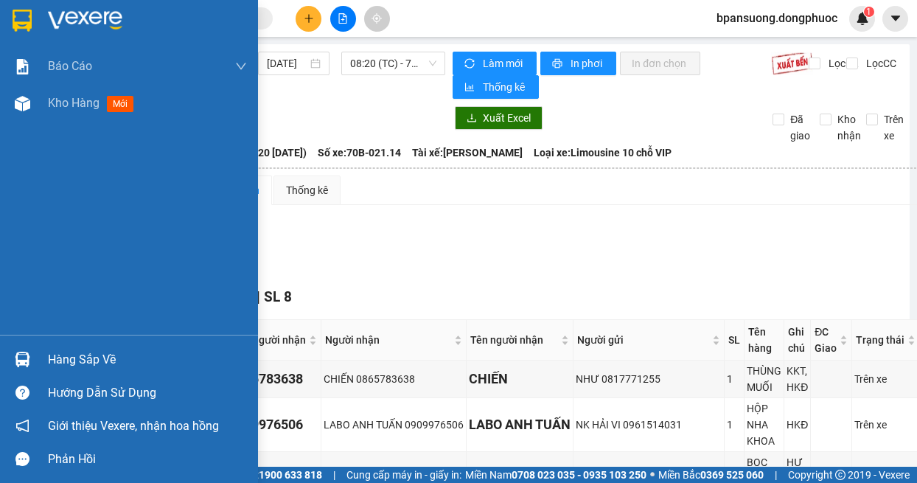
click at [17, 350] on div at bounding box center [23, 360] width 26 height 26
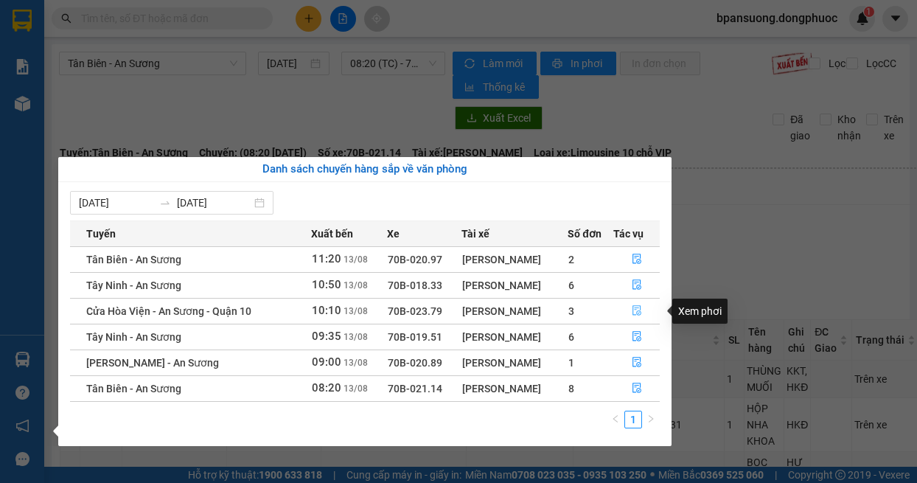
click at [633, 312] on icon "file-done" at bounding box center [637, 310] width 10 height 10
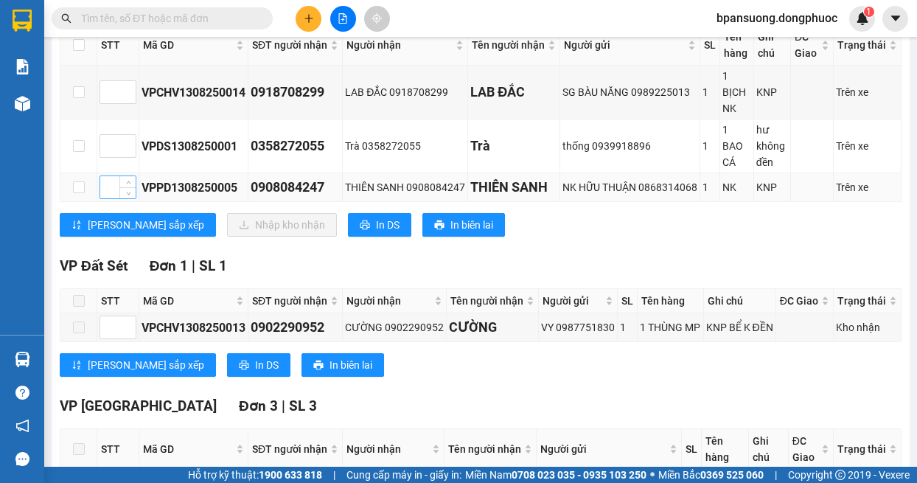
scroll to position [147, 0]
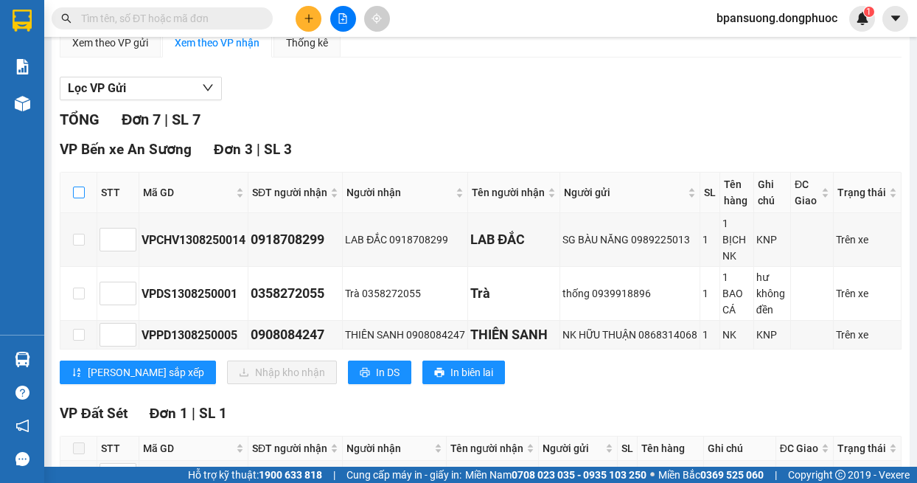
click at [73, 192] on input "checkbox" at bounding box center [79, 193] width 12 height 12
checkbox input "true"
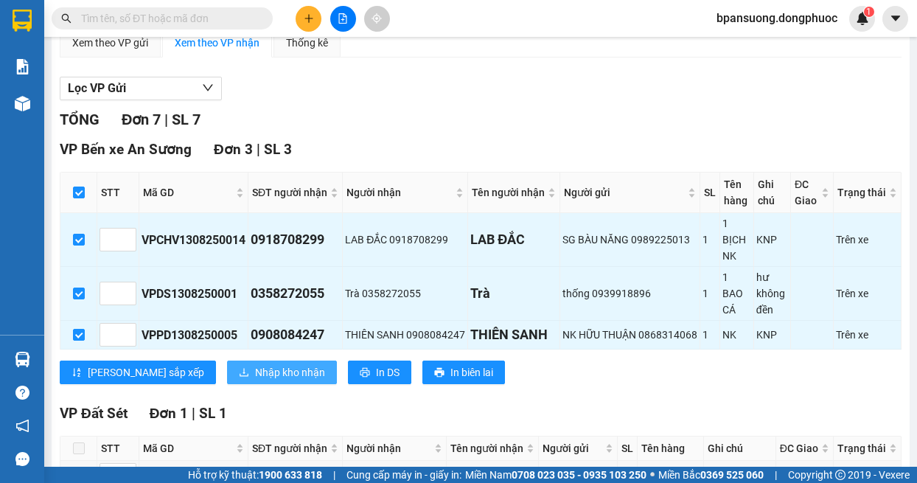
click at [255, 380] on span "Nhập kho nhận" at bounding box center [290, 372] width 70 height 16
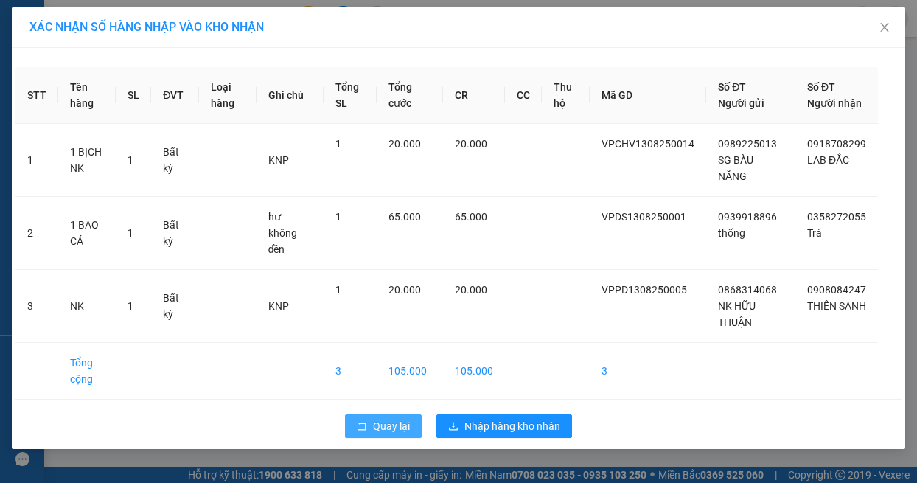
click at [375, 418] on span "Quay lại" at bounding box center [391, 426] width 37 height 16
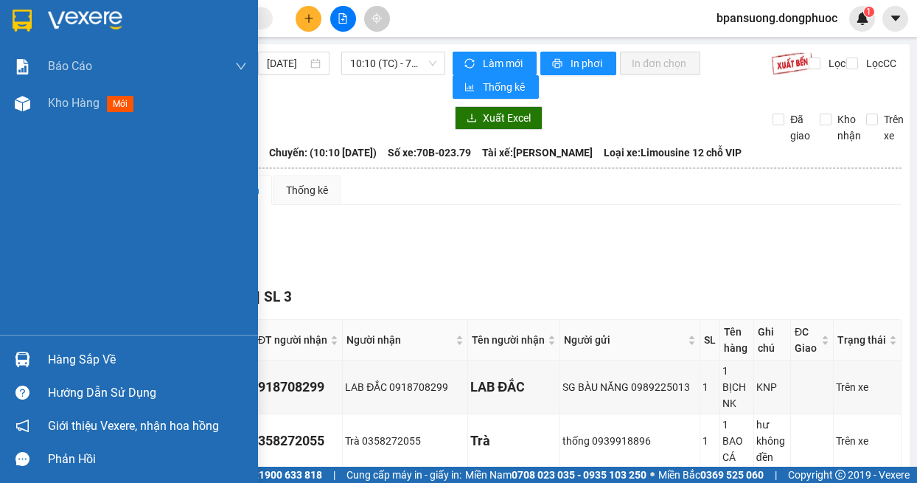
drag, startPoint x: 21, startPoint y: 358, endPoint x: 22, endPoint y: 341, distance: 17.0
click at [20, 358] on img at bounding box center [22, 359] width 15 height 15
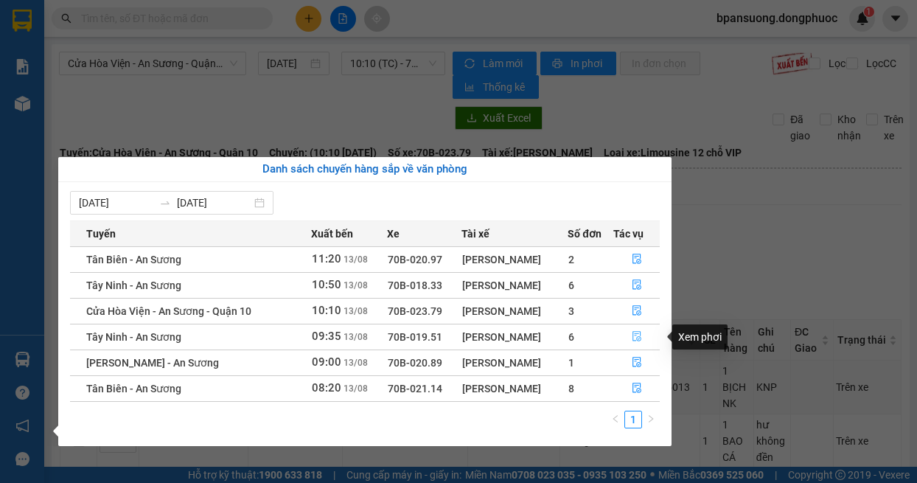
click at [644, 338] on button "button" at bounding box center [637, 337] width 46 height 24
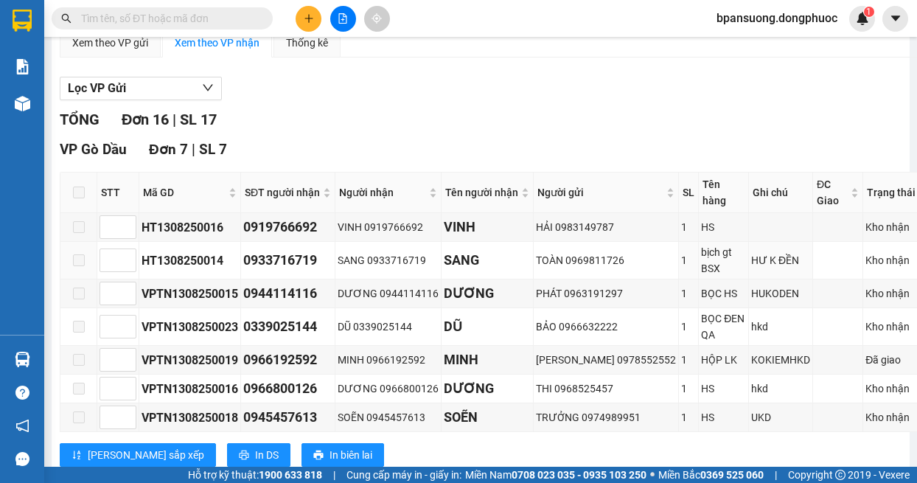
scroll to position [590, 0]
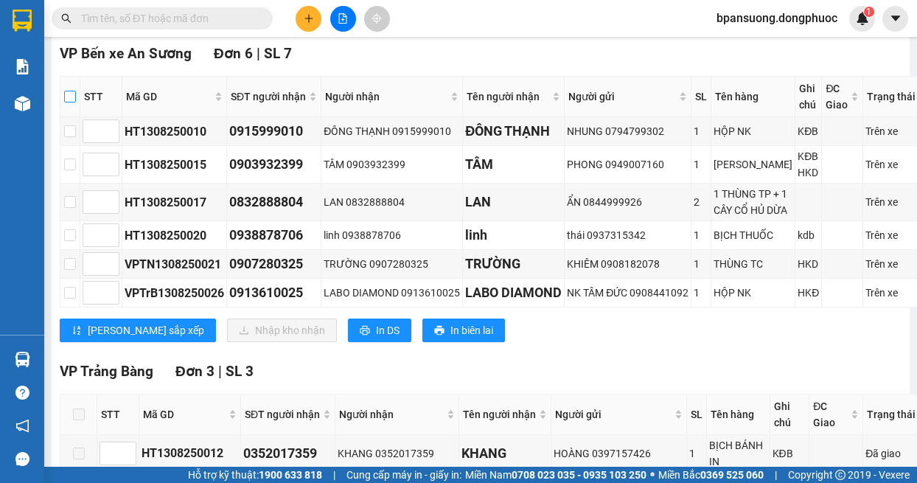
click at [72, 97] on input "checkbox" at bounding box center [70, 97] width 12 height 12
checkbox input "true"
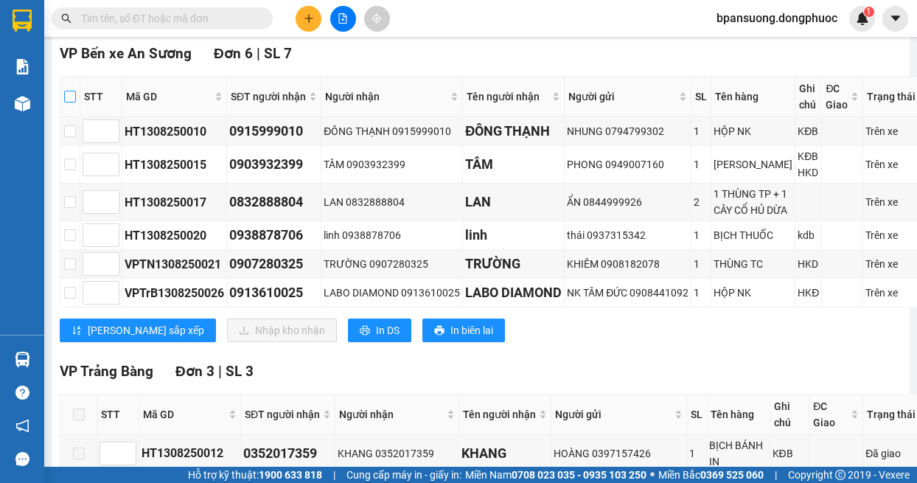
checkbox input "true"
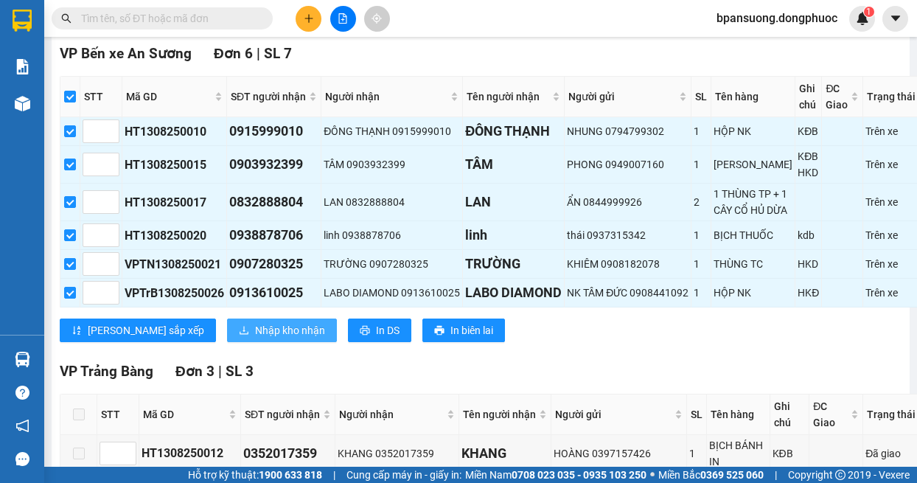
click at [255, 338] on span "Nhập kho nhận" at bounding box center [290, 330] width 70 height 16
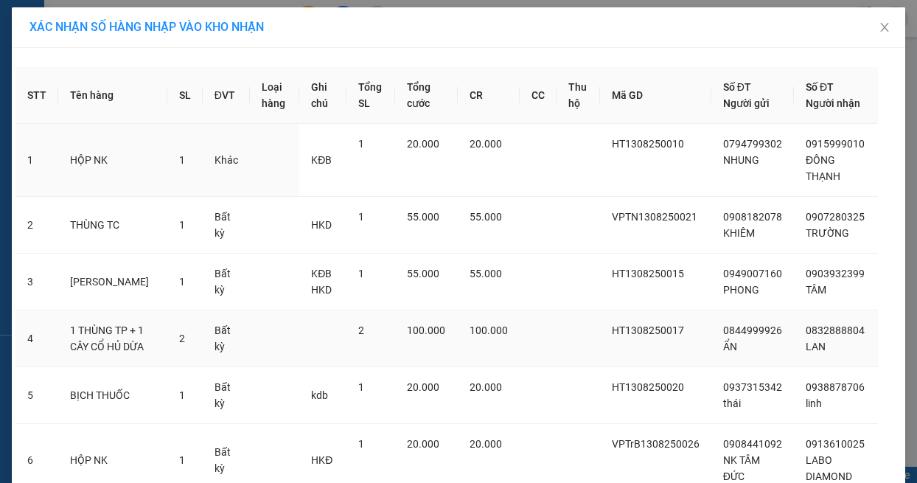
scroll to position [122, 0]
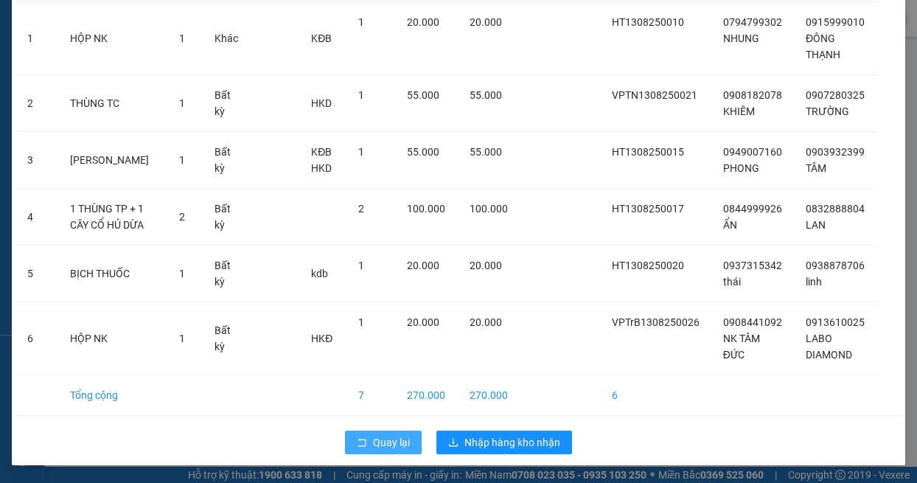
click at [357, 442] on icon "rollback" at bounding box center [362, 442] width 10 height 10
